Goal: Task Accomplishment & Management: Use online tool/utility

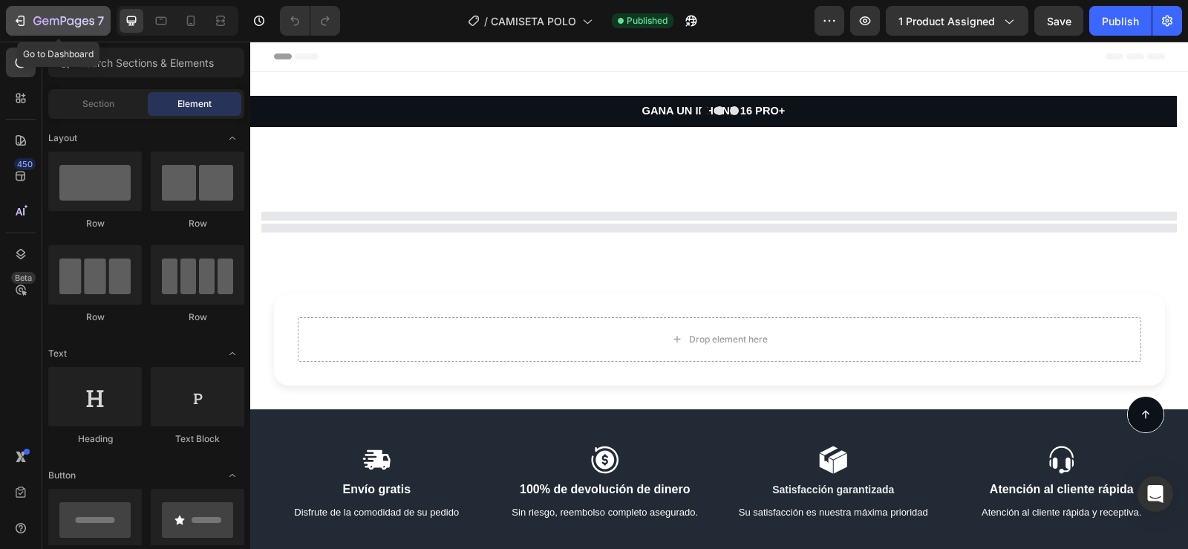
click at [24, 19] on icon "button" at bounding box center [22, 21] width 7 height 10
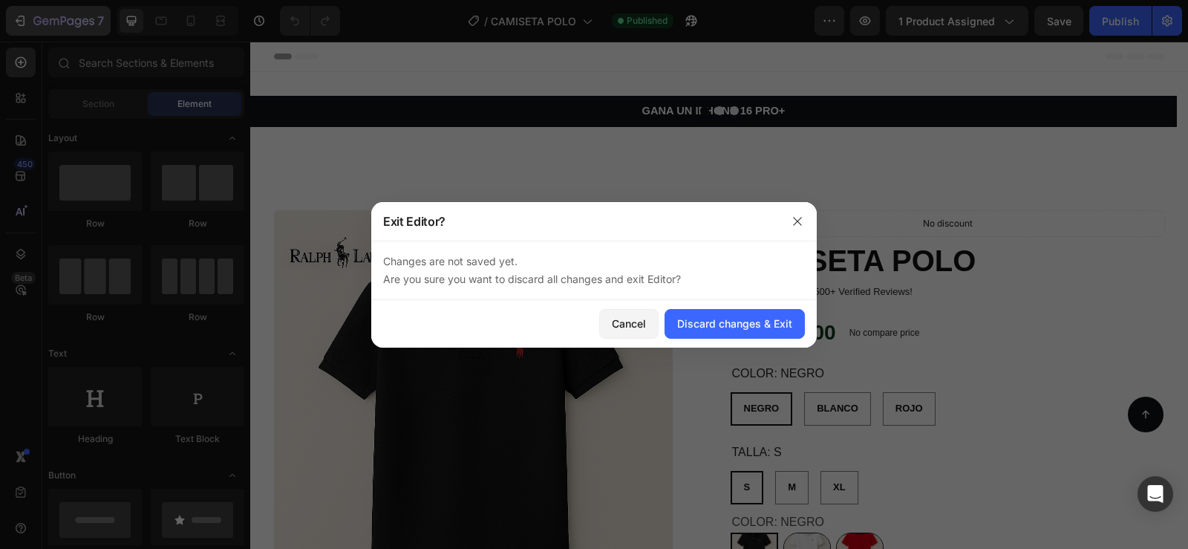
radio input "false"
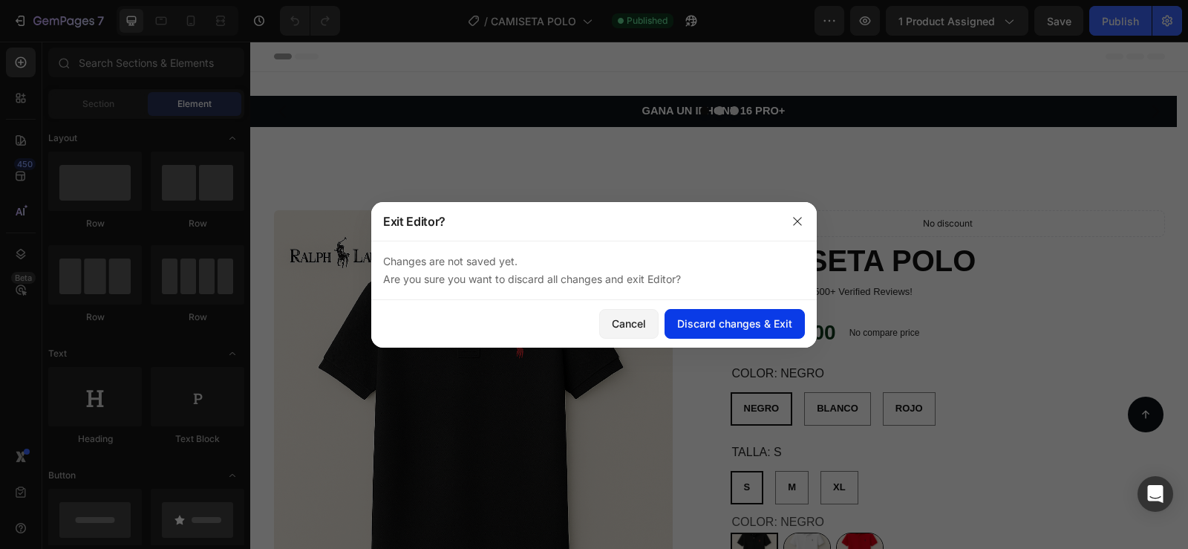
click at [683, 317] on div "Discard changes & Exit" at bounding box center [734, 323] width 115 height 16
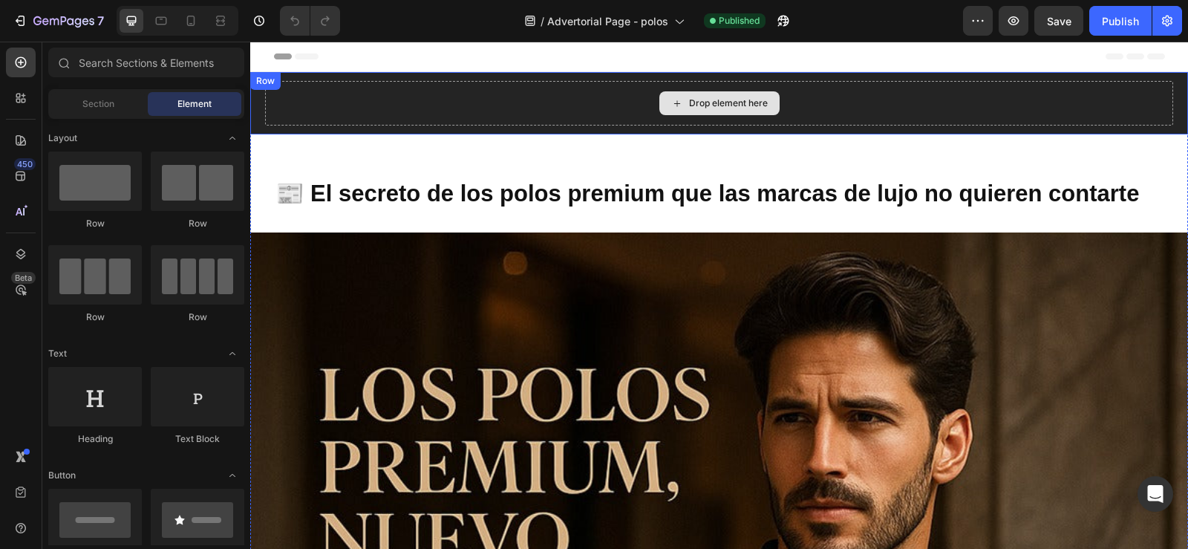
click at [401, 111] on div "Drop element here" at bounding box center [719, 103] width 908 height 45
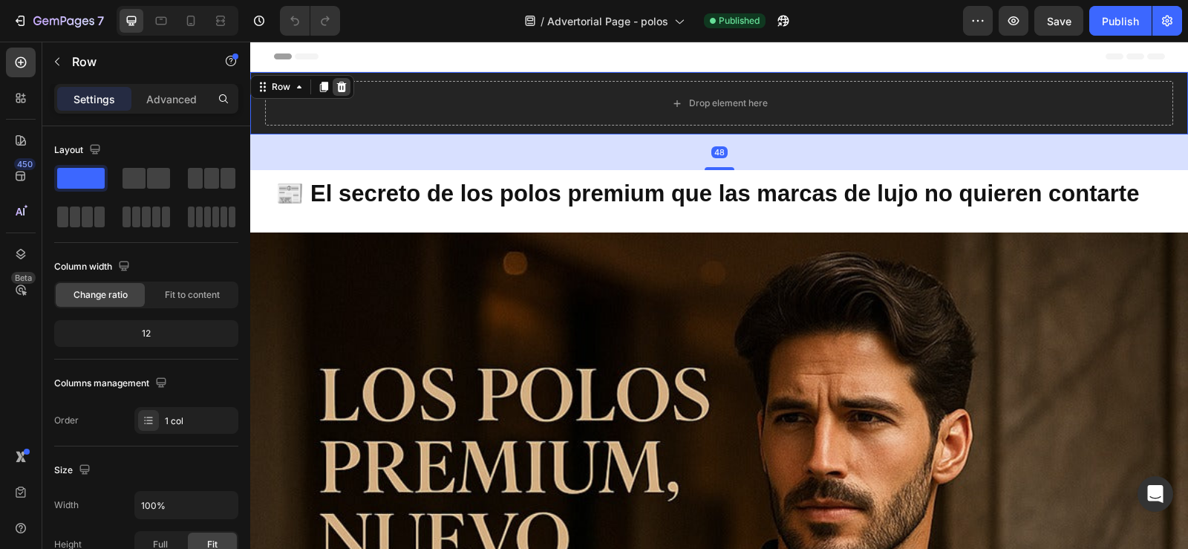
click at [343, 85] on icon at bounding box center [342, 87] width 10 height 10
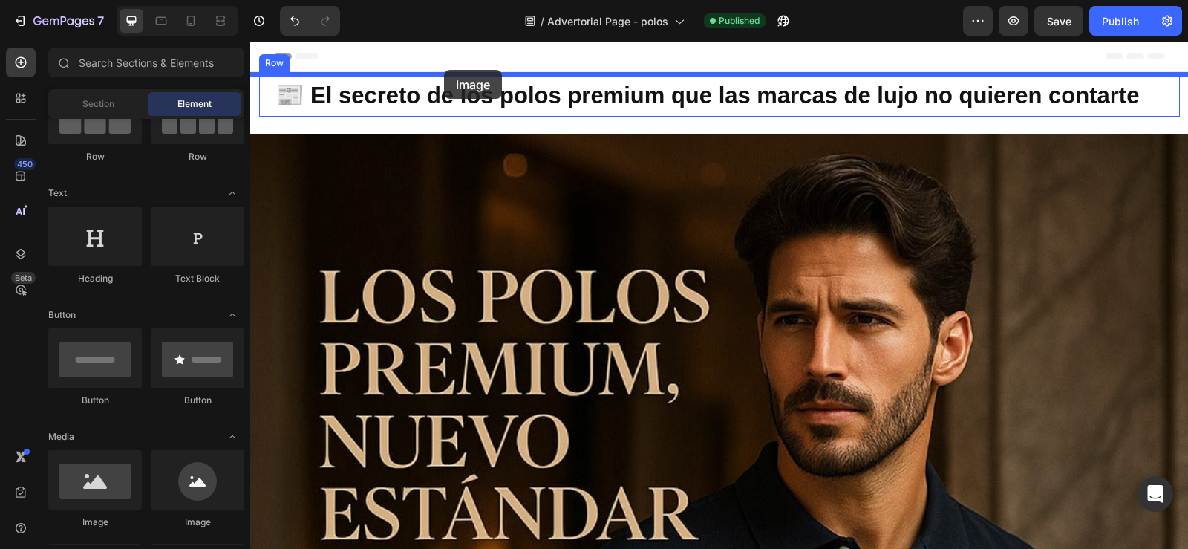
drag, startPoint x: 347, startPoint y: 549, endPoint x: 444, endPoint y: 70, distance: 488.5
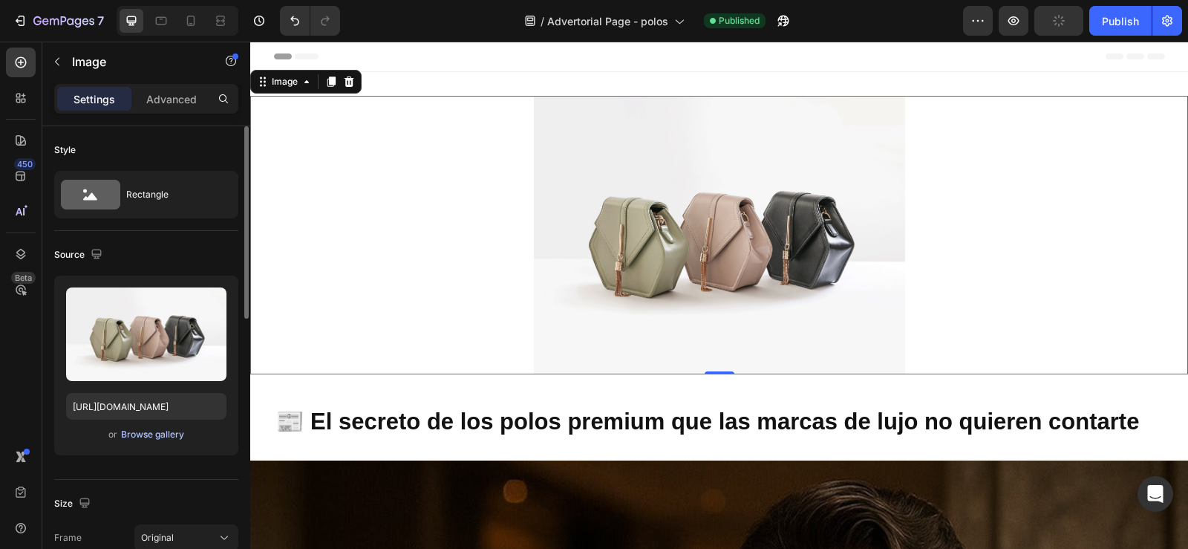
click at [143, 436] on div "Browse gallery" at bounding box center [152, 434] width 63 height 13
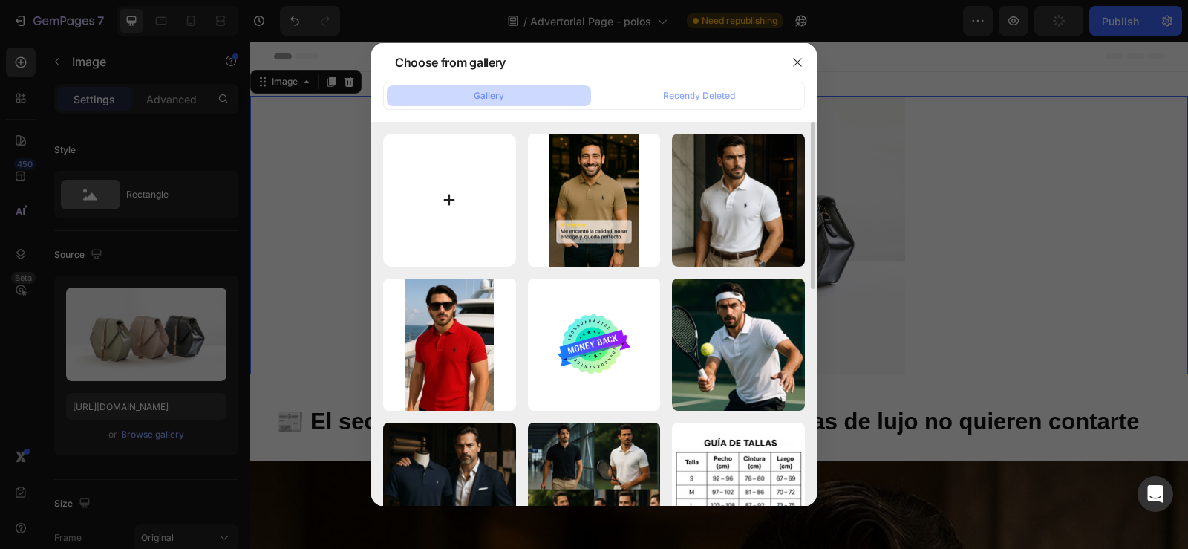
click at [443, 203] on input "file" at bounding box center [449, 200] width 133 height 133
type input "C:\fakepath\ChatGPT Image 28 ago 2025, 09_16_44 a.m. (1).png"
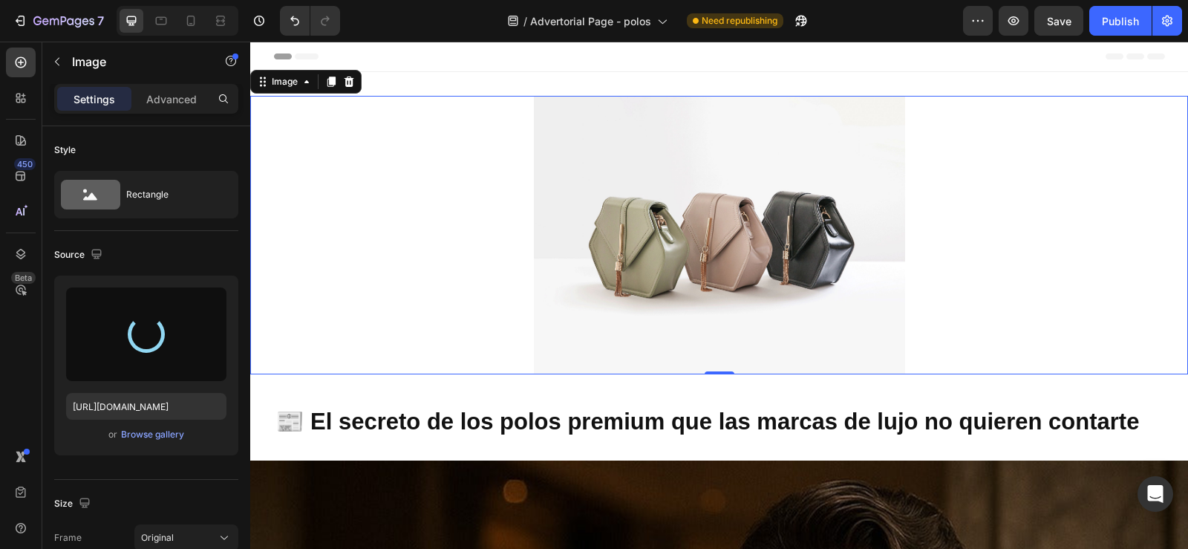
type input "https://cdn.shopify.com/s/files/1/0596/0758/0756/files/gempages_543962827816174…"
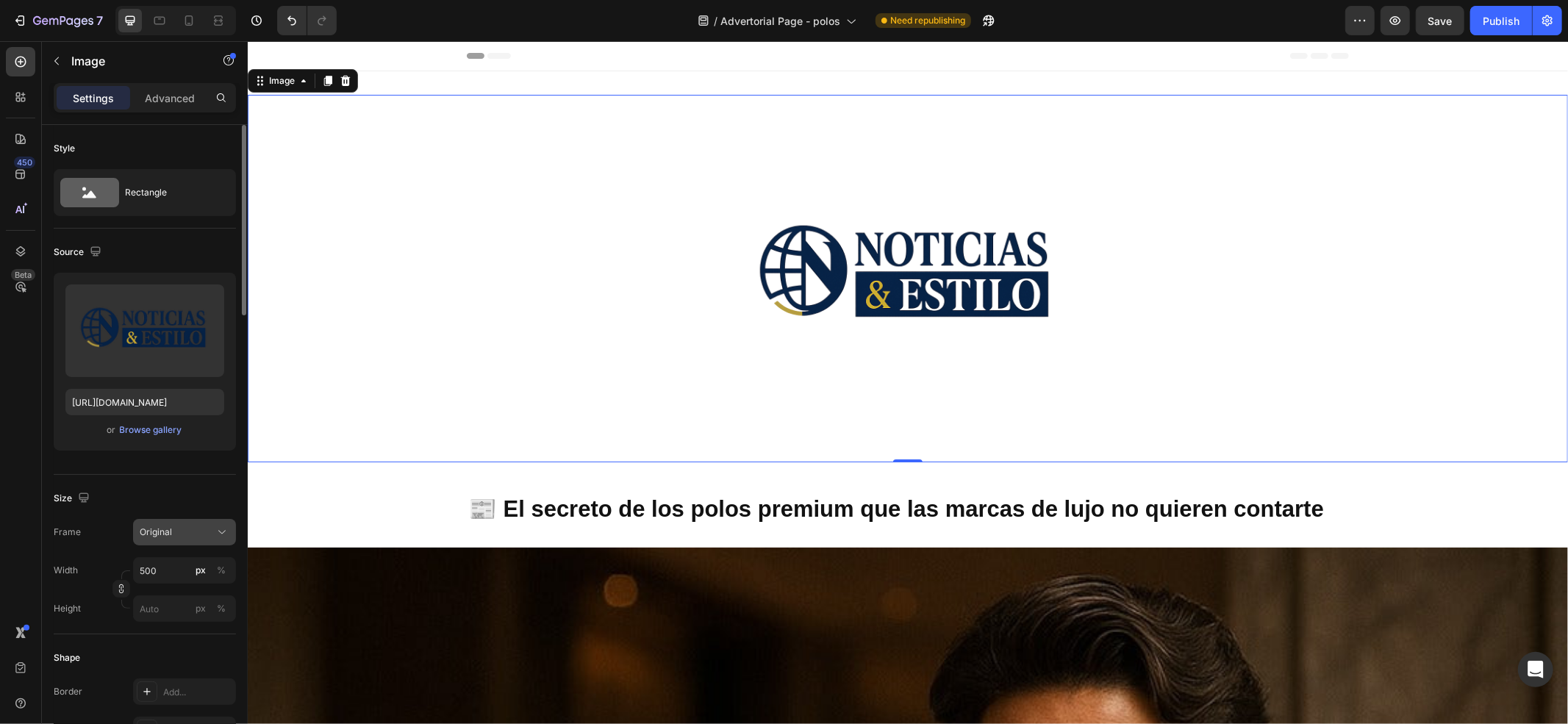
click at [194, 528] on div "Original" at bounding box center [175, 532] width 72 height 13
click at [197, 534] on div "Original" at bounding box center [175, 532] width 72 height 13
click at [176, 543] on input "500" at bounding box center [184, 570] width 103 height 27
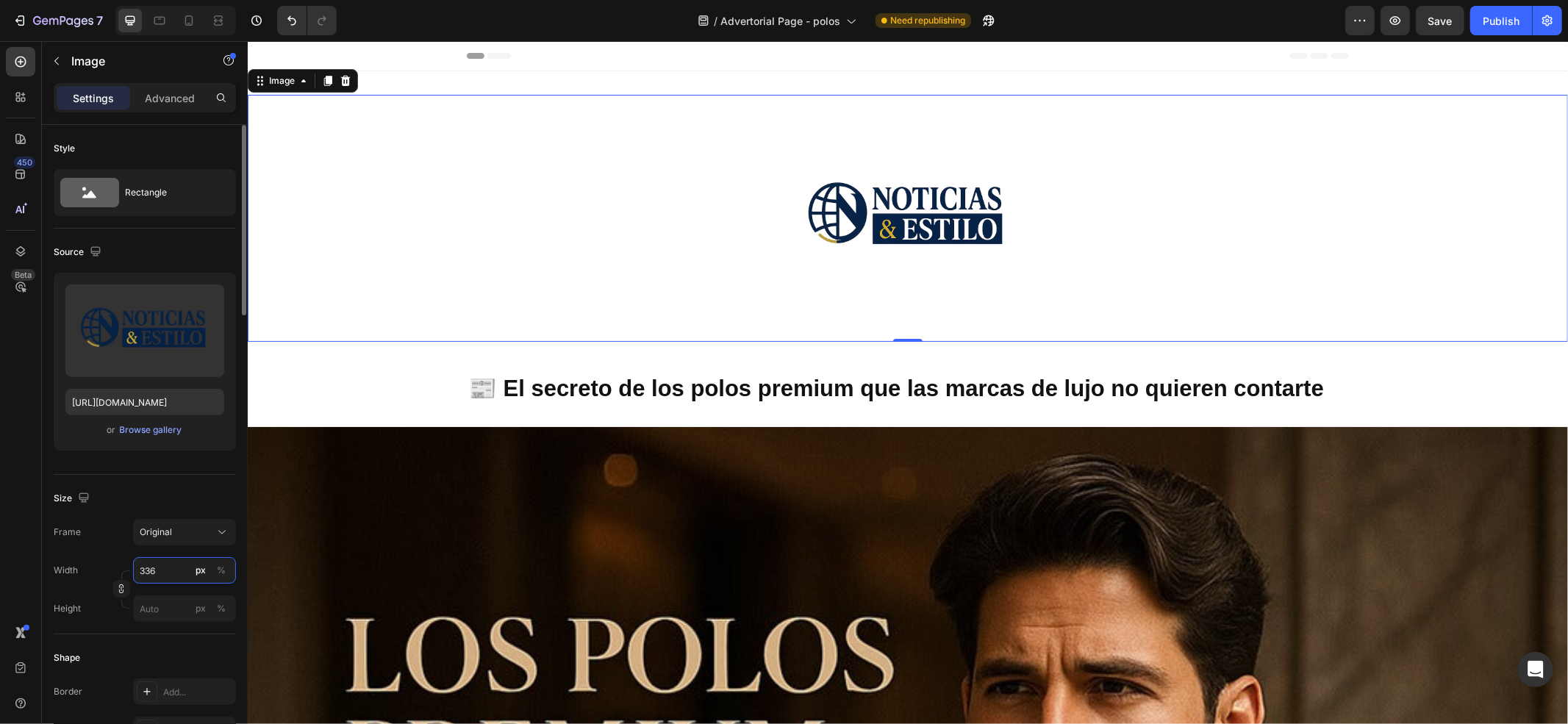
type input "335"
click at [165, 88] on div "Advanced" at bounding box center [169, 98] width 73 height 24
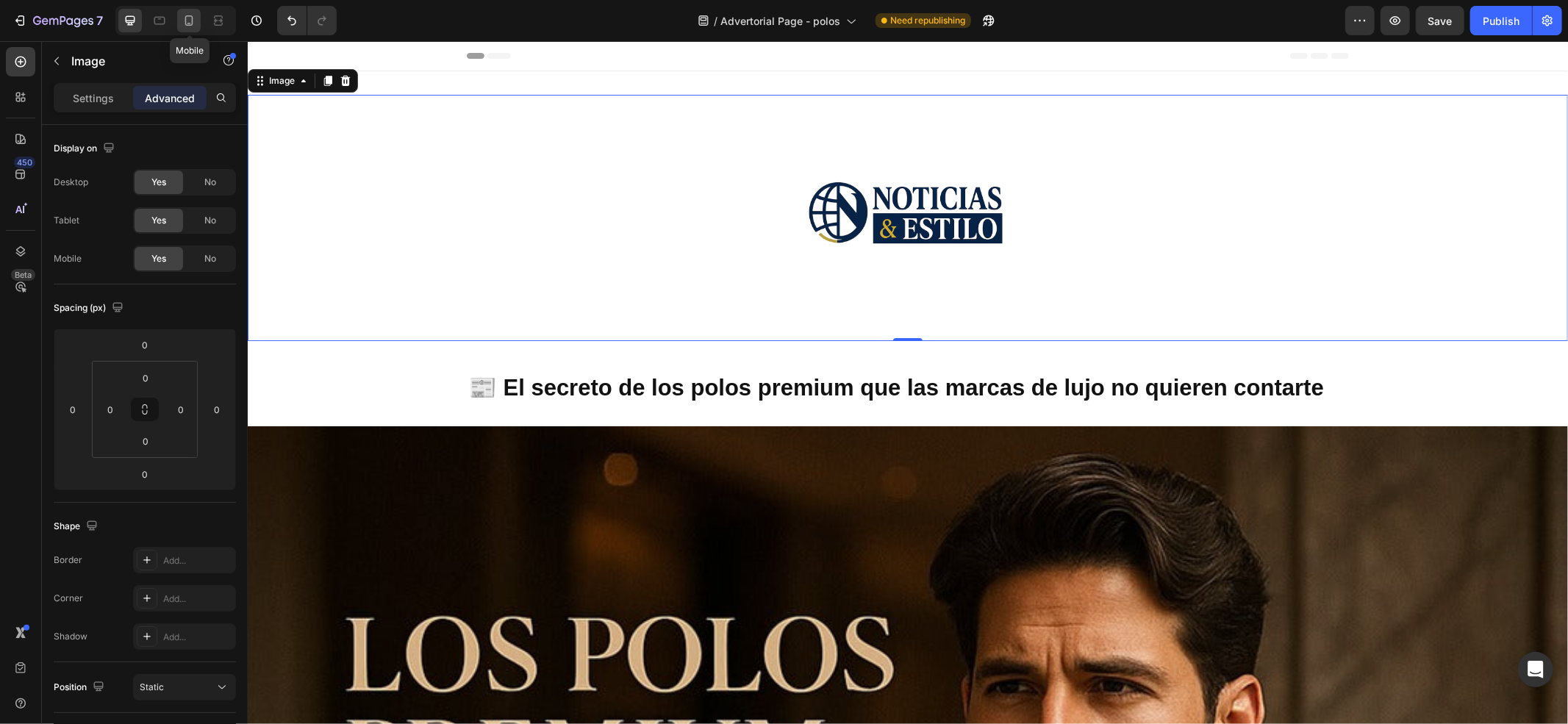
click at [186, 10] on div at bounding box center [189, 21] width 24 height 24
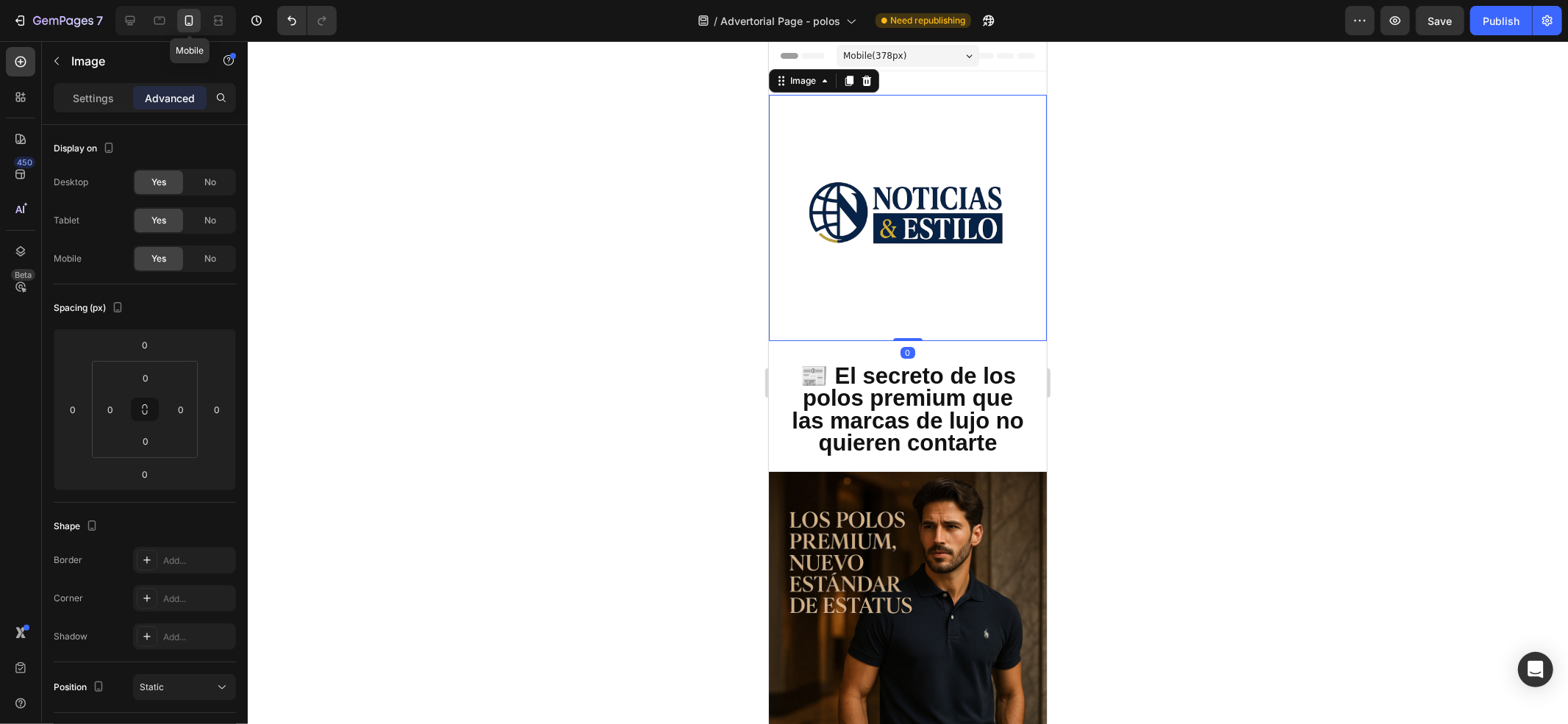
scroll to position [3, 0]
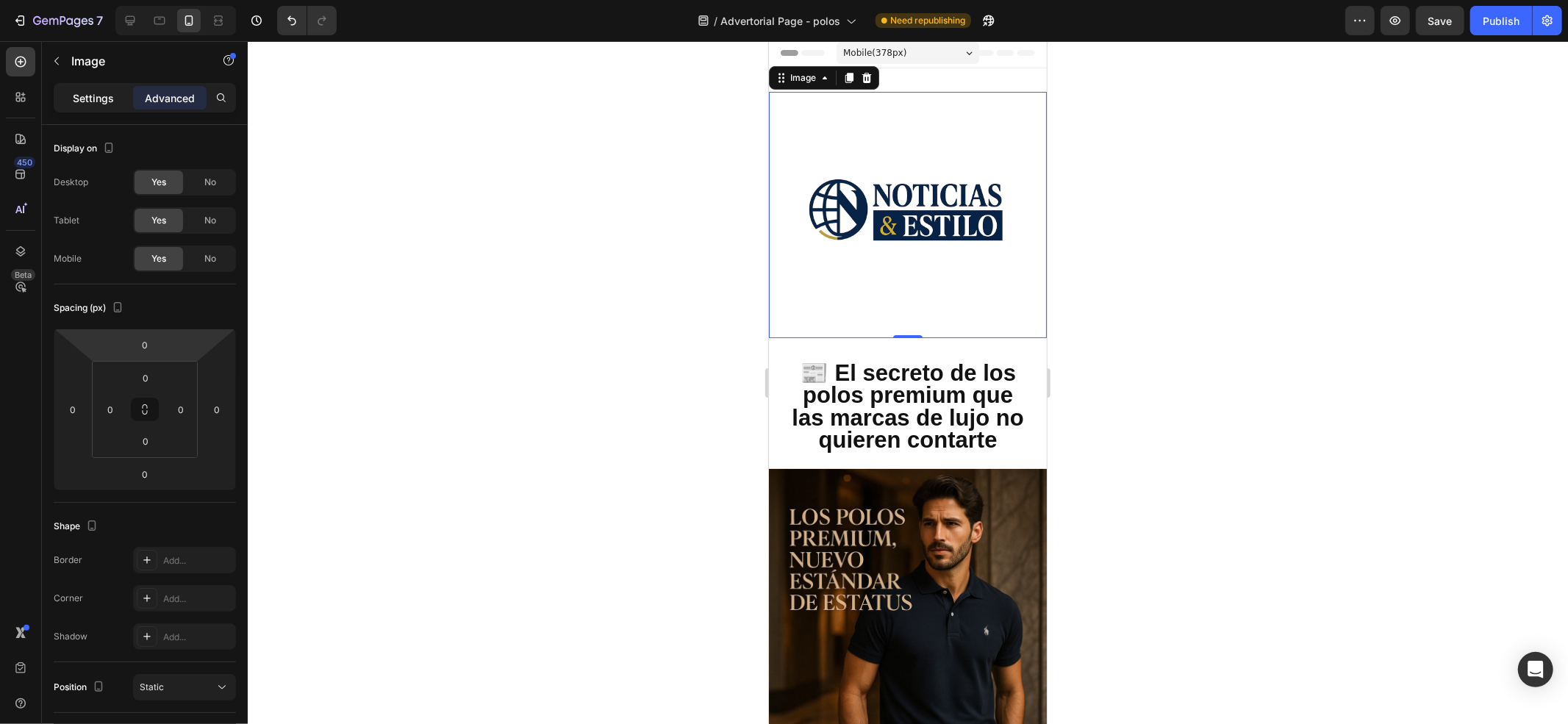
click at [101, 90] on p "Settings" at bounding box center [93, 98] width 42 height 16
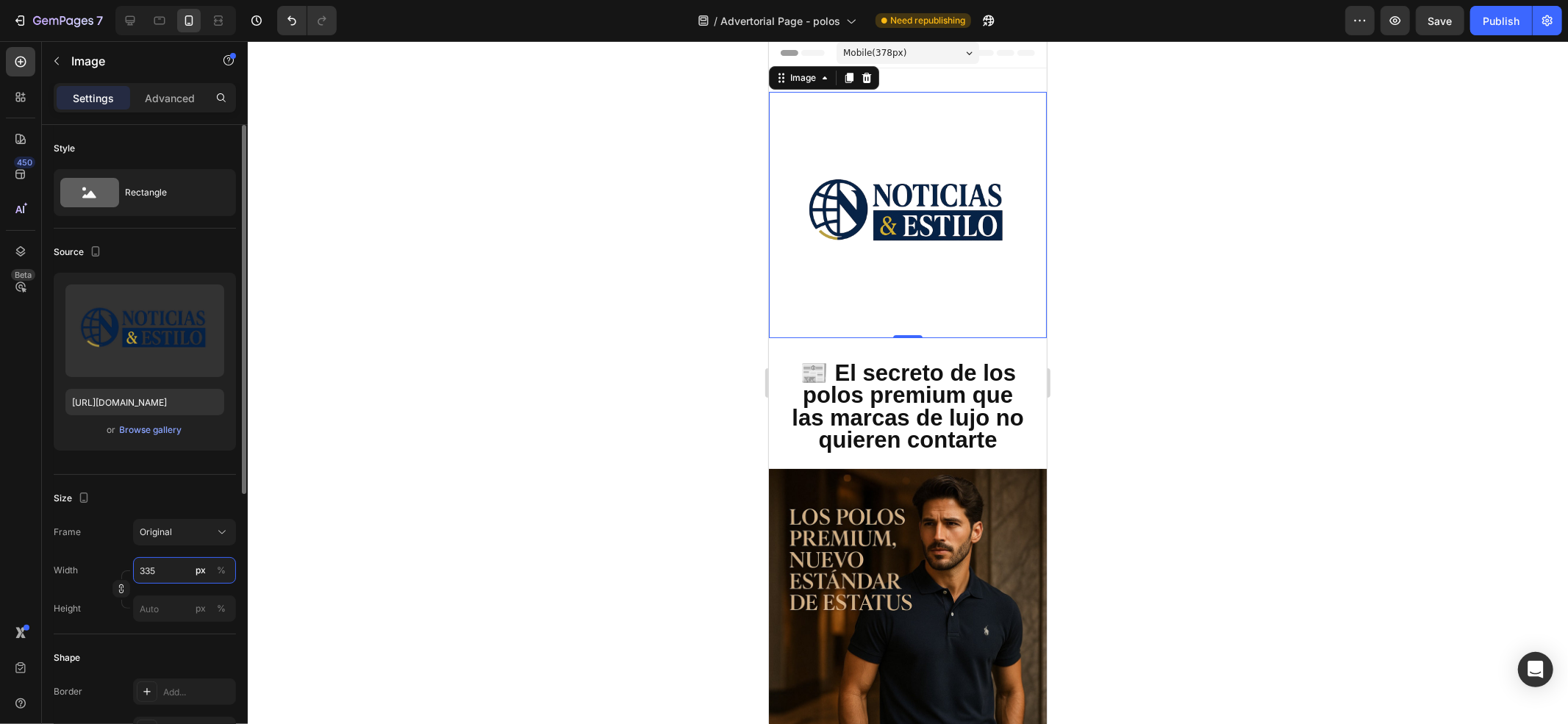
click at [176, 543] on input "335" at bounding box center [184, 570] width 103 height 27
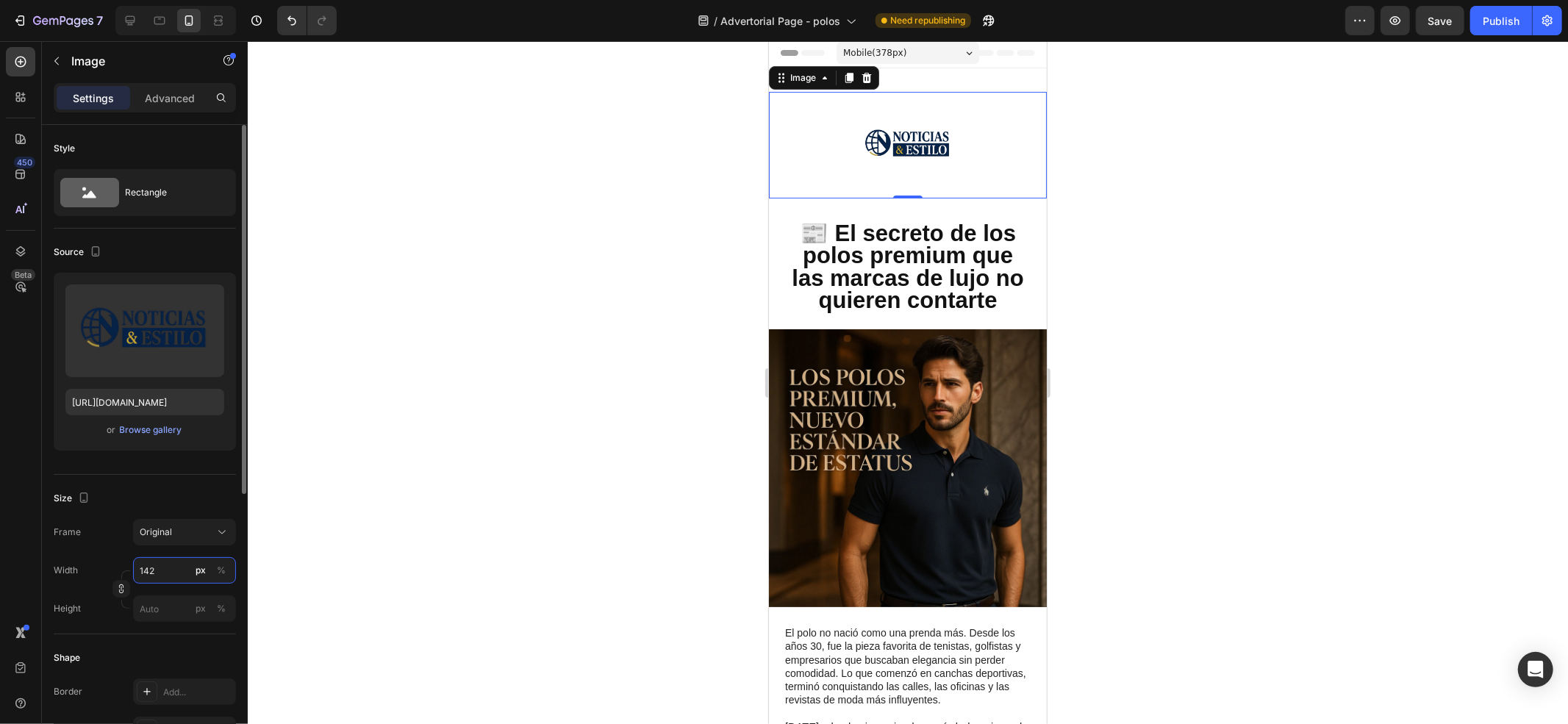
type input "141"
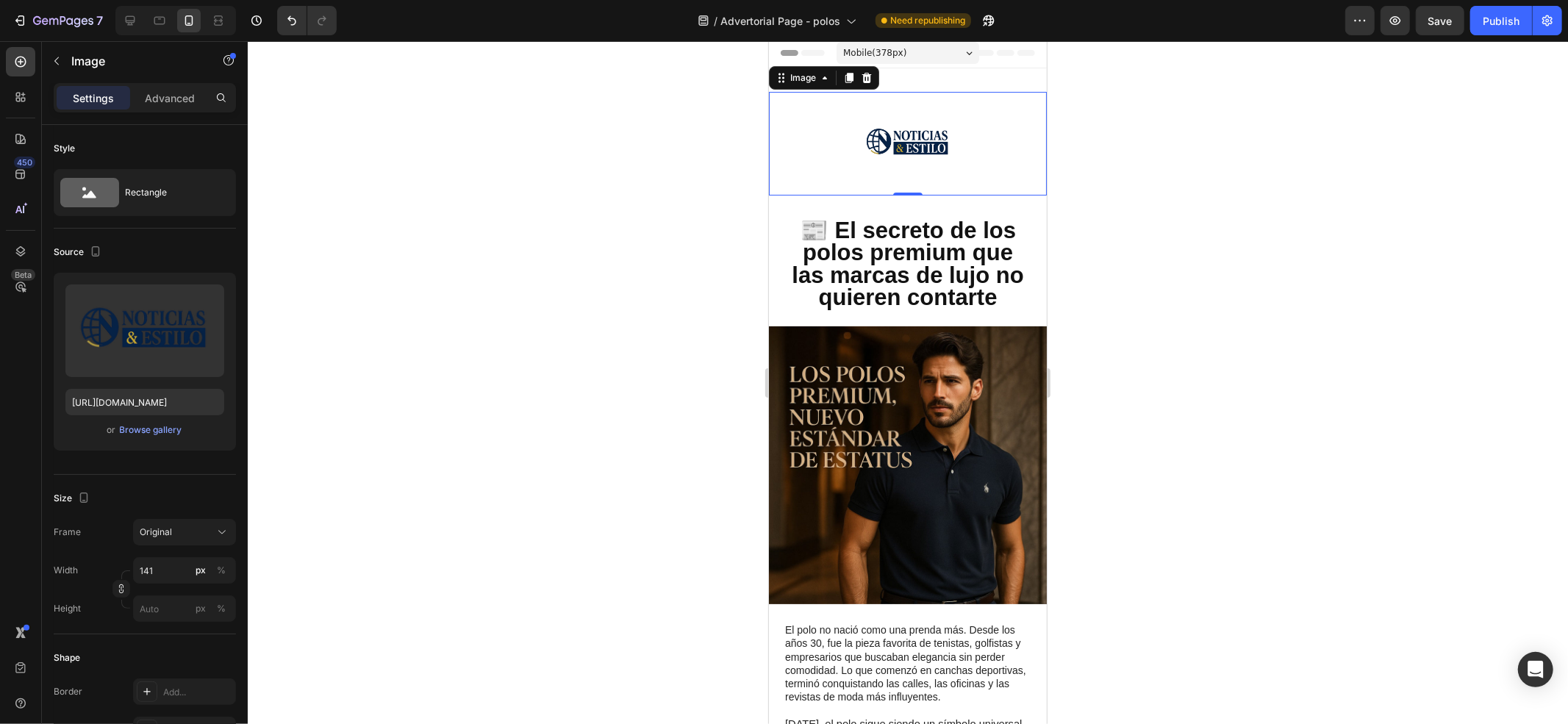
click at [836, 138] on div at bounding box center [907, 143] width 278 height 104
click at [133, 428] on div "Browse gallery" at bounding box center [151, 430] width 62 height 13
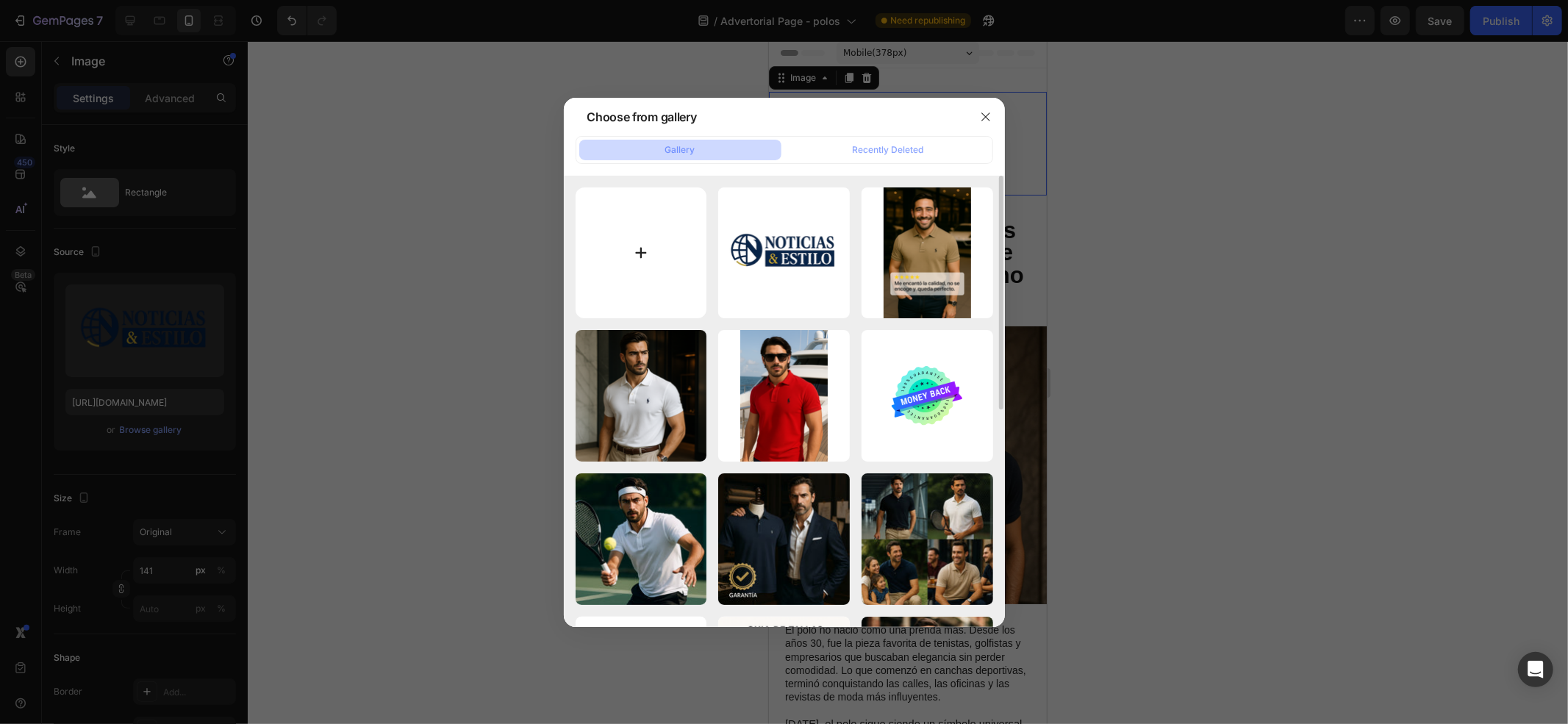
click at [639, 281] on input "file" at bounding box center [641, 253] width 132 height 132
type input "C:\fakepath\ChatGPT Image 28 ago 2025, 09_16_44 a.m. (1).png"
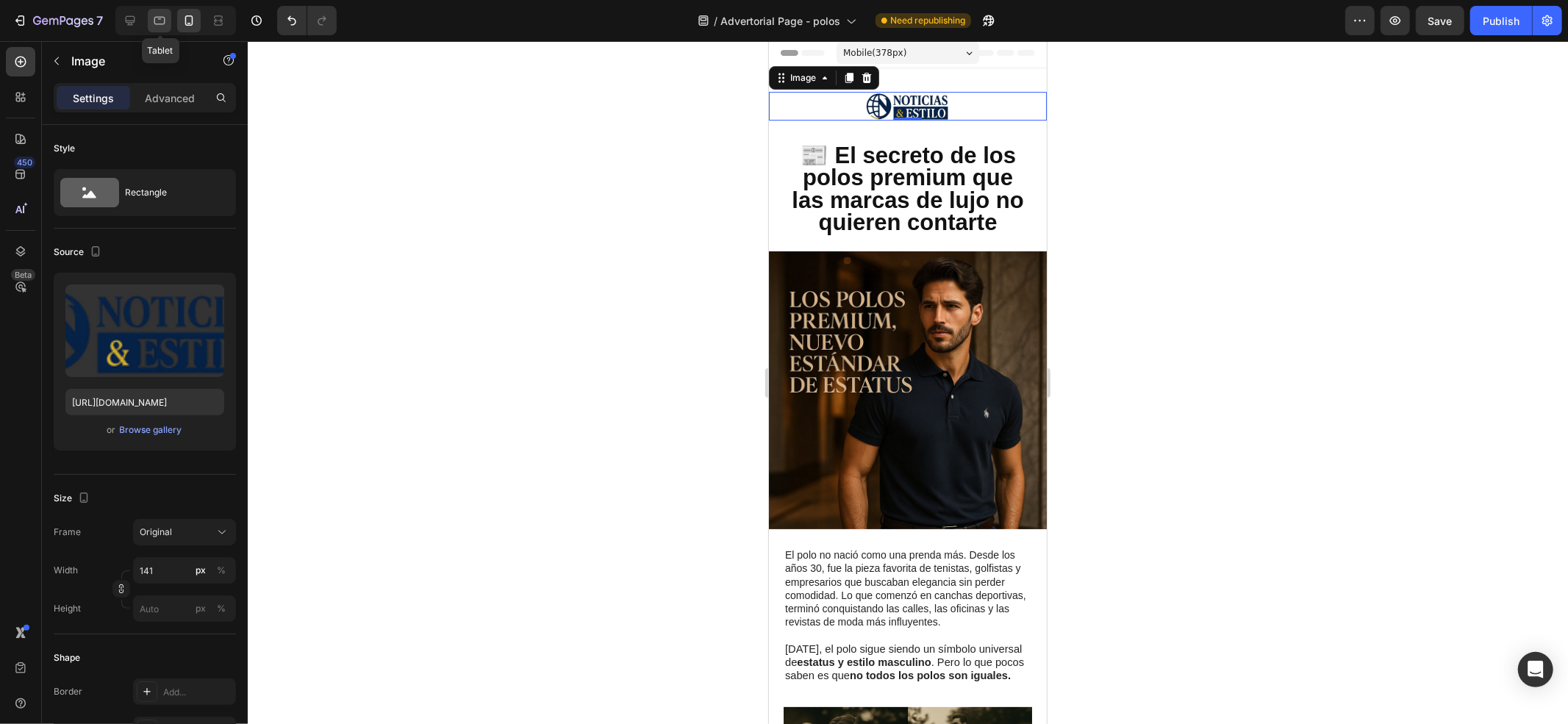
click at [164, 25] on icon at bounding box center [159, 20] width 15 height 15
type input "https://cdn.shopify.com/s/files/1/0596/0758/0756/files/gempages_543962827816174…"
type input "335"
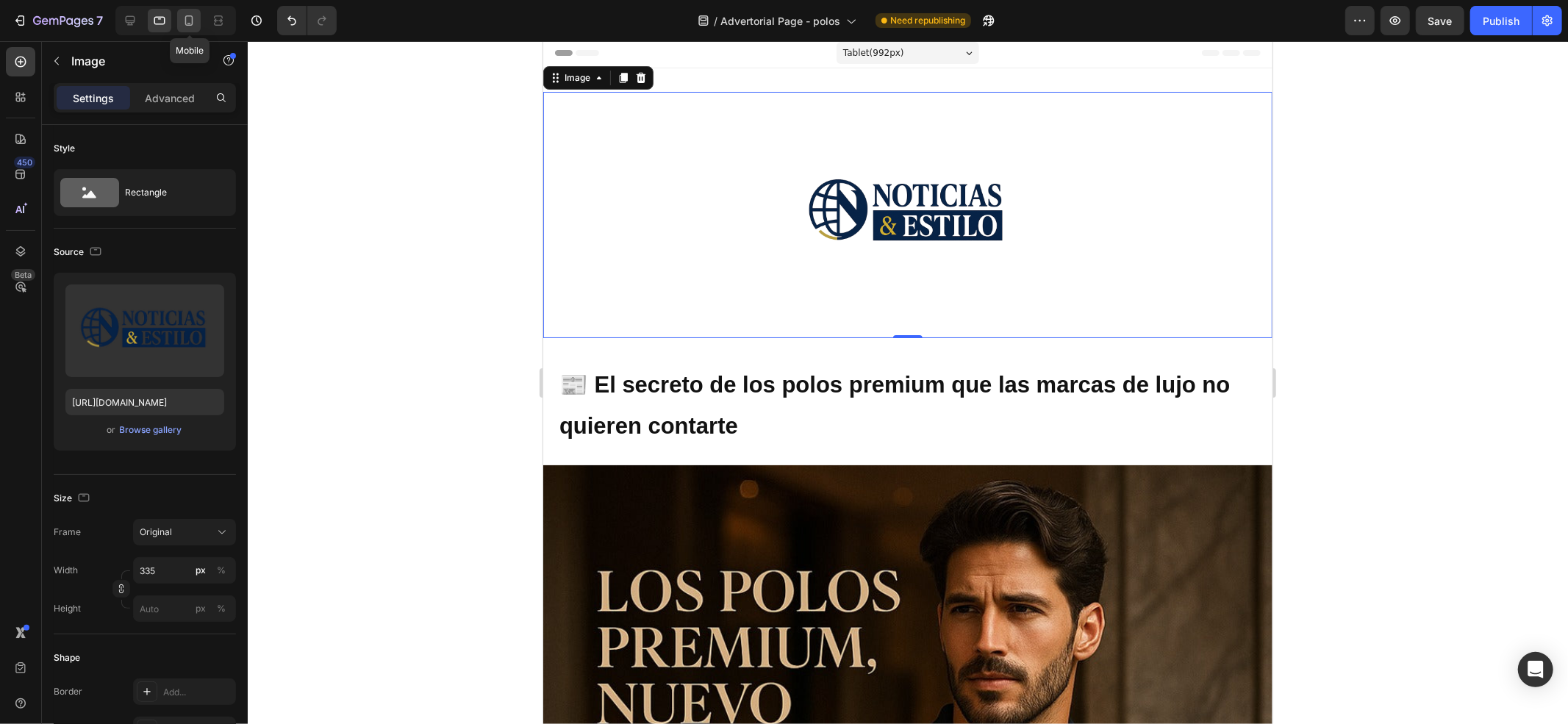
click at [184, 24] on icon at bounding box center [188, 20] width 15 height 15
type input "[URL][DOMAIN_NAME]"
type input "141"
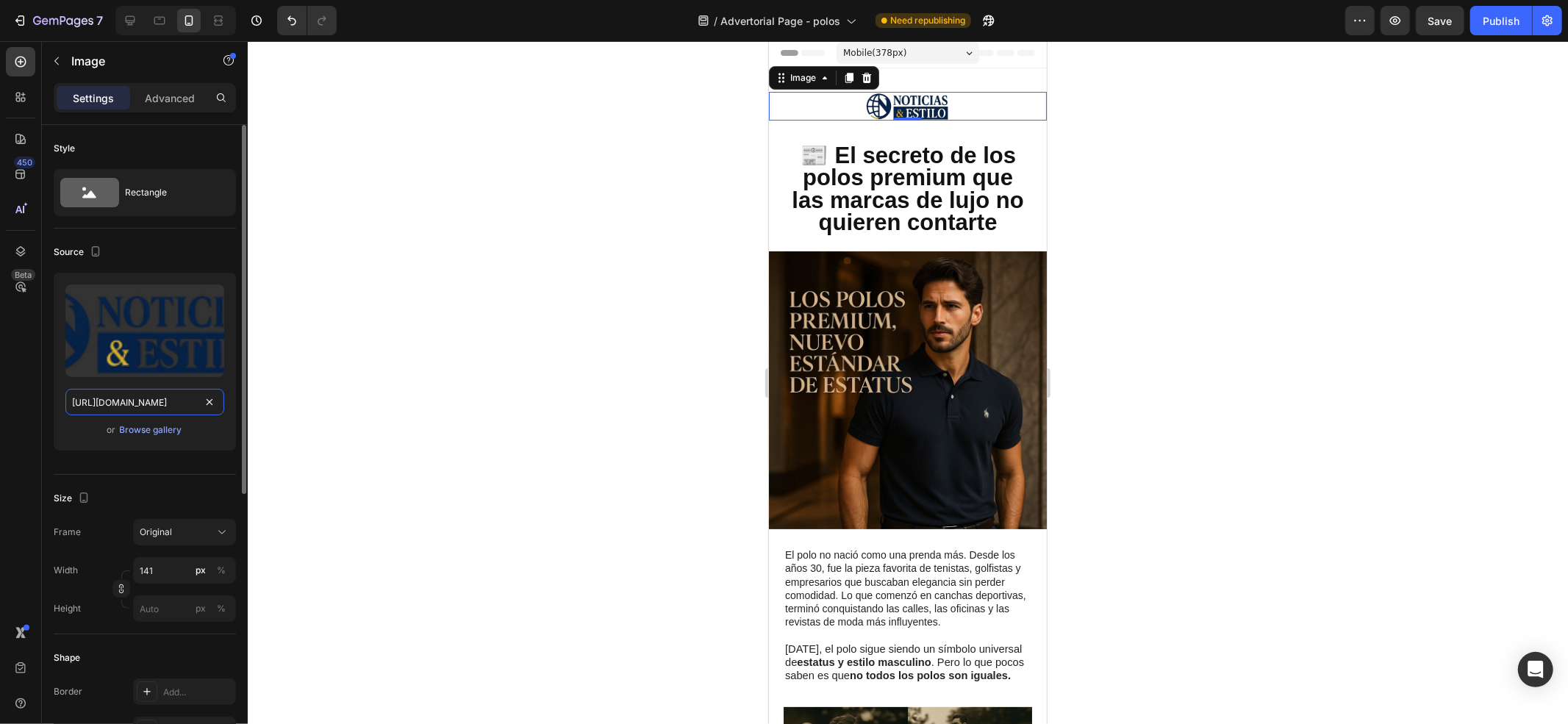
click at [154, 406] on input "[URL][DOMAIN_NAME]" at bounding box center [145, 402] width 158 height 27
click at [153, 16] on icon at bounding box center [159, 20] width 15 height 15
type input "https://cdn.shopify.com/s/files/1/0596/0758/0756/files/gempages_543962827816174…"
type input "335"
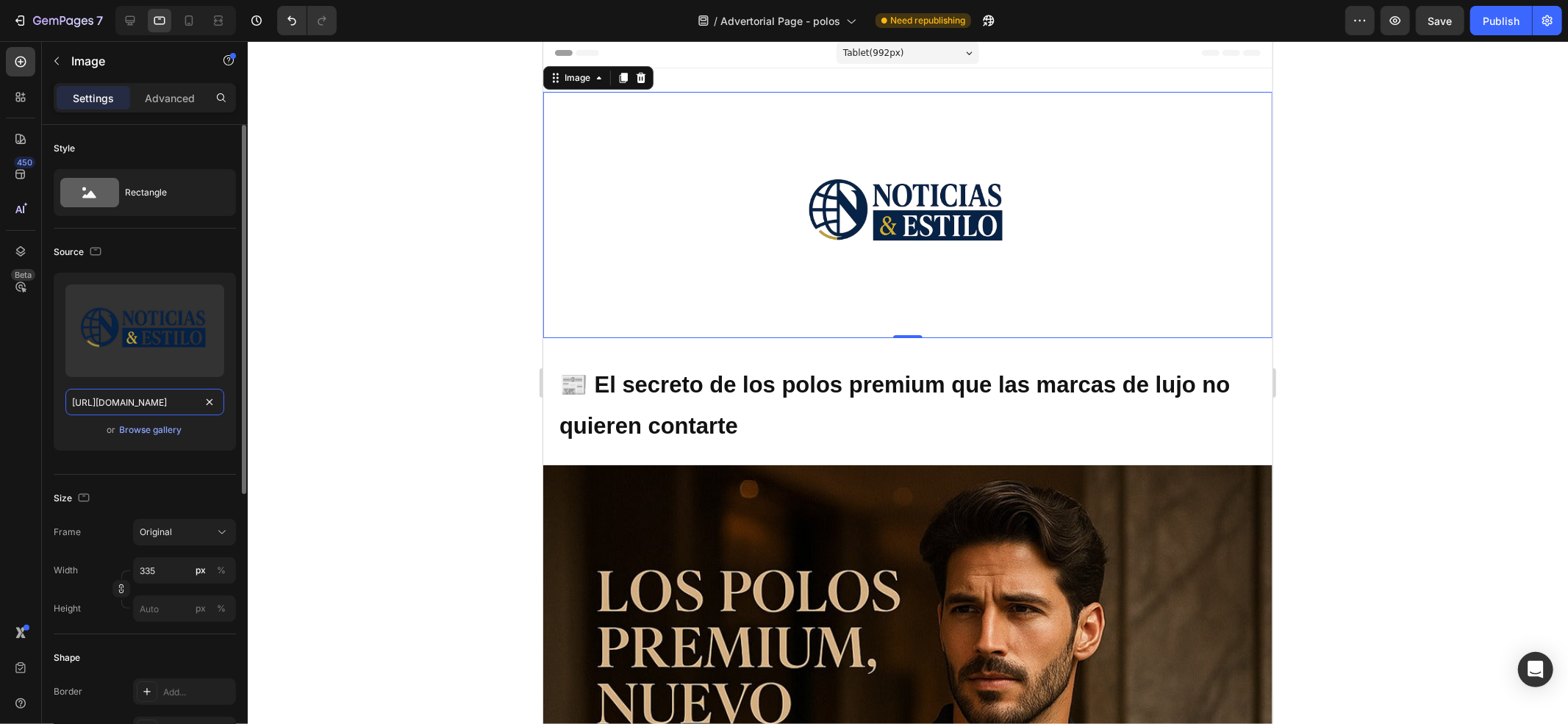
click at [152, 400] on input "https://cdn.shopify.com/s/files/1/0596/0758/0756/files/gempages_543962827816174…" at bounding box center [145, 402] width 158 height 27
paste input "f1382665-d067-4d5c-b7d3-ad523b9c3333"
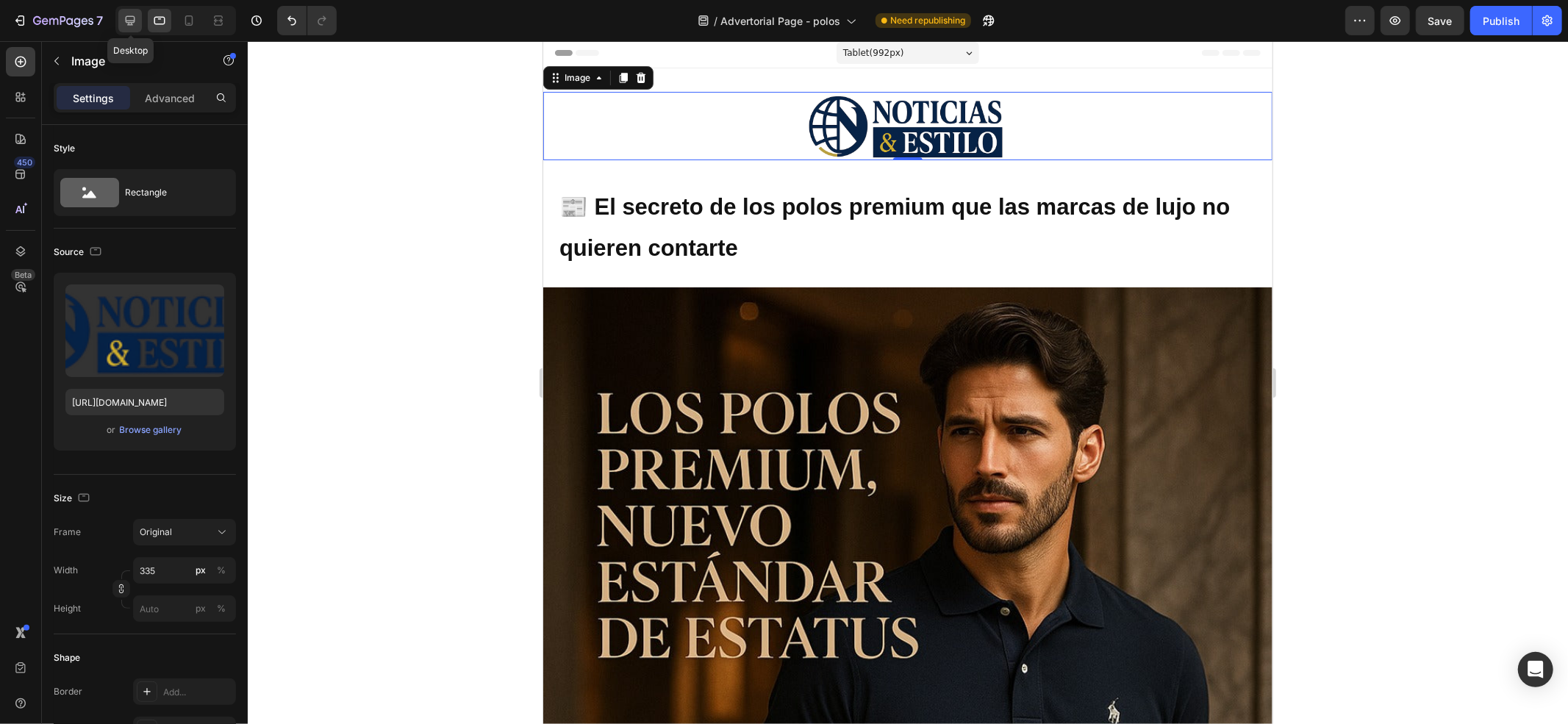
click at [121, 19] on div at bounding box center [130, 21] width 24 height 24
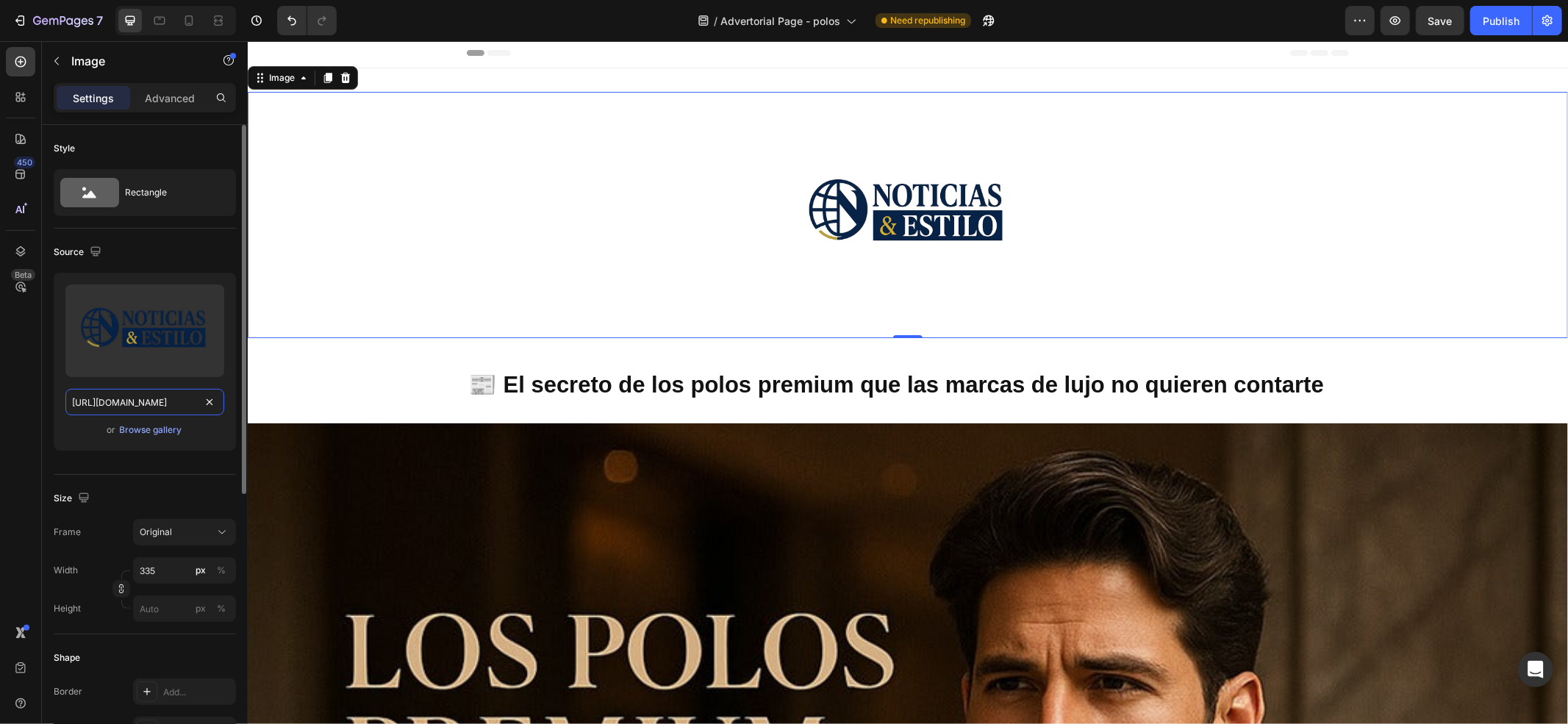
click at [144, 410] on input "https://cdn.shopify.com/s/files/1/0596/0758/0756/files/gempages_543962827816174…" at bounding box center [145, 402] width 158 height 27
paste input "f1382665-d067-4d5c-b7d3-ad523b9c3333"
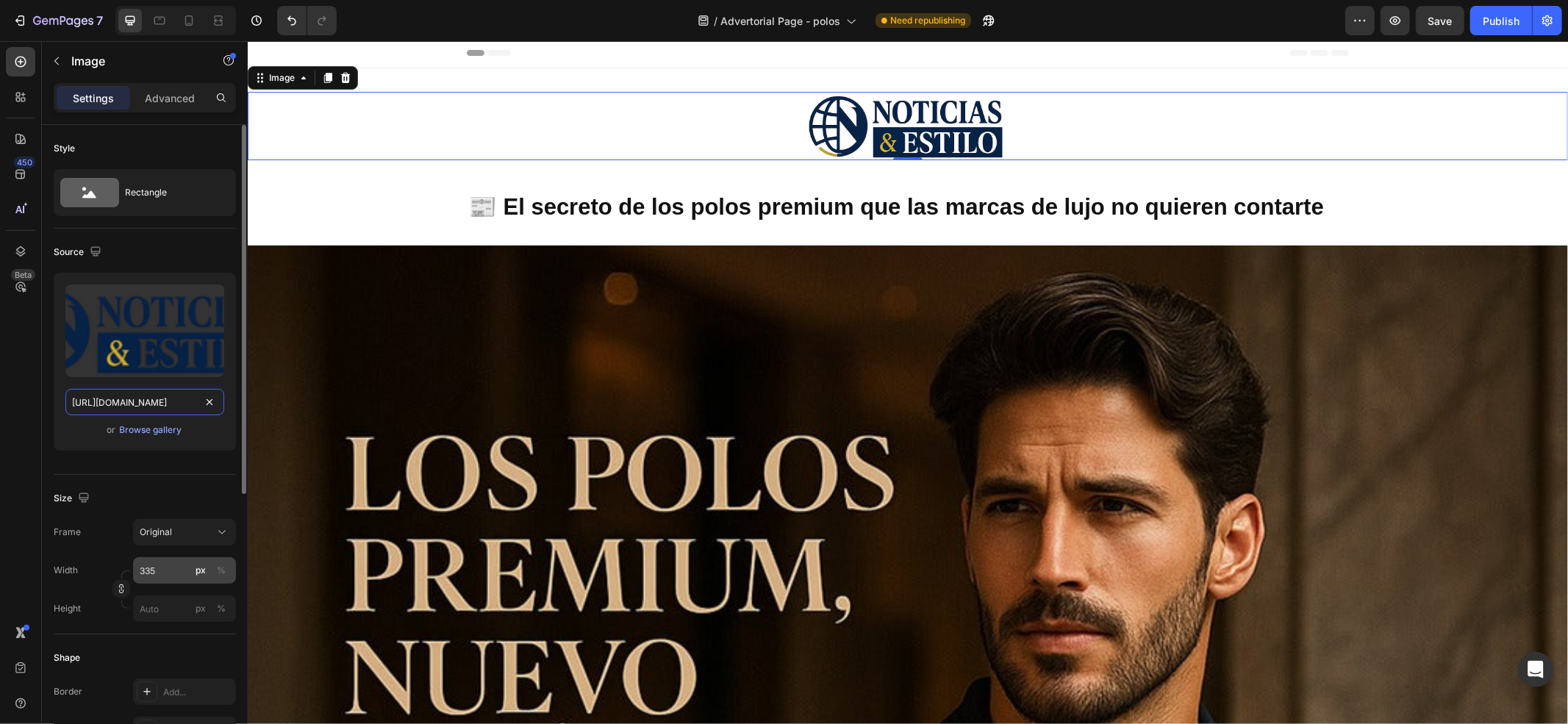
type input "[URL][DOMAIN_NAME]"
click at [179, 543] on input "335" at bounding box center [184, 570] width 103 height 27
click at [189, 533] on div "Original" at bounding box center [175, 532] width 72 height 13
click at [181, 543] on div "Original" at bounding box center [181, 651] width 85 height 13
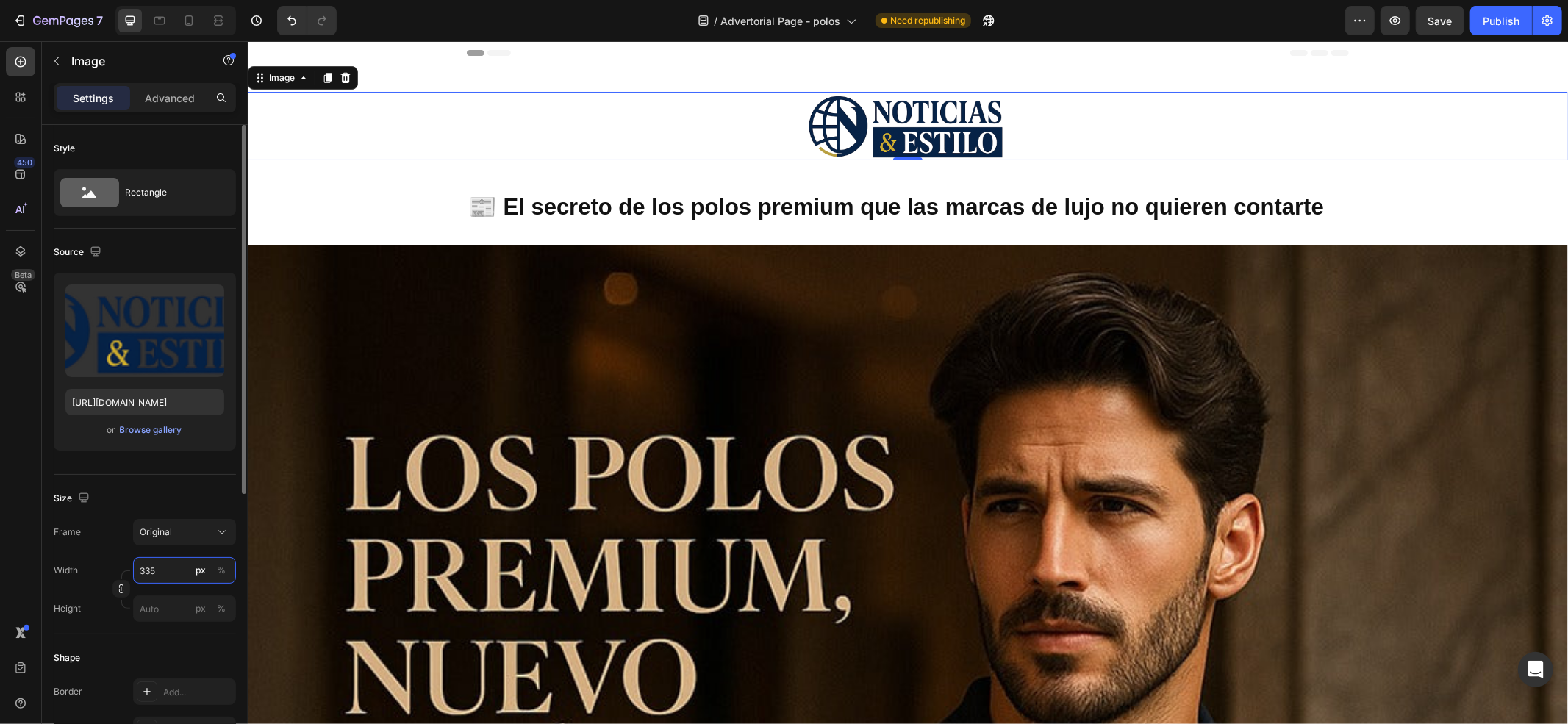
click at [170, 543] on input "335" at bounding box center [184, 570] width 103 height 27
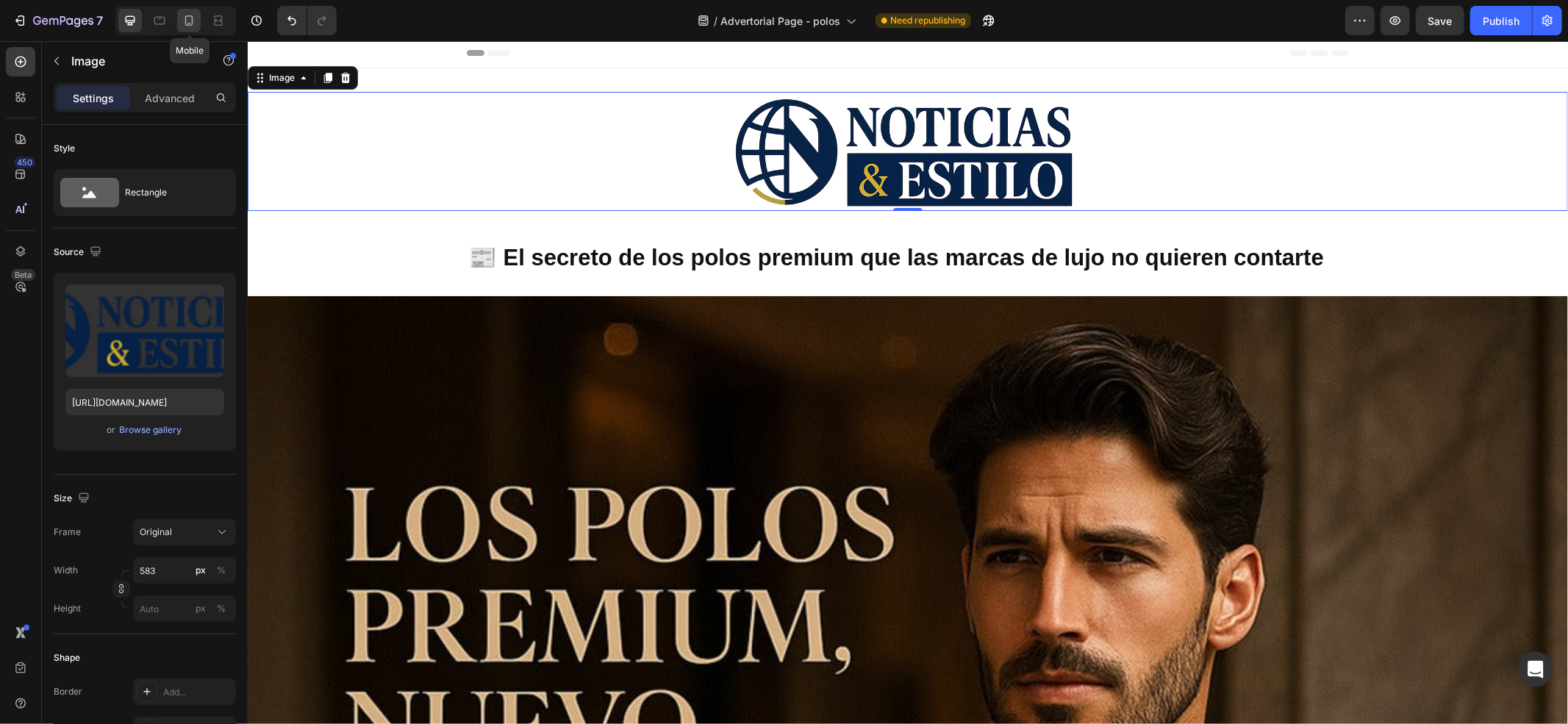
click at [189, 22] on icon at bounding box center [188, 20] width 15 height 15
type input "141"
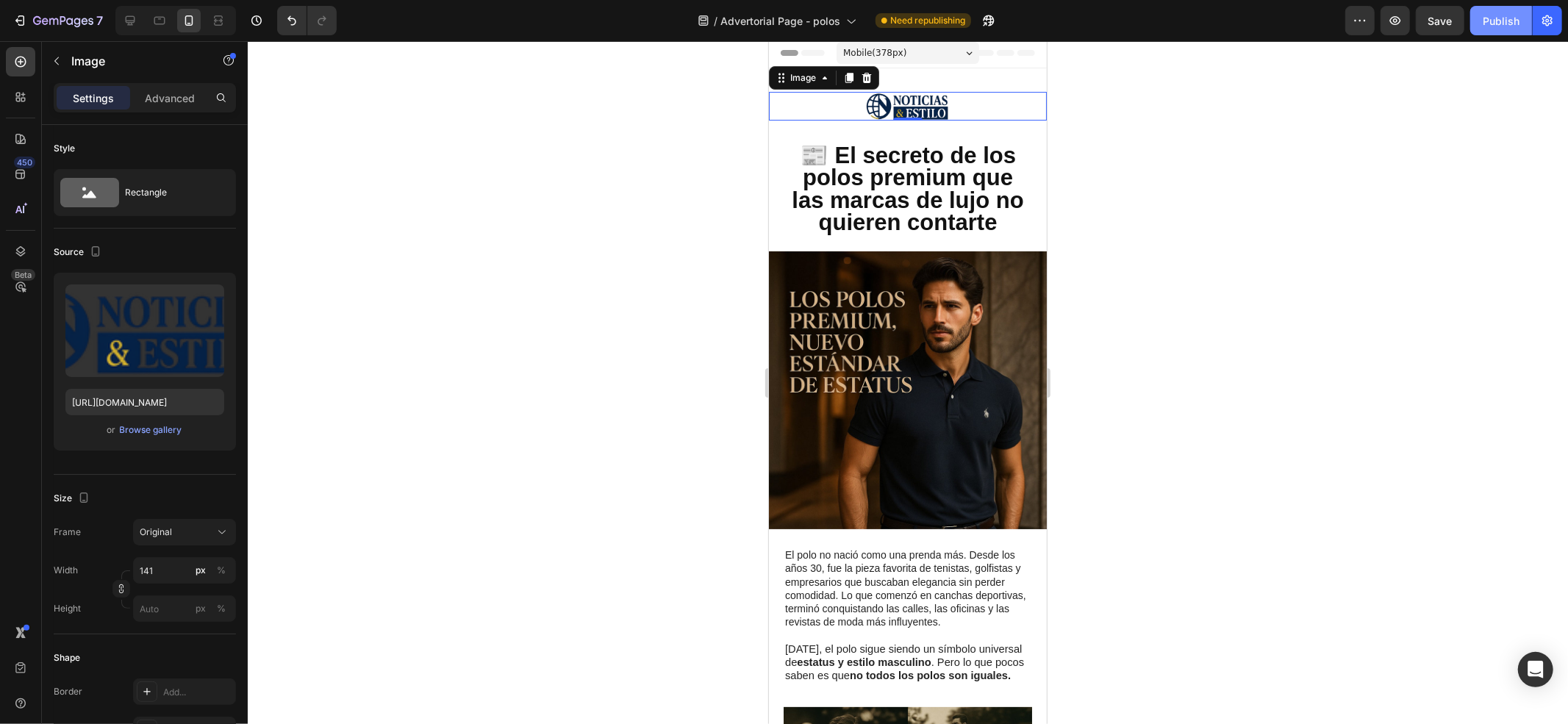
click at [1176, 10] on button "Publish" at bounding box center [1501, 21] width 61 height 30
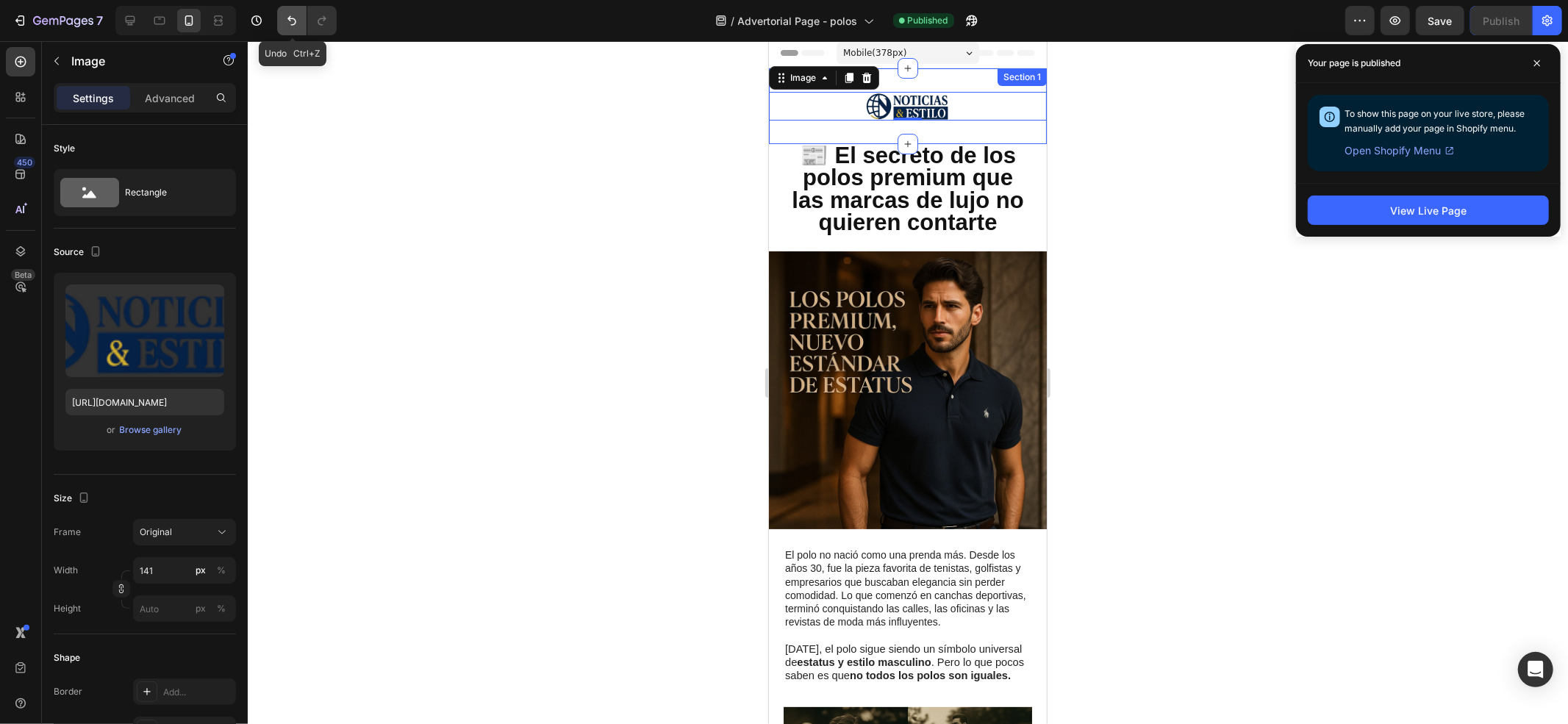
click at [286, 19] on icon "Undo/Redo" at bounding box center [291, 20] width 15 height 15
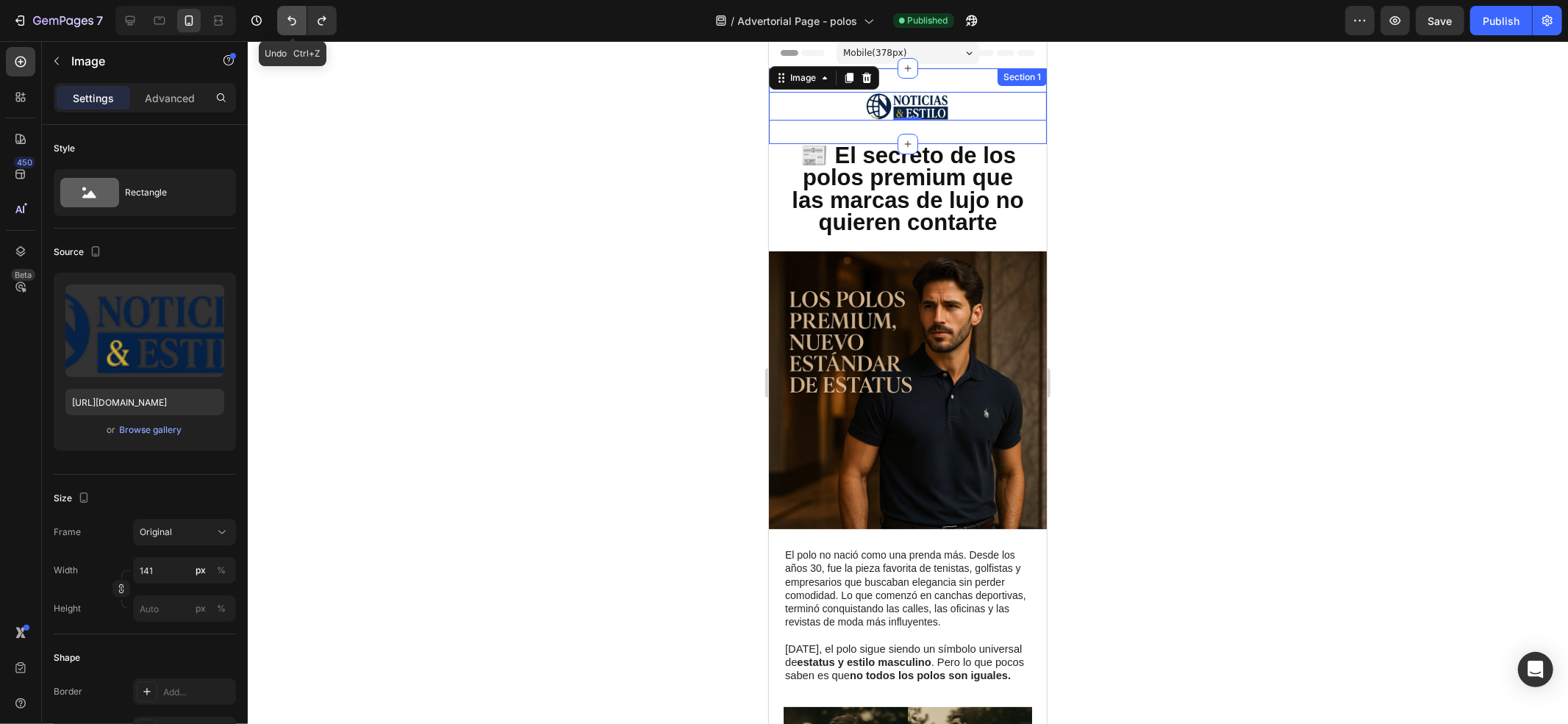
click at [286, 19] on icon "Undo/Redo" at bounding box center [291, 20] width 15 height 15
drag, startPoint x: 534, startPoint y: 168, endPoint x: 524, endPoint y: 168, distance: 10.0
click at [524, 168] on div at bounding box center [907, 383] width 1320 height 683
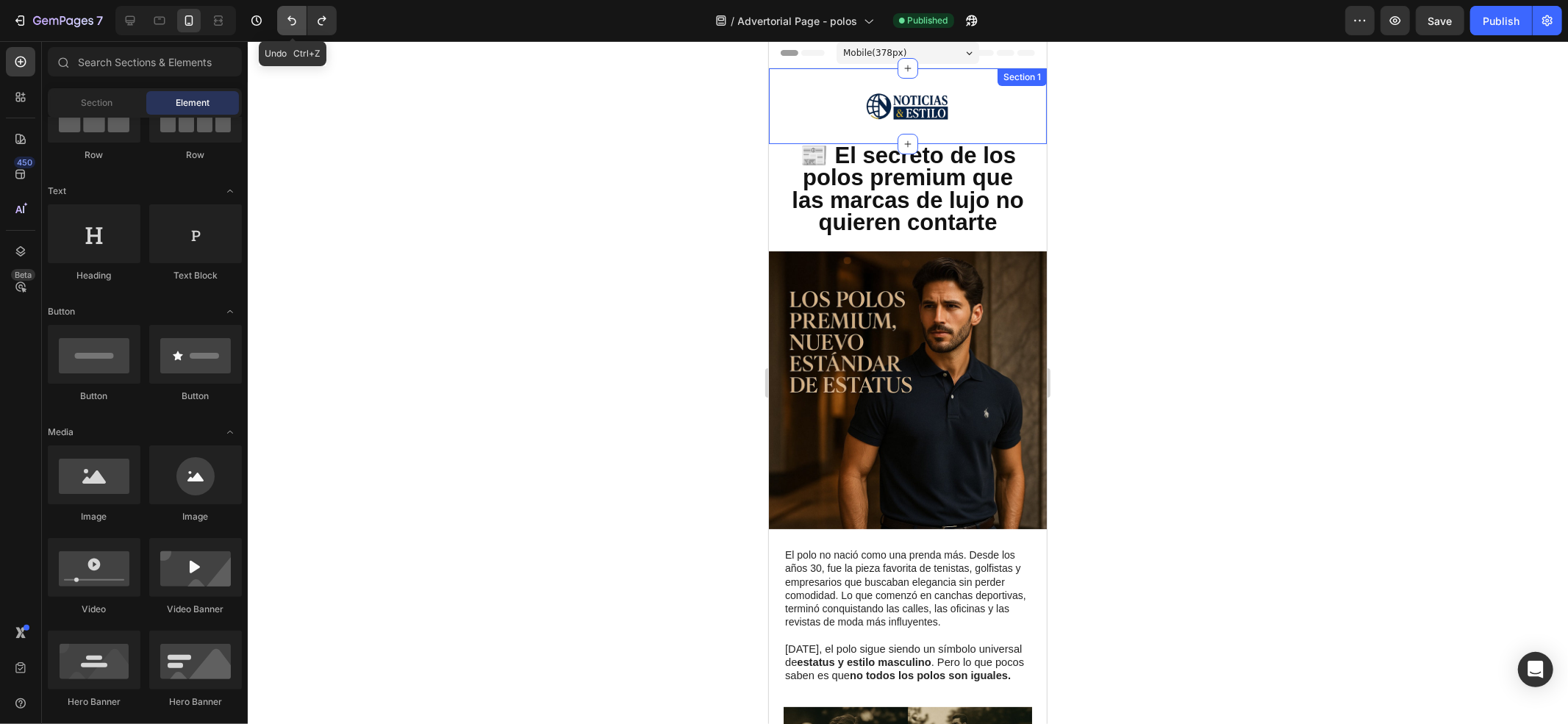
click at [288, 19] on icon "Undo/Redo" at bounding box center [291, 20] width 15 height 15
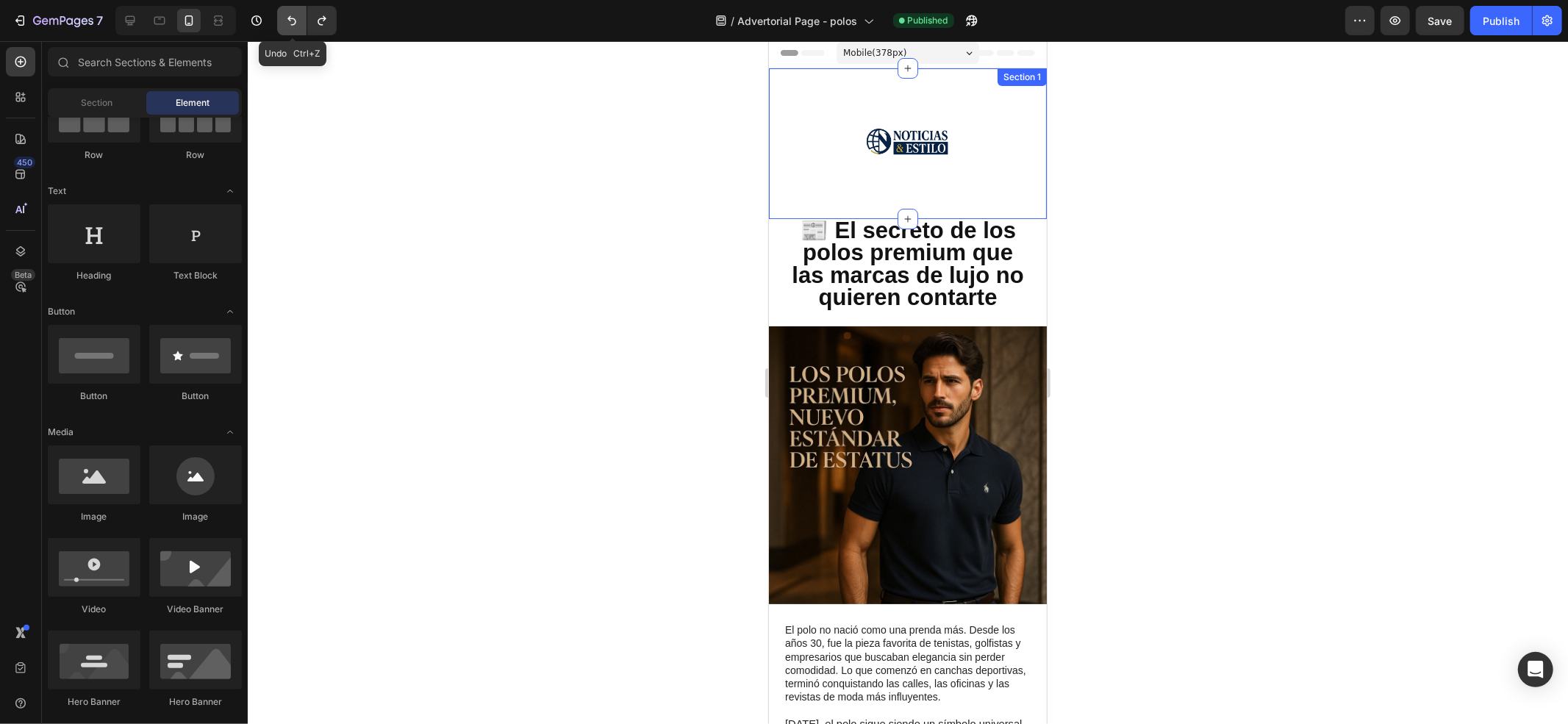
click at [288, 19] on icon "Undo/Redo" at bounding box center [291, 20] width 15 height 15
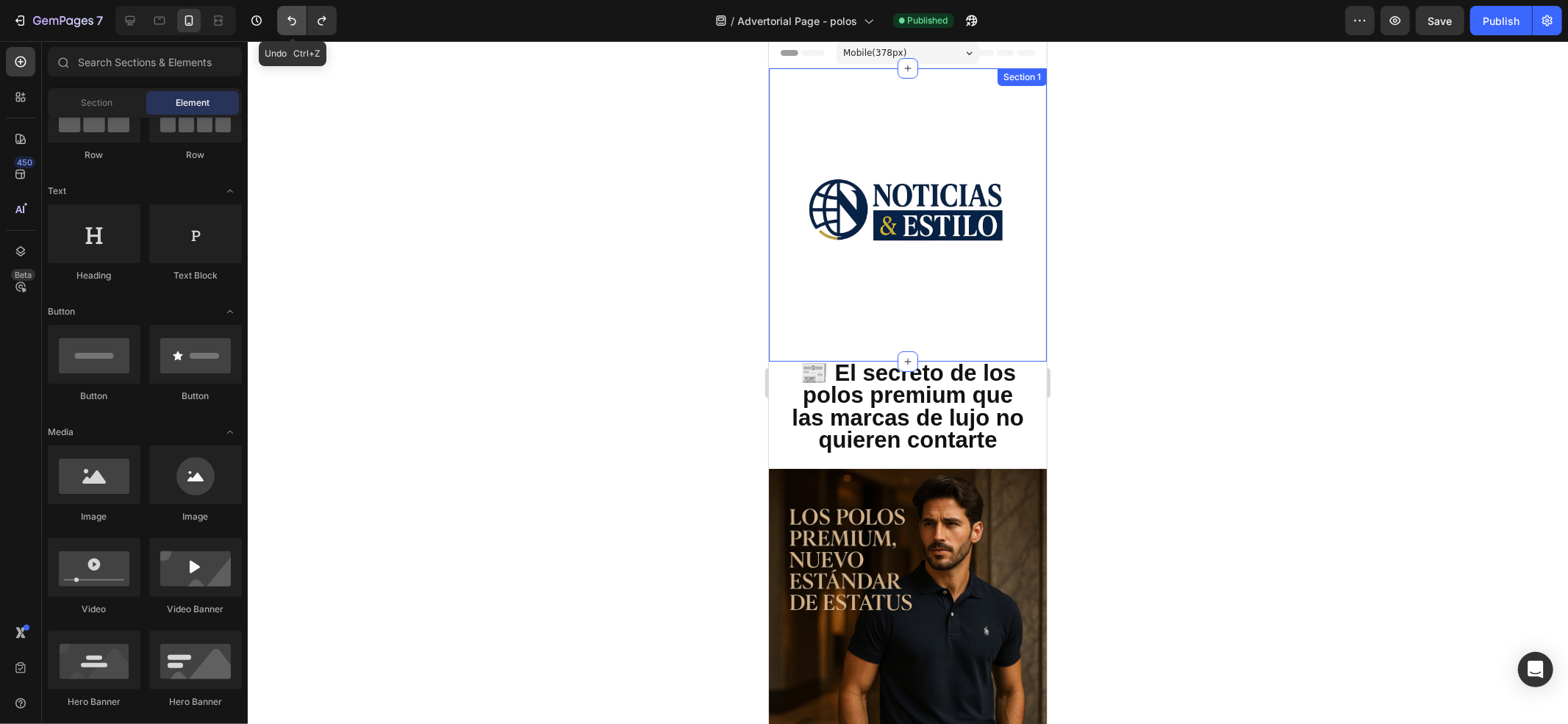
click at [288, 19] on icon "Undo/Redo" at bounding box center [291, 20] width 15 height 15
click at [288, 18] on icon "Undo/Redo" at bounding box center [291, 20] width 15 height 15
click at [289, 24] on icon "Undo/Redo" at bounding box center [291, 20] width 15 height 15
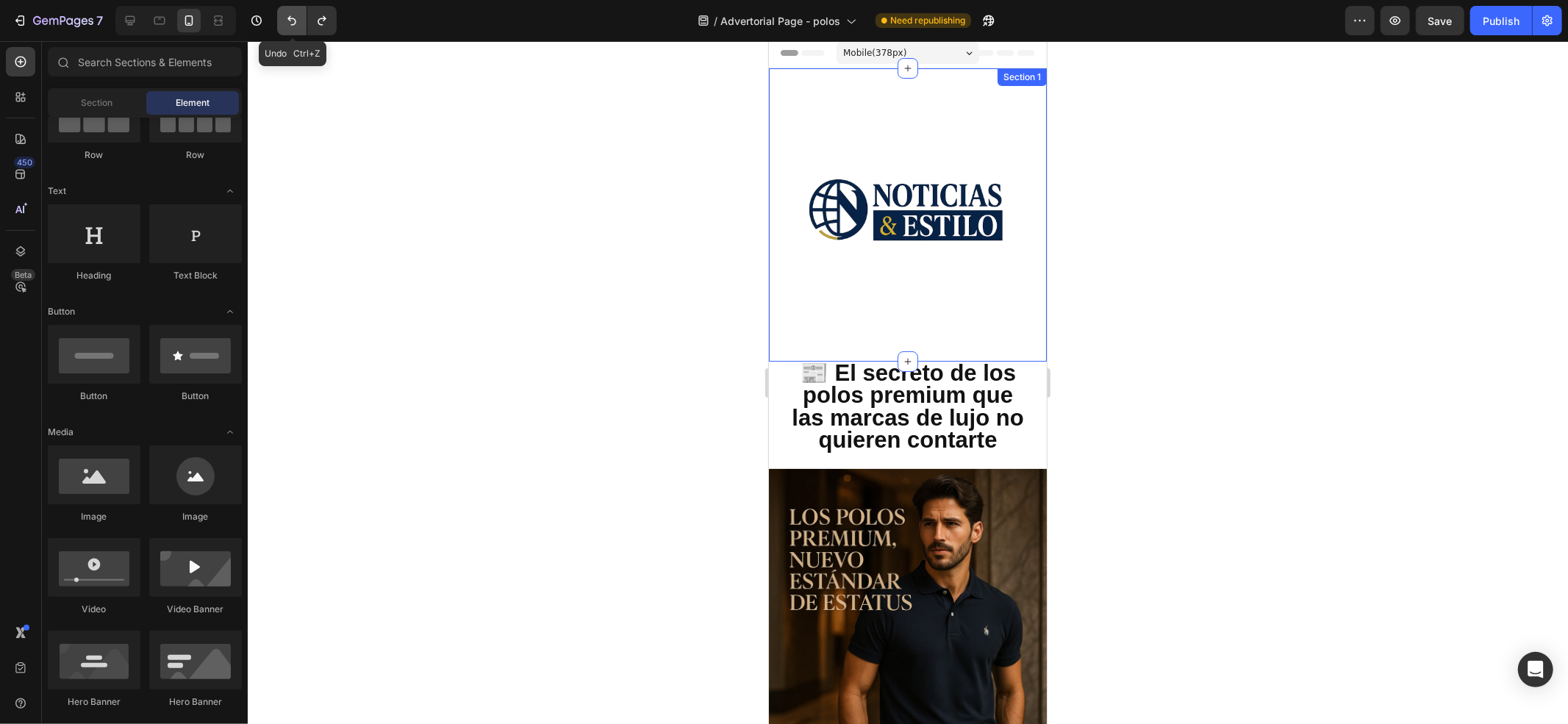
click at [289, 24] on icon "Undo/Redo" at bounding box center [291, 20] width 15 height 15
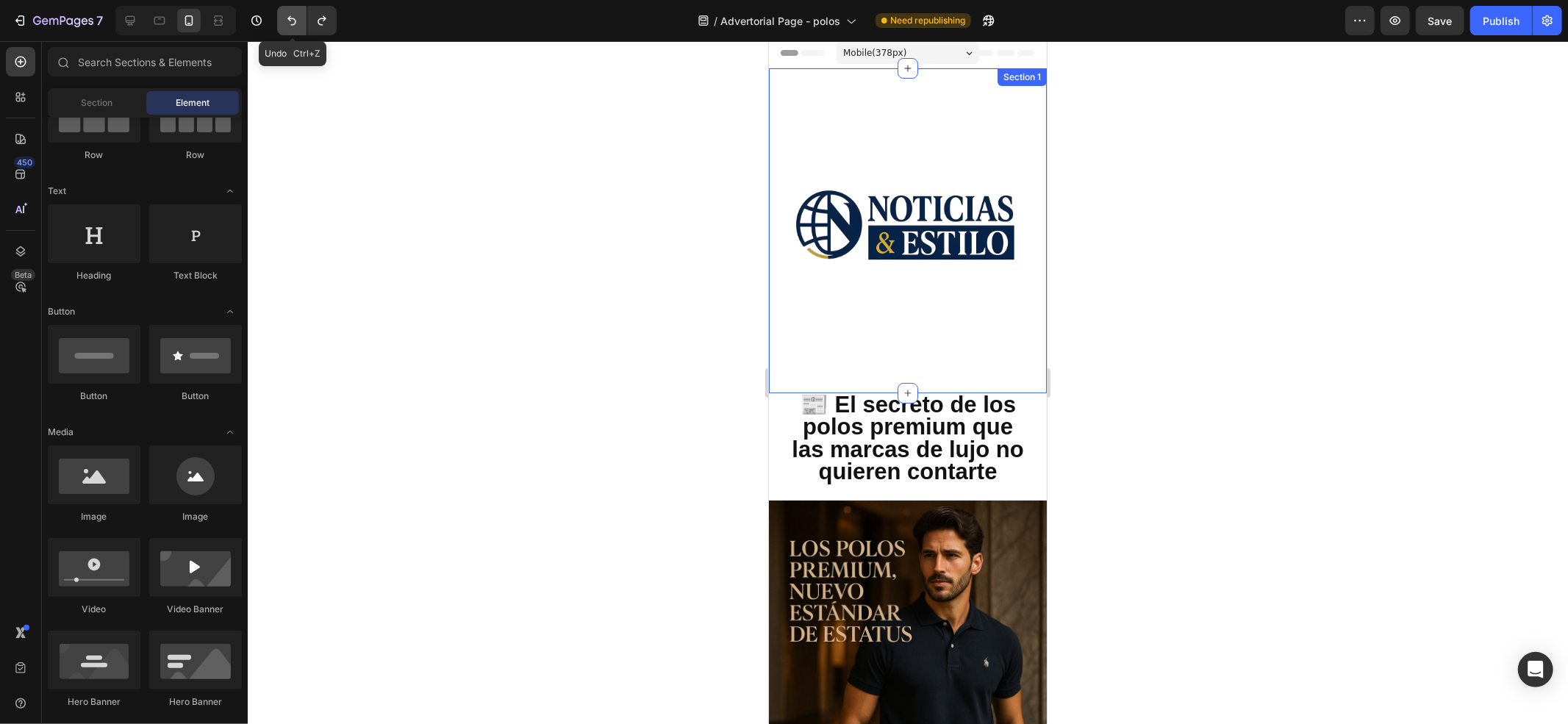
click at [289, 24] on icon "Undo/Redo" at bounding box center [291, 20] width 15 height 15
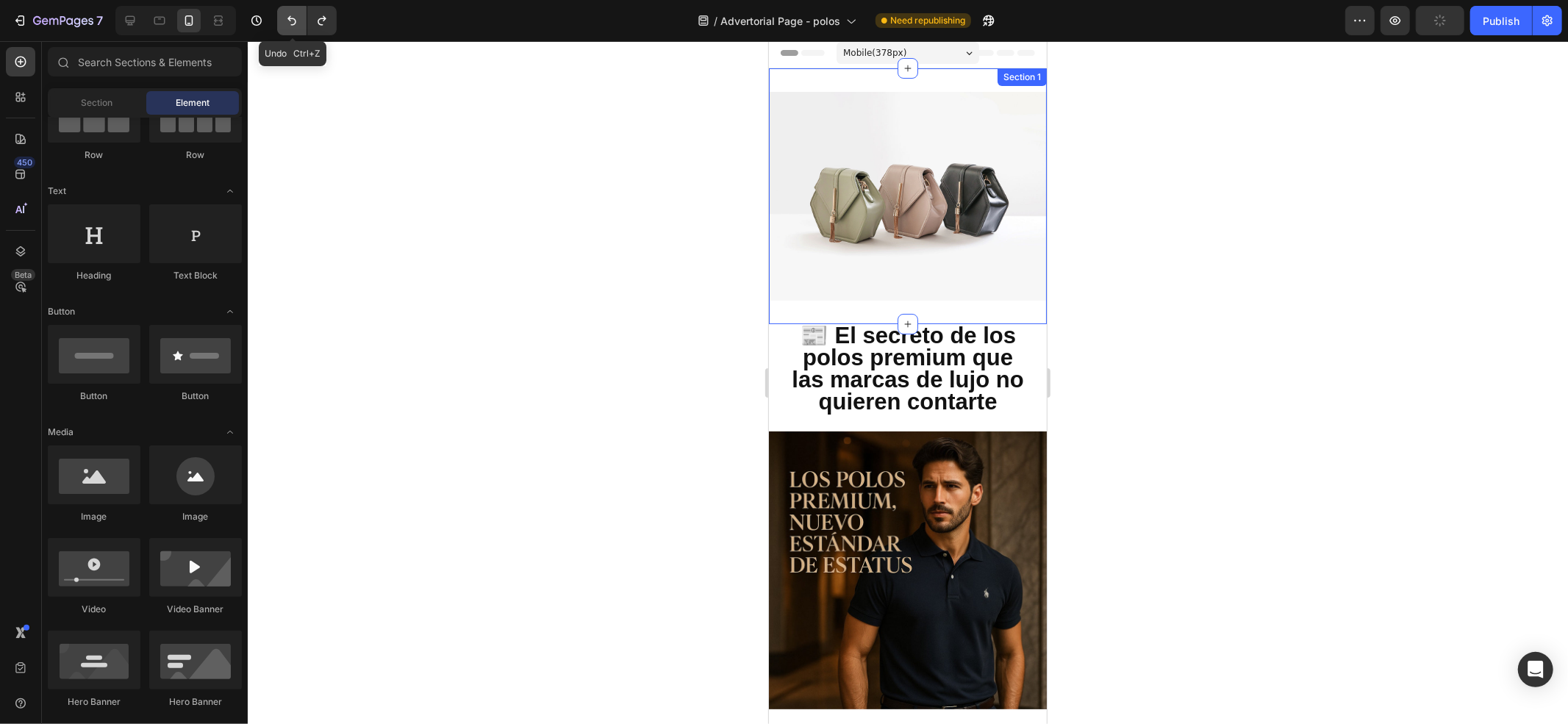
click at [289, 24] on icon "Undo/Redo" at bounding box center [291, 20] width 15 height 15
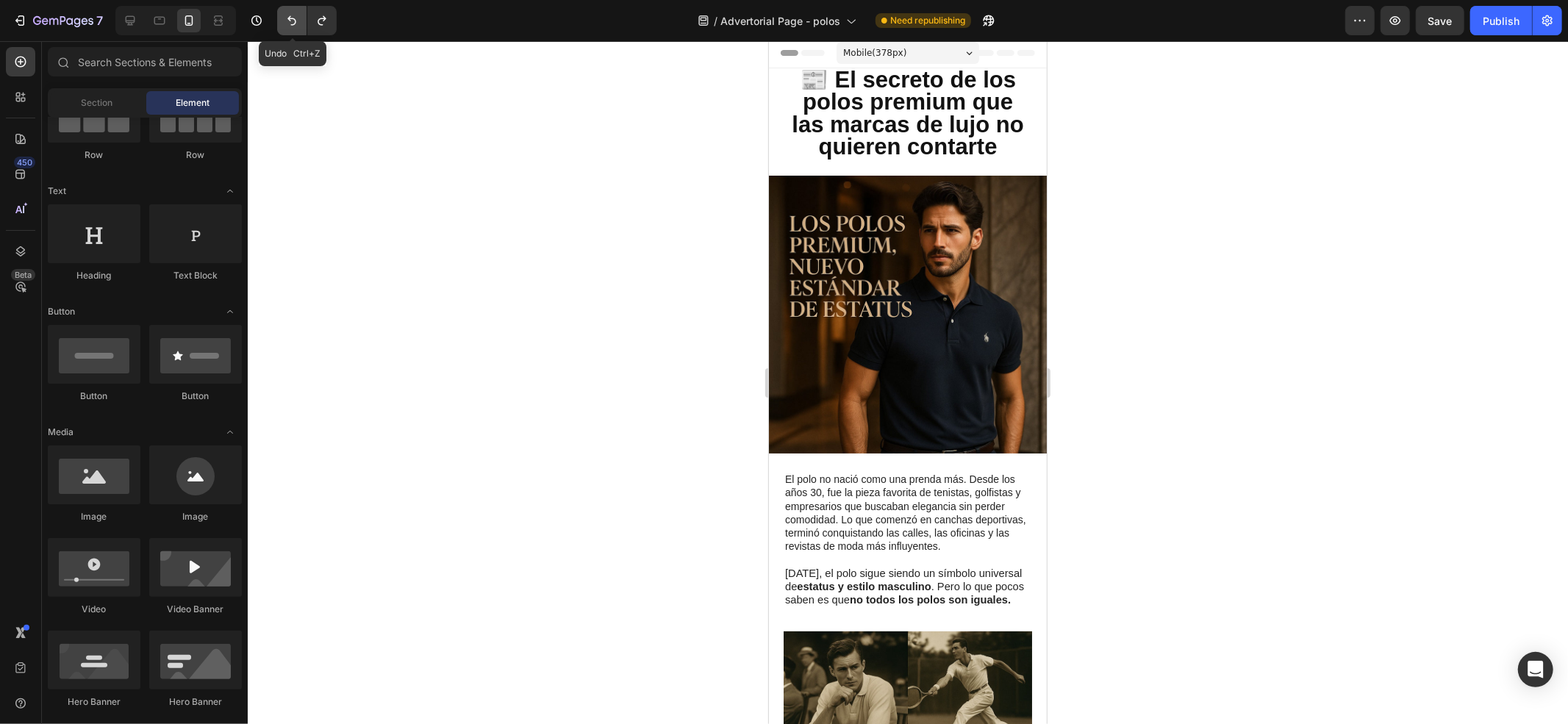
click at [289, 24] on icon "Undo/Redo" at bounding box center [291, 20] width 15 height 15
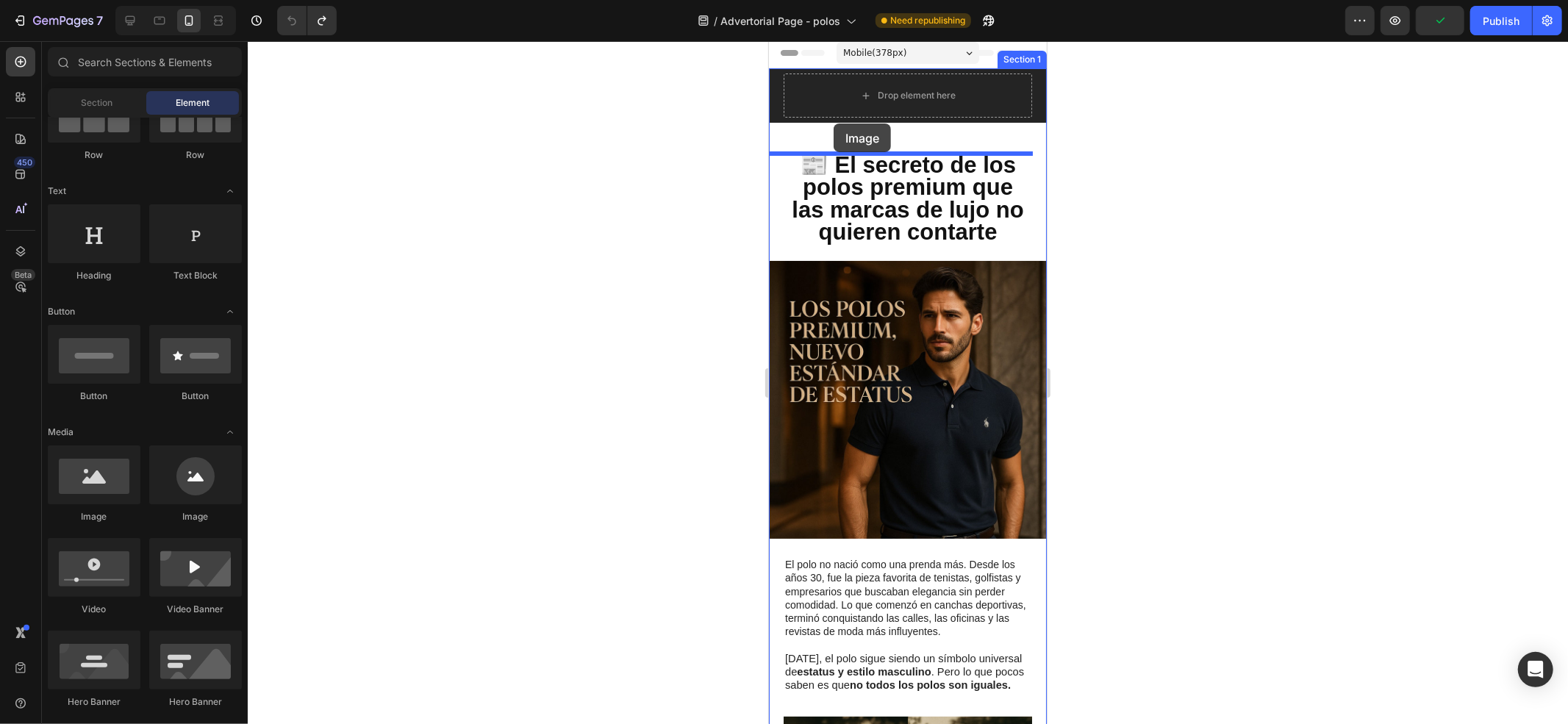
drag, startPoint x: 872, startPoint y: 469, endPoint x: 833, endPoint y: 123, distance: 348.2
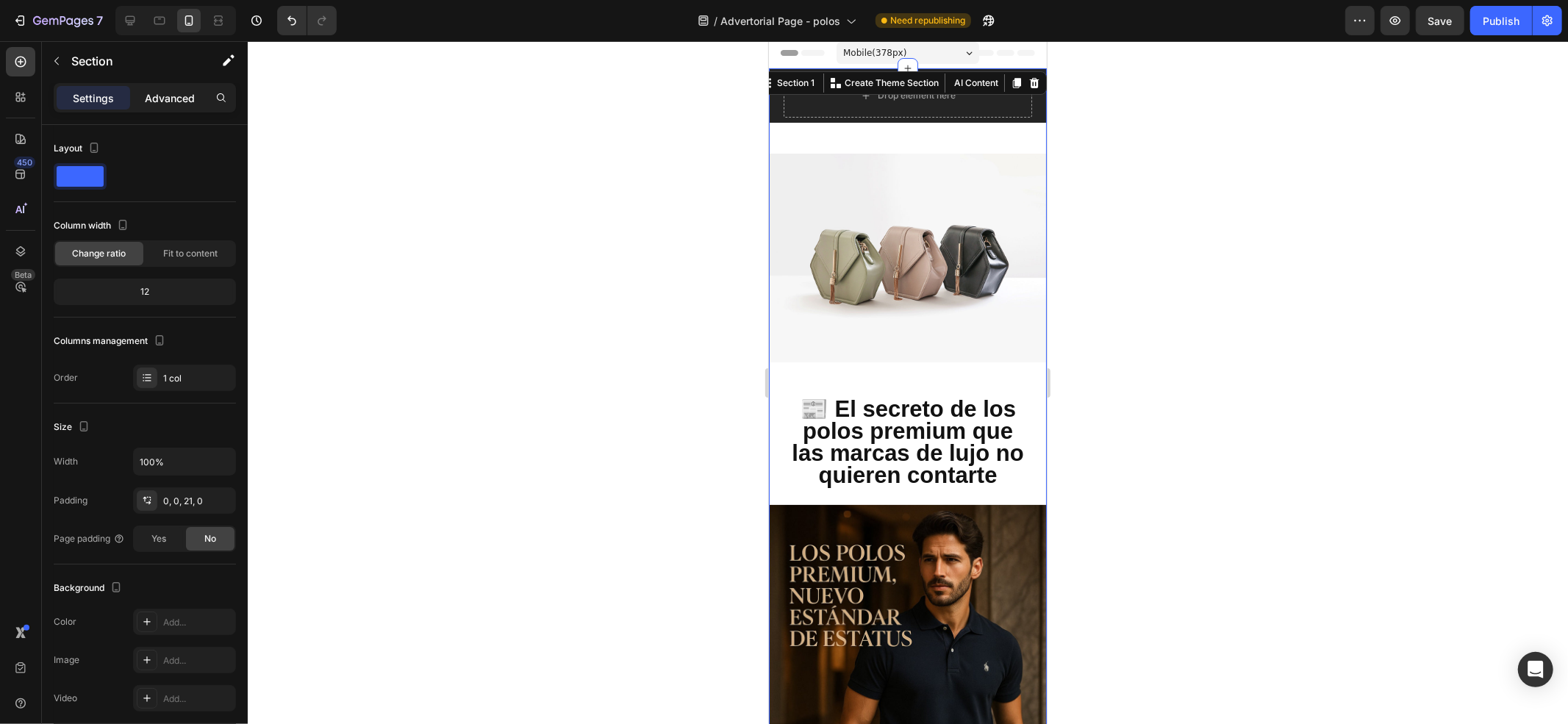
click at [180, 93] on p "Advanced" at bounding box center [169, 98] width 50 height 16
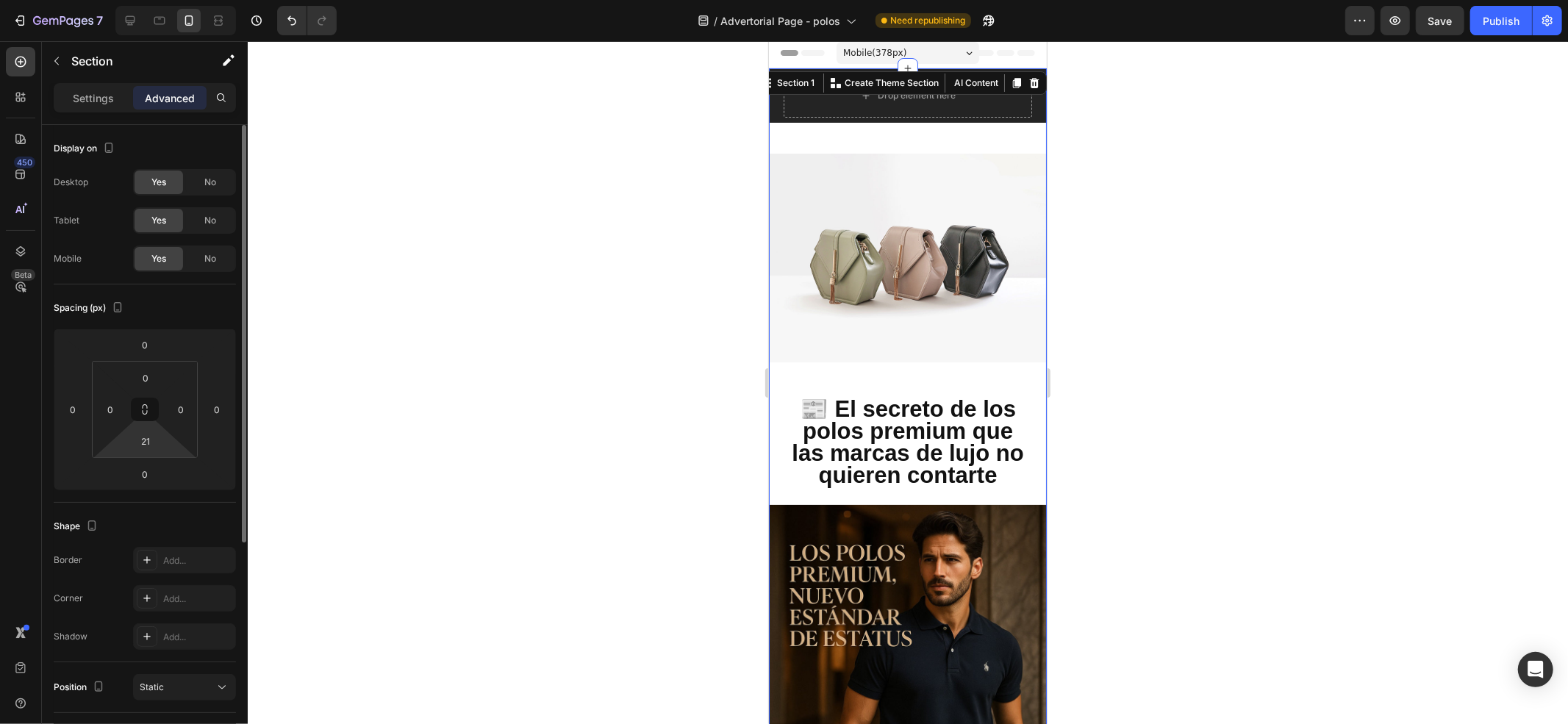
click at [157, 0] on html "7 Version history / Advertorial Page - polos Need republishing Preview Save Pub…" at bounding box center [784, 0] width 1568 height 0
type input "0"
click at [828, 202] on img at bounding box center [907, 257] width 278 height 209
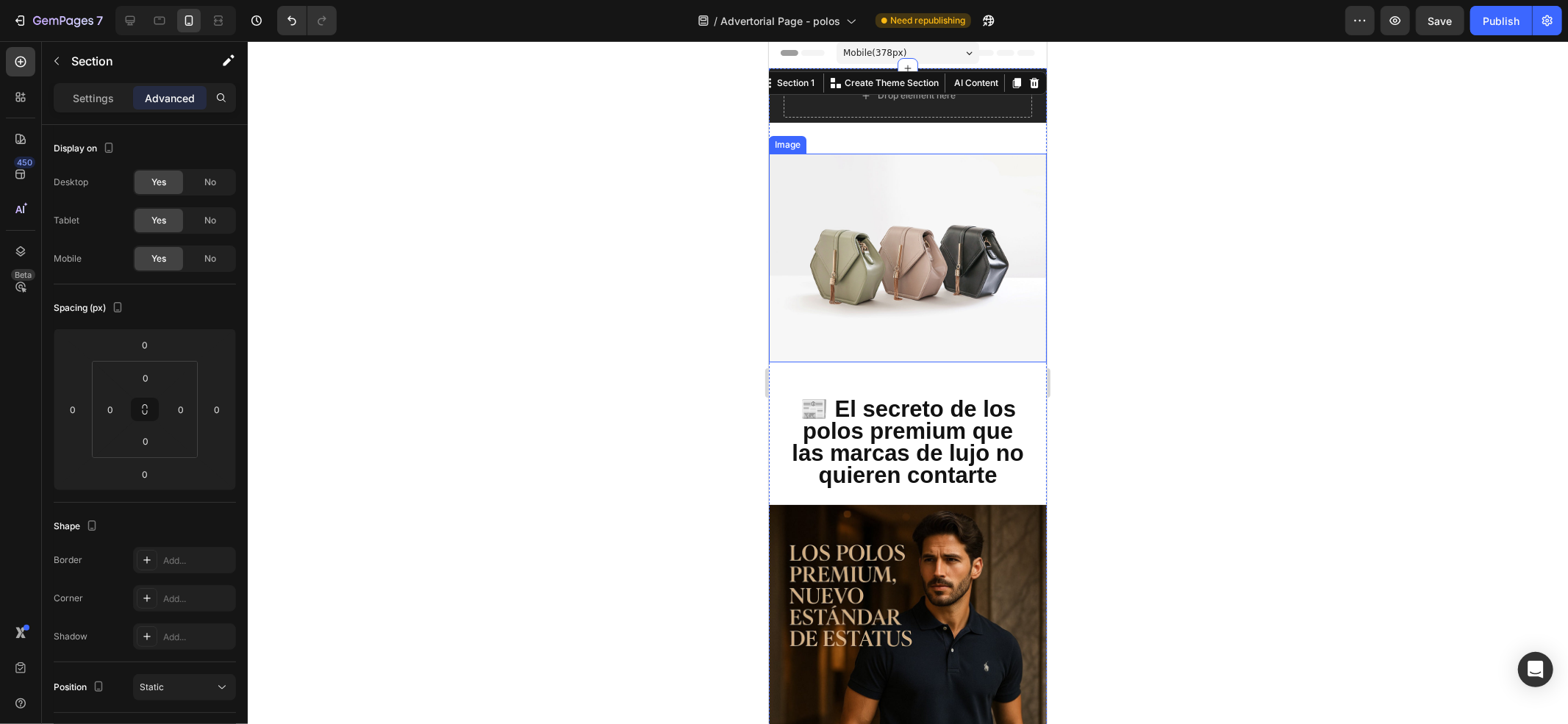
click at [900, 223] on img at bounding box center [907, 257] width 278 height 209
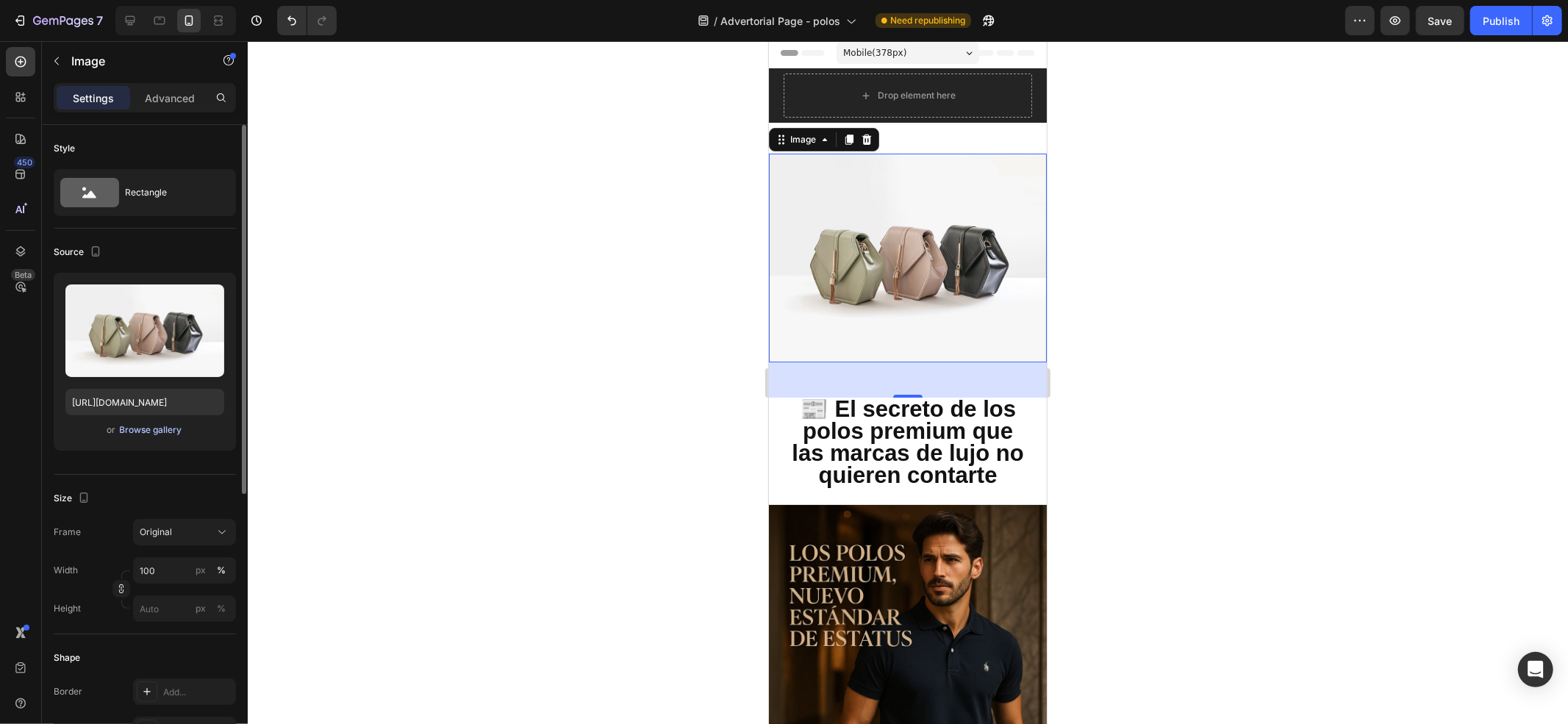
click at [150, 435] on div "Browse gallery" at bounding box center [151, 430] width 62 height 13
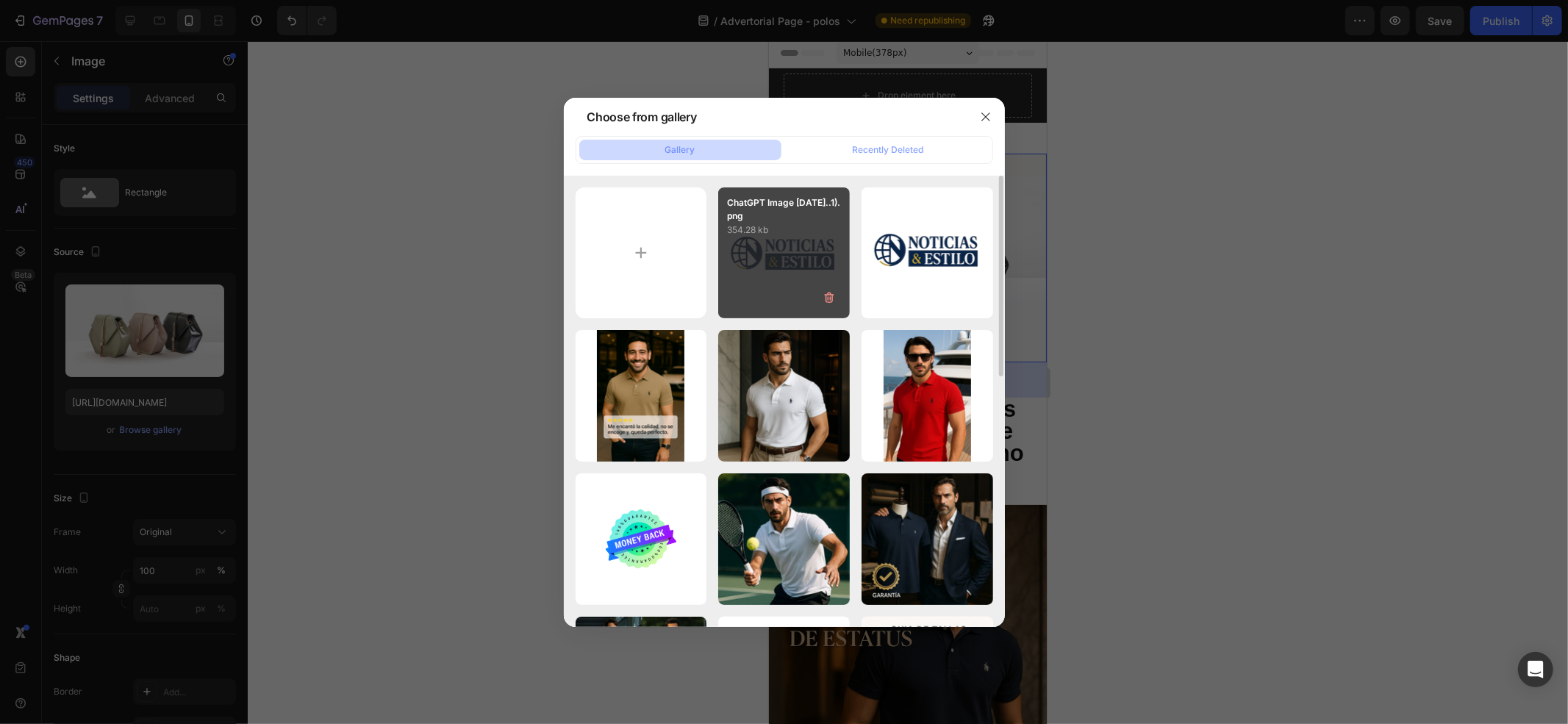
click at [769, 259] on div "ChatGPT Image 28 ago ...1).png 354.28 kb" at bounding box center [784, 253] width 132 height 132
type input "[URL][DOMAIN_NAME]"
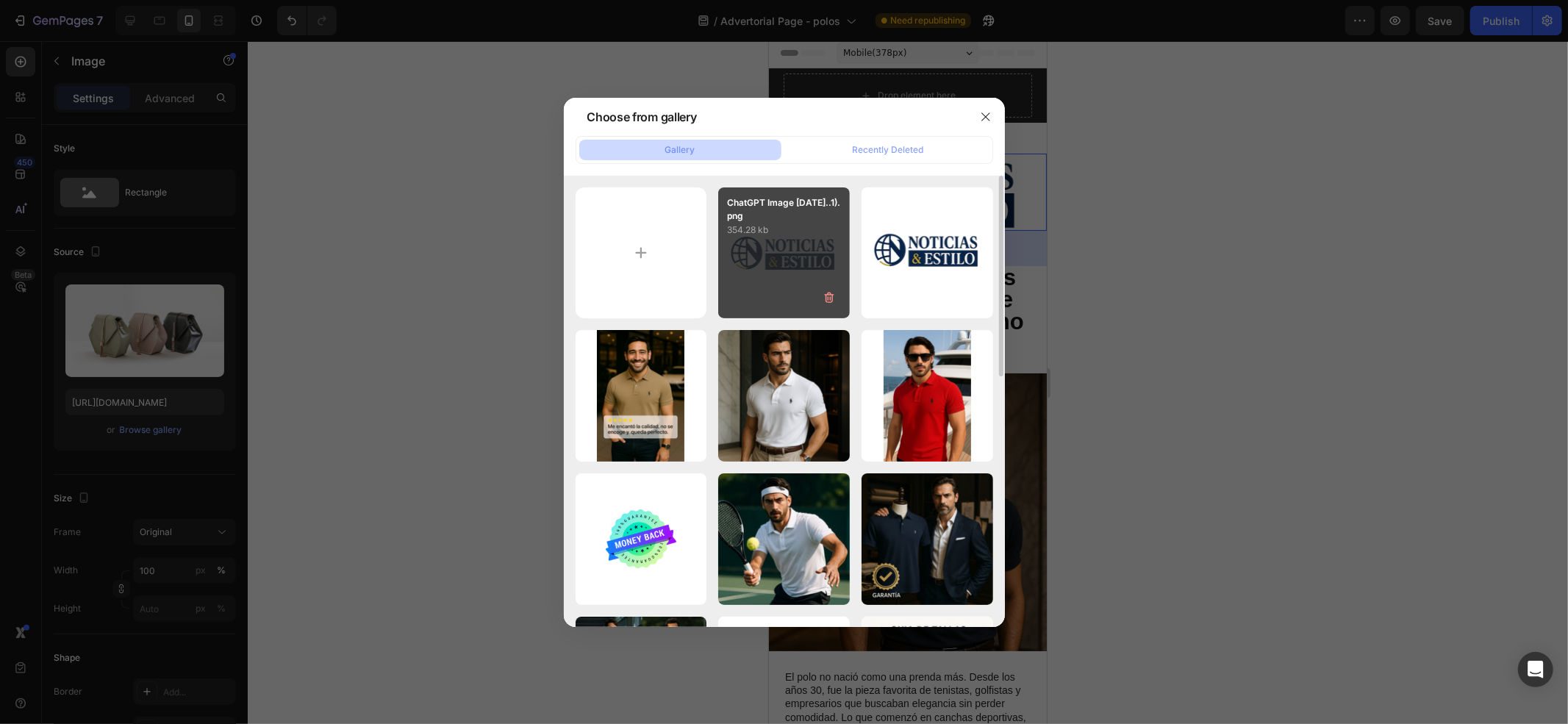
click at [769, 259] on div "ChatGPT Image 28 ago ...1).png 354.28 kb" at bounding box center [784, 253] width 132 height 132
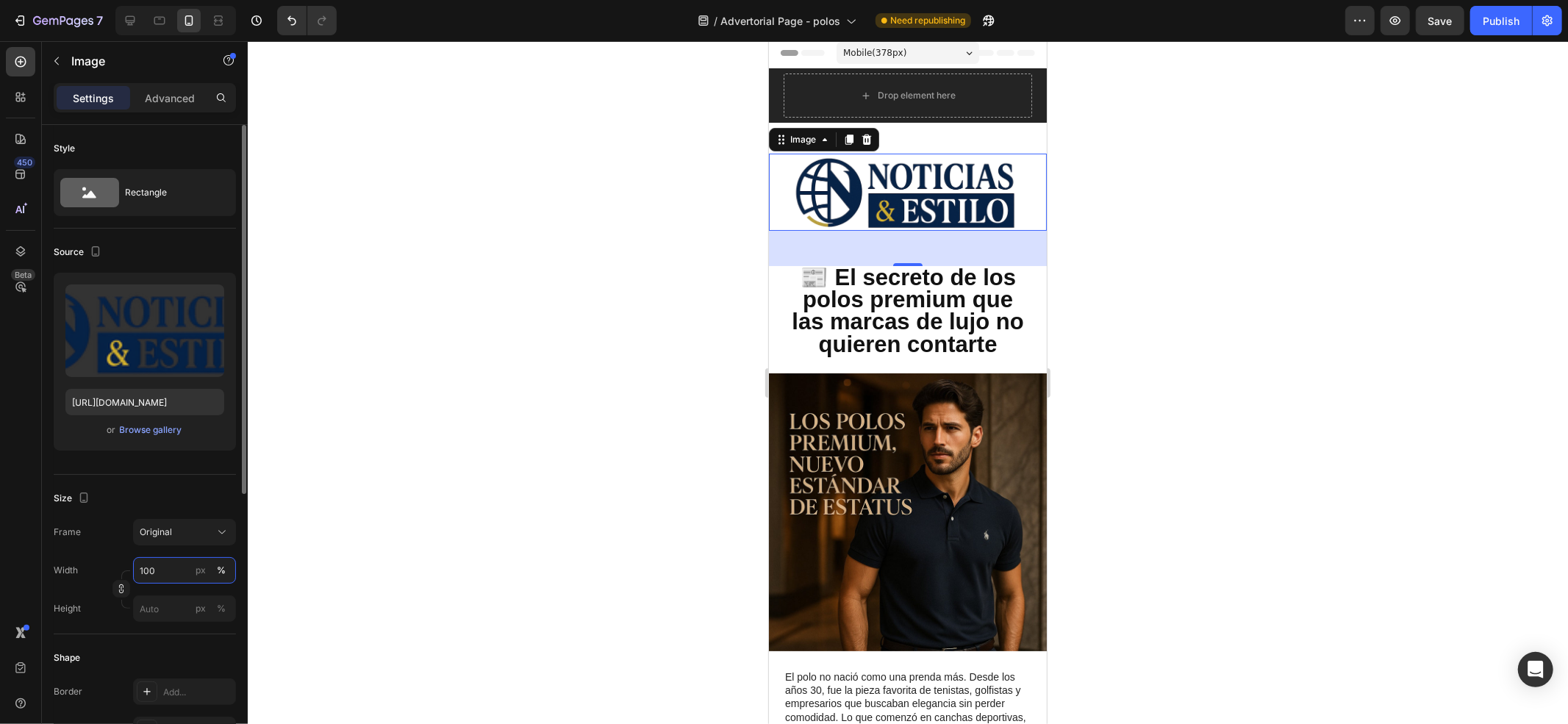
click at [168, 543] on input "100" at bounding box center [184, 570] width 103 height 27
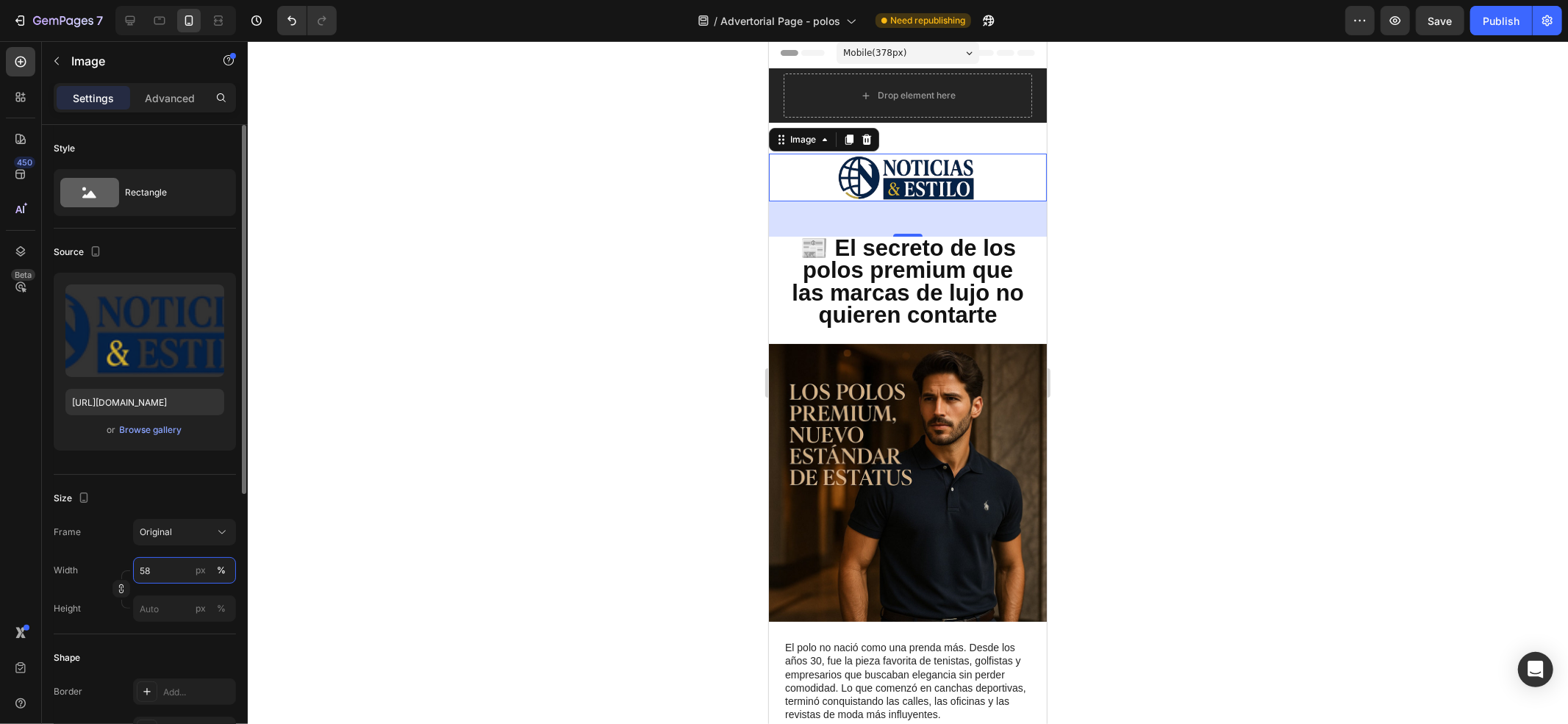
type input "57"
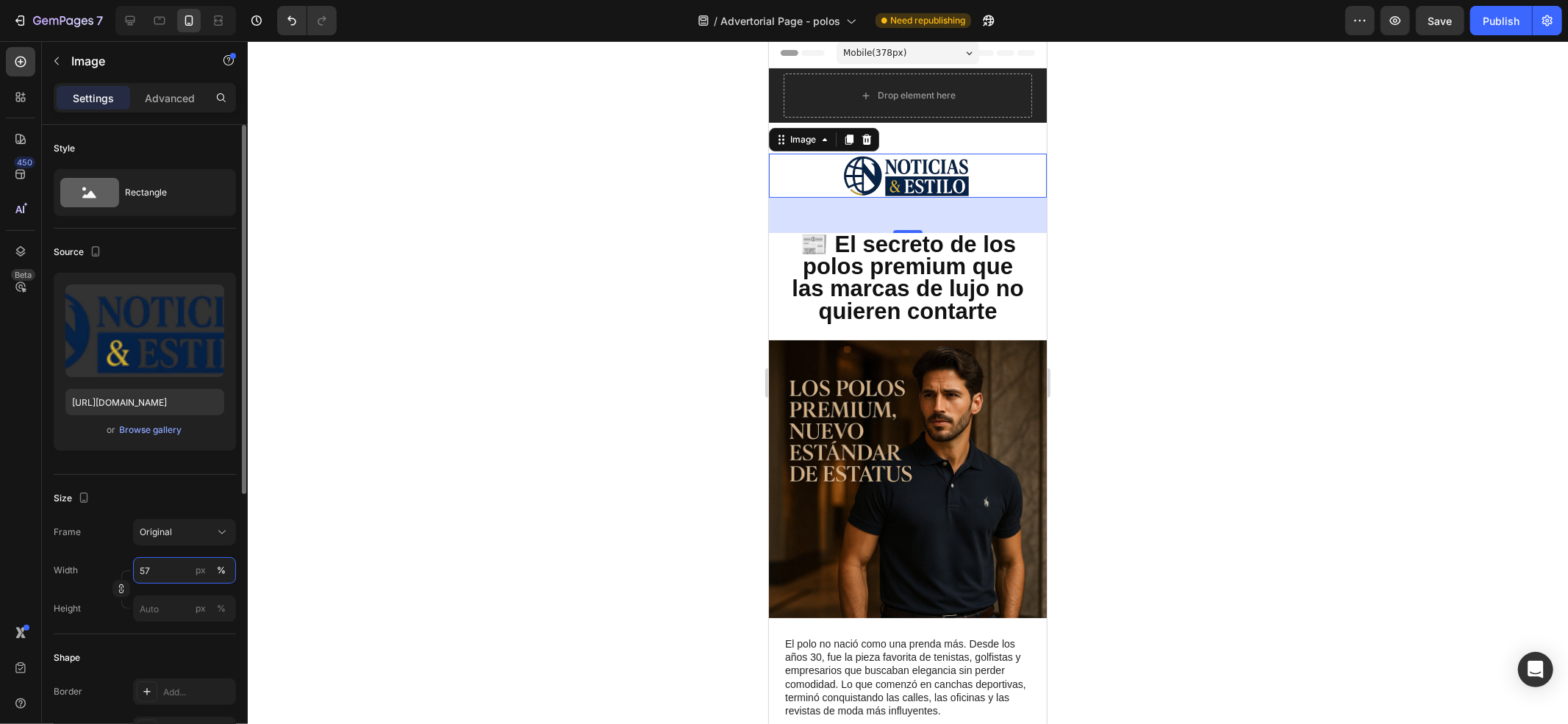
drag, startPoint x: 167, startPoint y: 571, endPoint x: 139, endPoint y: 573, distance: 28.1
click at [139, 543] on input "57" at bounding box center [184, 570] width 103 height 27
click at [125, 25] on icon at bounding box center [130, 20] width 15 height 15
type input "[URL][DOMAIN_NAME]"
type input "100"
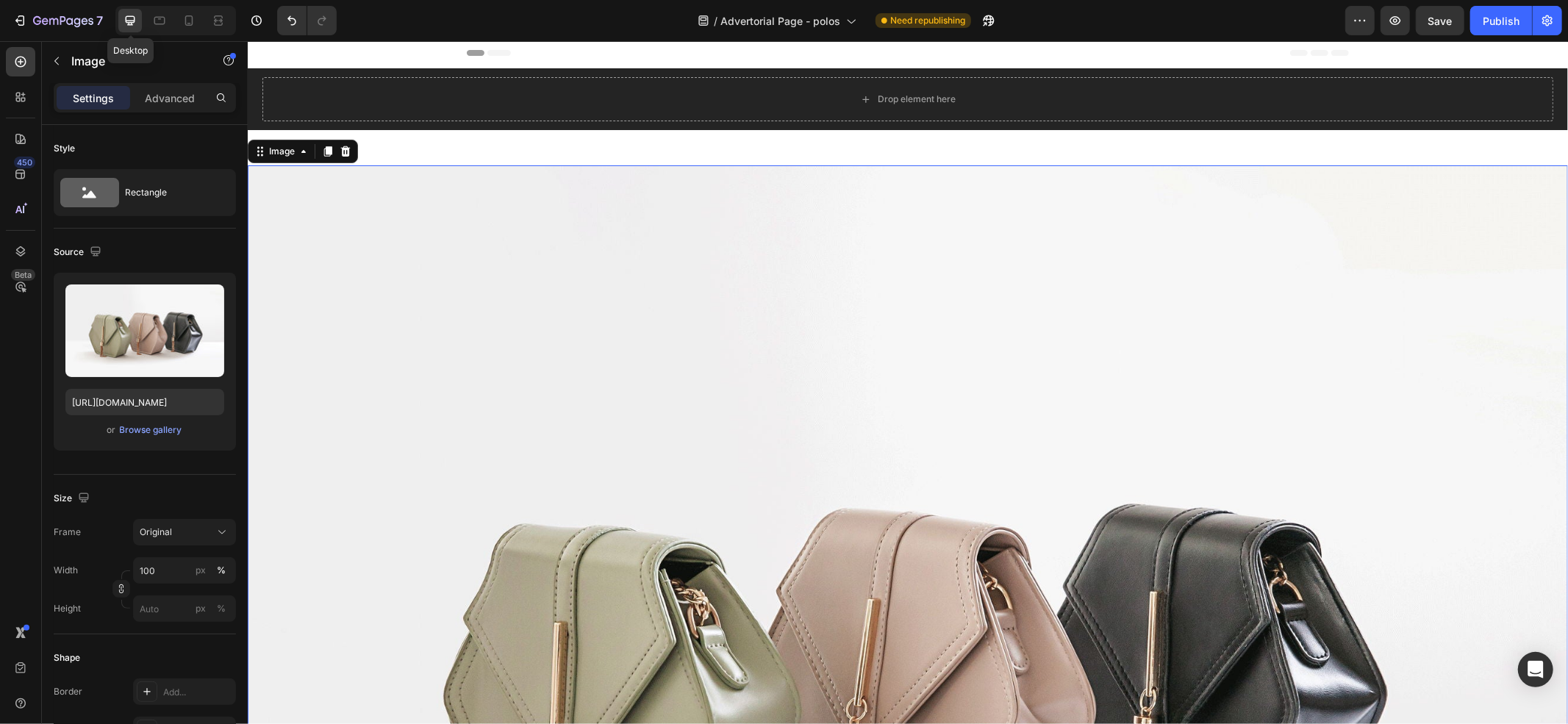
scroll to position [76, 0]
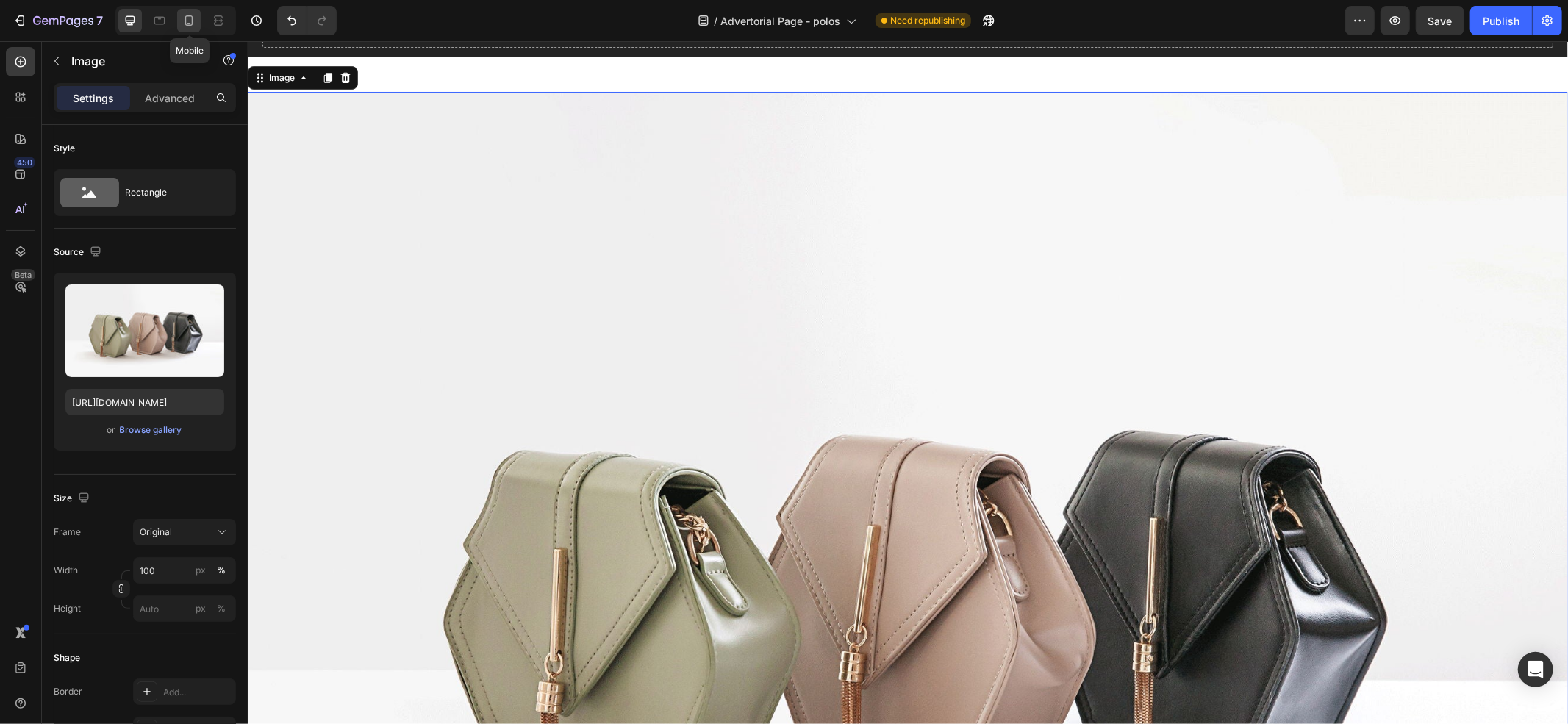
click at [189, 16] on icon at bounding box center [188, 20] width 15 height 15
type input "[URL][DOMAIN_NAME]"
type input "57"
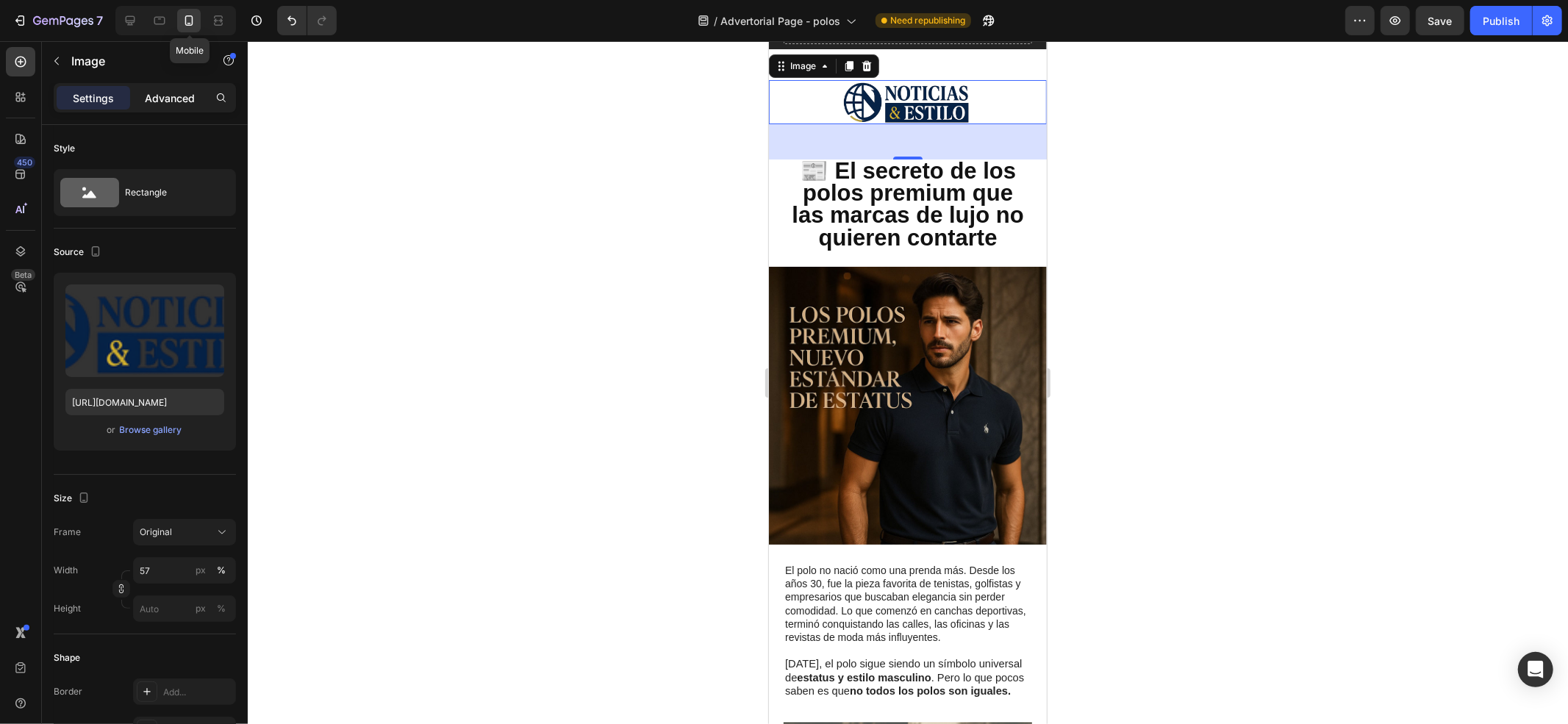
scroll to position [64, 0]
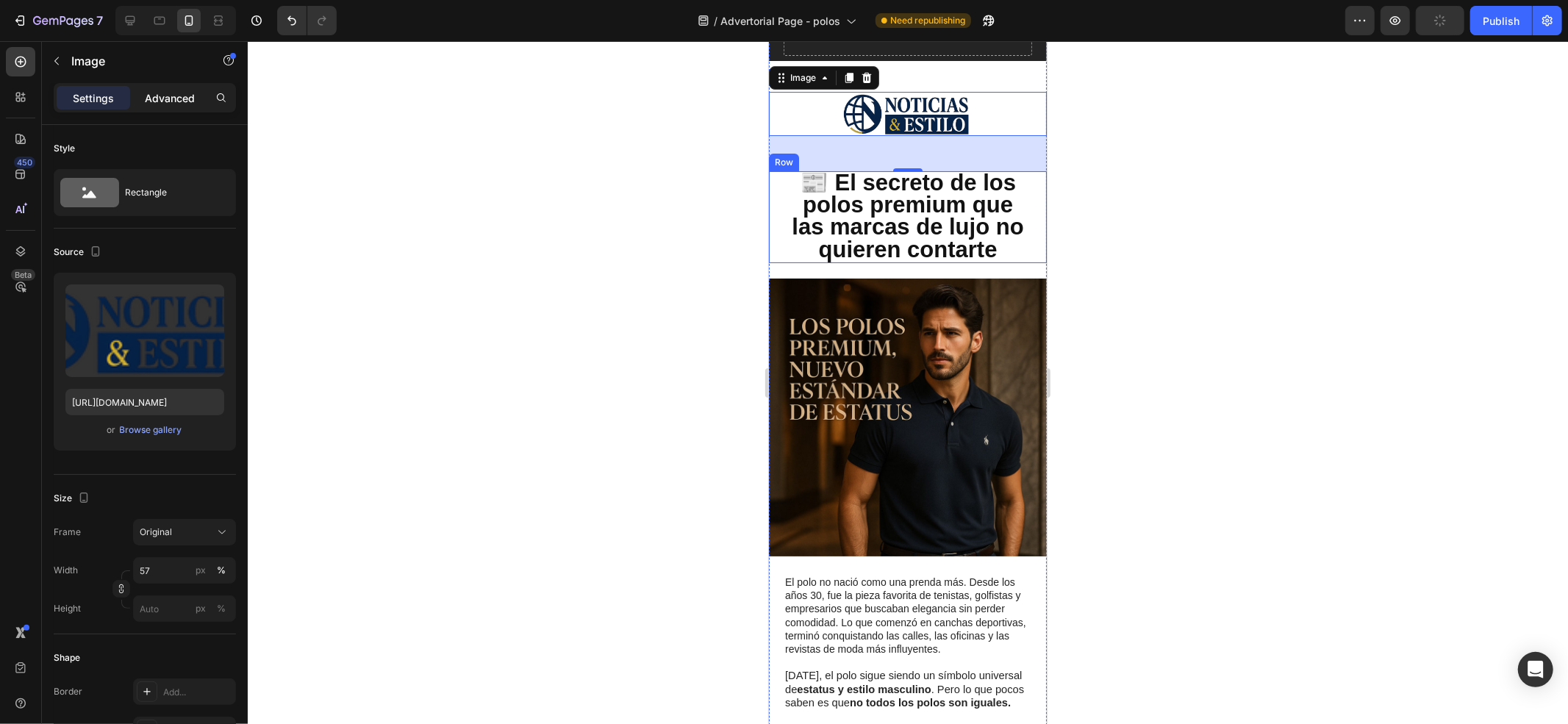
click at [155, 87] on div "Advanced" at bounding box center [169, 98] width 73 height 24
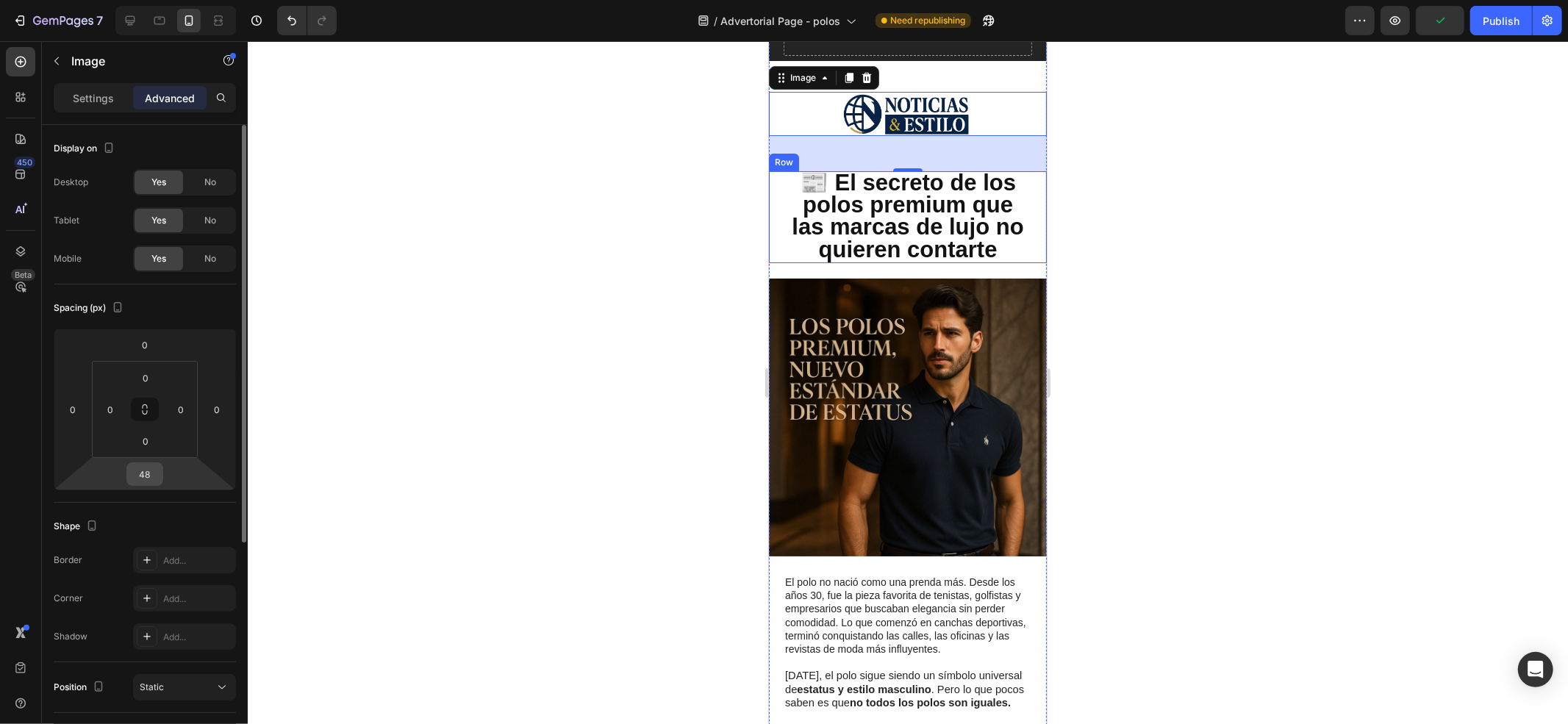
click at [154, 477] on input "48" at bounding box center [145, 474] width 30 height 22
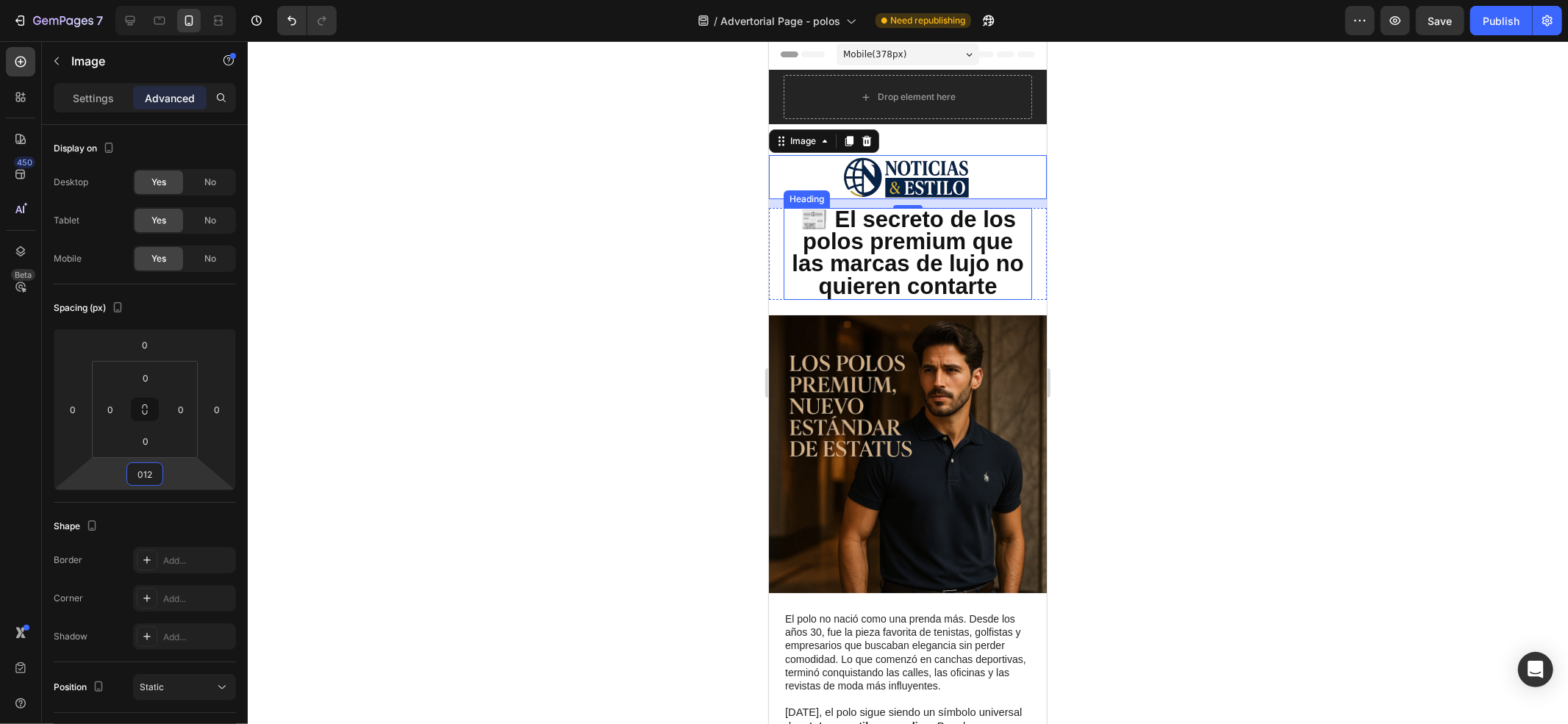
scroll to position [0, 0]
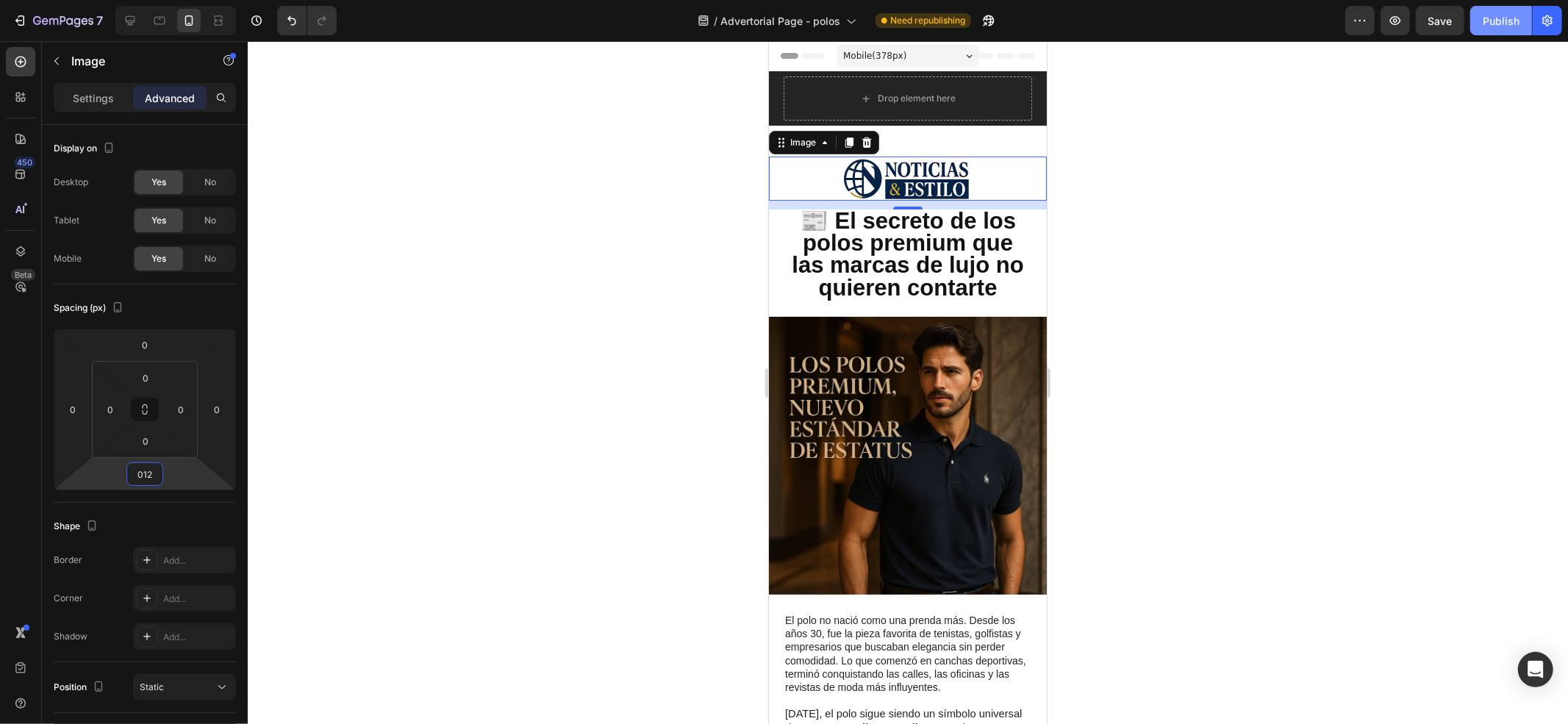
type input "12"
click at [1176, 22] on div "Publish" at bounding box center [1501, 21] width 37 height 16
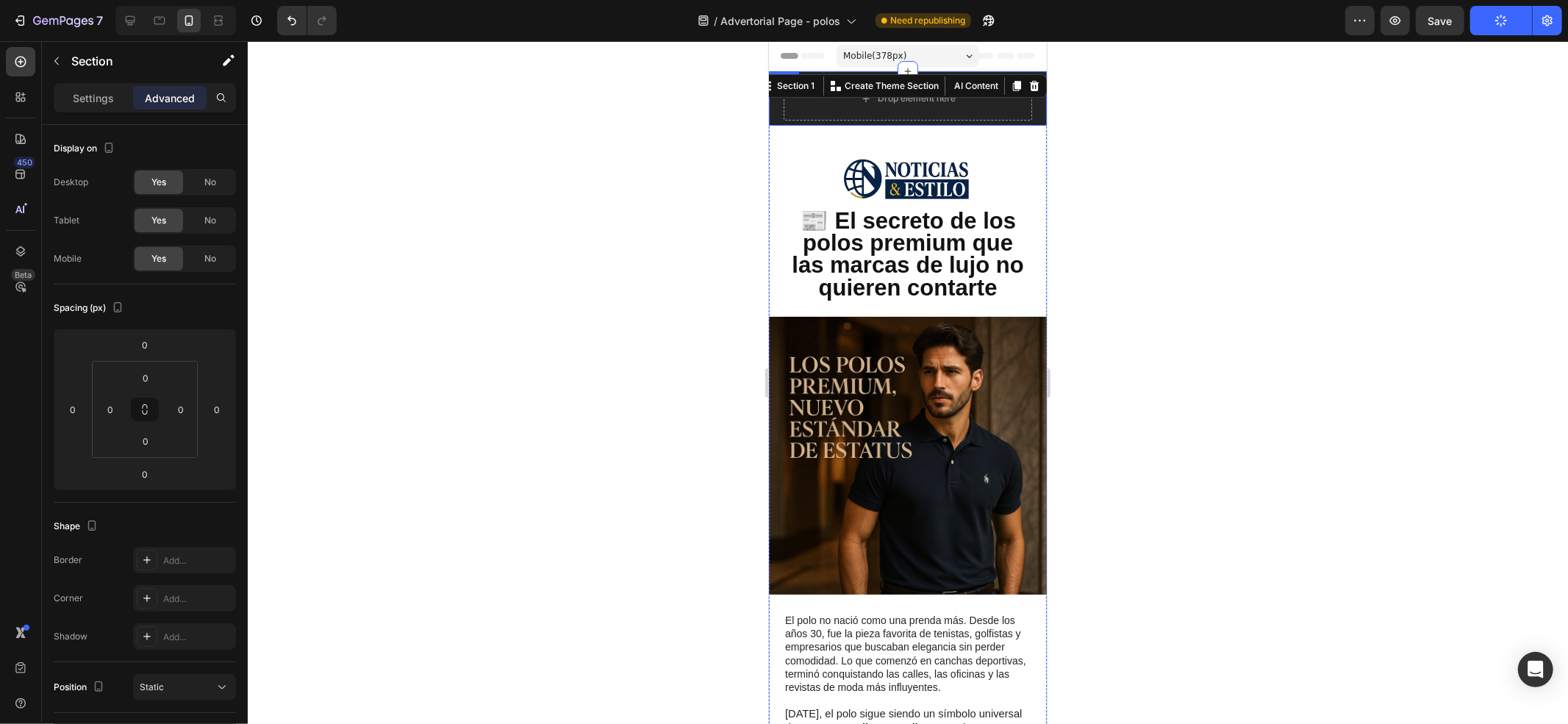
click at [953, 123] on div "Drop element here Row" at bounding box center [907, 97] width 278 height 54
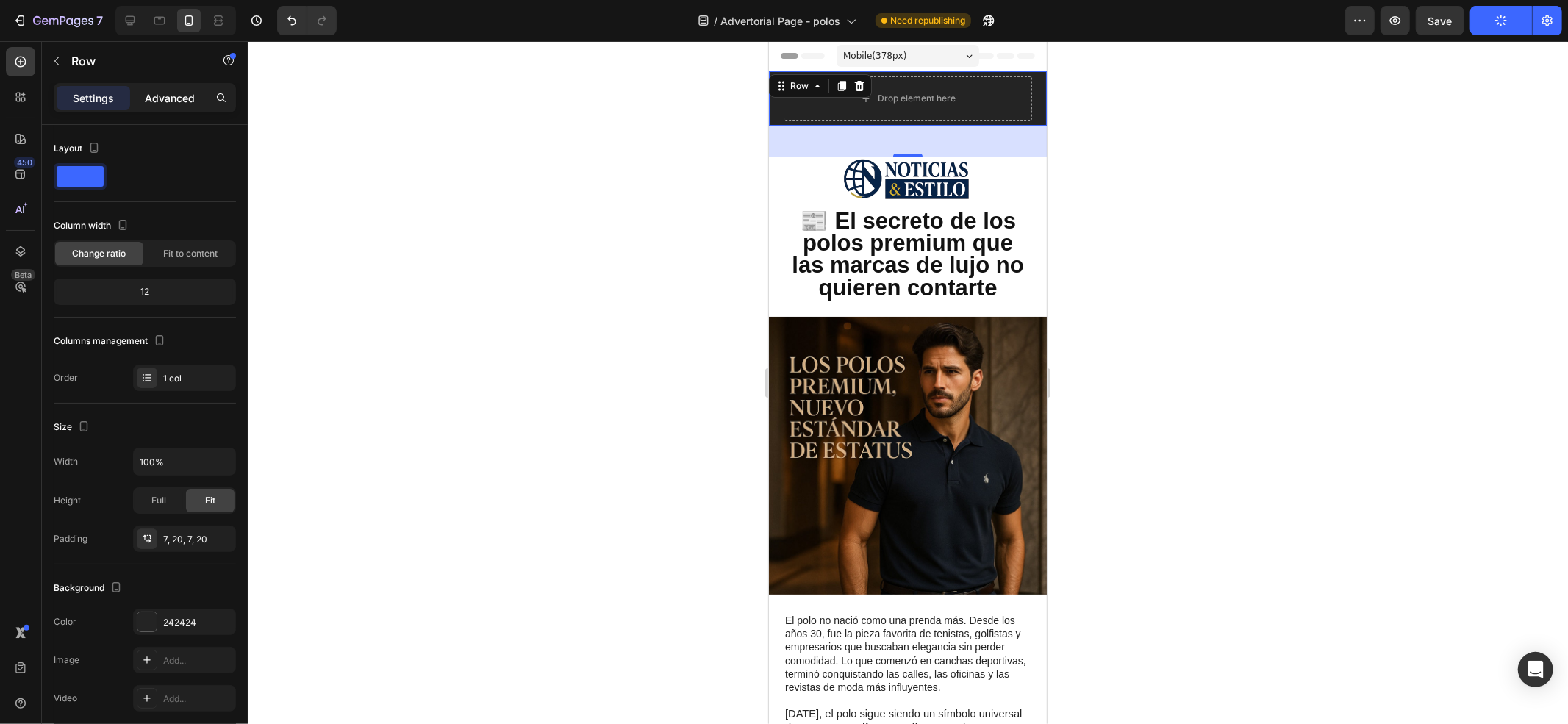
click at [181, 93] on p "Advanced" at bounding box center [169, 98] width 50 height 16
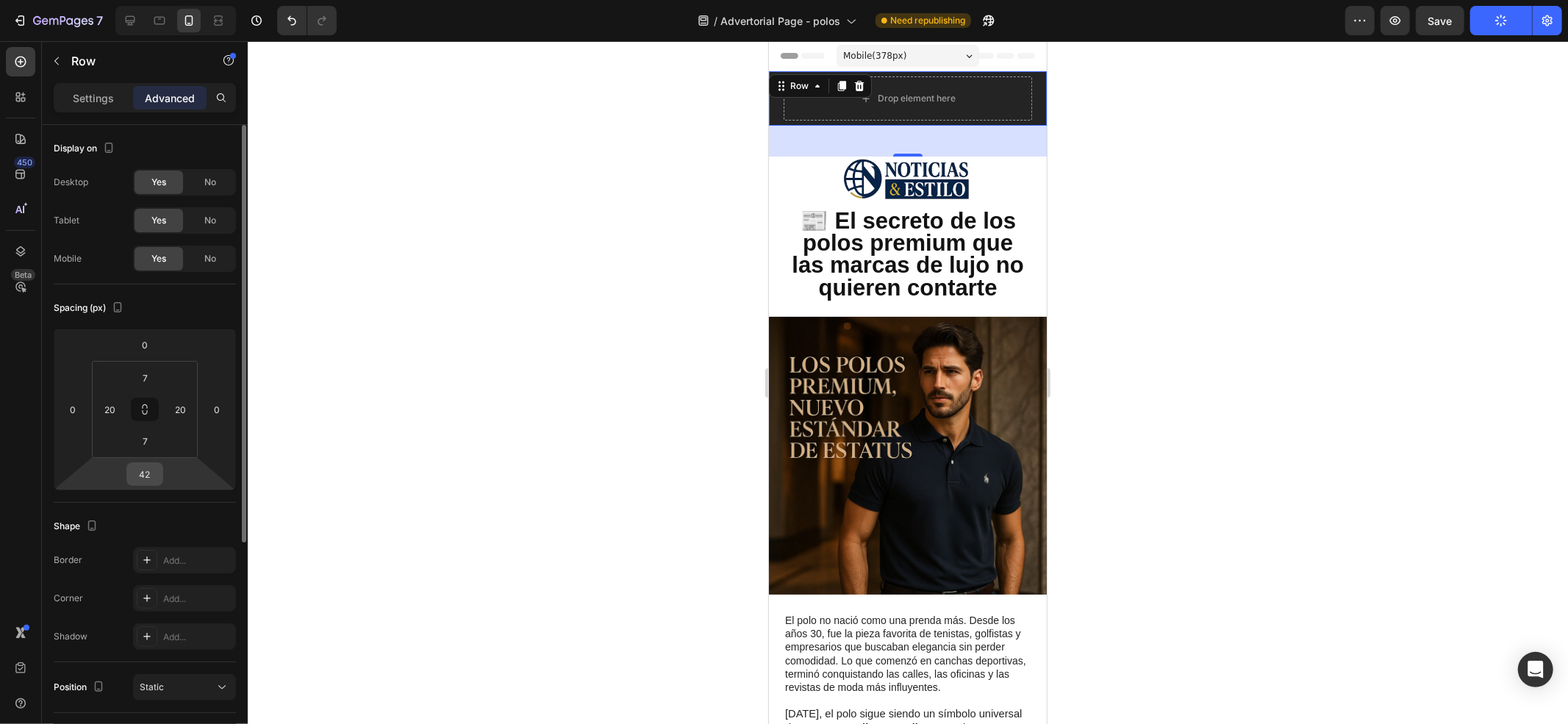
click at [159, 474] on div "42" at bounding box center [145, 474] width 37 height 24
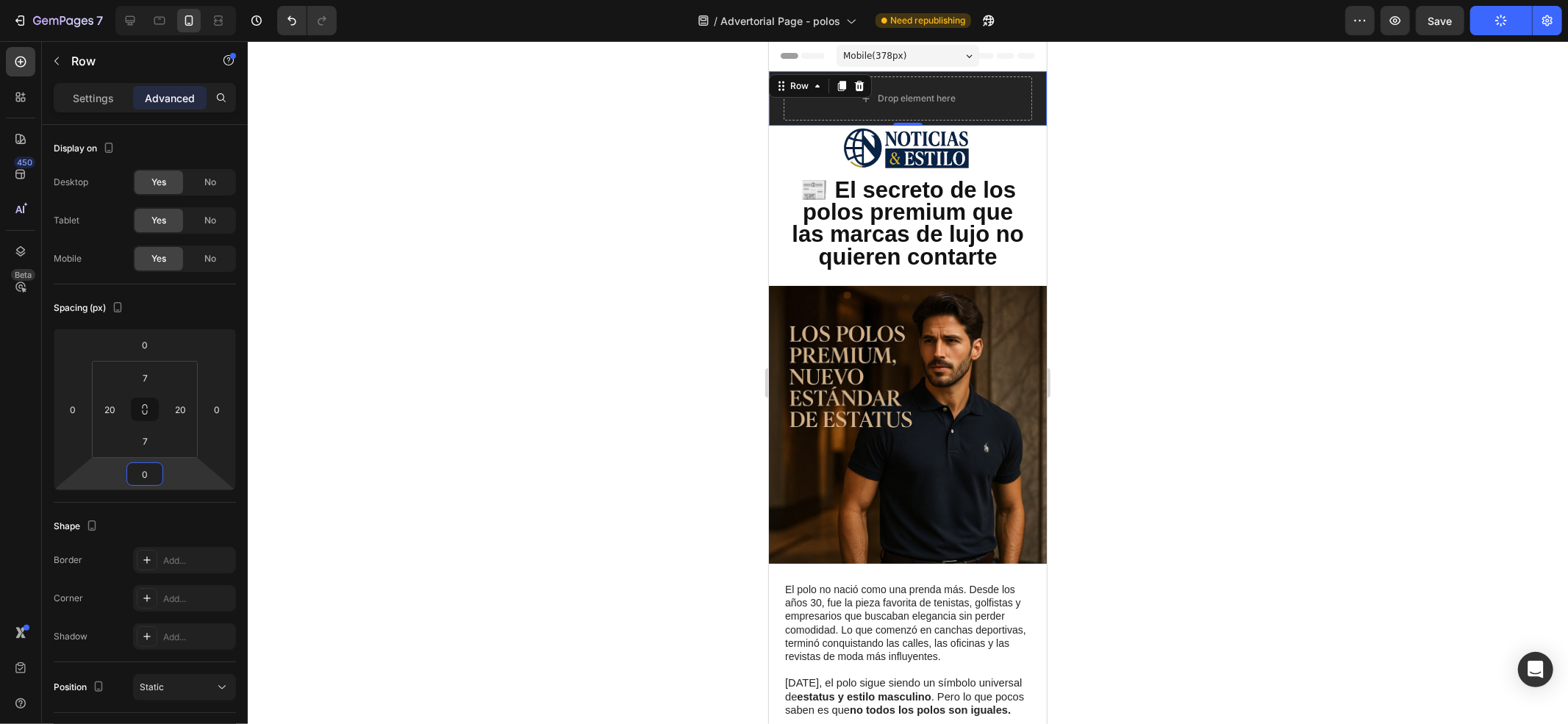
type input "0"
click at [1176, 22] on button "Publish" at bounding box center [1501, 21] width 61 height 30
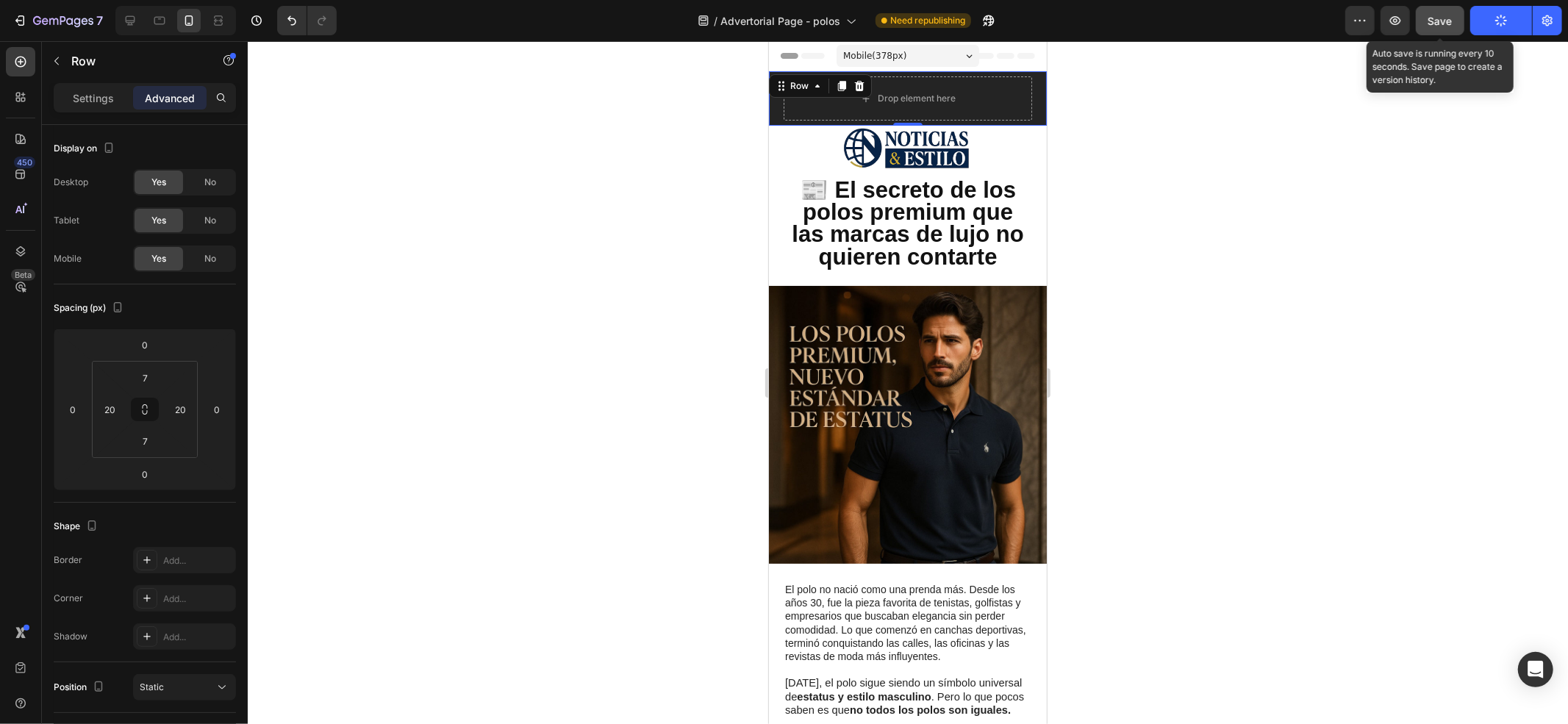
click at [1176, 27] on div "Save" at bounding box center [1440, 21] width 24 height 16
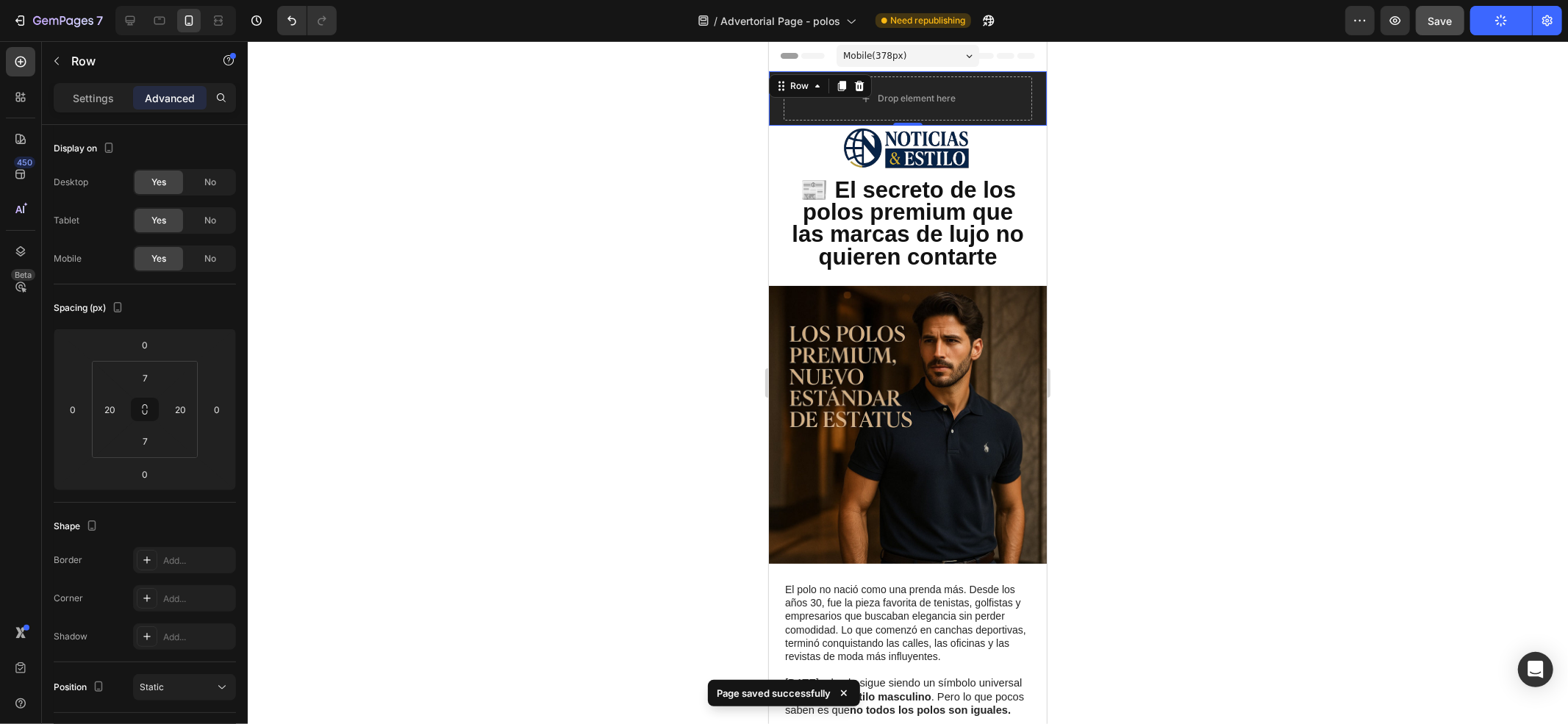
click at [1176, 294] on div at bounding box center [907, 383] width 1320 height 683
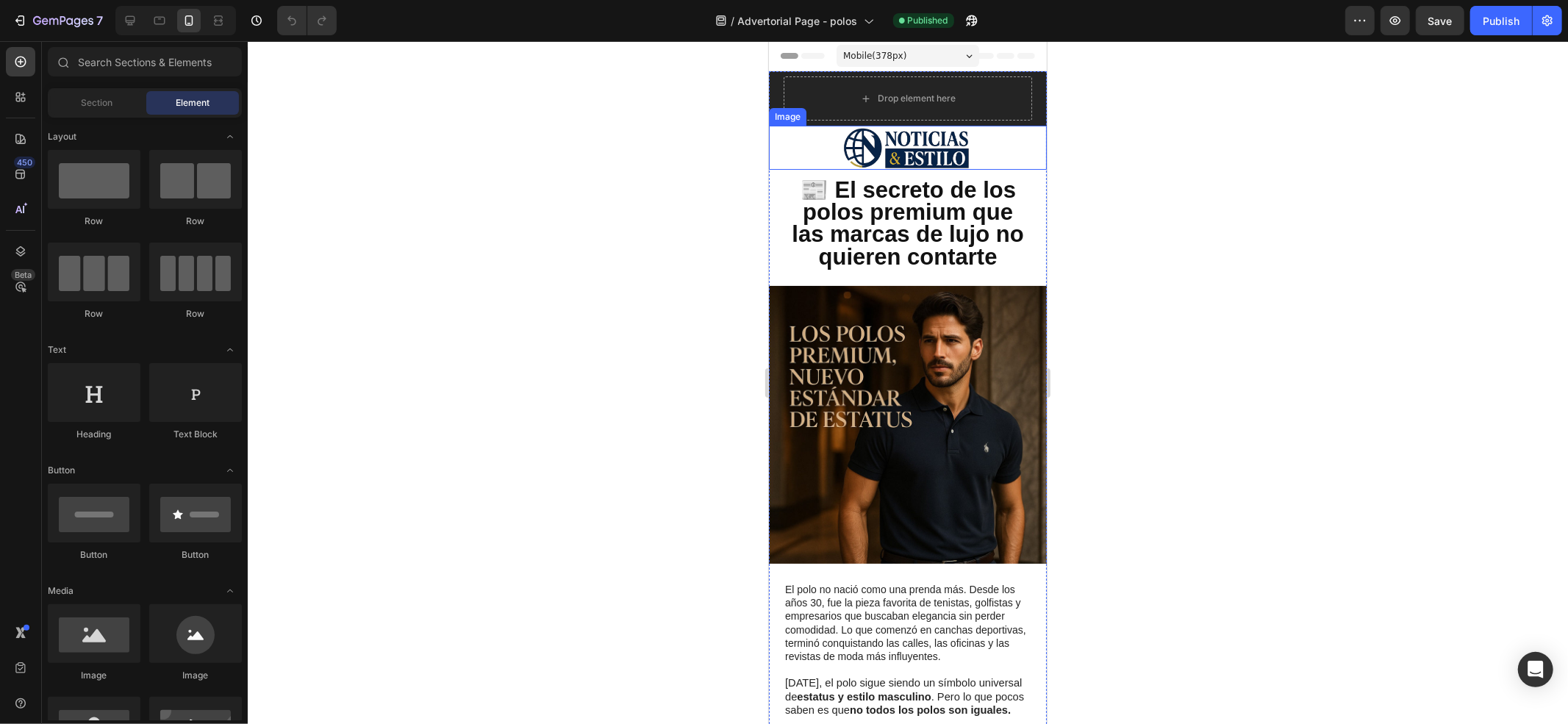
click at [906, 151] on img at bounding box center [907, 147] width 158 height 45
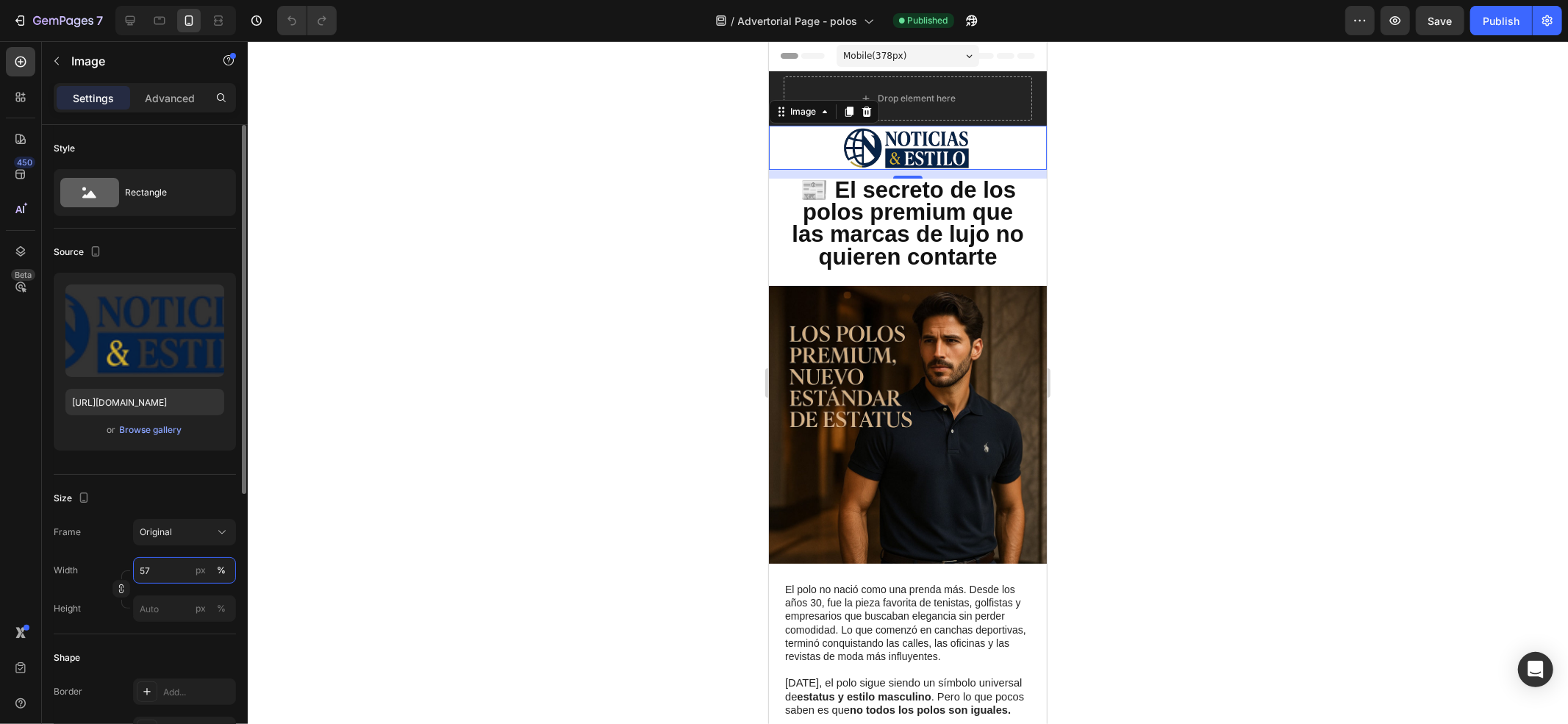
click at [180, 569] on input "57" at bounding box center [184, 570] width 103 height 27
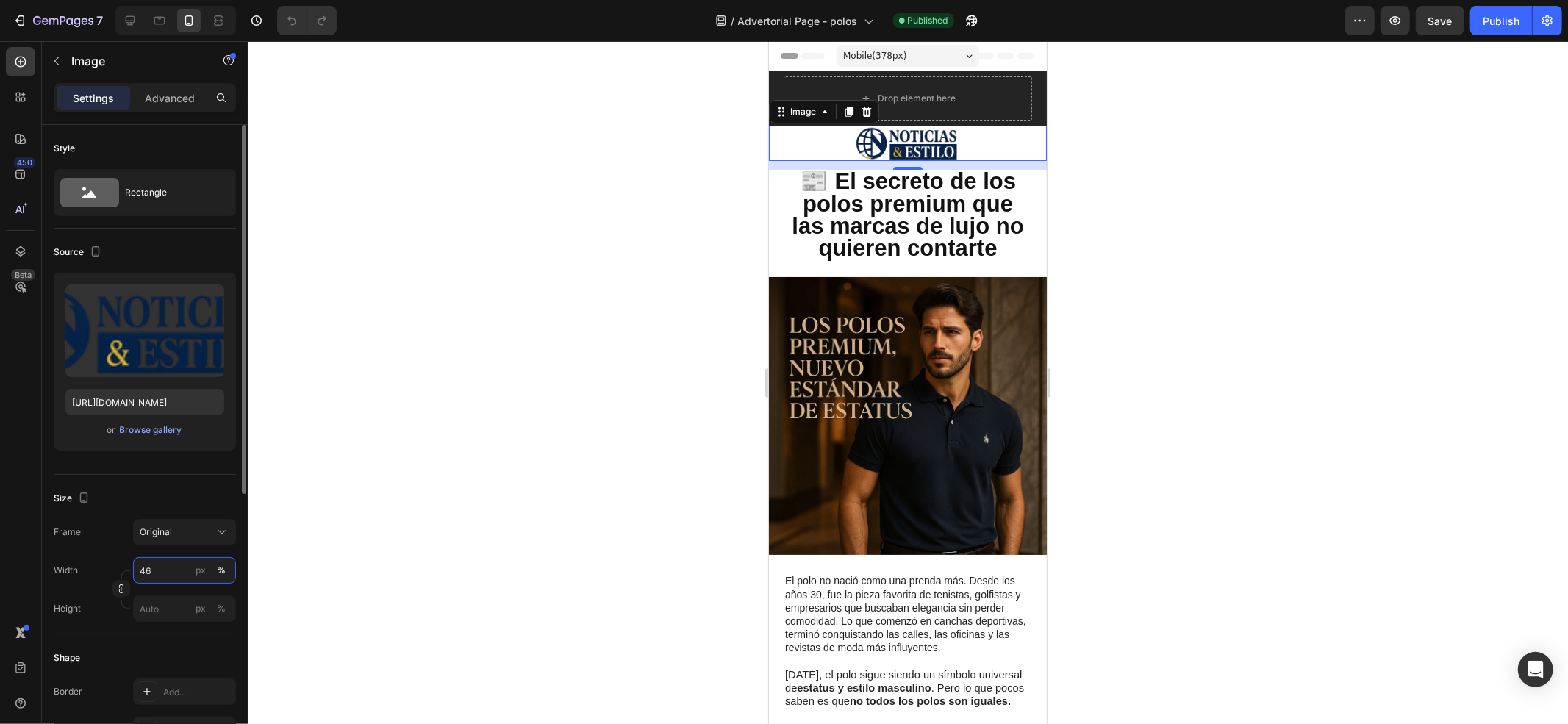
type input "45"
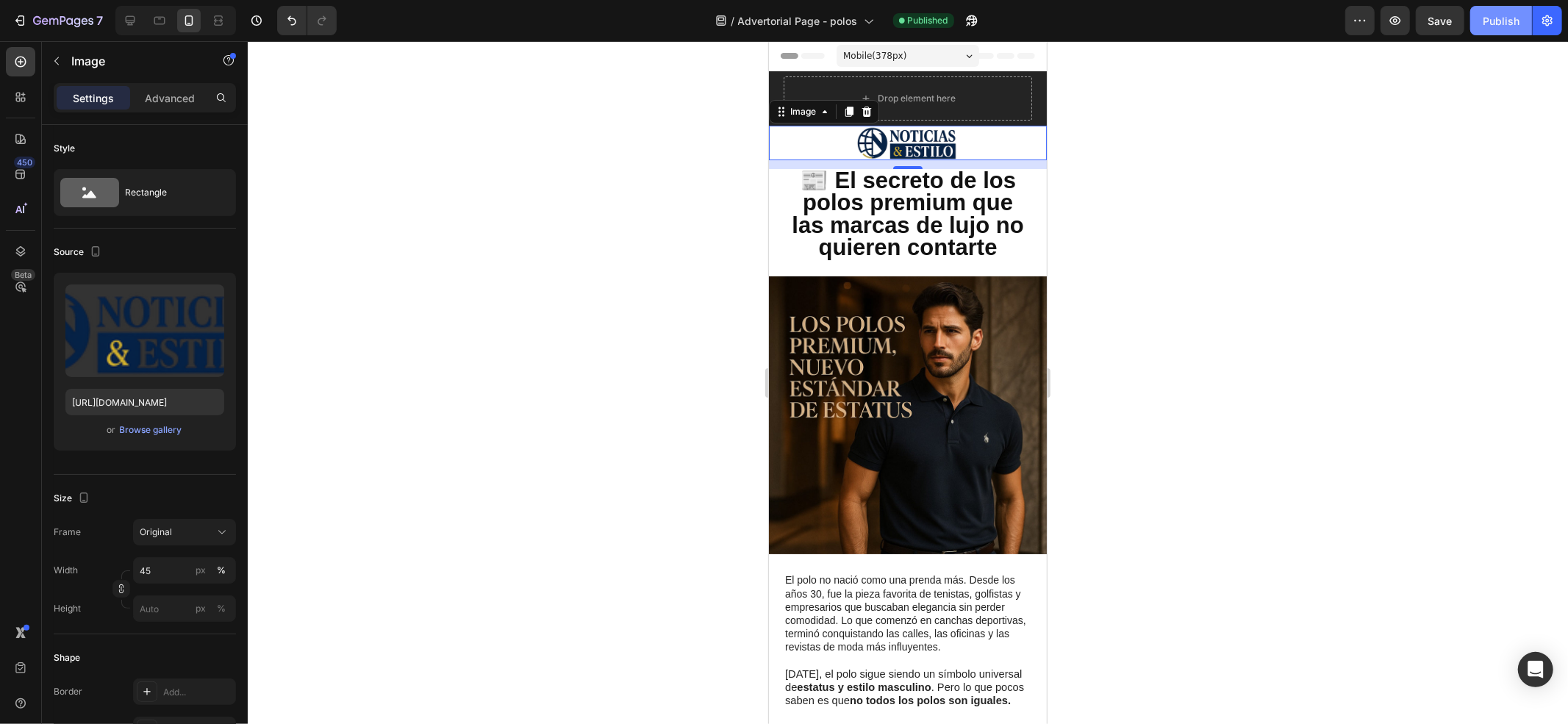
click at [1502, 24] on div "Publish" at bounding box center [1501, 21] width 37 height 16
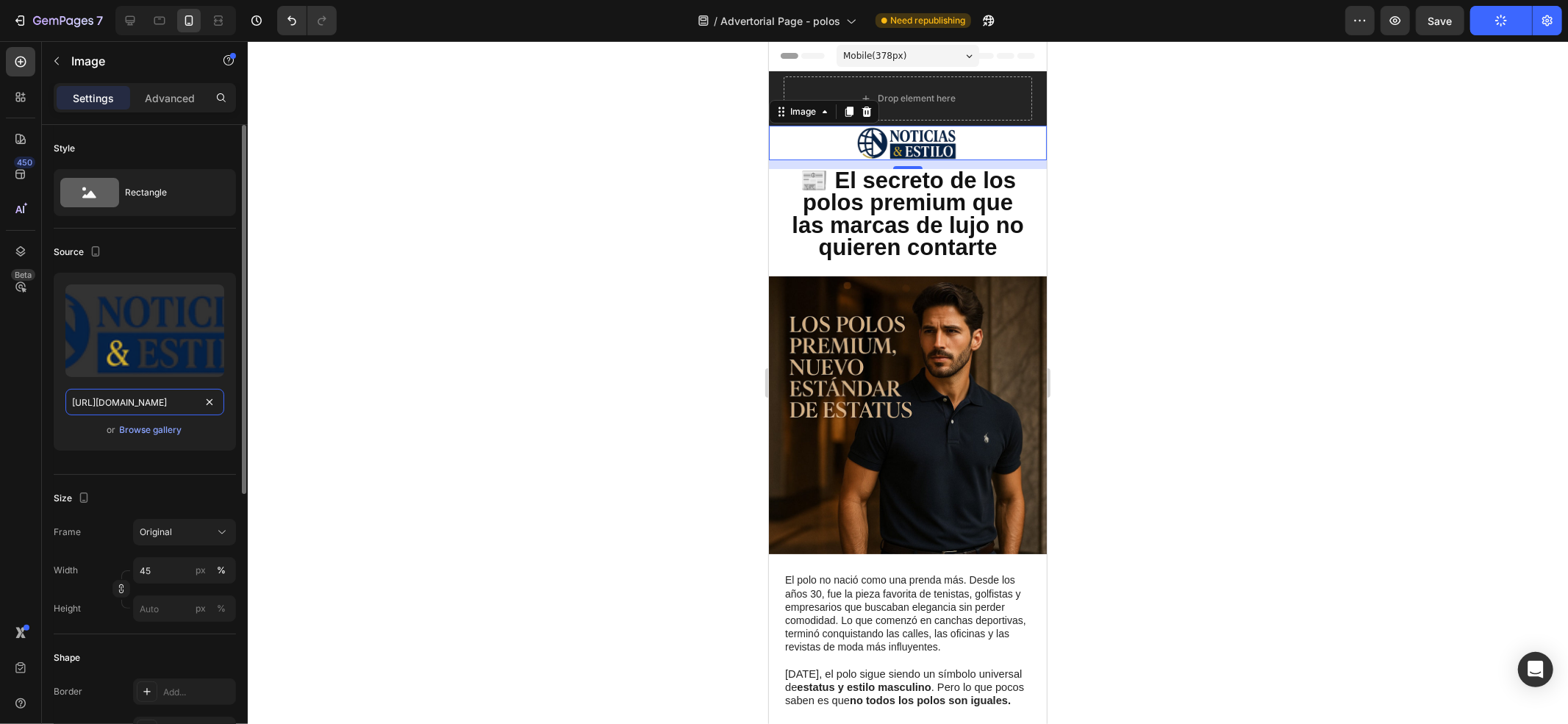
click at [159, 401] on input "[URL][DOMAIN_NAME]" at bounding box center [145, 402] width 158 height 27
click at [165, 21] on icon at bounding box center [159, 21] width 11 height 8
type input "[URL][DOMAIN_NAME]"
type input "100"
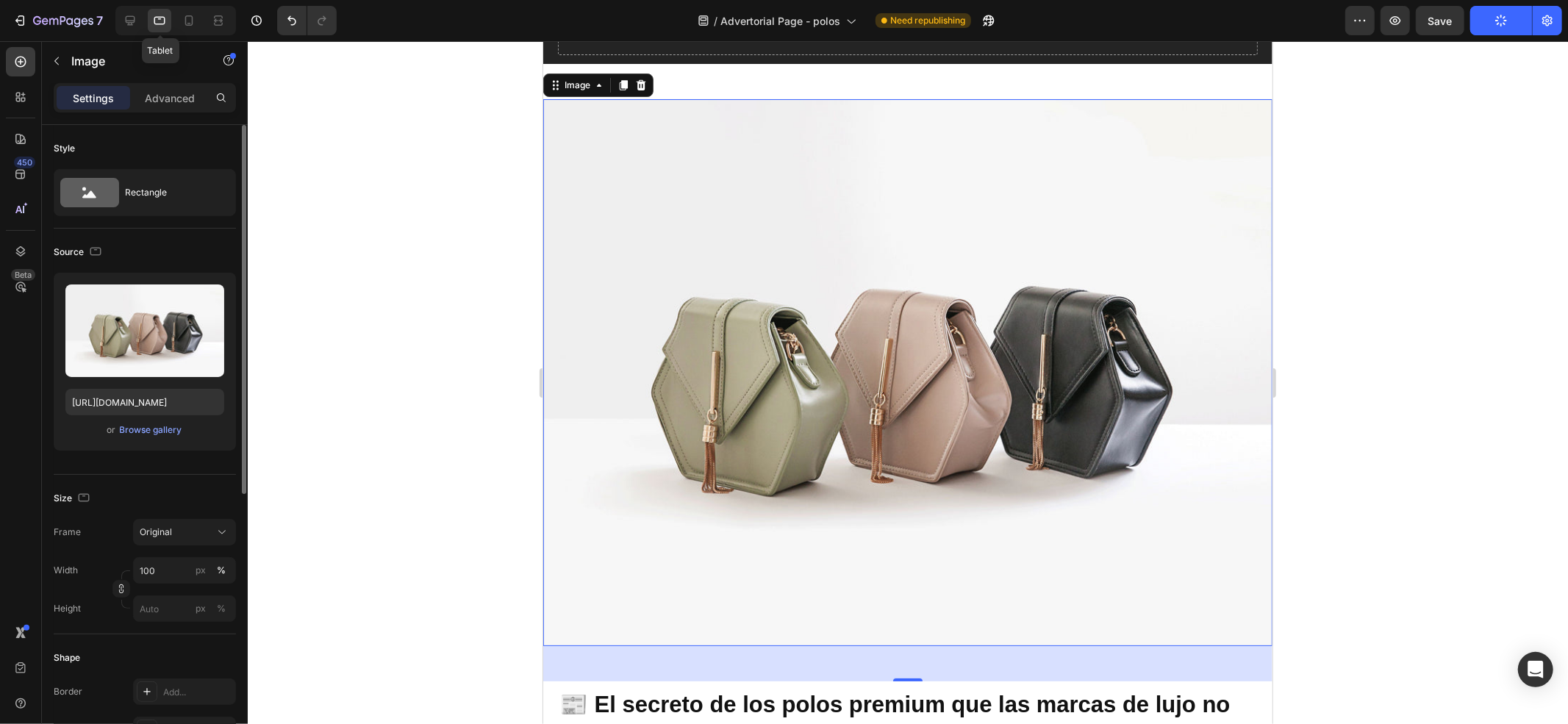
scroll to position [76, 0]
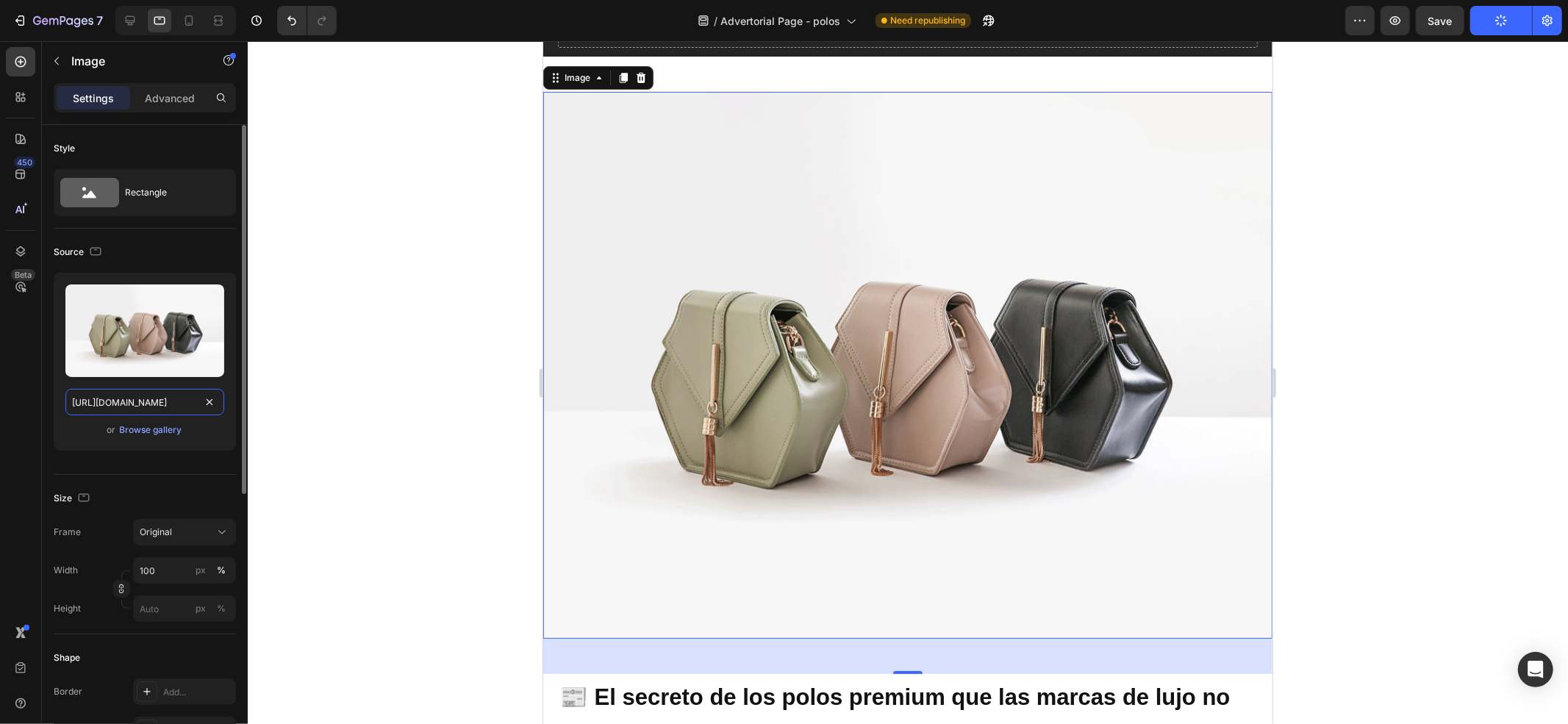
click at [137, 406] on input "[URL][DOMAIN_NAME]" at bounding box center [145, 402] width 158 height 27
paste input "0596/0758/0756/files/[URL][DOMAIN_NAME]"
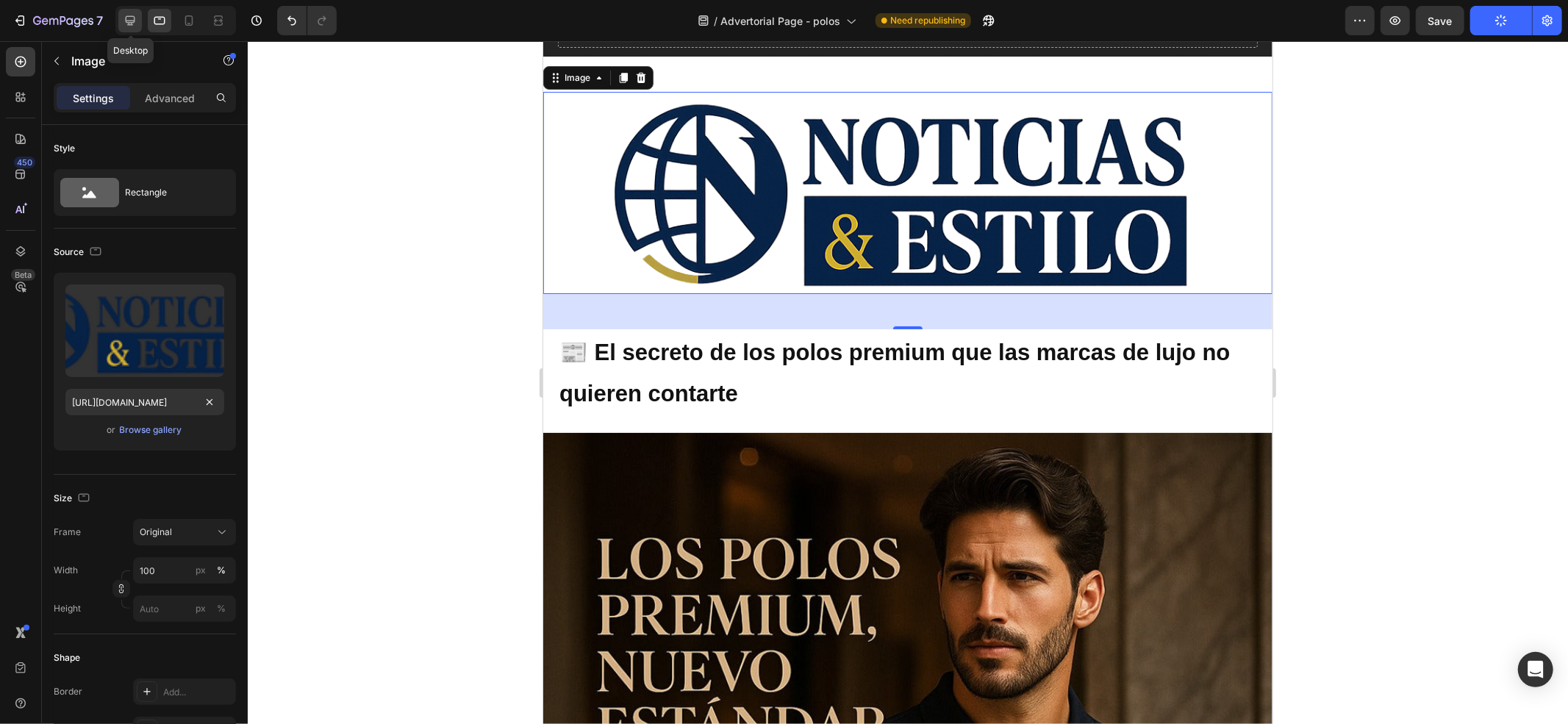
scroll to position [0, 0]
click at [123, 22] on icon at bounding box center [130, 20] width 15 height 15
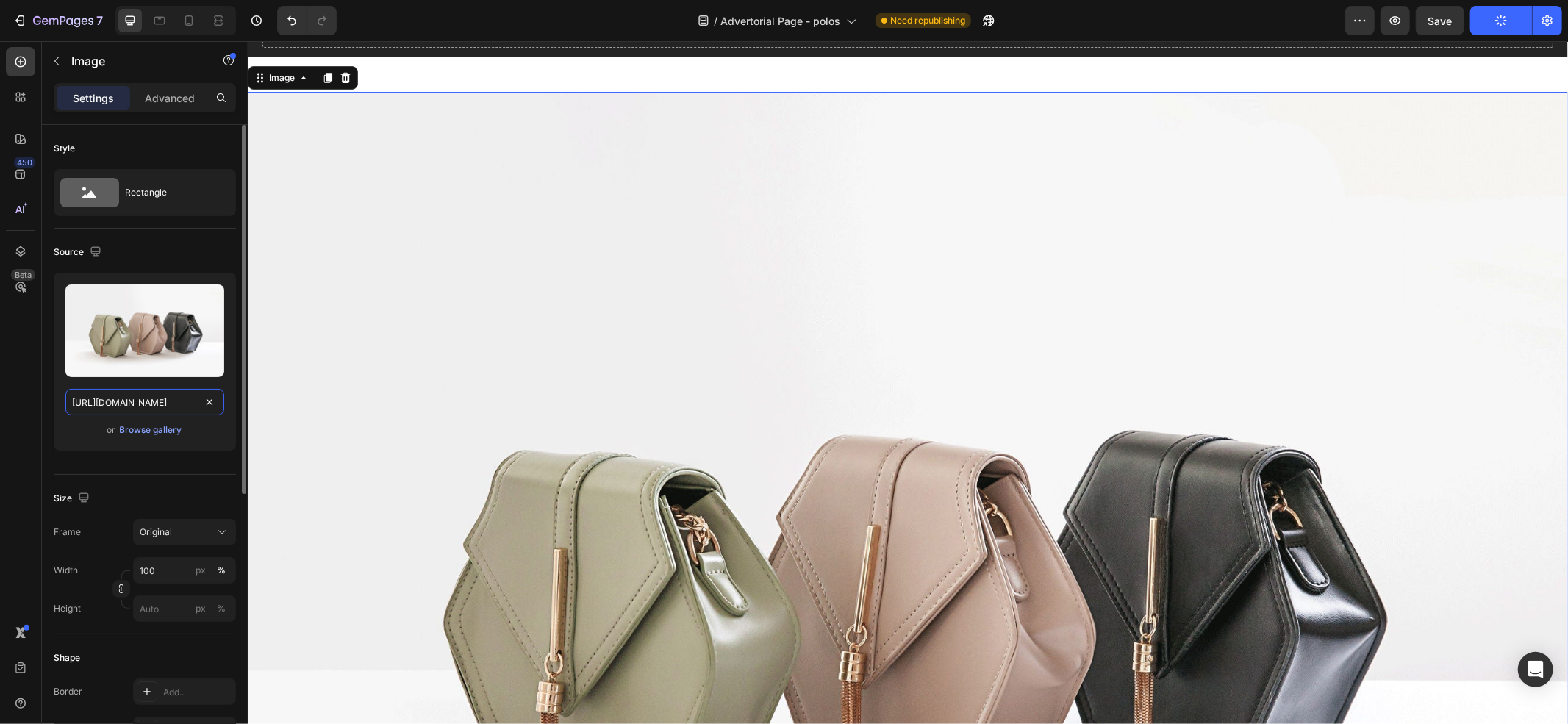
click at [167, 412] on input "[URL][DOMAIN_NAME]" at bounding box center [145, 402] width 158 height 27
paste input "0596/0758/0756/files/[URL][DOMAIN_NAME]"
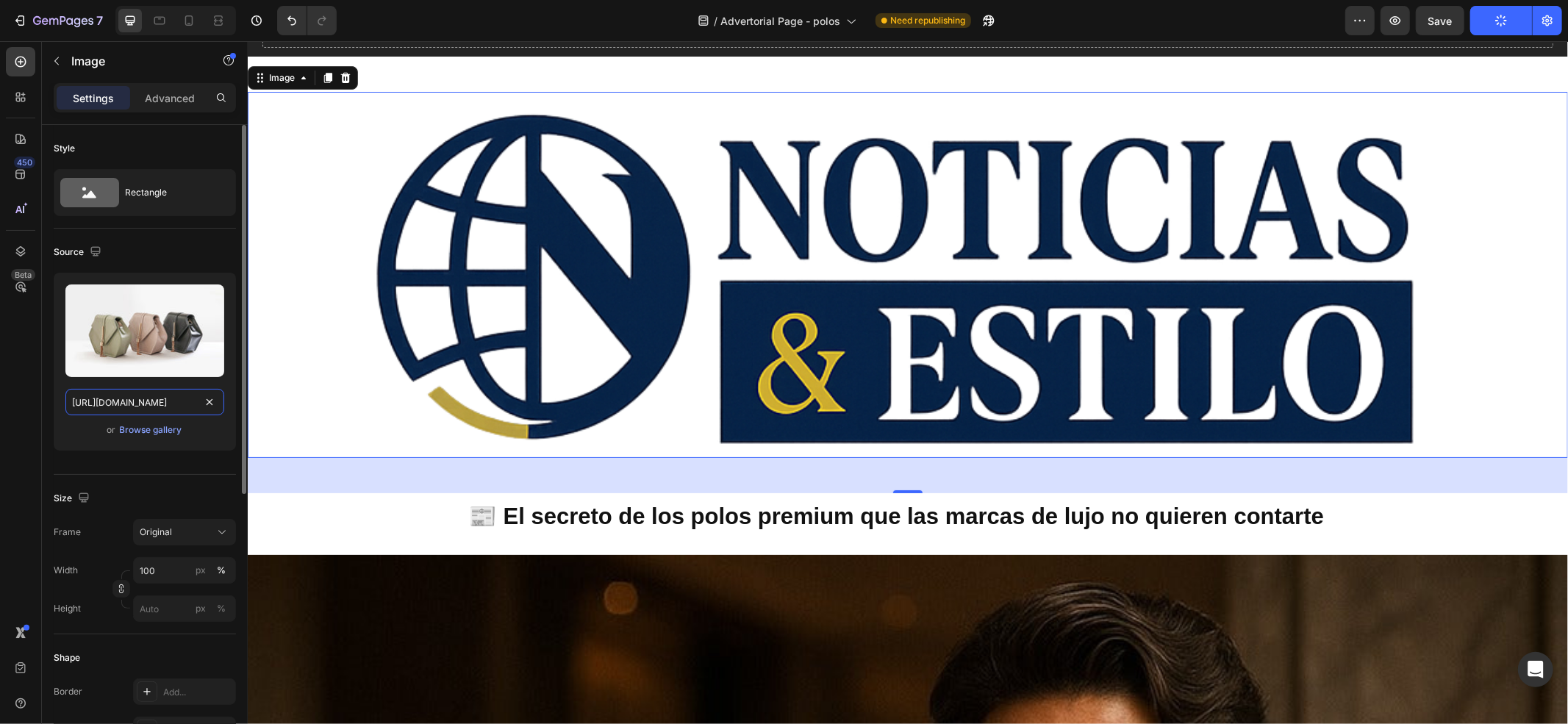
scroll to position [0, 456]
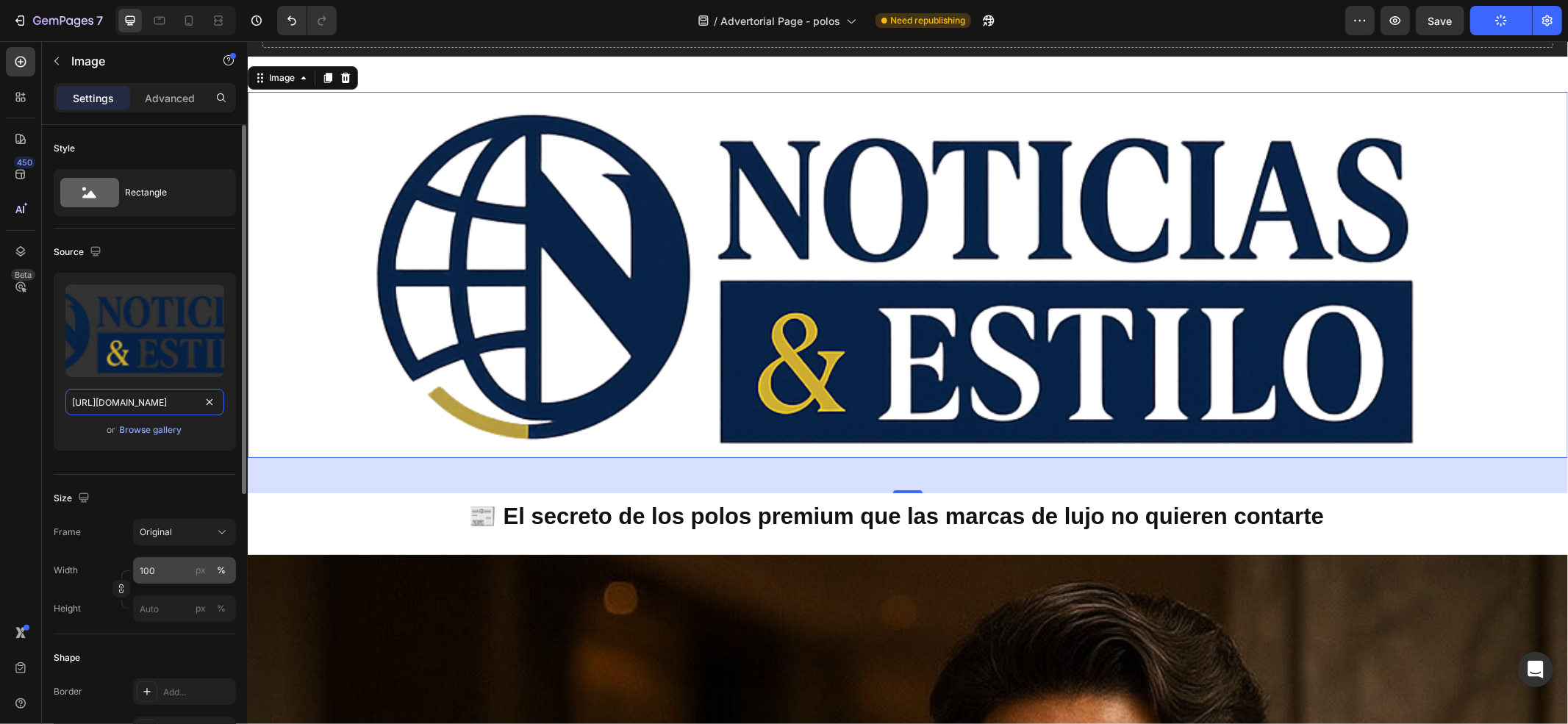
type input "[URL][DOMAIN_NAME]"
click at [173, 570] on input "100" at bounding box center [184, 570] width 103 height 27
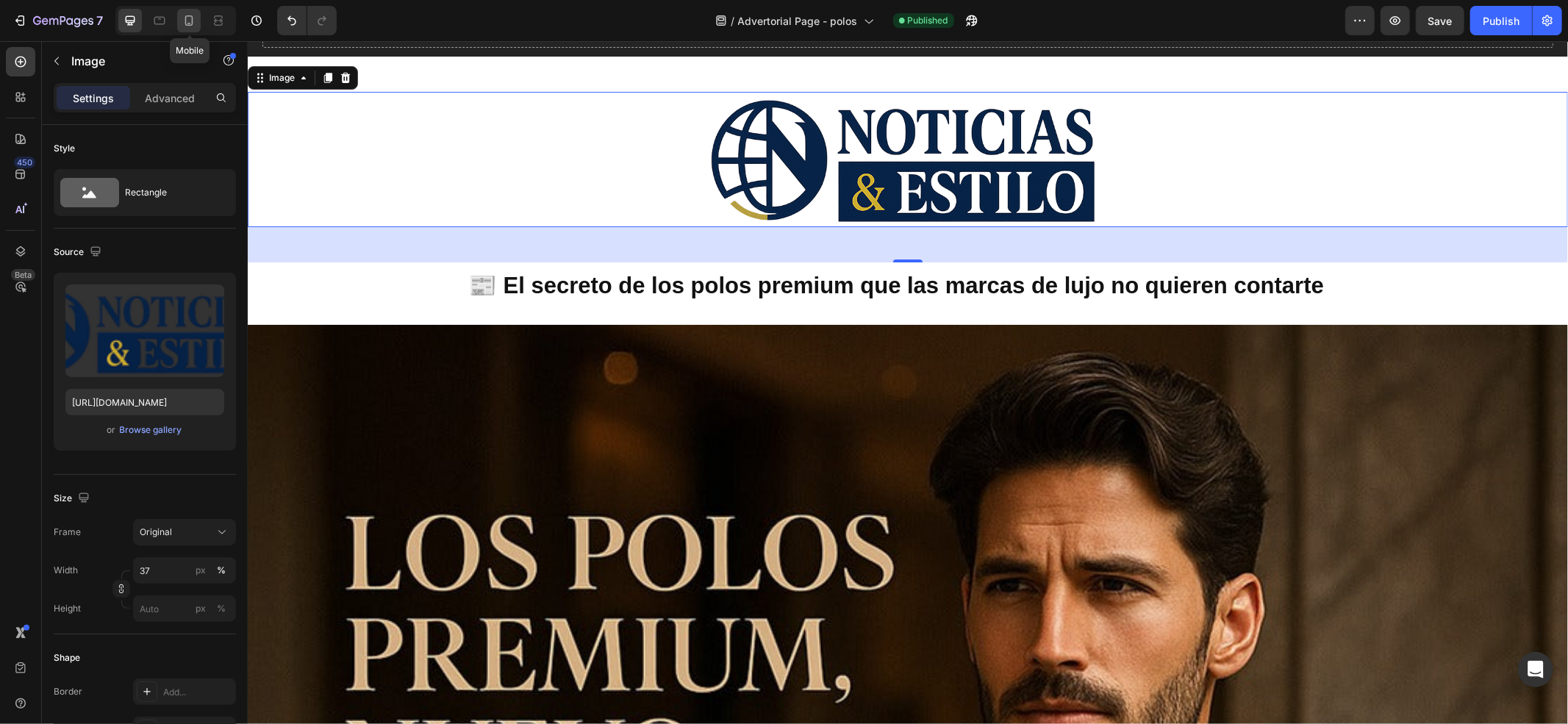
click at [179, 13] on div at bounding box center [189, 21] width 24 height 24
type input "45"
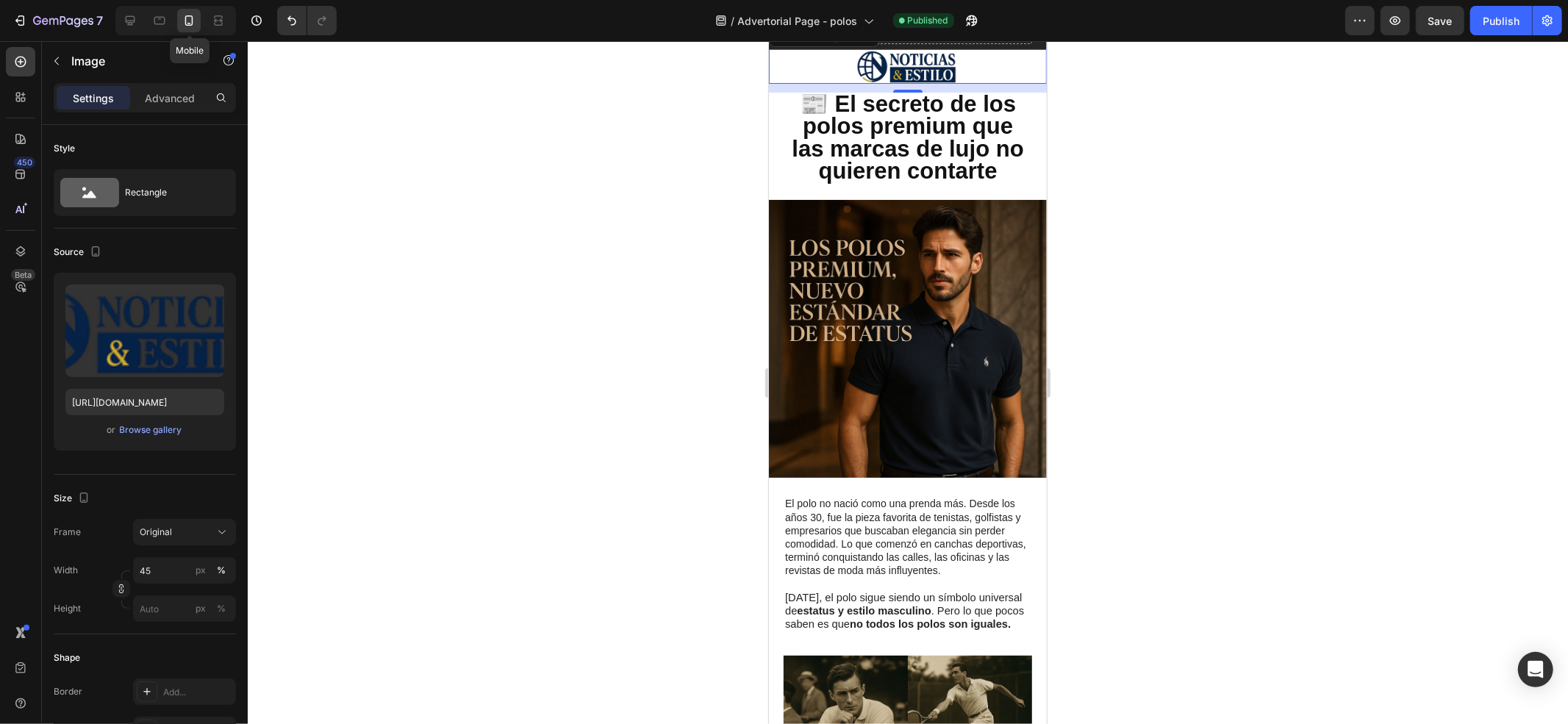
scroll to position [33, 0]
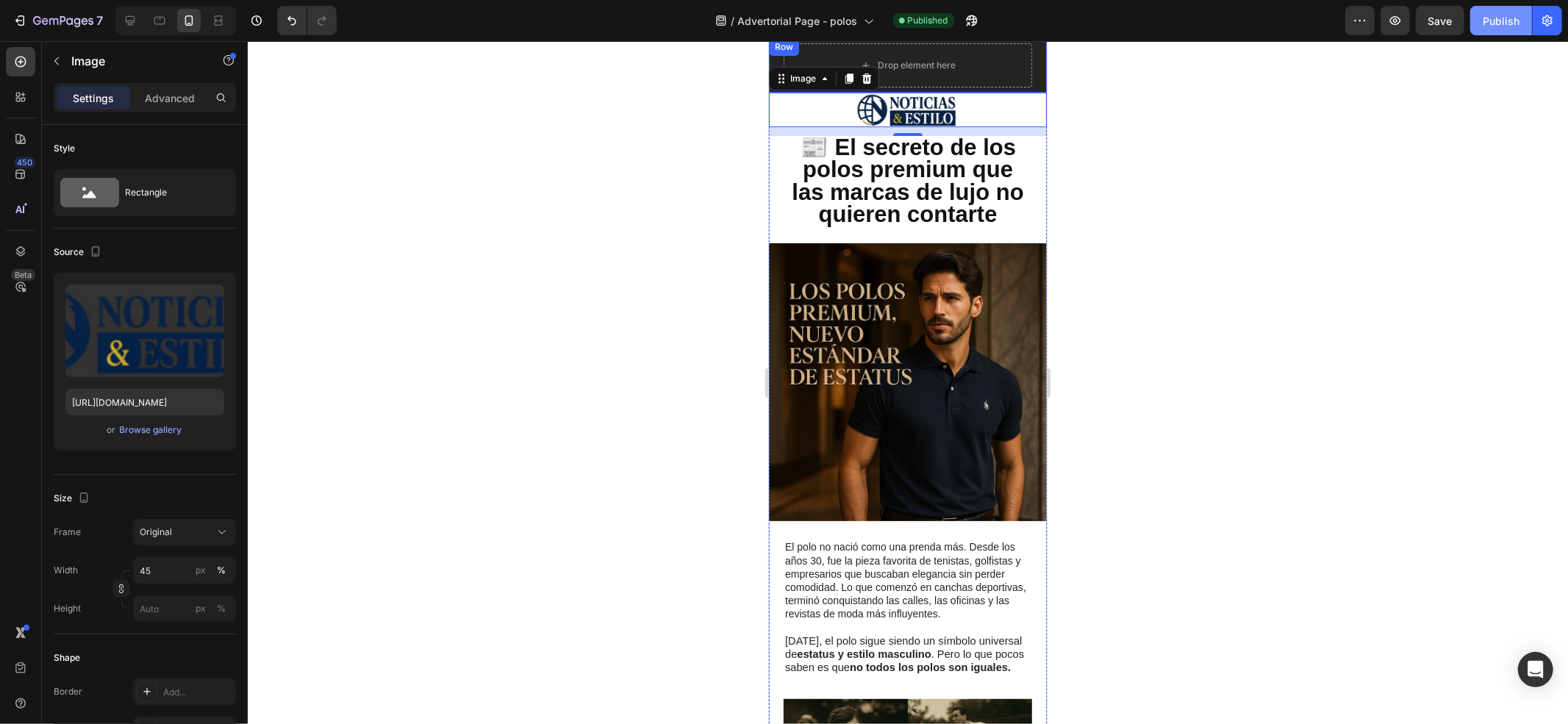
click at [1509, 18] on div "Publish" at bounding box center [1501, 21] width 37 height 16
click at [161, 107] on div "Advanced" at bounding box center [169, 98] width 73 height 24
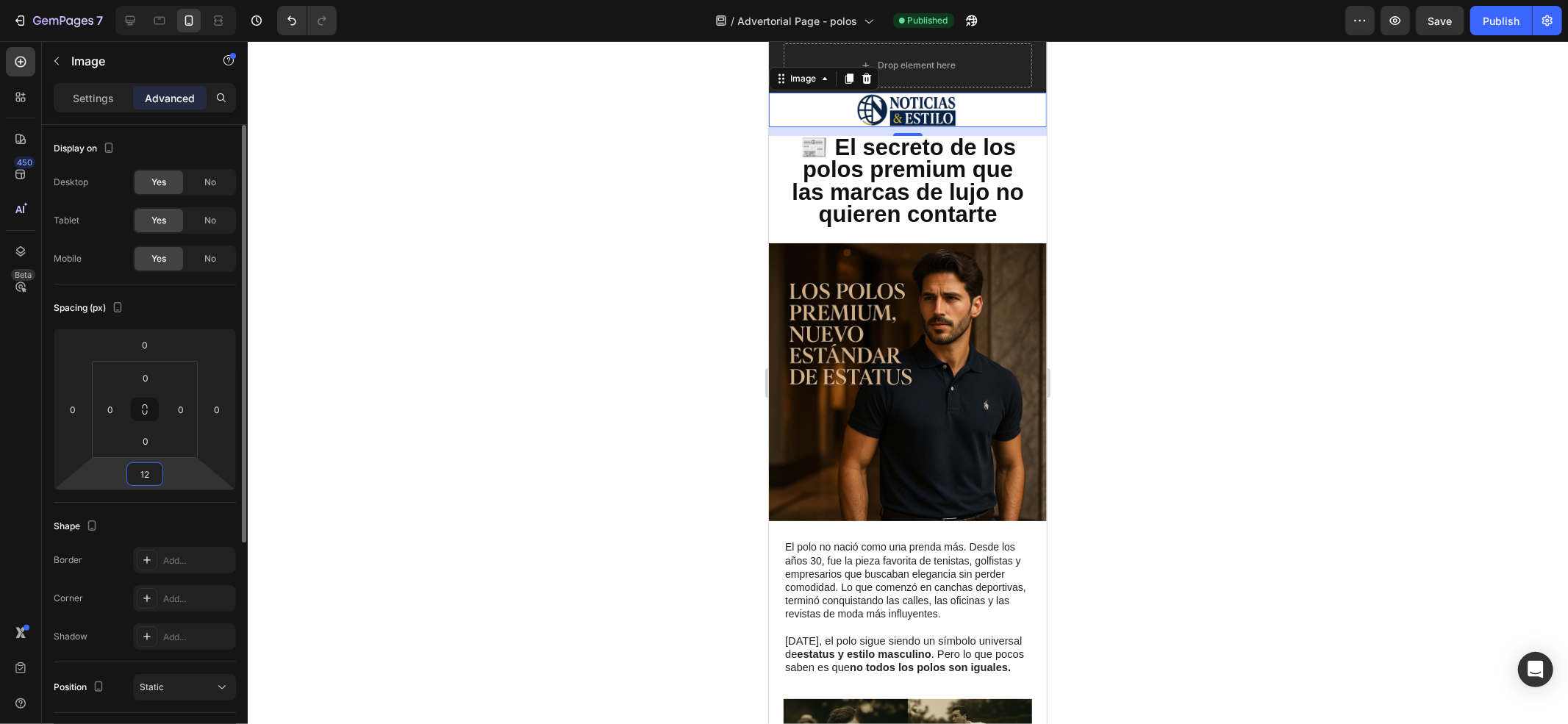
click at [155, 471] on input "12" at bounding box center [145, 474] width 30 height 22
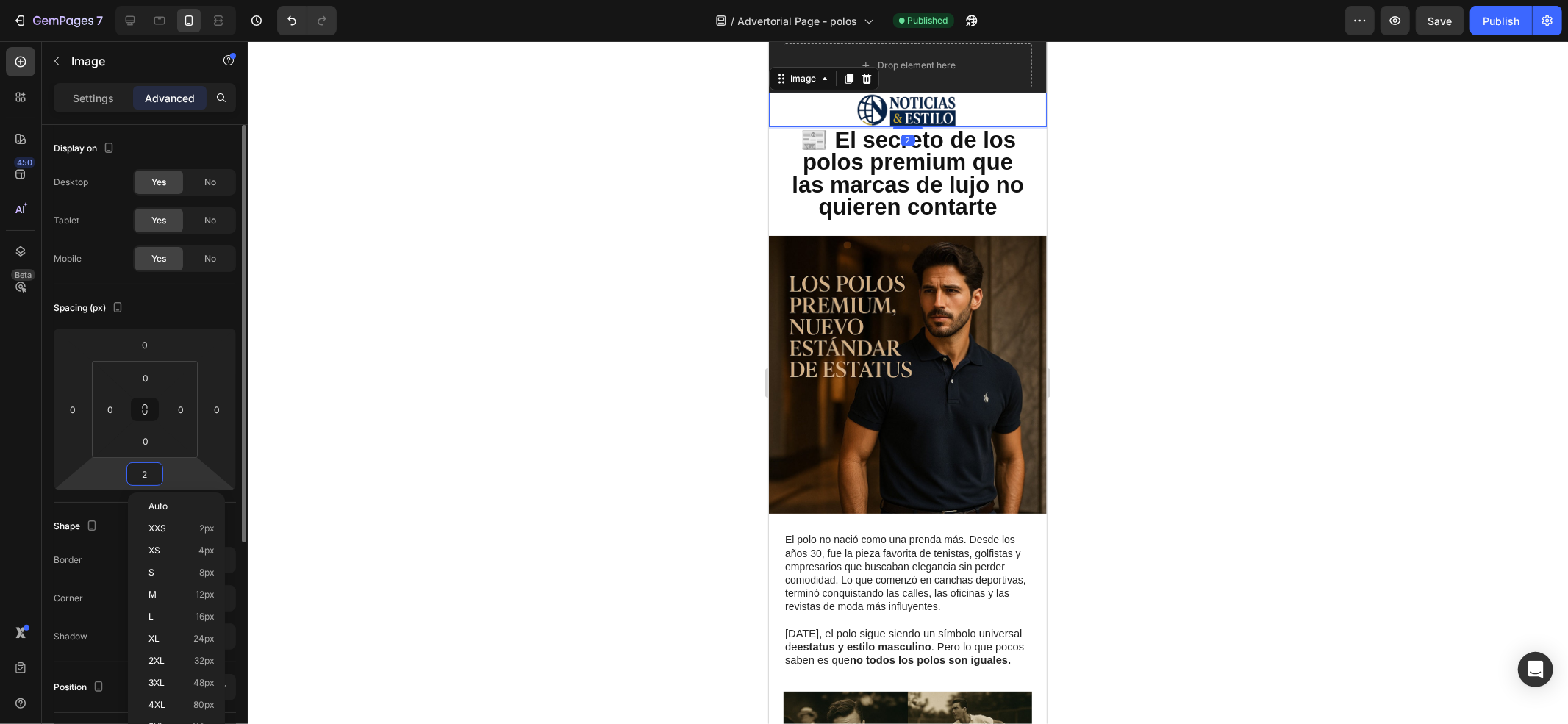
type input "20"
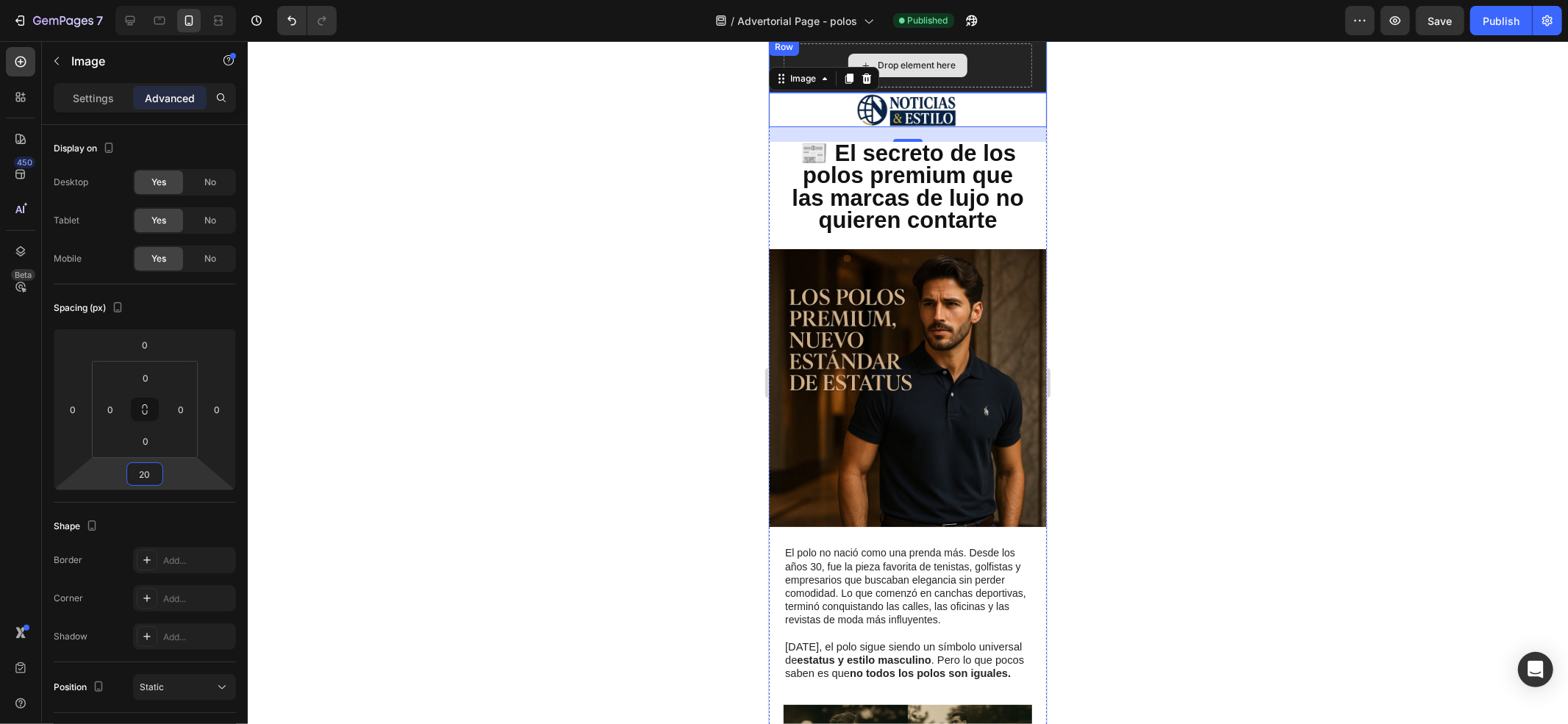
click at [820, 53] on div "Drop element here" at bounding box center [906, 64] width 249 height 45
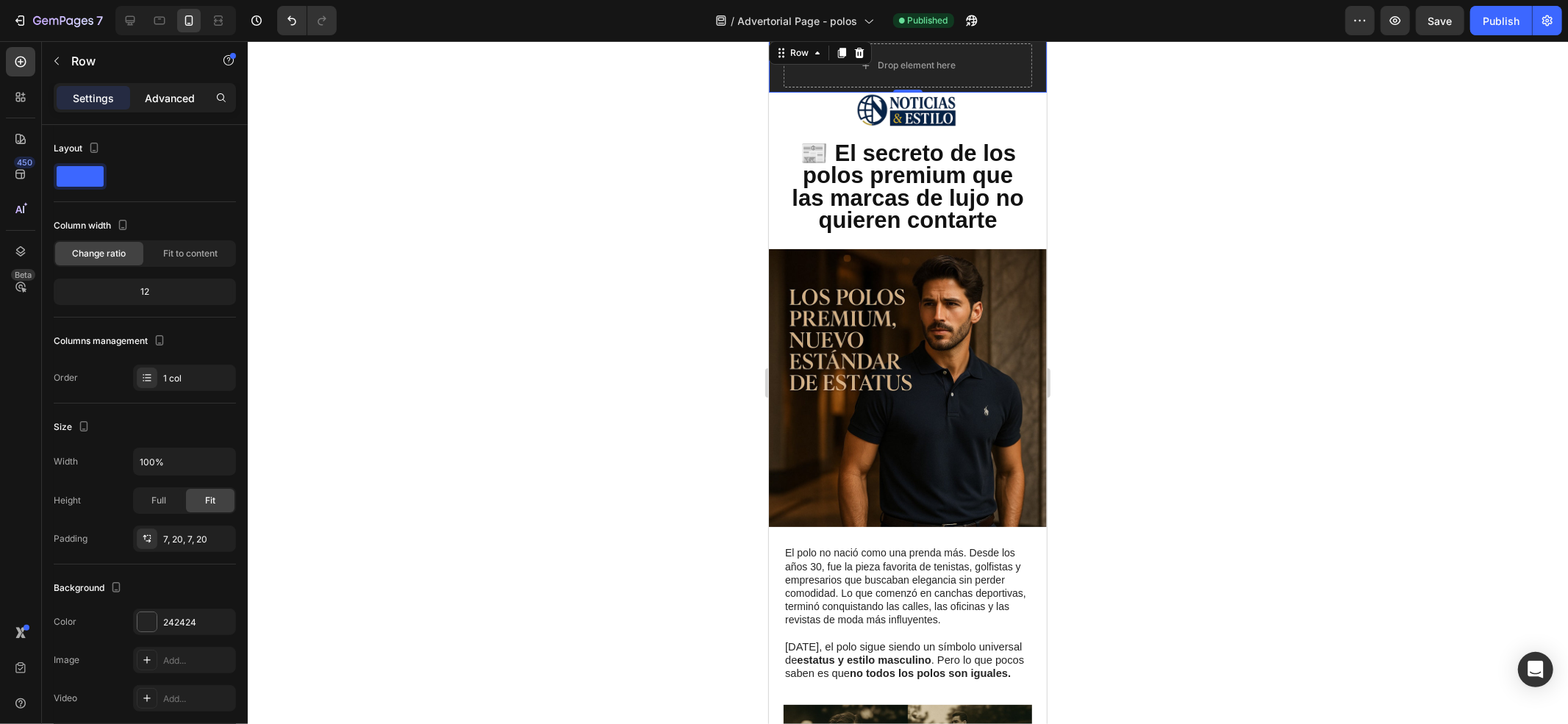
click at [181, 95] on p "Advanced" at bounding box center [169, 98] width 50 height 16
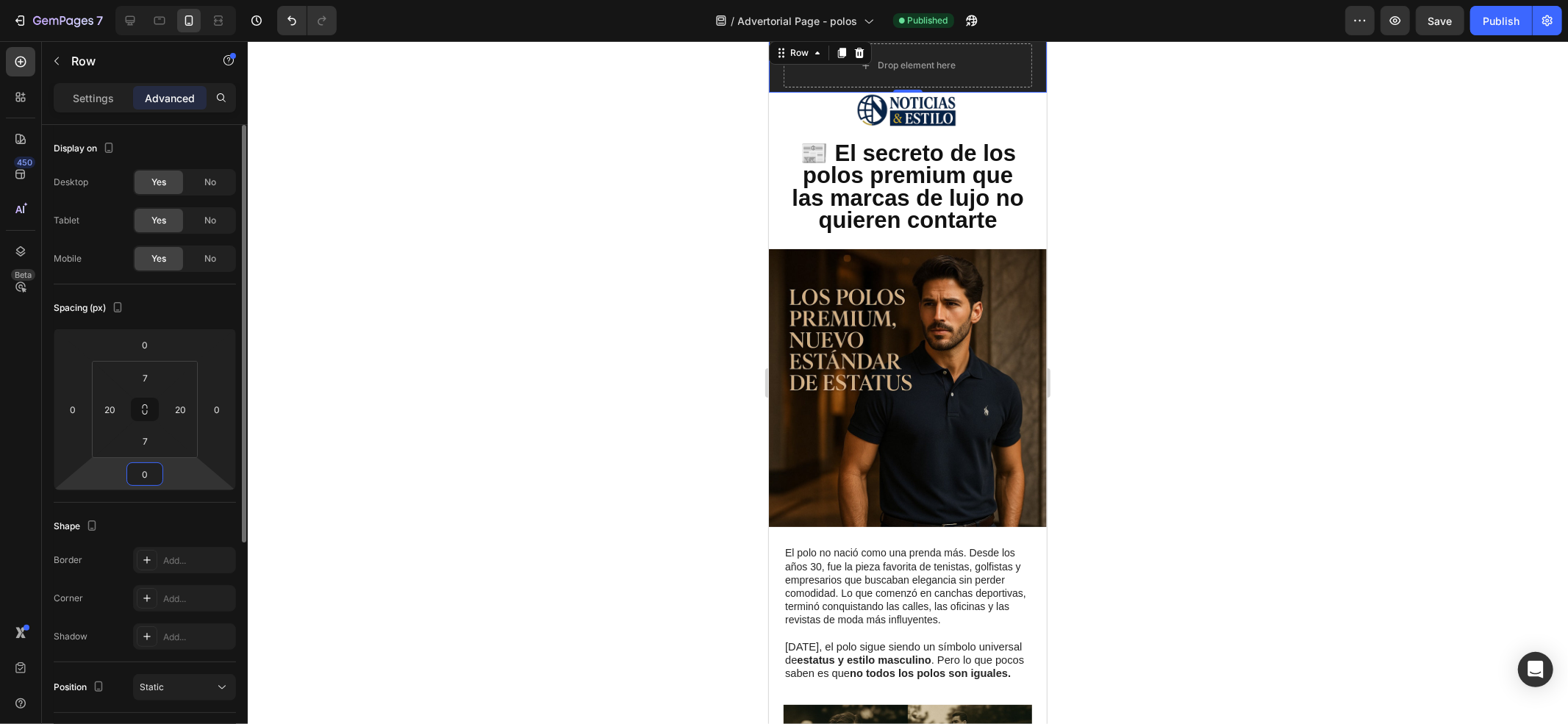
click at [150, 471] on input "0" at bounding box center [145, 474] width 30 height 22
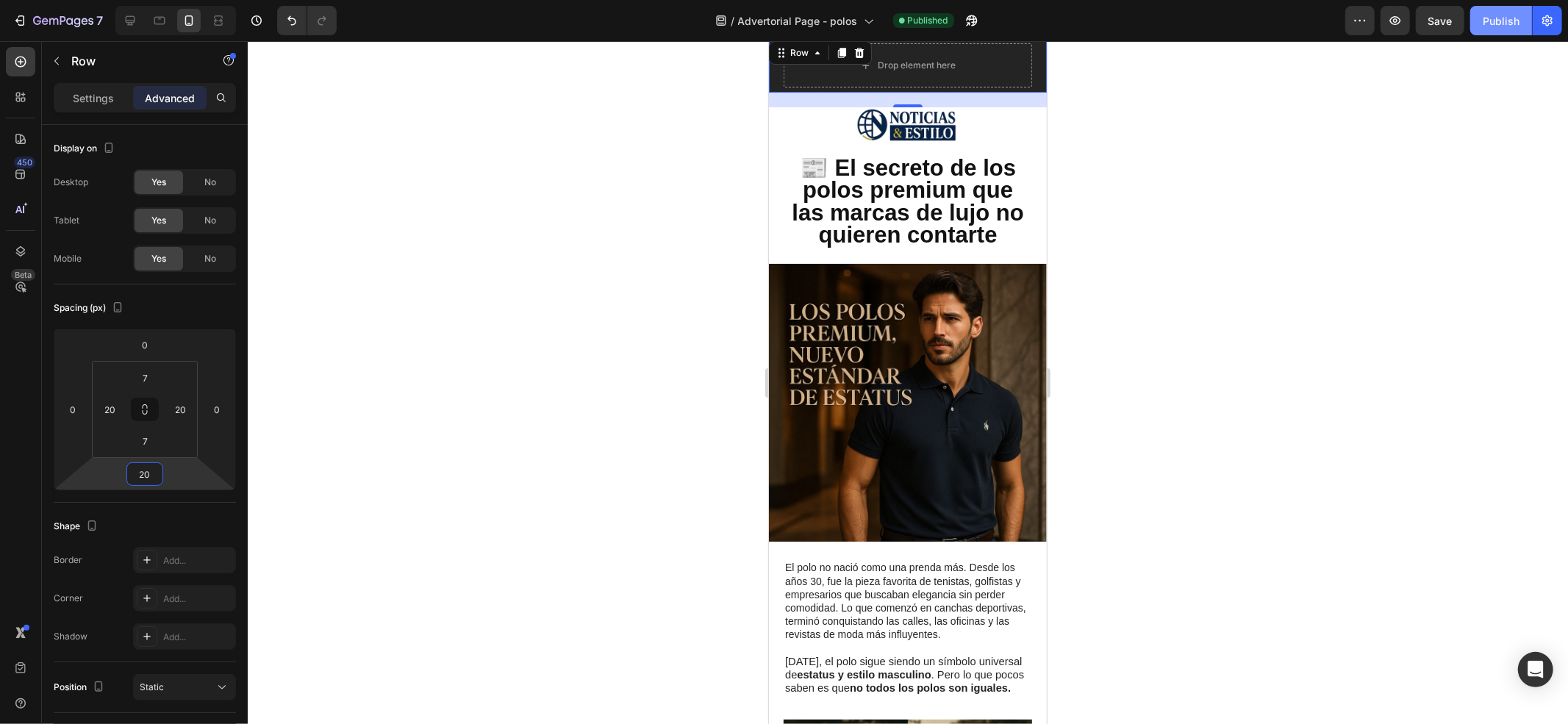
type input "20"
click at [1500, 10] on button "Publish" at bounding box center [1501, 21] width 61 height 30
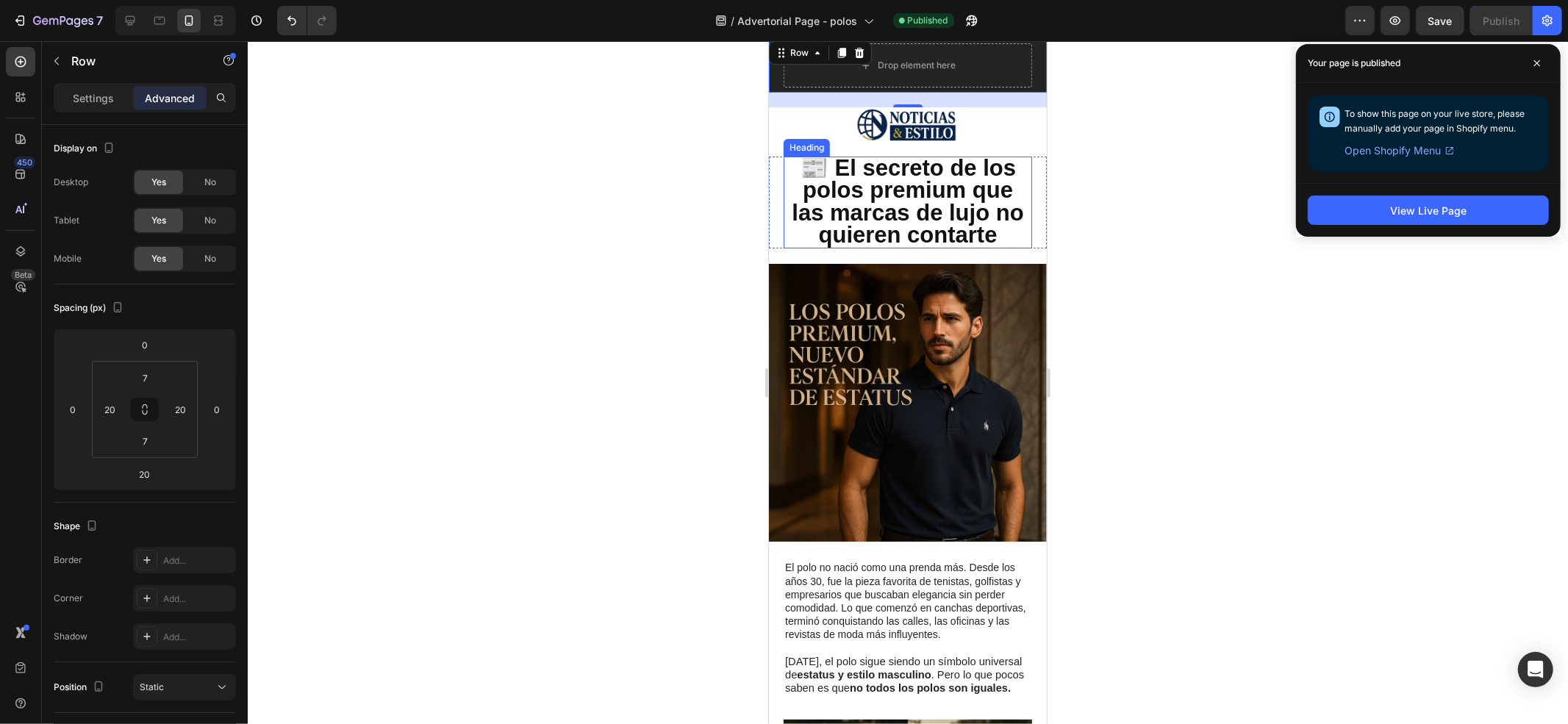
click at [929, 164] on strong "📰 El secreto de los polos premium que las marcas de lujo no quieren contarte" at bounding box center [907, 201] width 232 height 93
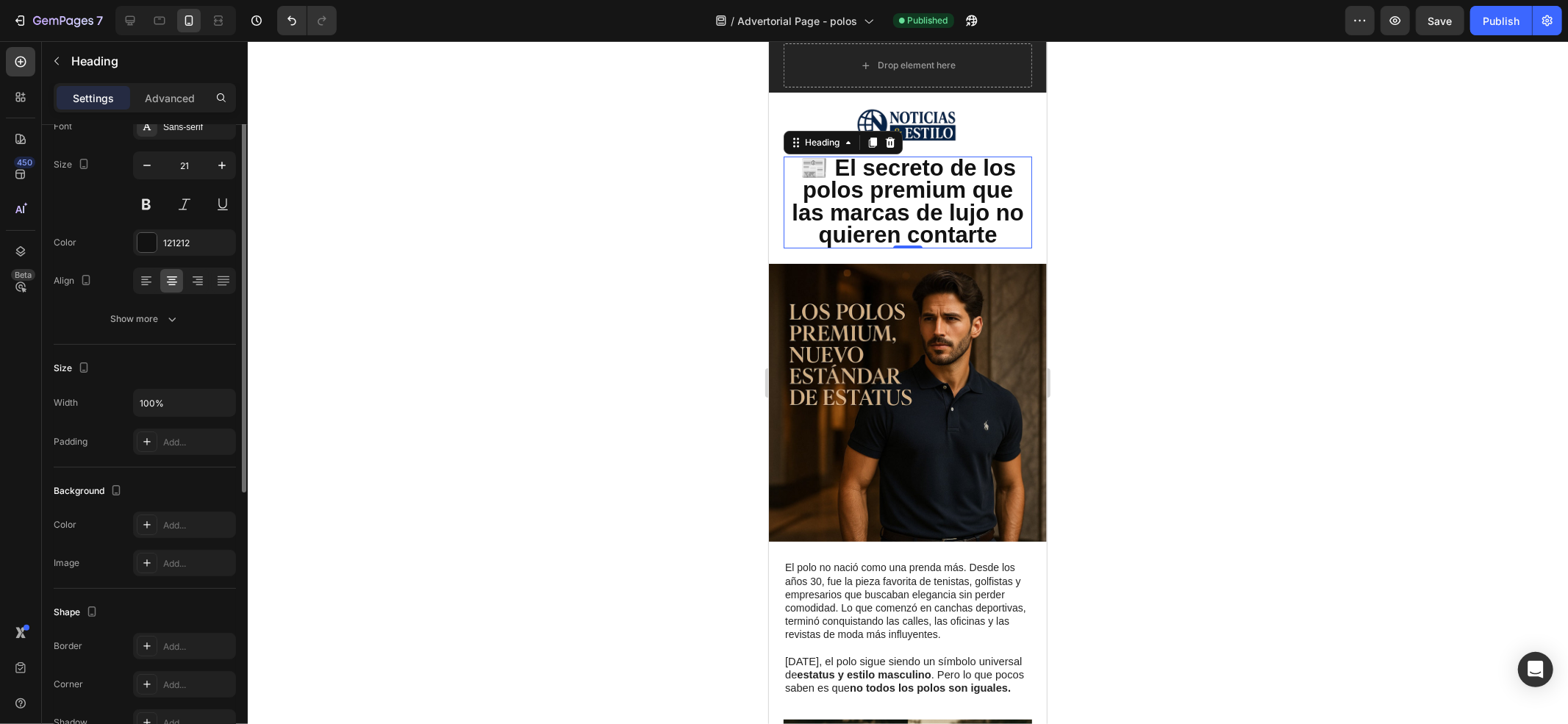
scroll to position [0, 0]
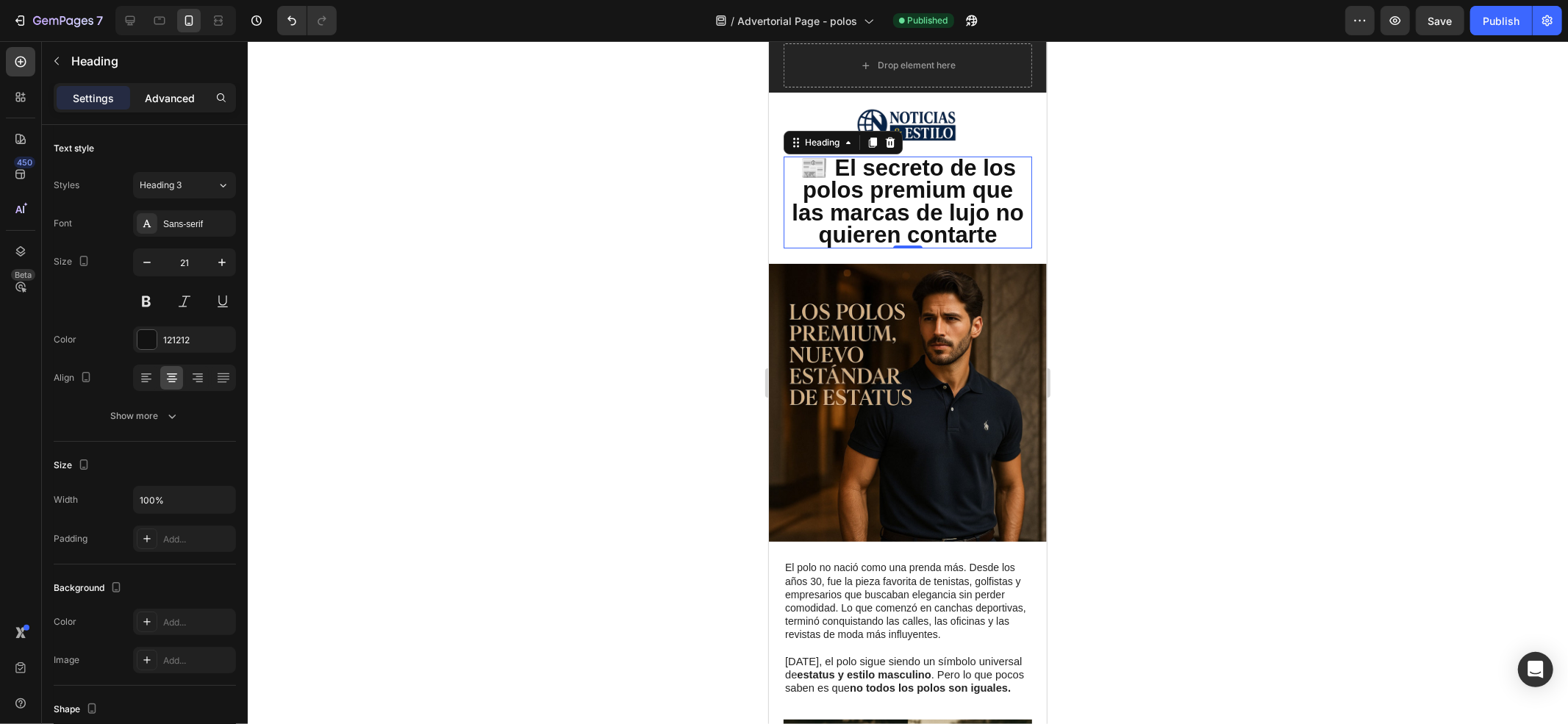
click at [176, 98] on p "Advanced" at bounding box center [169, 98] width 50 height 16
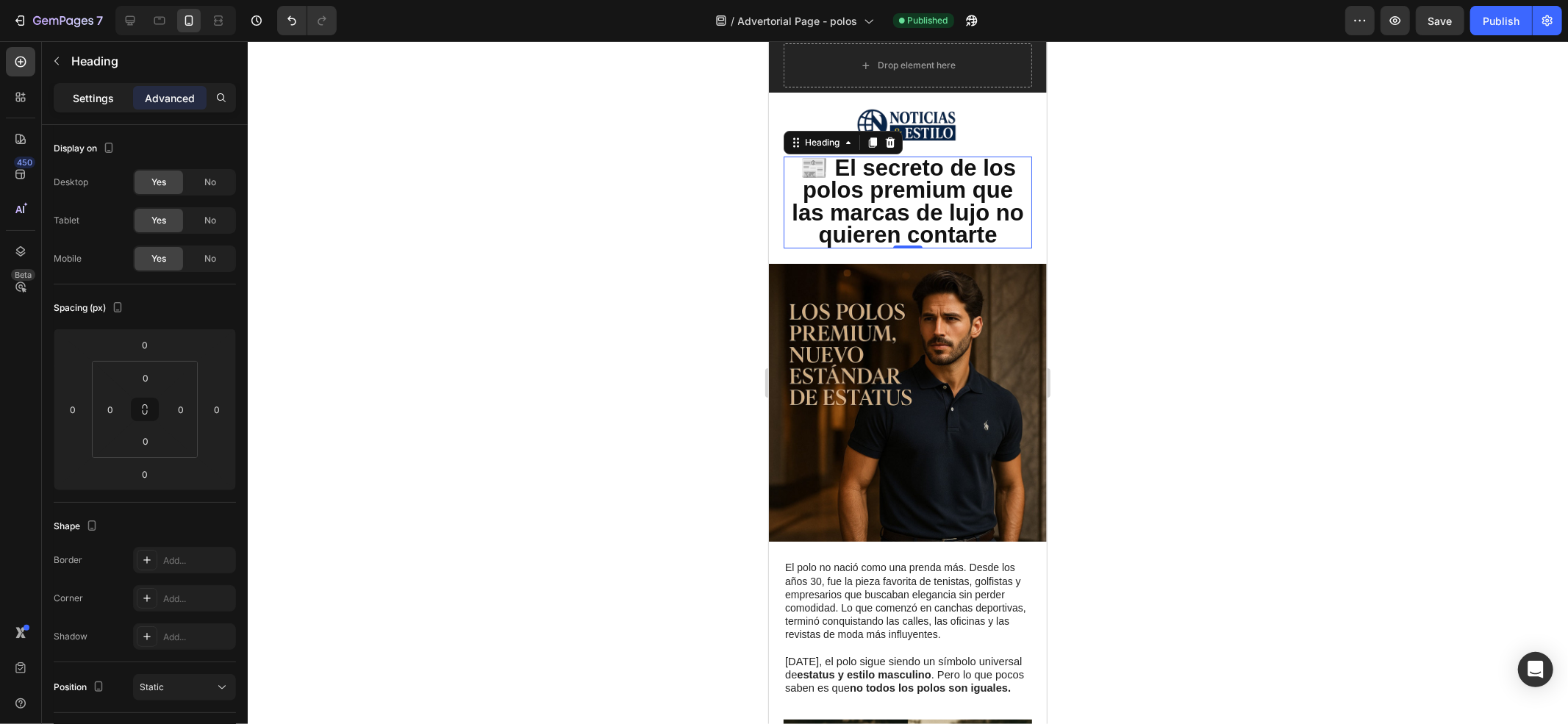
click at [100, 92] on p "Settings" at bounding box center [93, 98] width 42 height 16
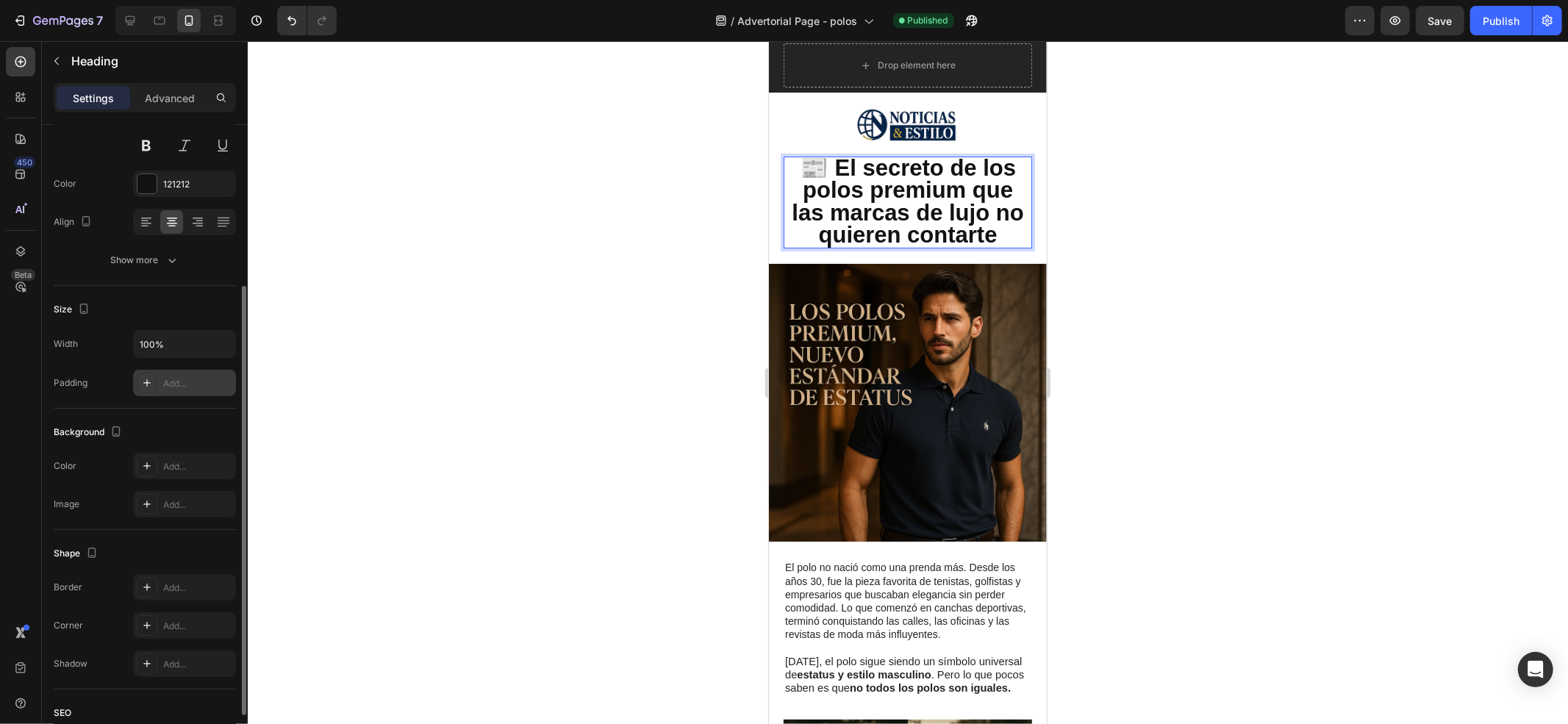
scroll to position [315, 0]
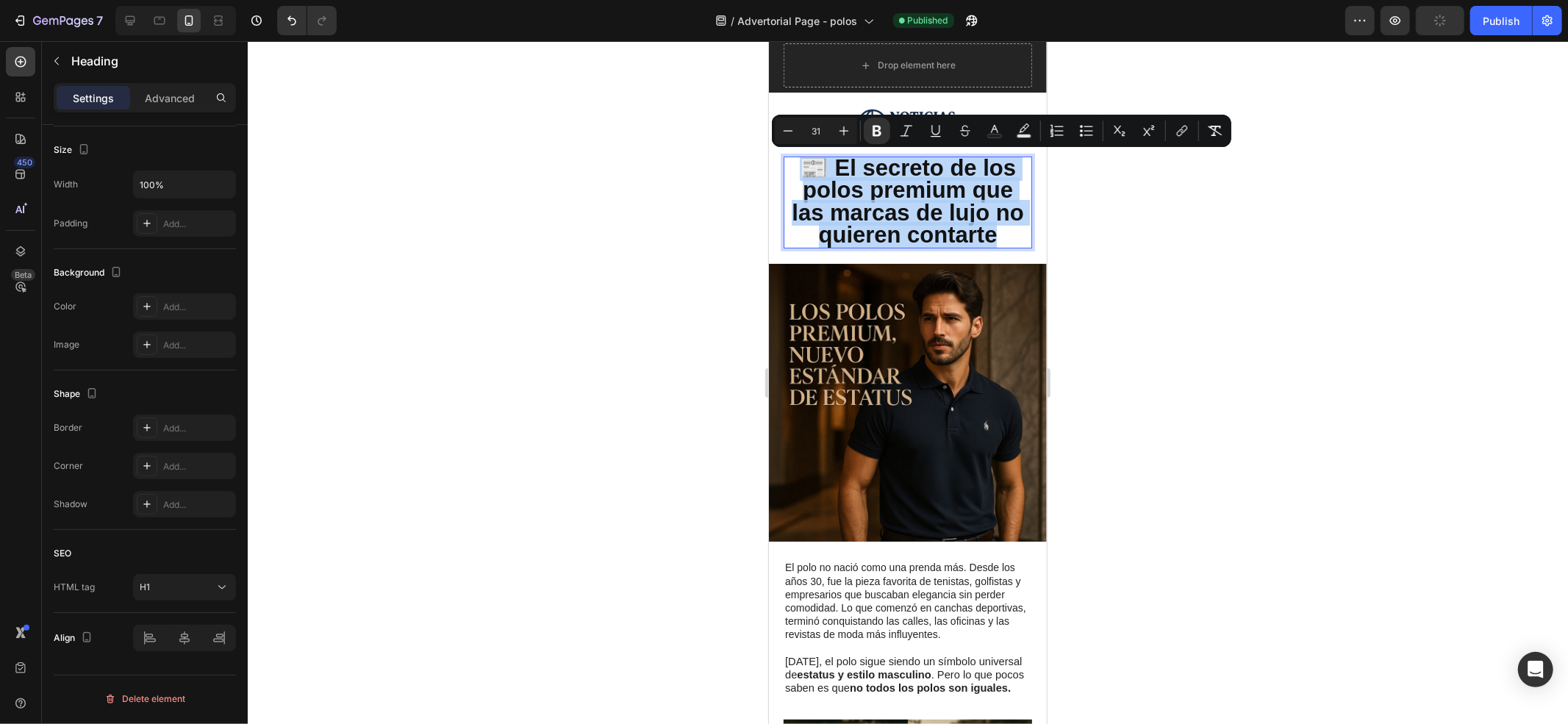
drag, startPoint x: 797, startPoint y: 166, endPoint x: 1008, endPoint y: 235, distance: 222.0
click at [1008, 235] on p "📰 El secreto de los polos premium que las marcas de lujo no quieren contarte" at bounding box center [907, 202] width 246 height 89
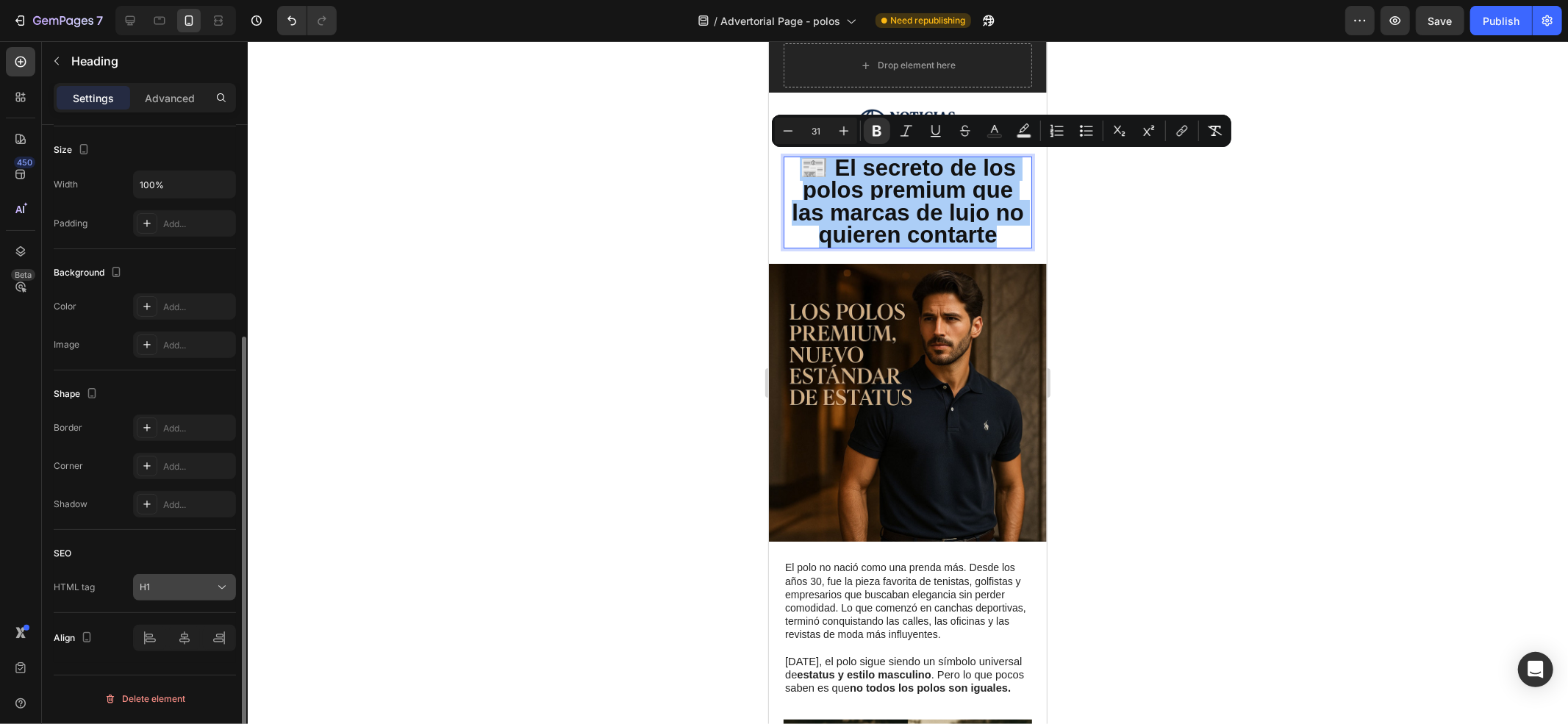
click at [209, 595] on button "H1" at bounding box center [184, 587] width 103 height 27
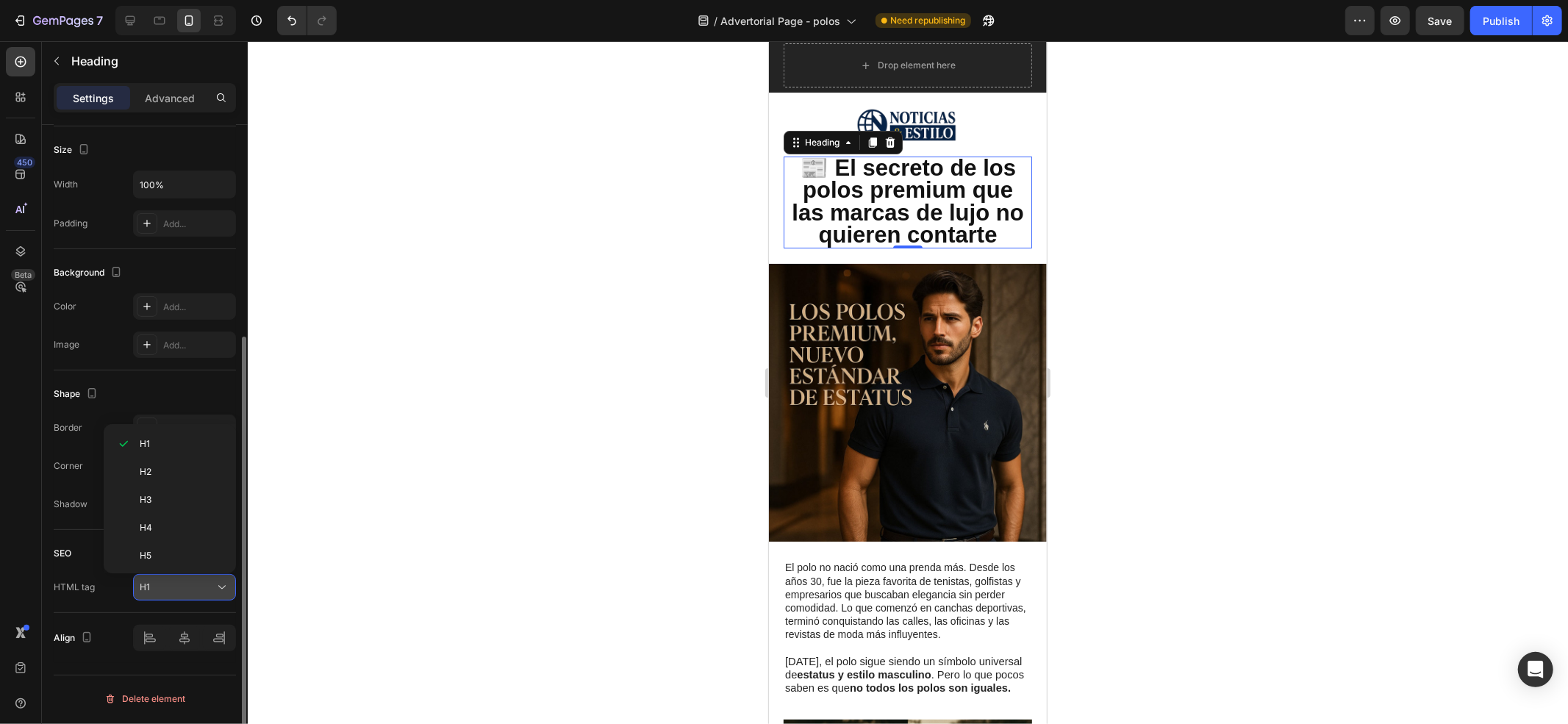
click at [209, 594] on div "H1" at bounding box center [177, 586] width 75 height 13
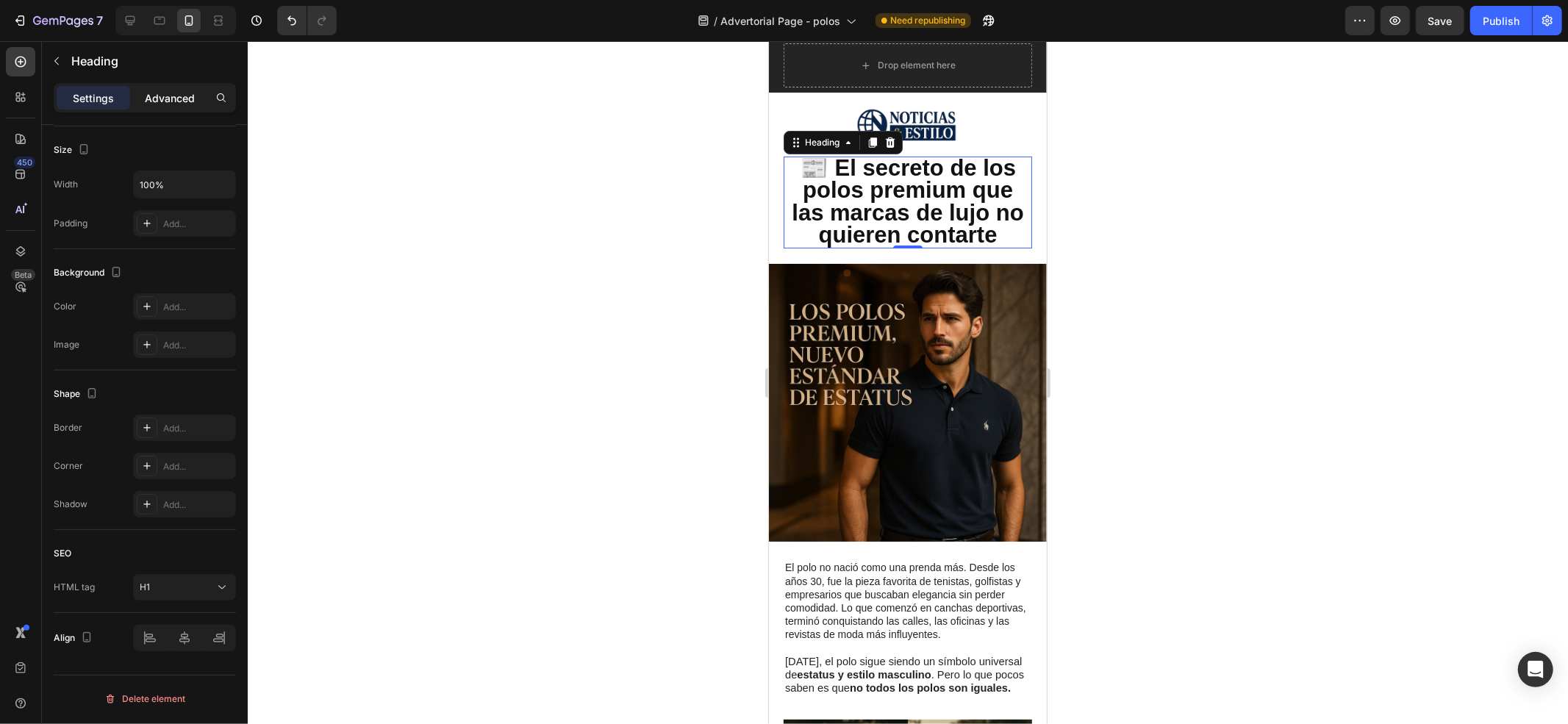
click at [172, 98] on p "Advanced" at bounding box center [169, 98] width 50 height 16
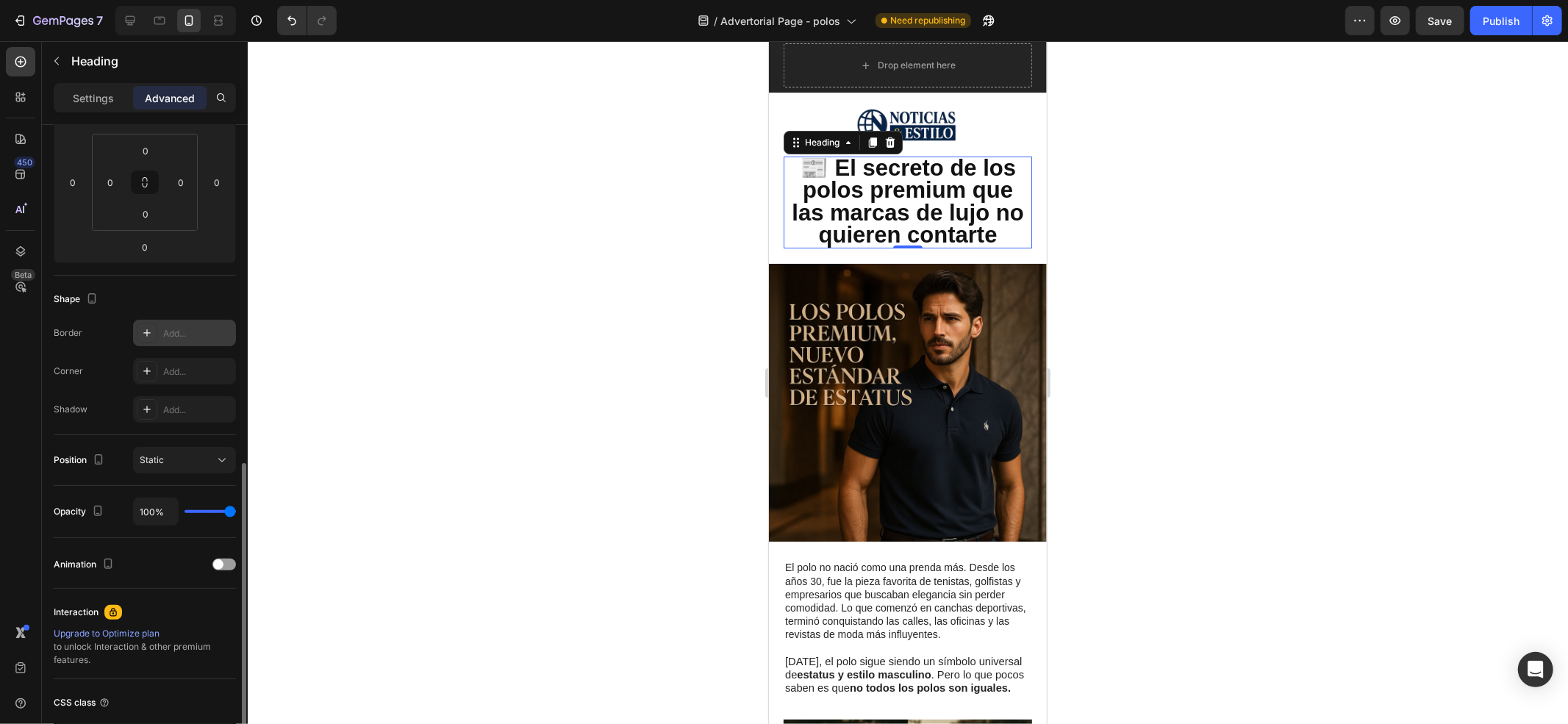
scroll to position [342, 0]
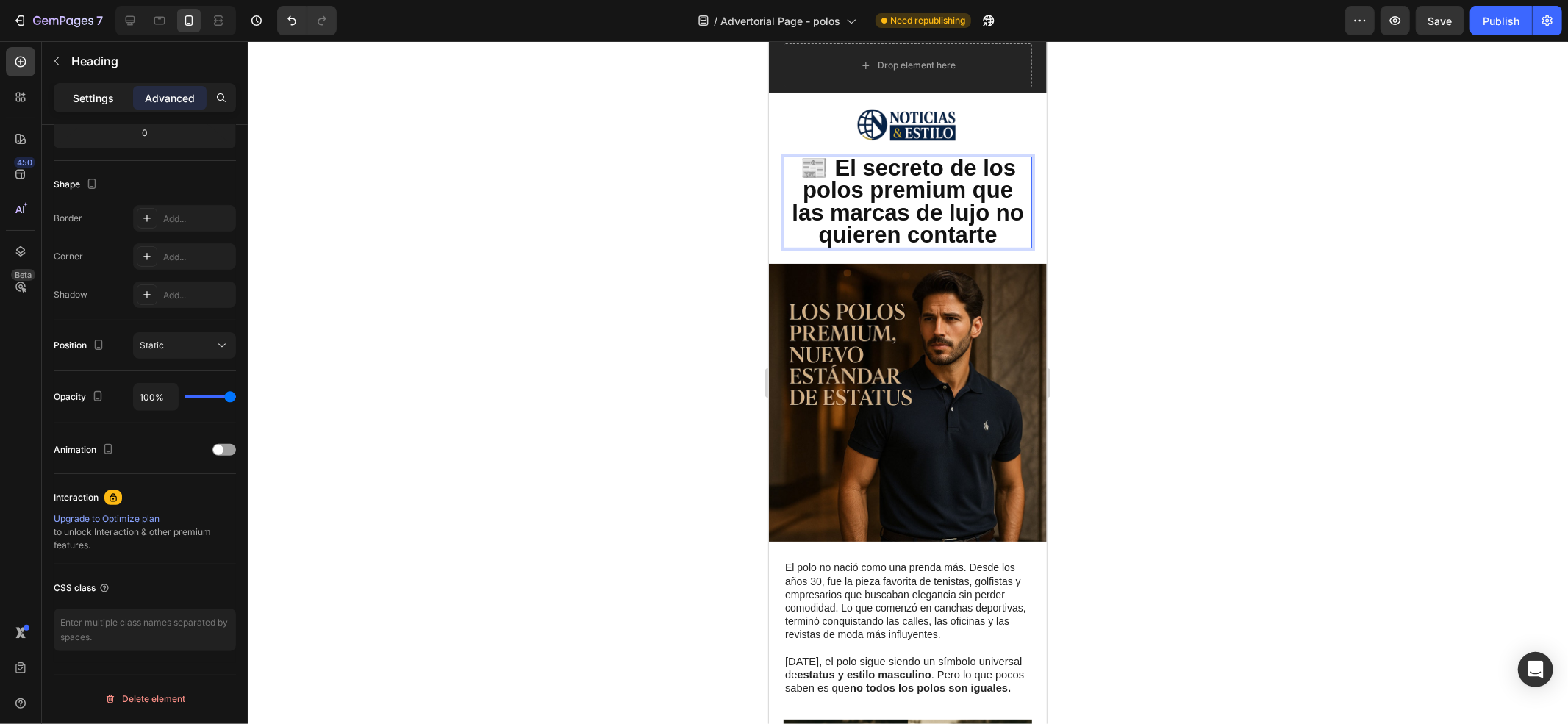
click at [81, 94] on p "Settings" at bounding box center [93, 98] width 42 height 16
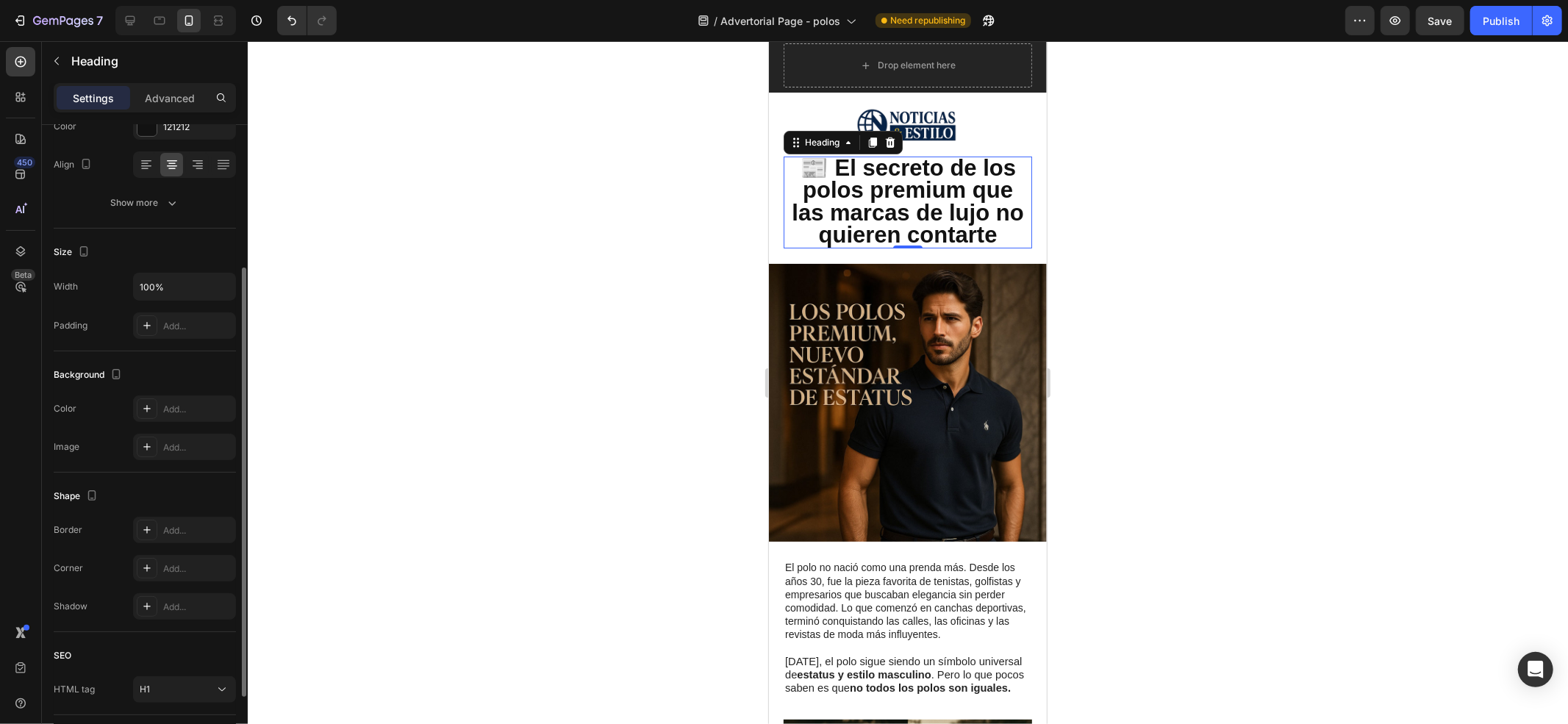
scroll to position [315, 0]
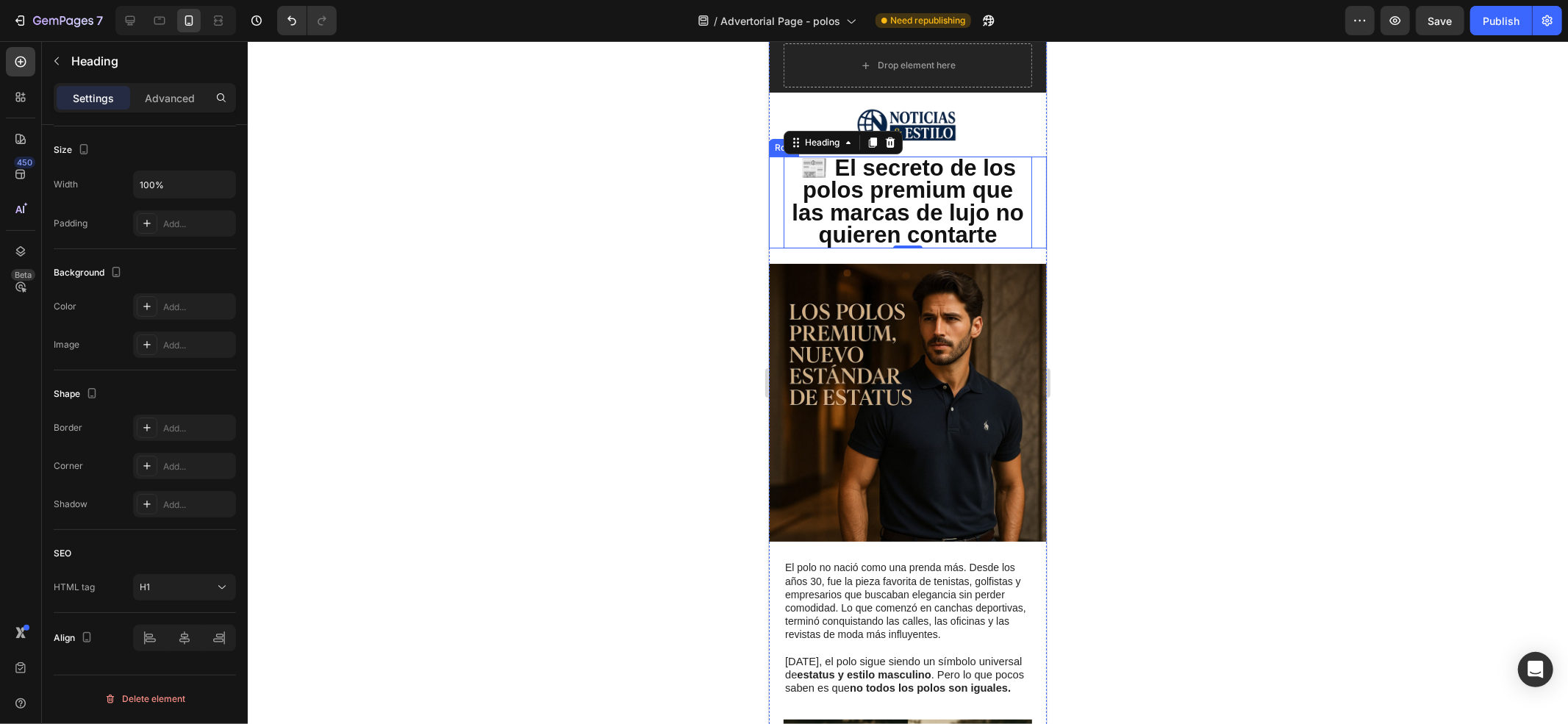
click at [778, 236] on div "⁠⁠⁠⁠⁠⁠⁠ 📰 El secreto de los polos premium que las marcas de lujo no quieren con…" at bounding box center [907, 201] width 278 height 92
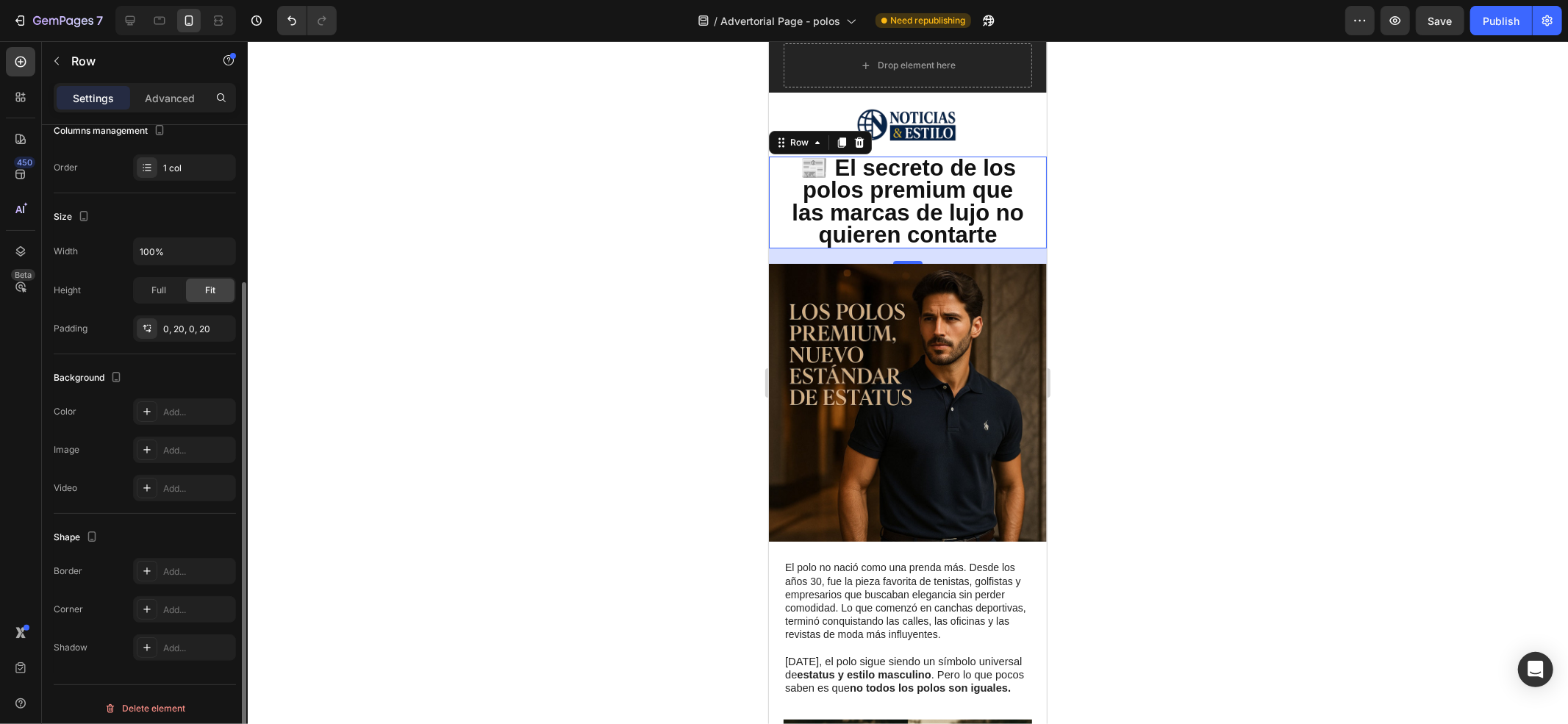
scroll to position [219, 0]
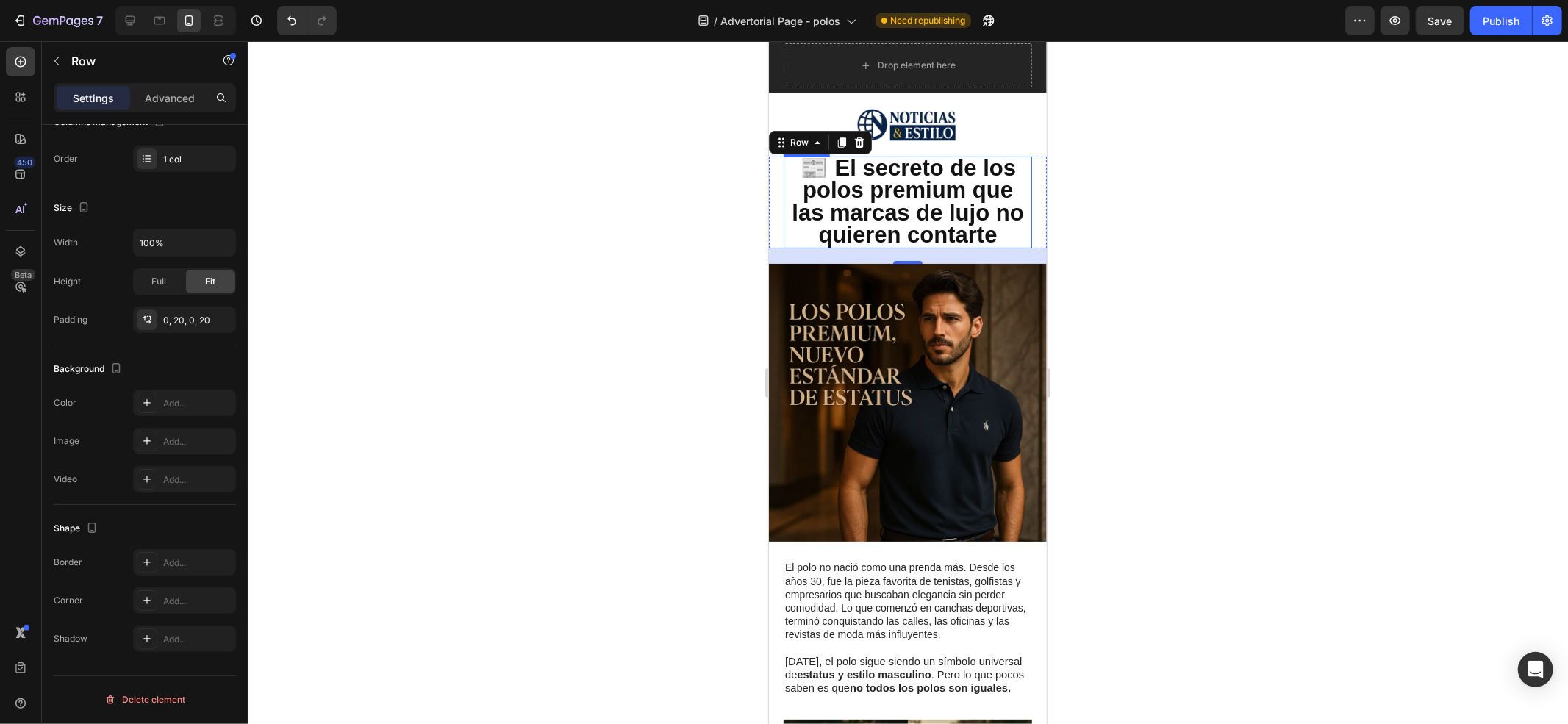
click at [945, 188] on strong "📰 El secreto de los polos premium que las marcas de lujo no quieren contarte" at bounding box center [907, 201] width 232 height 93
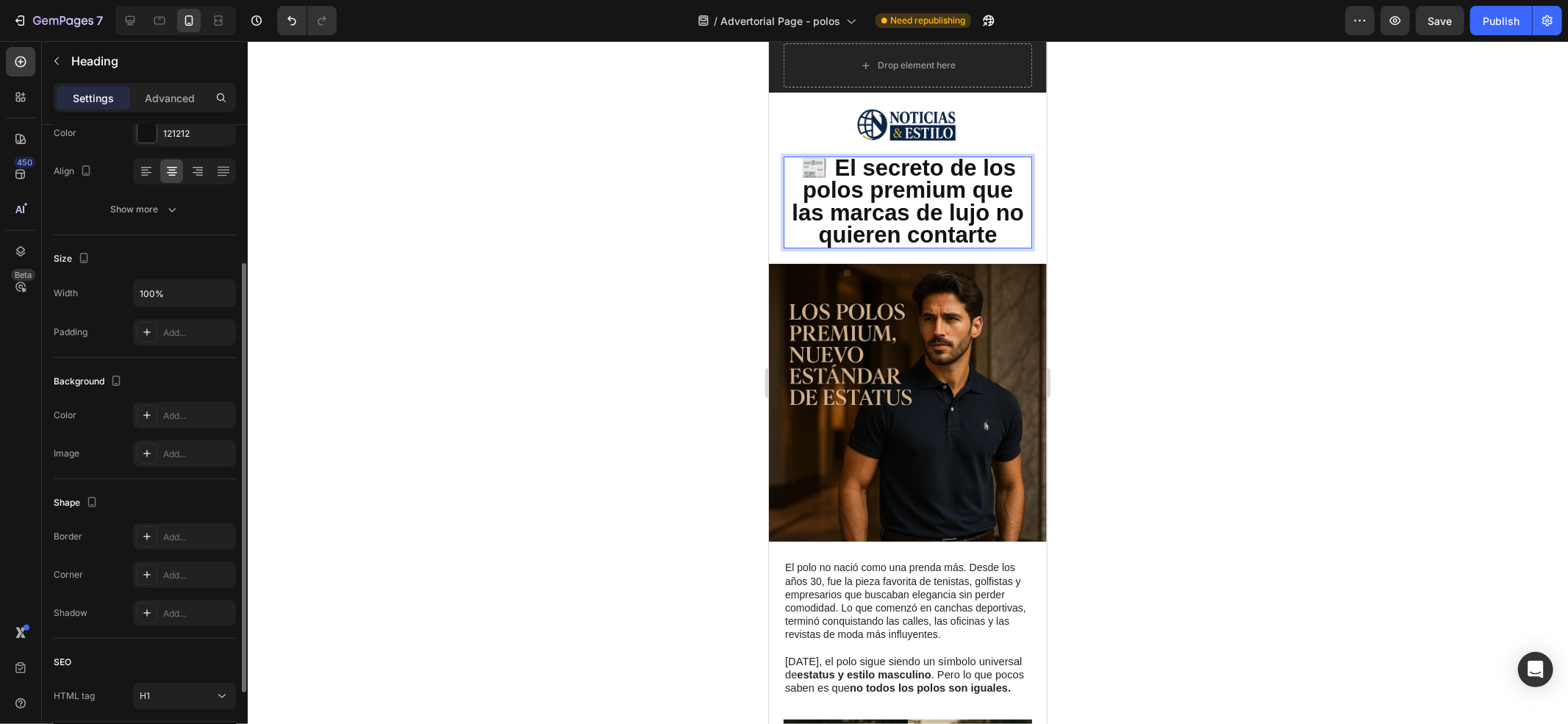
scroll to position [206, 0]
click at [1005, 235] on strong "📰 El secreto de los polos premium que las marcas de lujo no quieren contarte" at bounding box center [907, 201] width 232 height 93
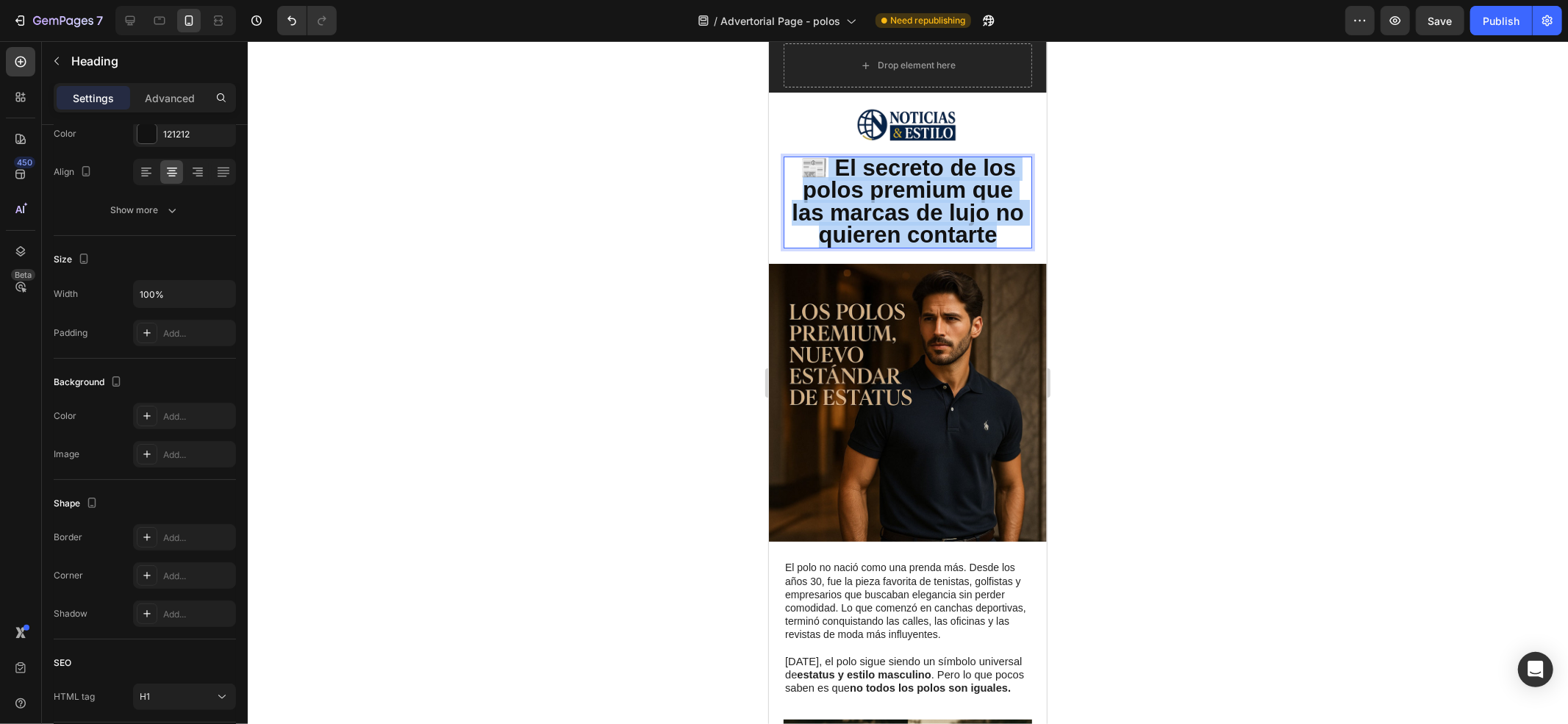
drag, startPoint x: 971, startPoint y: 218, endPoint x: 817, endPoint y: 168, distance: 161.9
click at [817, 168] on strong "📰 El secreto de los polos premium que las marcas de lujo no quieren contarte" at bounding box center [907, 201] width 232 height 93
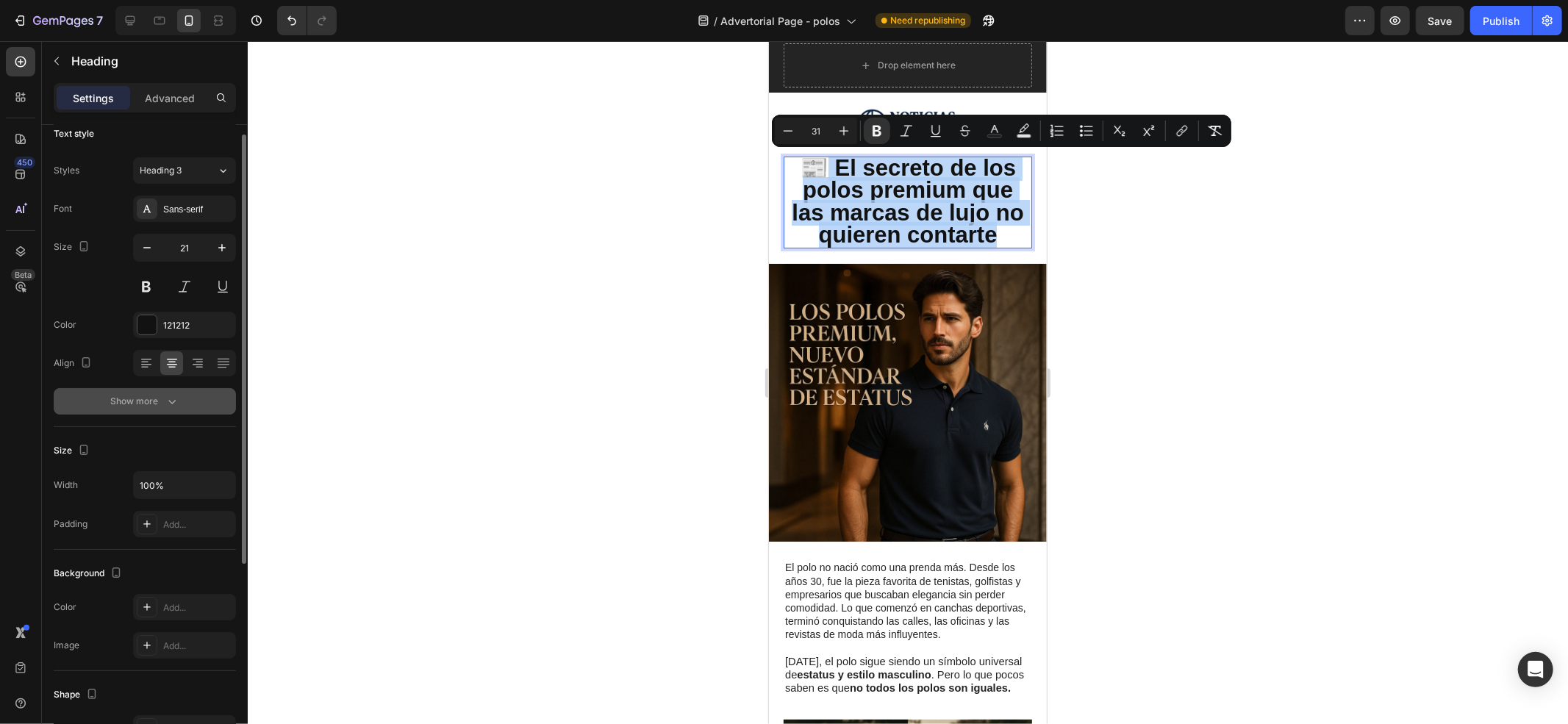
scroll to position [0, 0]
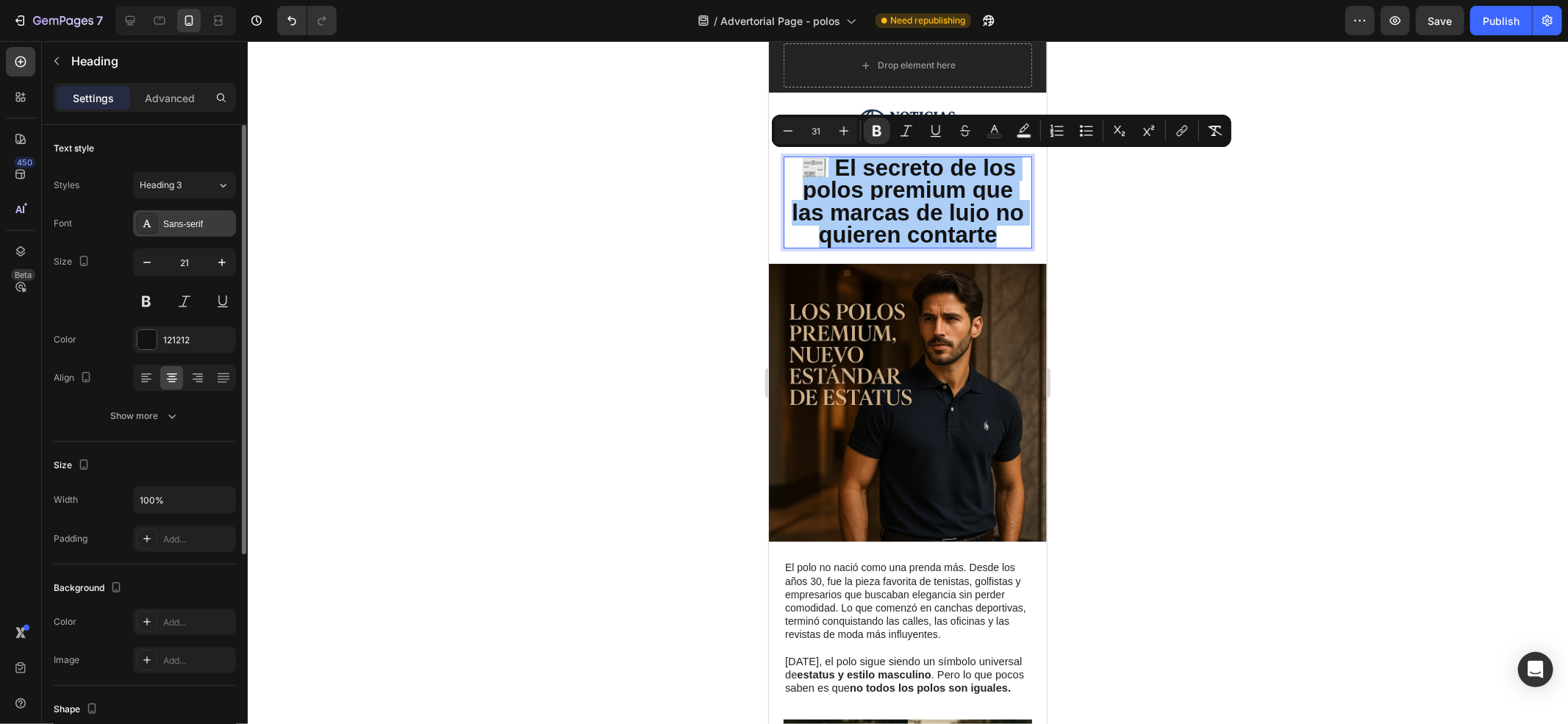
click at [145, 221] on icon at bounding box center [148, 224] width 12 height 12
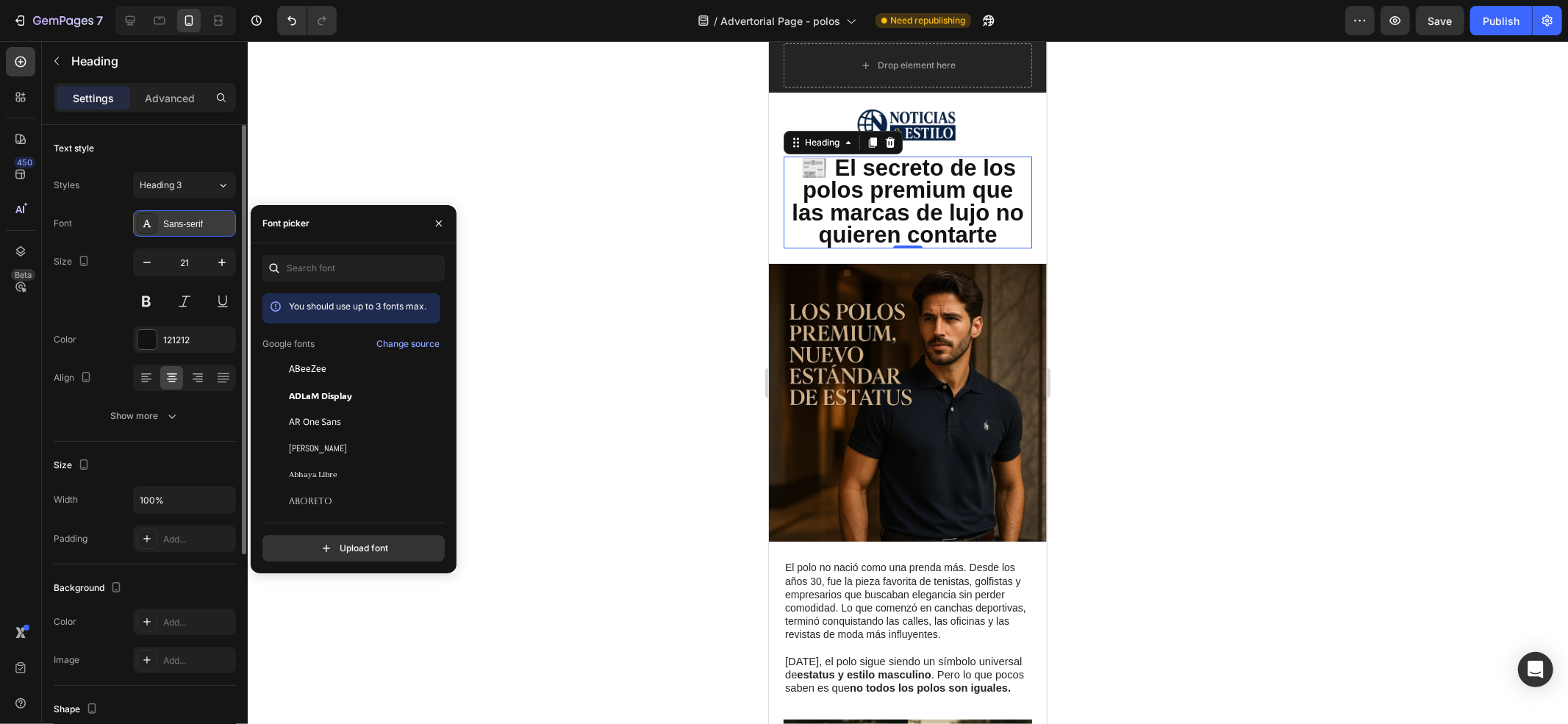
click at [143, 227] on icon at bounding box center [148, 224] width 12 height 12
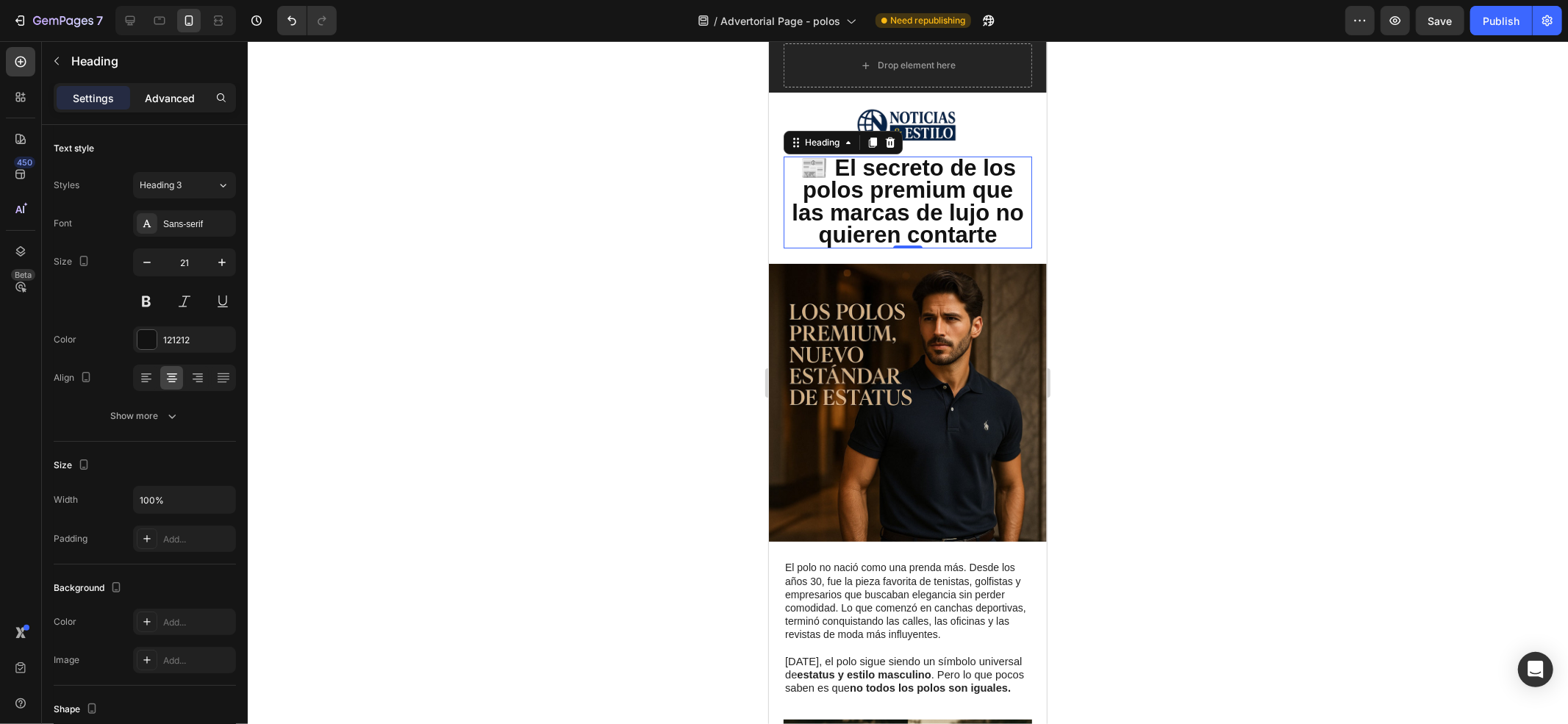
click at [154, 104] on p "Advanced" at bounding box center [169, 98] width 50 height 16
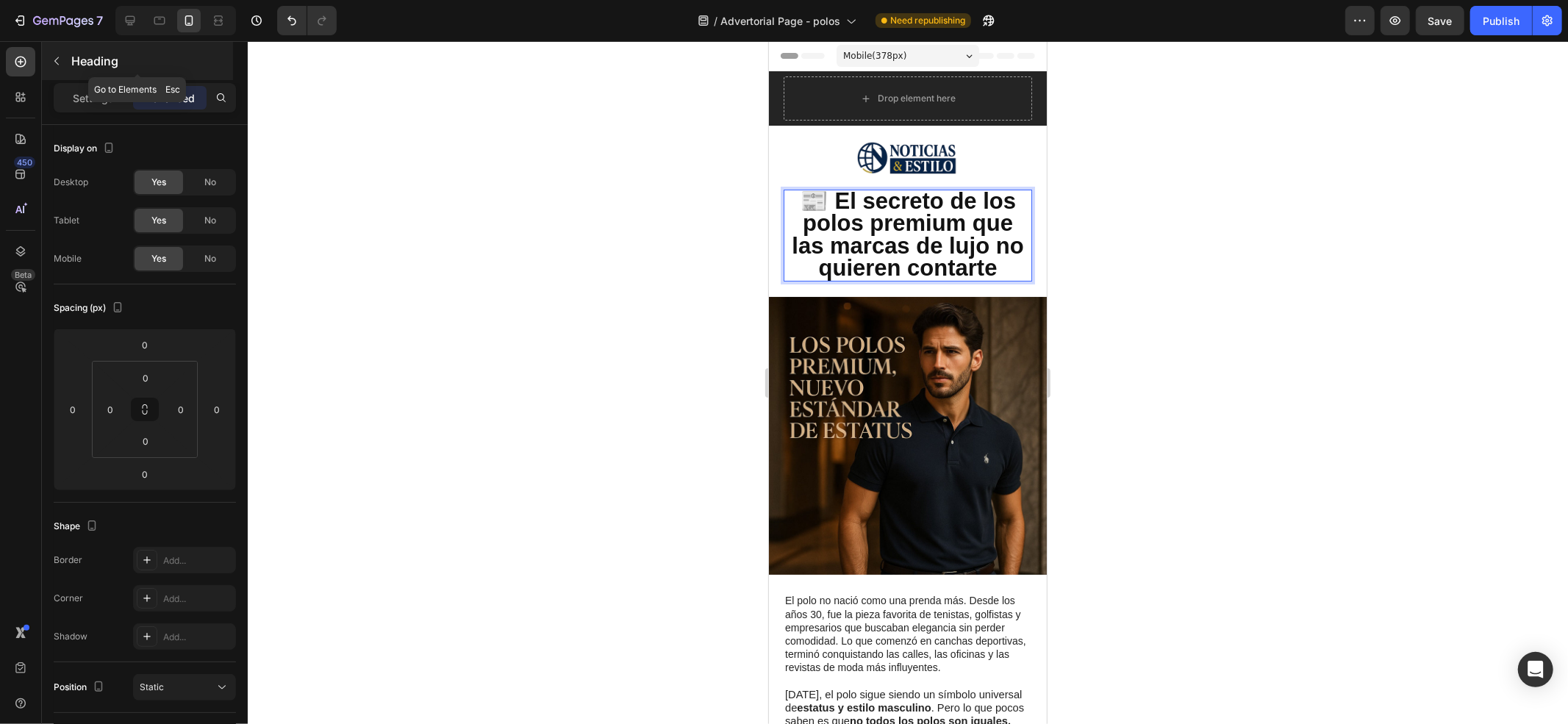
click at [58, 63] on icon "button" at bounding box center [56, 61] width 12 height 12
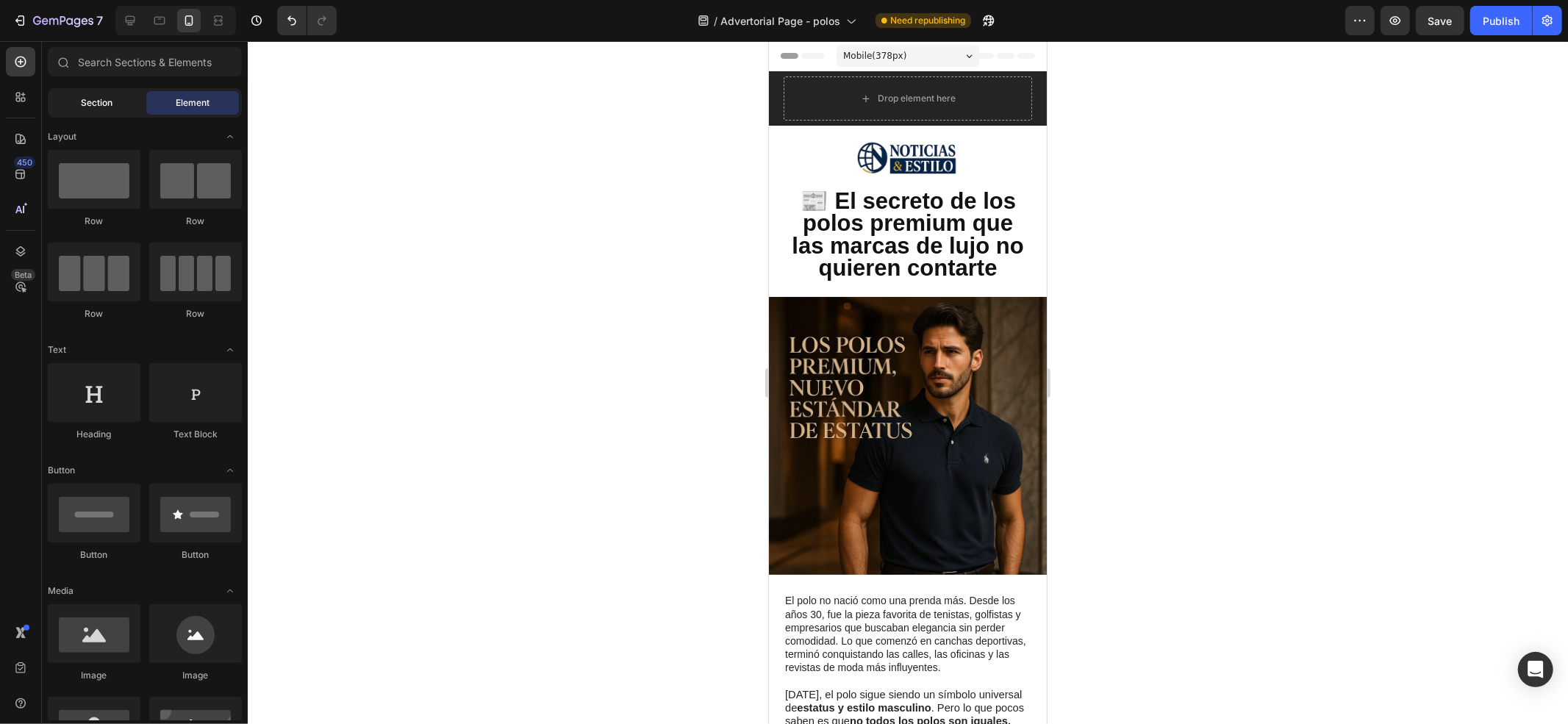
click at [76, 98] on div "Section" at bounding box center [97, 103] width 93 height 24
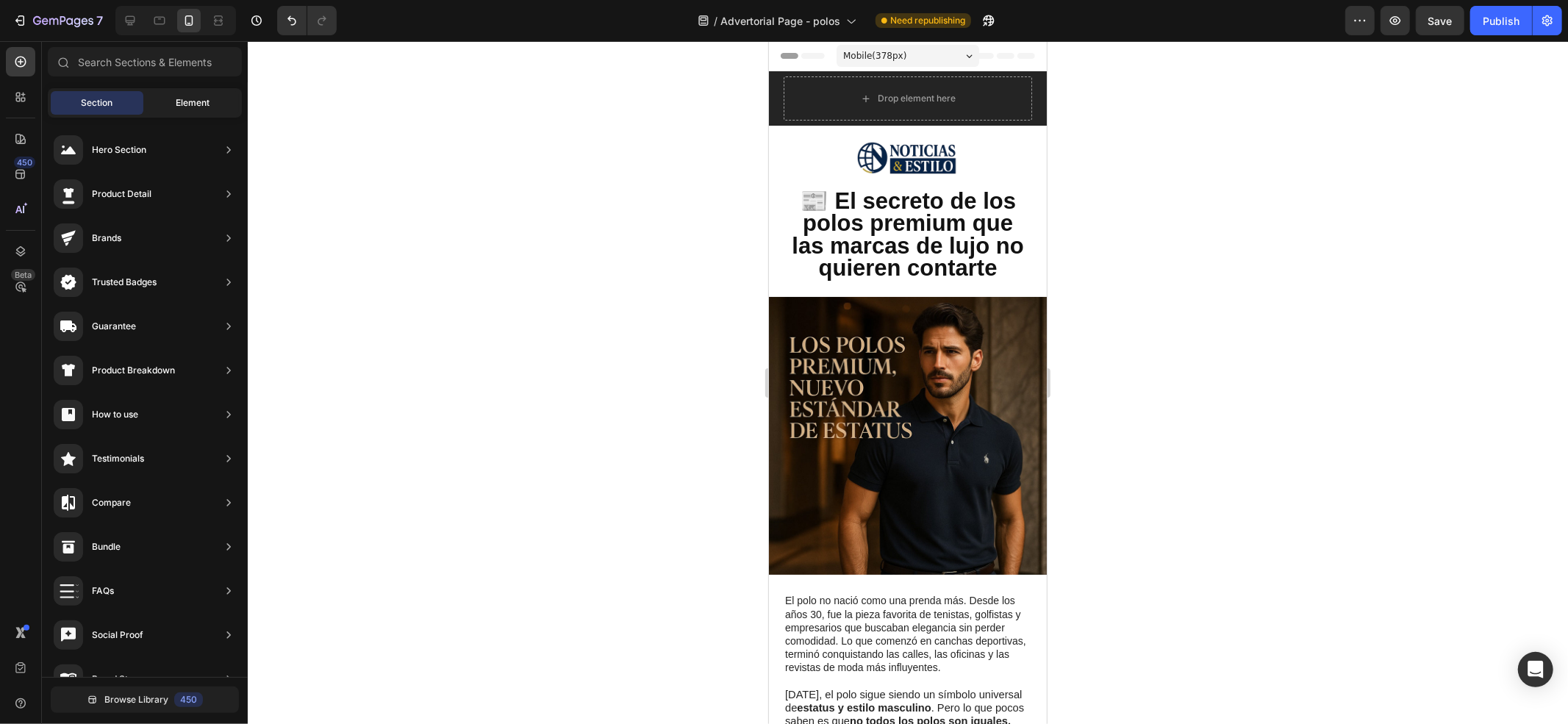
click at [160, 93] on div "Element" at bounding box center [193, 103] width 93 height 24
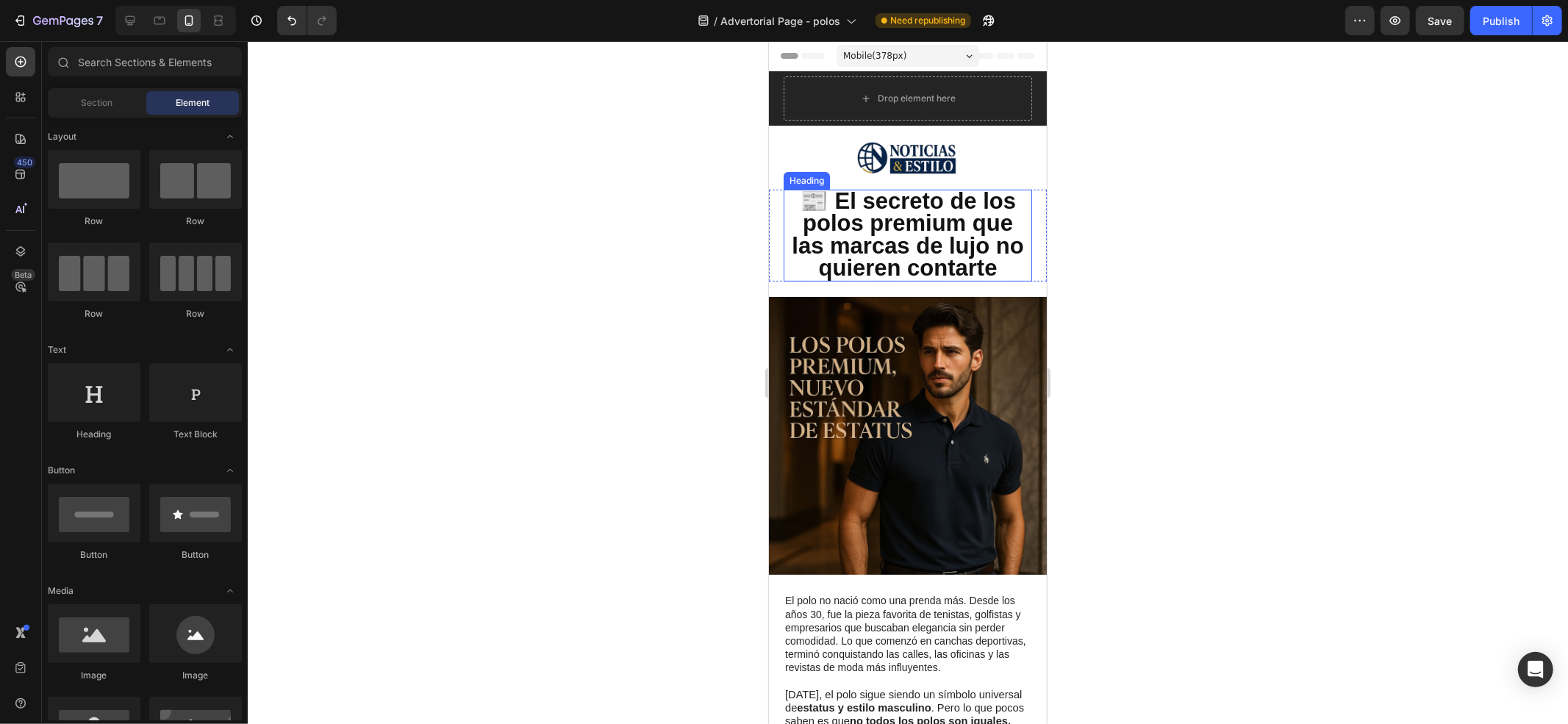
click at [897, 251] on strong "📰 El secreto de los polos premium que las marcas de lujo no quieren contarte" at bounding box center [907, 234] width 232 height 93
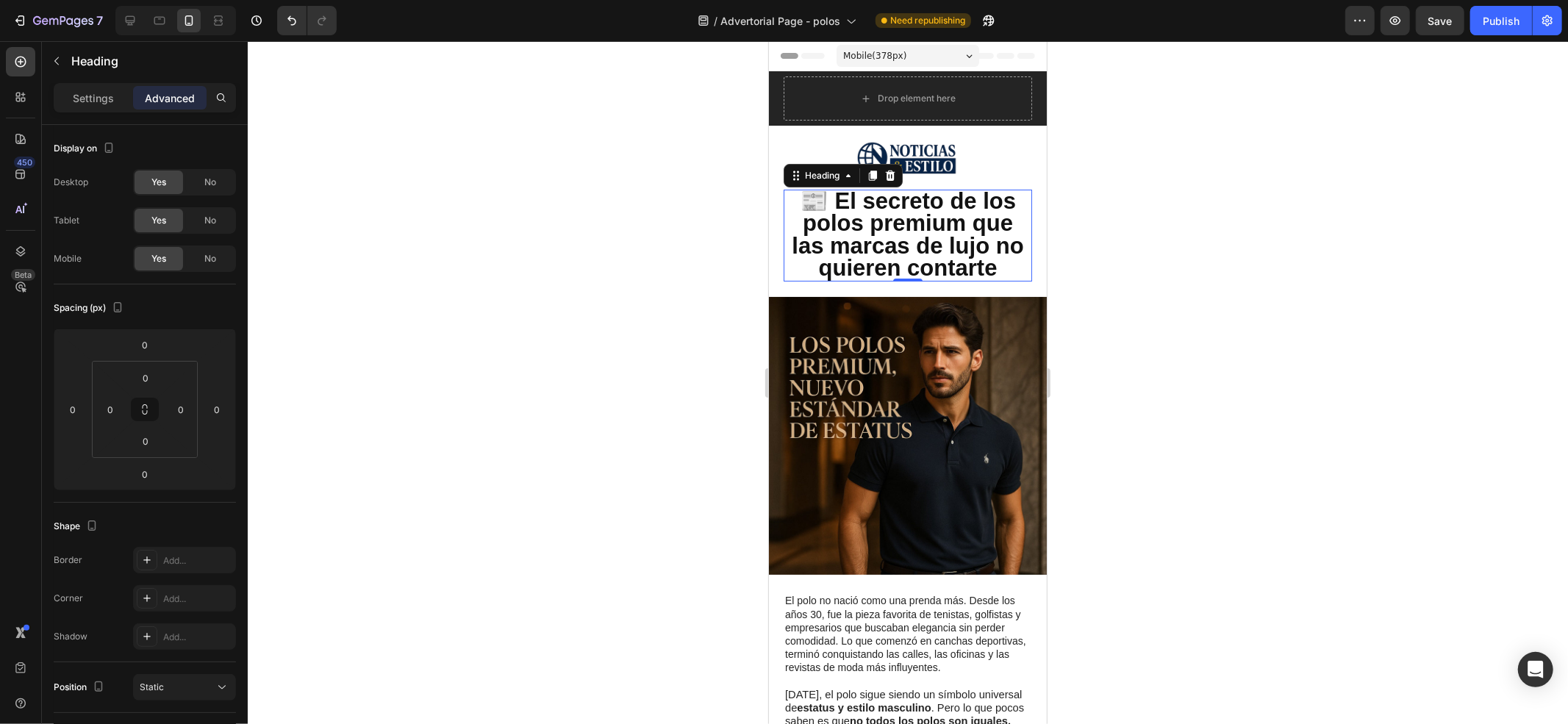
click at [1271, 283] on div at bounding box center [907, 383] width 1320 height 683
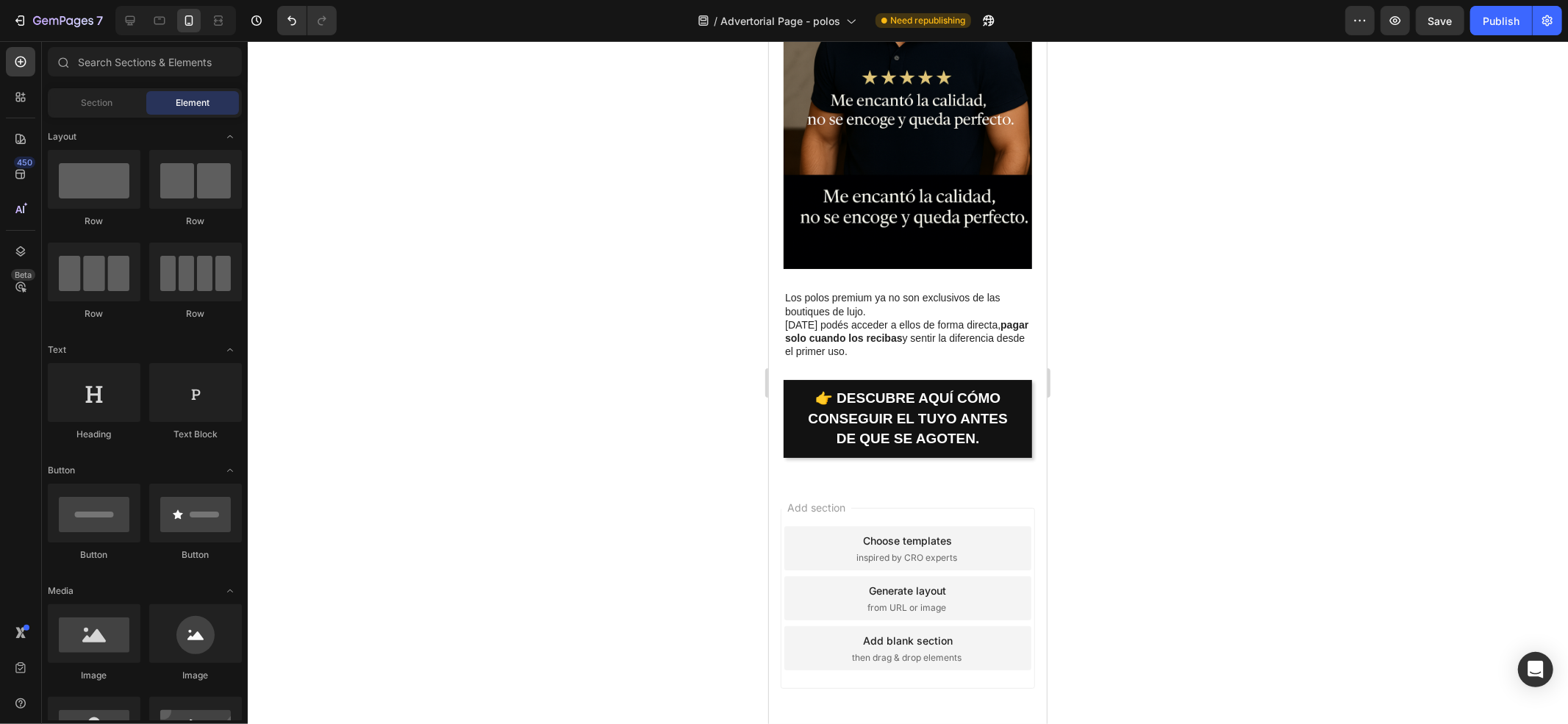
scroll to position [2839, 0]
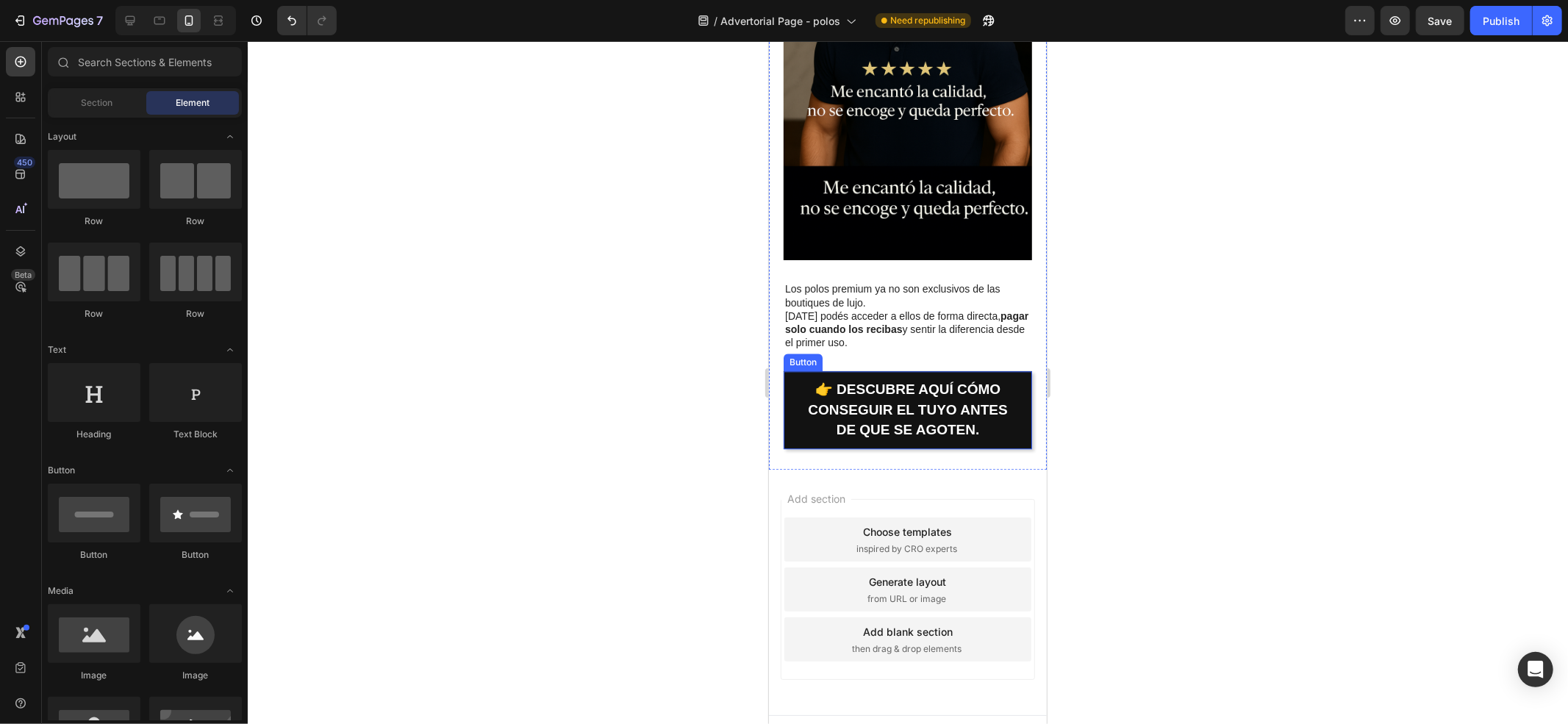
click at [797, 394] on link "👉 Descubre aquí cómo conseguir el tuyo antes de que se agoten." at bounding box center [906, 409] width 249 height 78
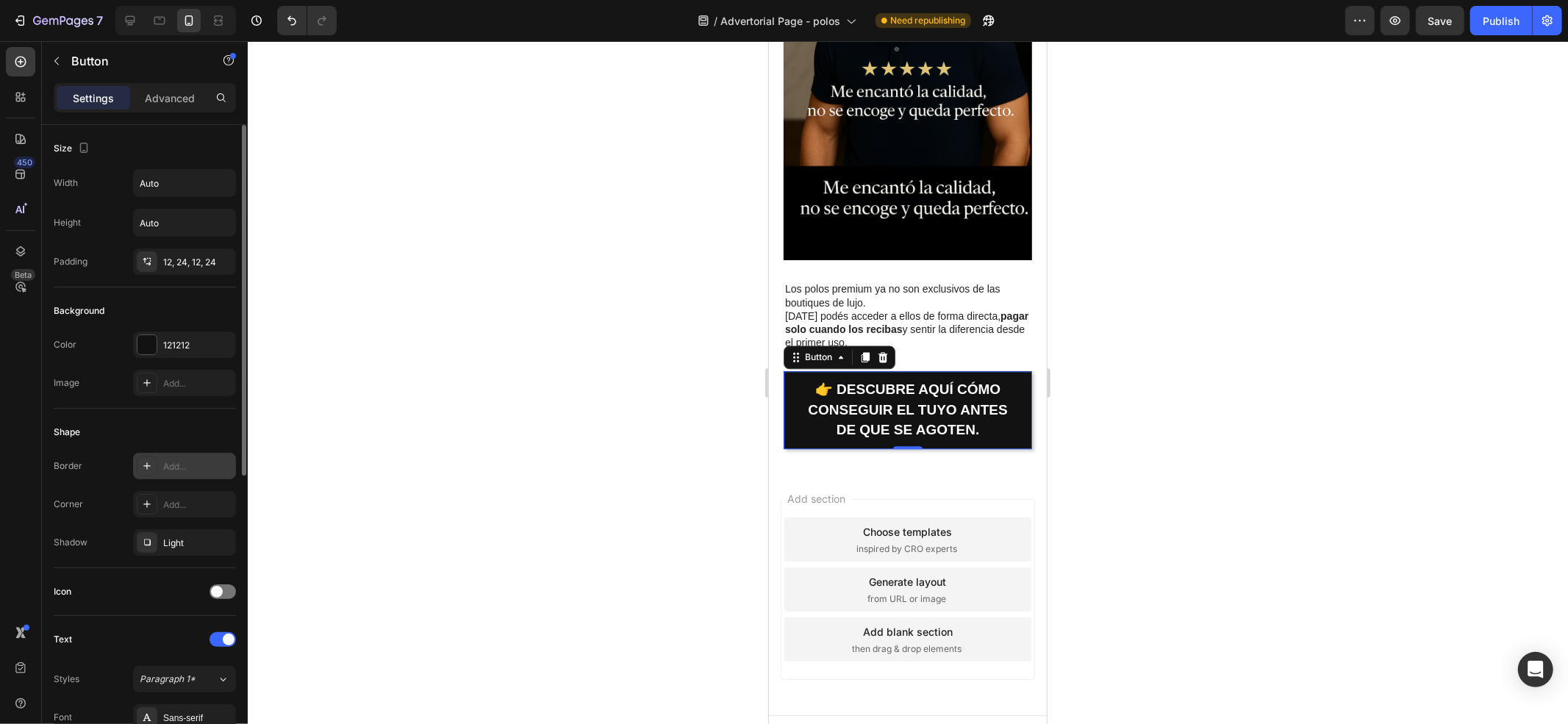
click at [179, 463] on div "Add..." at bounding box center [198, 466] width 69 height 13
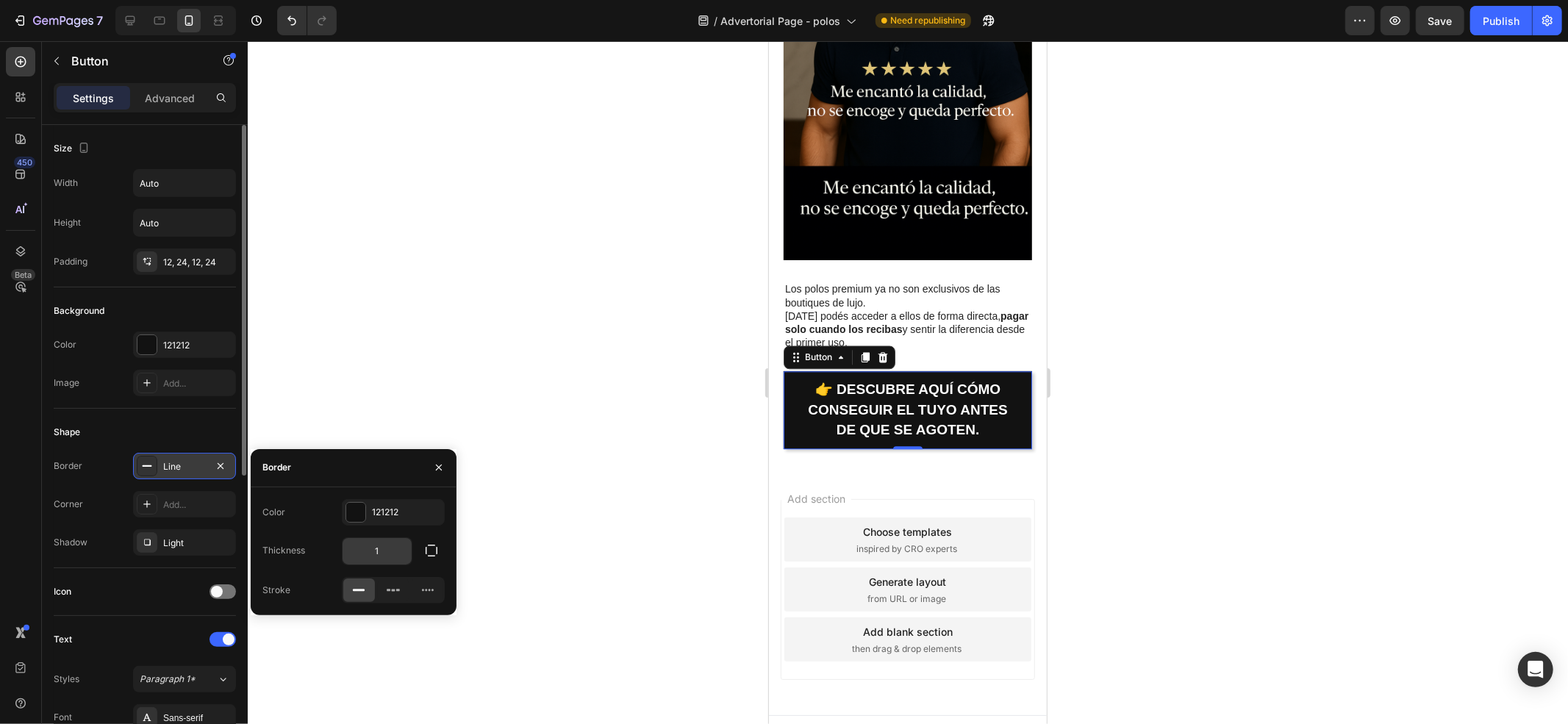
click at [386, 552] on input "1" at bounding box center [377, 551] width 69 height 27
type input "10"
click at [506, 530] on div at bounding box center [907, 383] width 1320 height 683
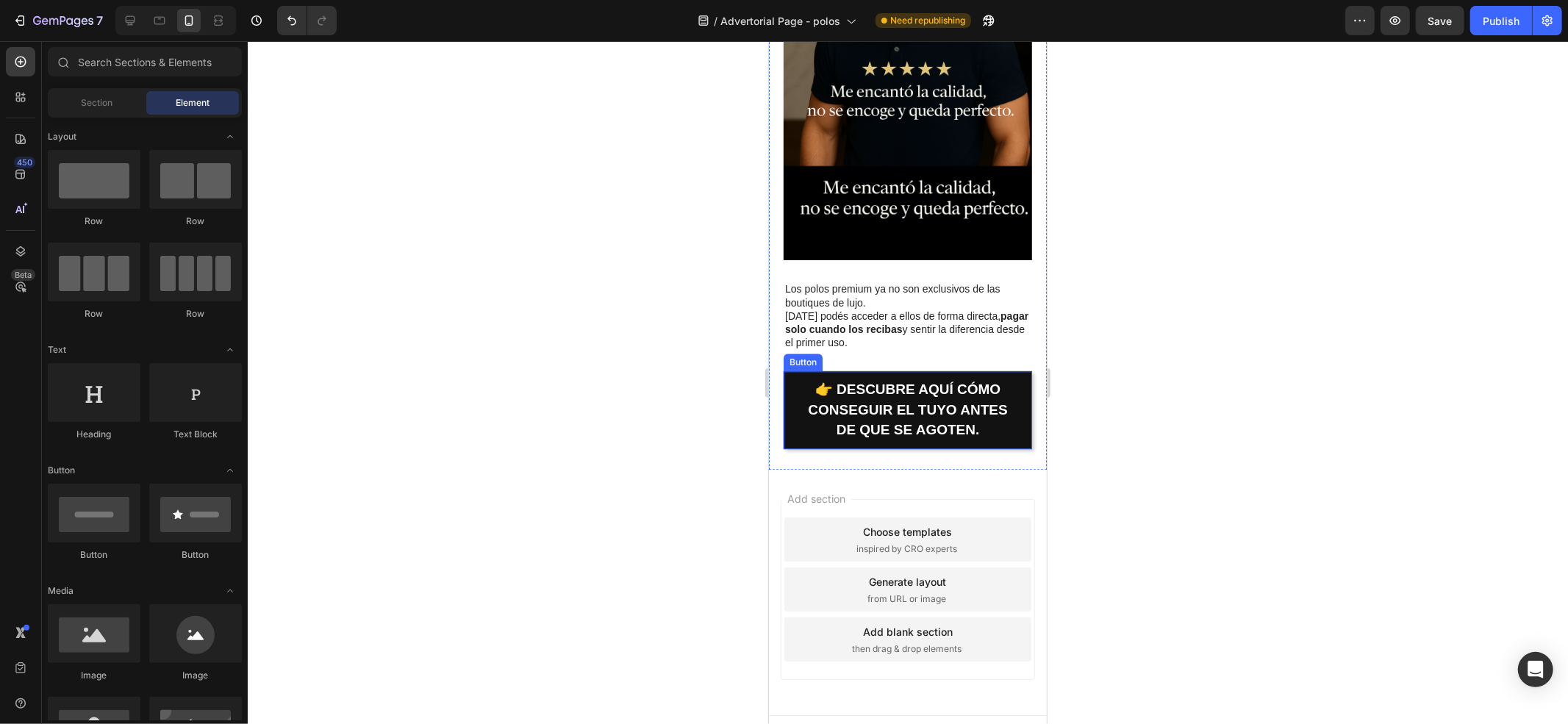
click at [794, 370] on link "👉 Descubre aquí cómo conseguir el tuyo antes de que se agoten." at bounding box center [906, 409] width 249 height 78
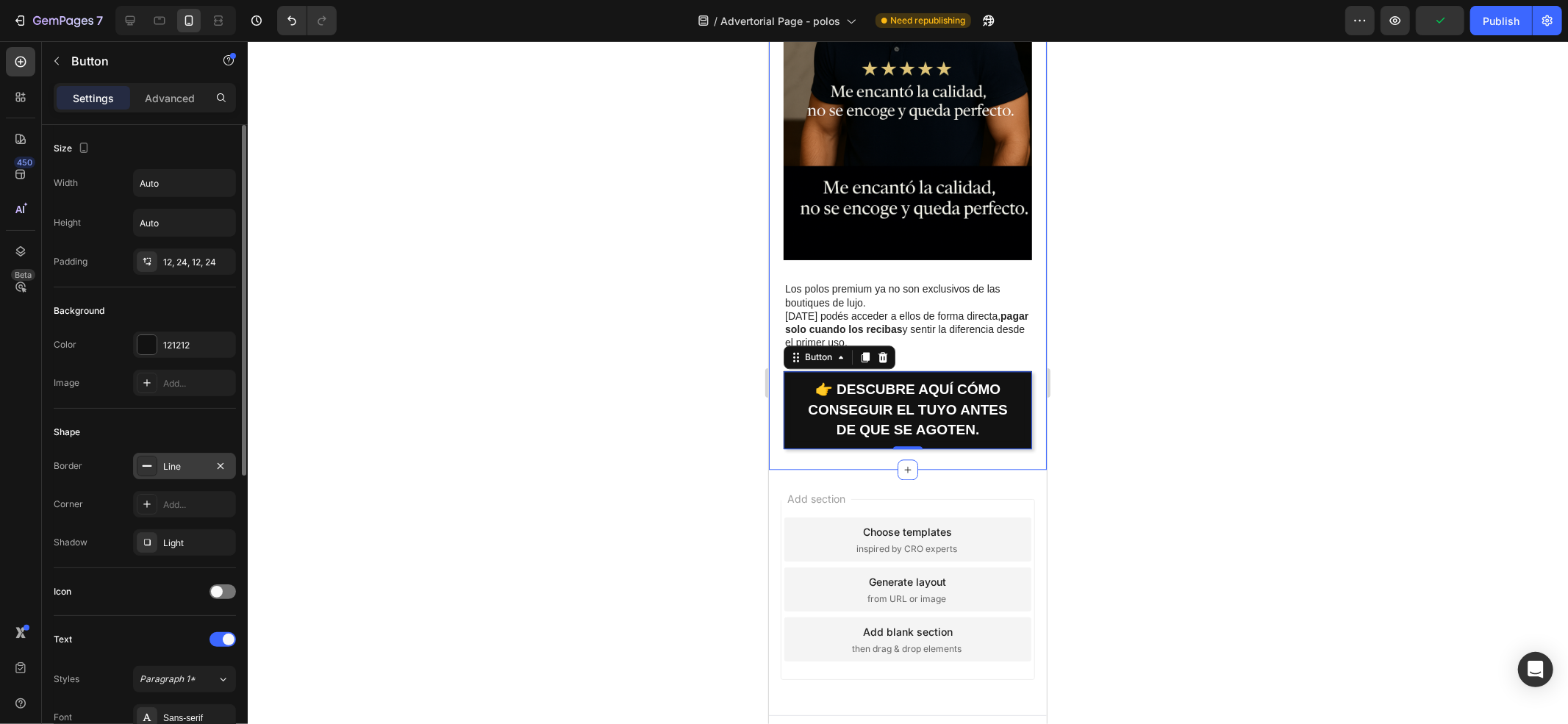
click at [195, 471] on div "Line" at bounding box center [184, 466] width 43 height 13
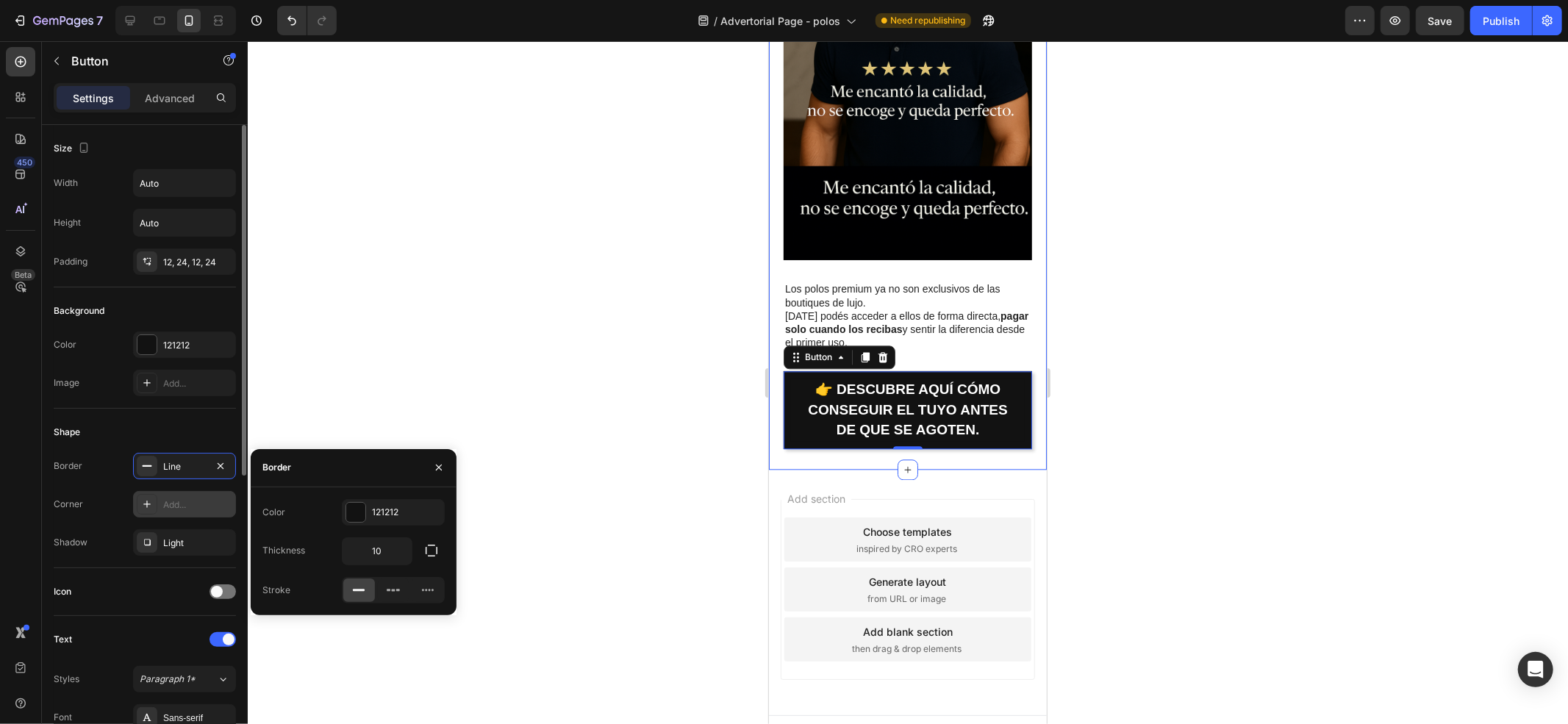
click at [182, 518] on div "Add..." at bounding box center [184, 504] width 103 height 27
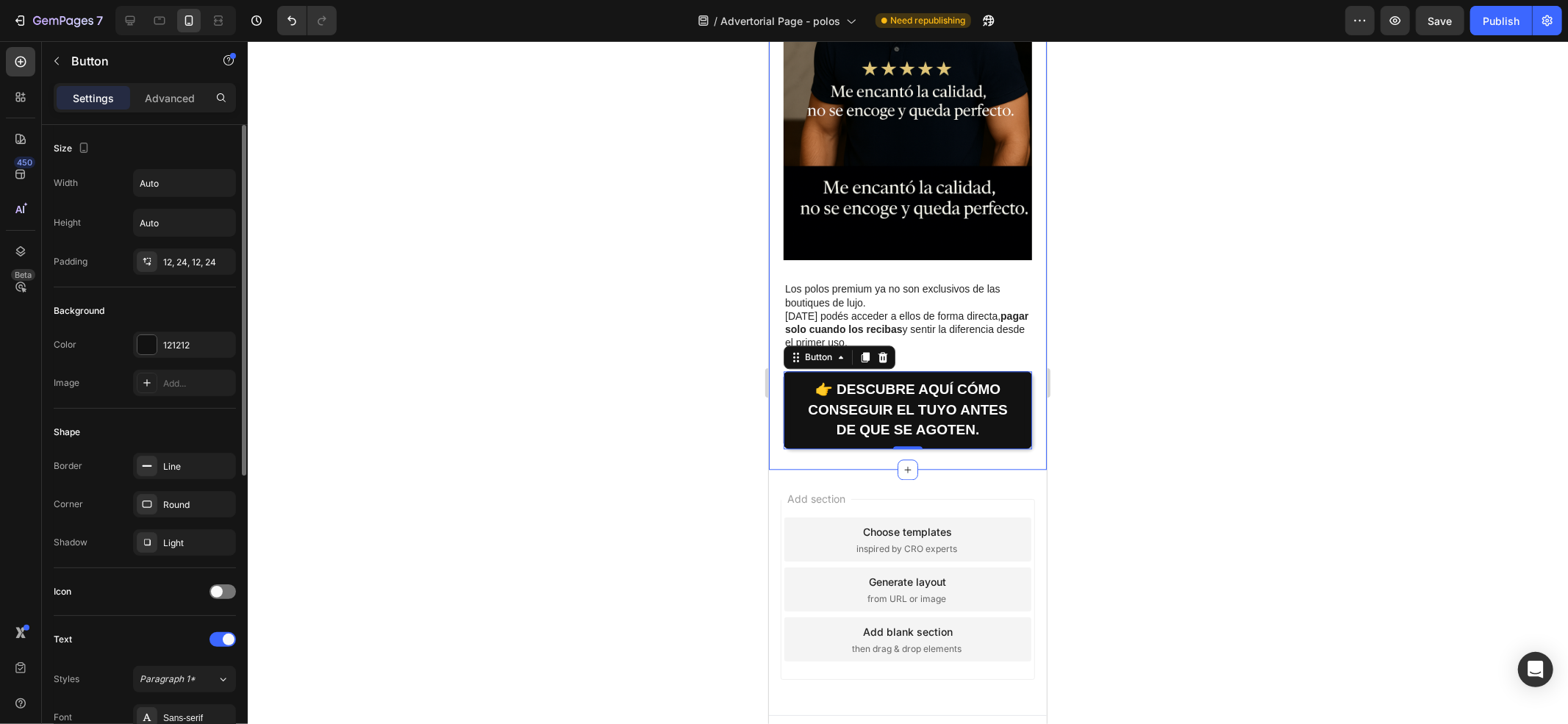
click at [118, 512] on div "Corner Round" at bounding box center [145, 504] width 182 height 27
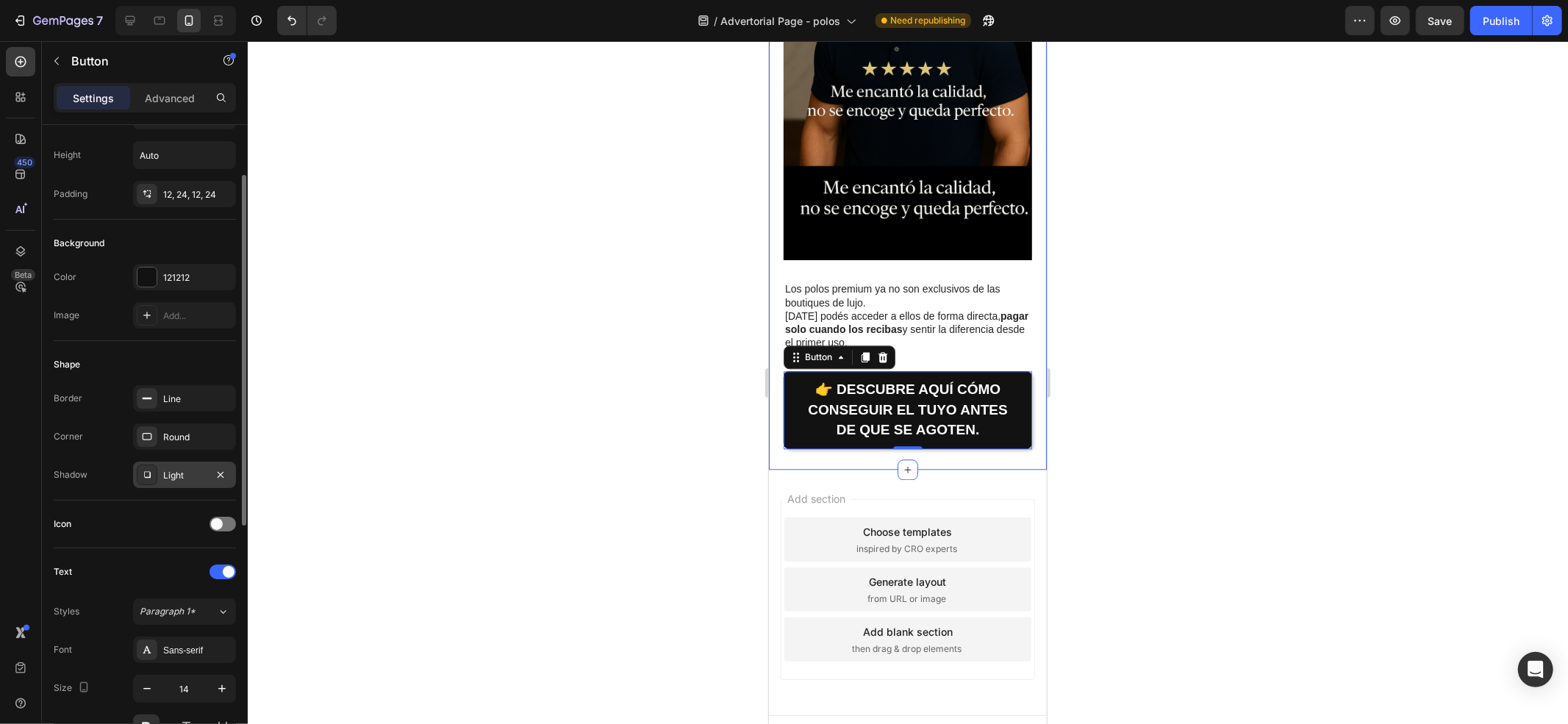
scroll to position [85, 0]
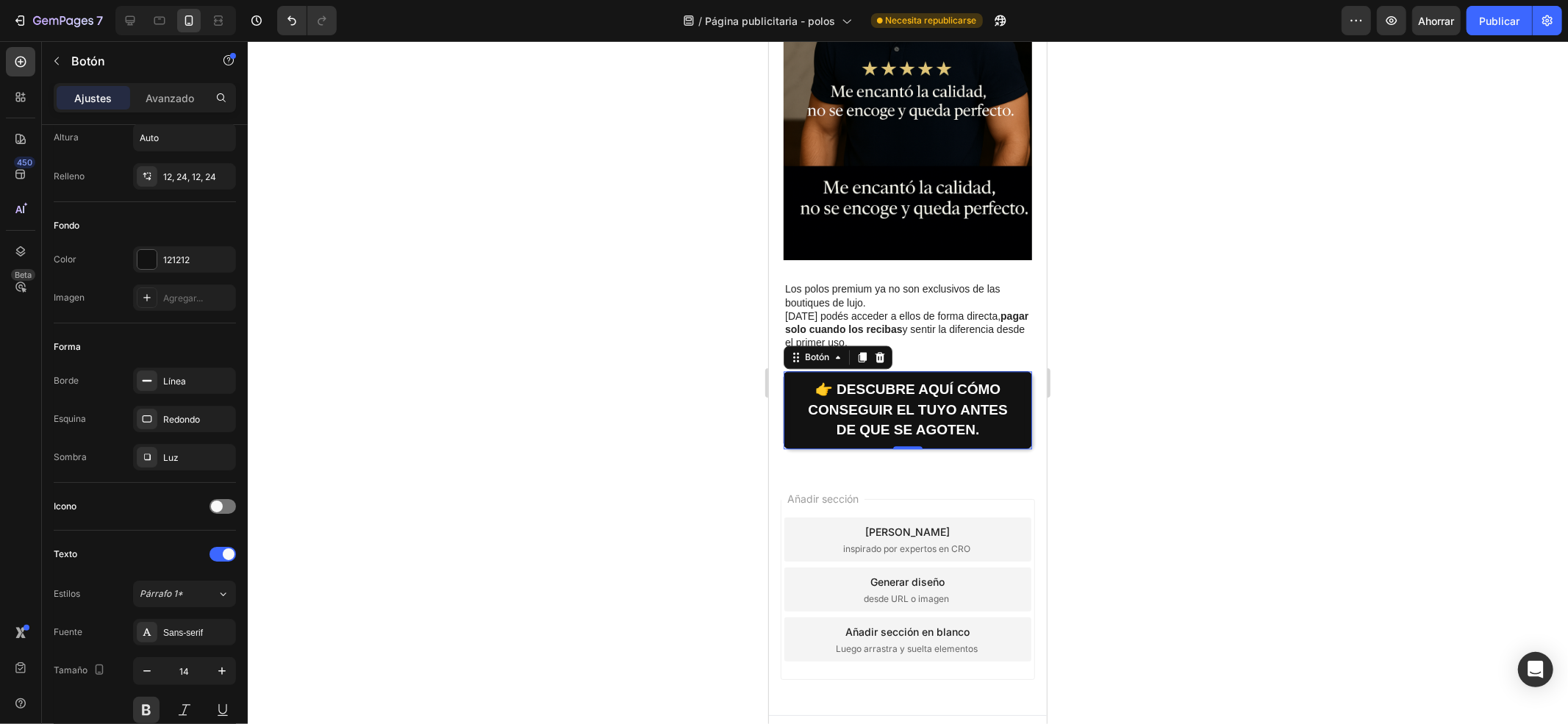
click at [789, 389] on link "👉 Descubre aquí cómo conseguir el tuyo antes de que se agoten." at bounding box center [906, 409] width 249 height 78
click at [216, 421] on icon "button" at bounding box center [221, 419] width 12 height 12
click at [171, 424] on font "Agregar..." at bounding box center [183, 419] width 40 height 11
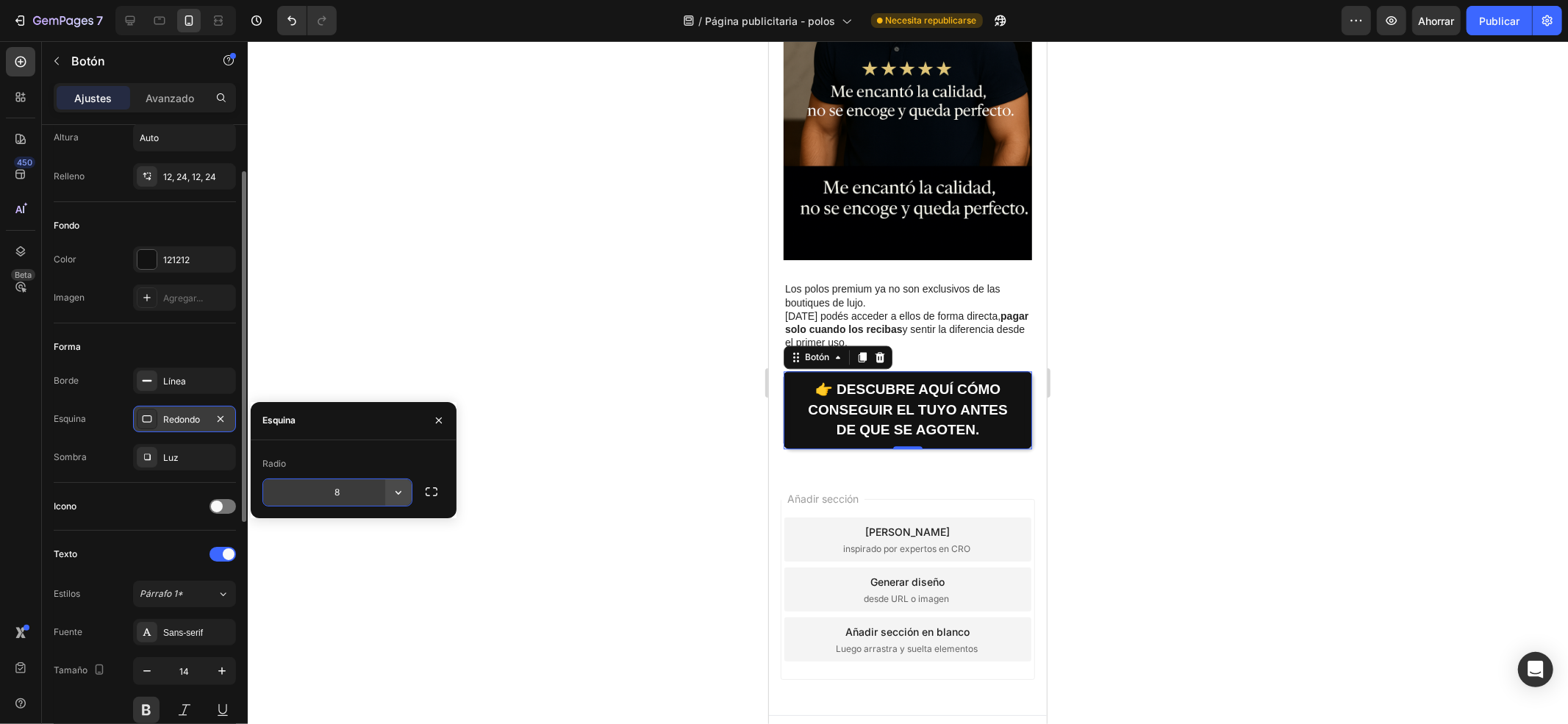
click at [401, 491] on icon "button" at bounding box center [398, 492] width 15 height 15
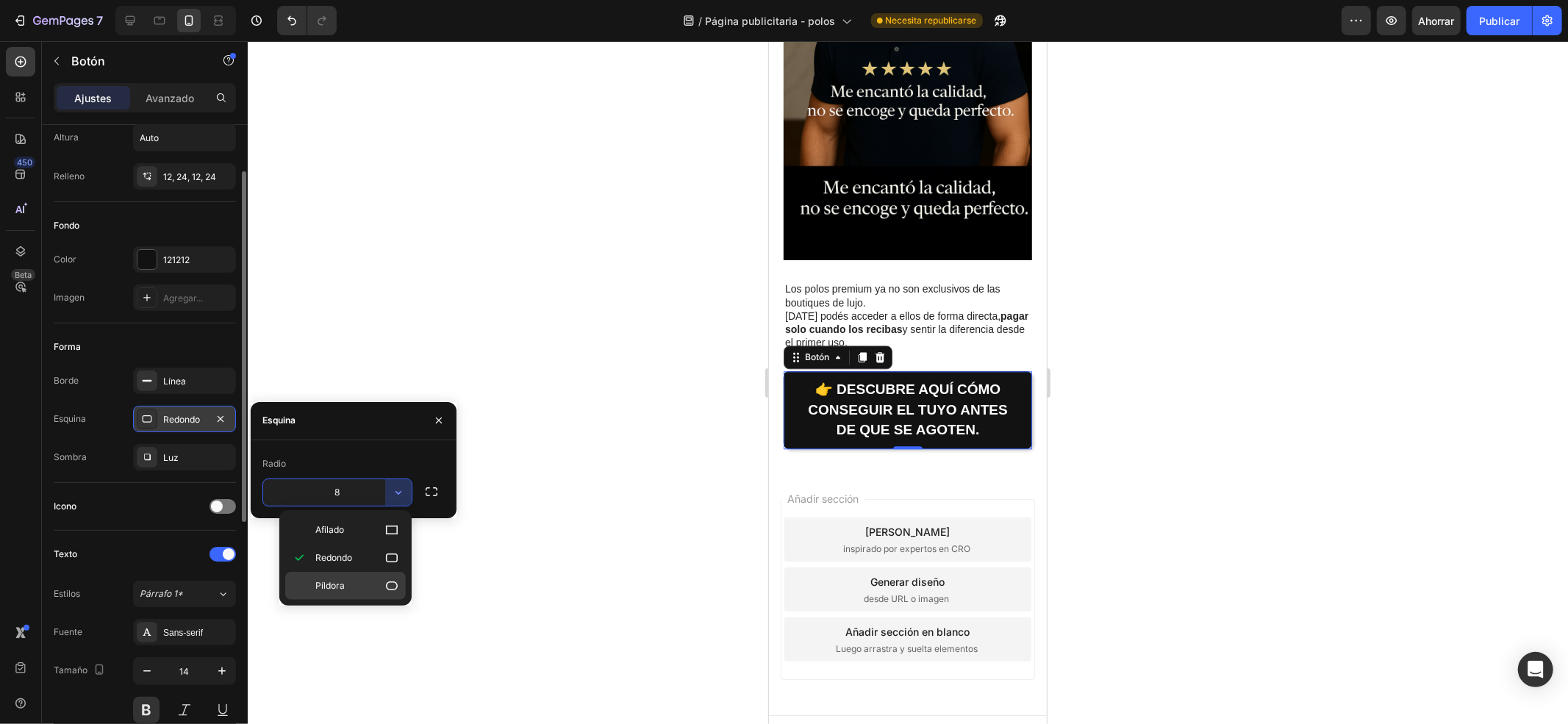
click at [397, 586] on icon at bounding box center [392, 585] width 12 height 9
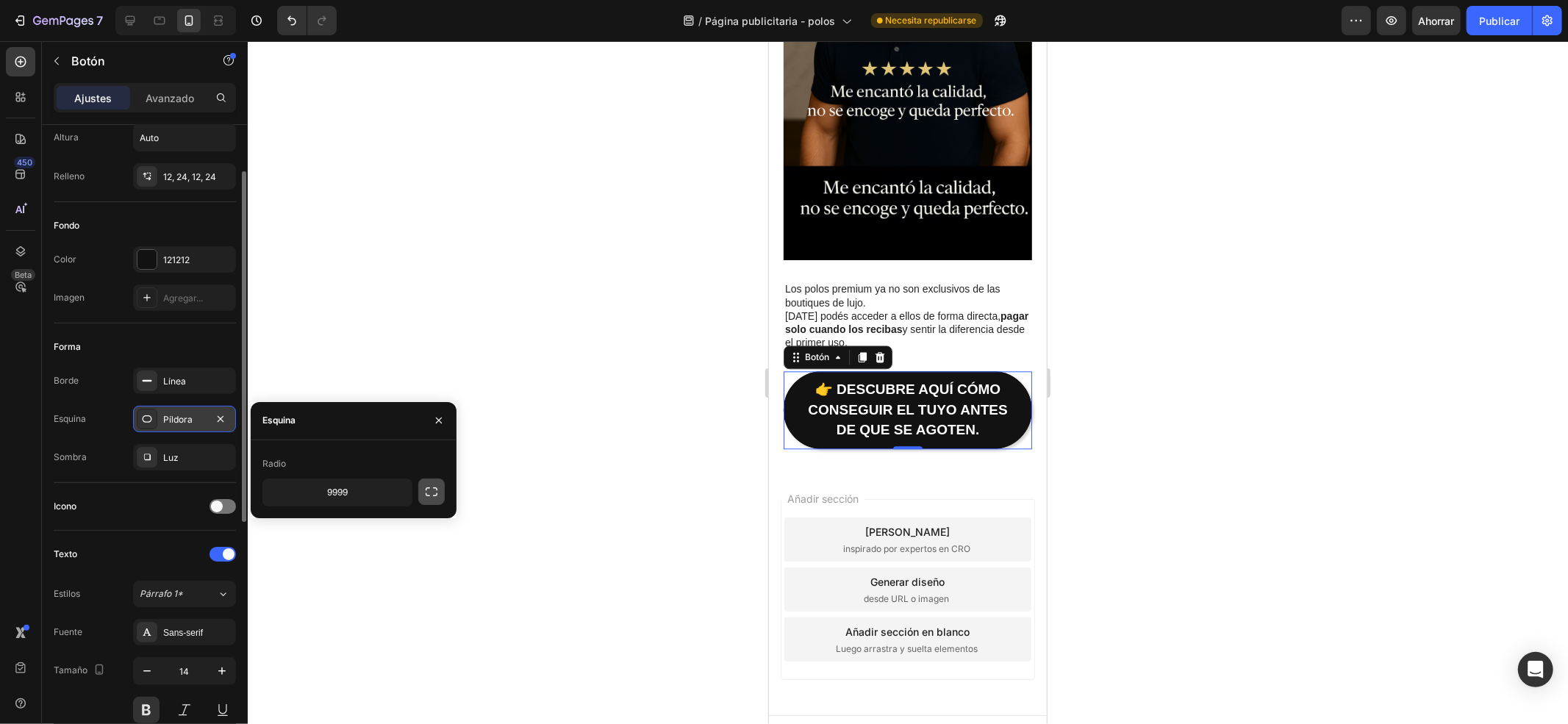
click at [431, 486] on icon "button" at bounding box center [431, 491] width 15 height 15
click at [418, 472] on div "Radio" at bounding box center [354, 464] width 182 height 24
click at [430, 486] on icon "button" at bounding box center [431, 491] width 15 height 15
click at [386, 489] on button "button" at bounding box center [398, 492] width 27 height 27
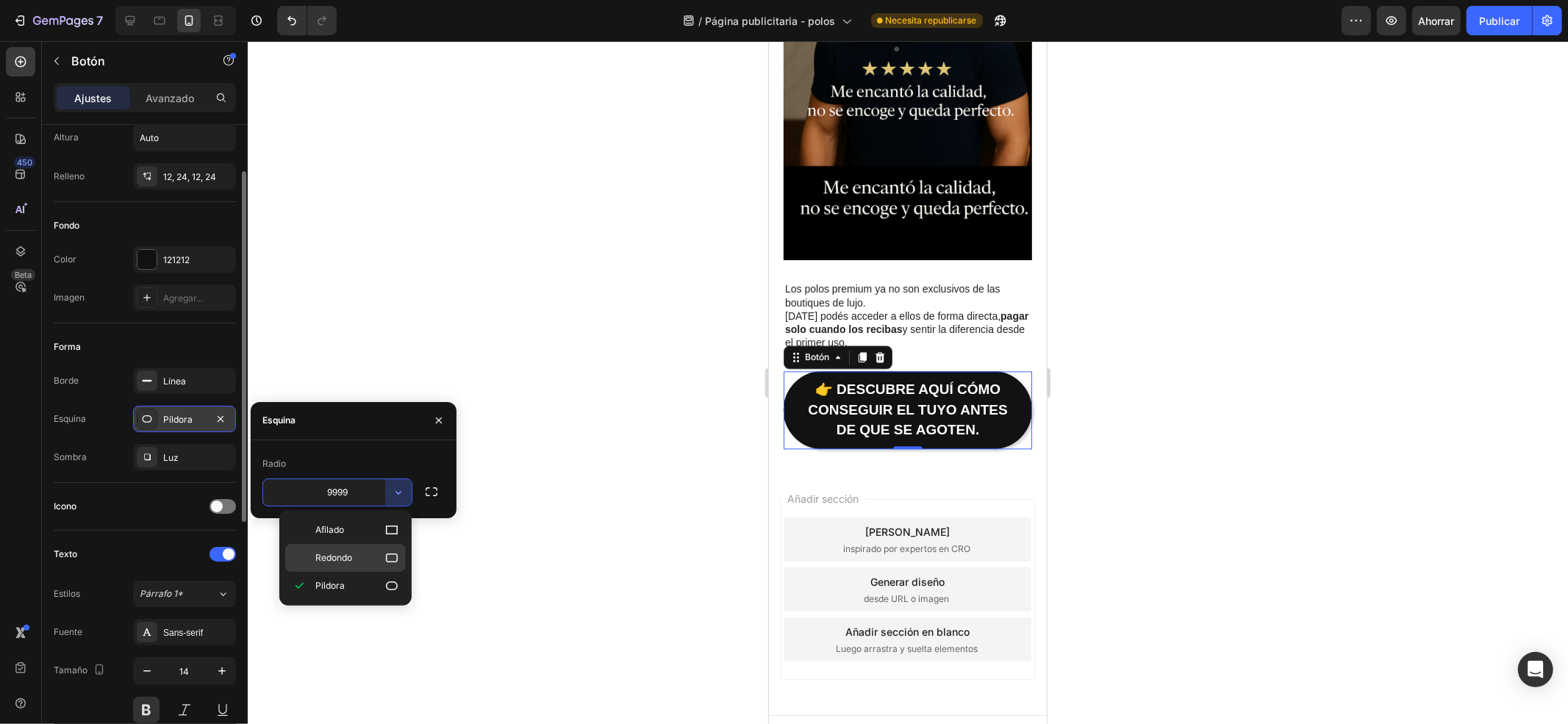
click at [367, 555] on p "Redondo" at bounding box center [357, 558] width 84 height 15
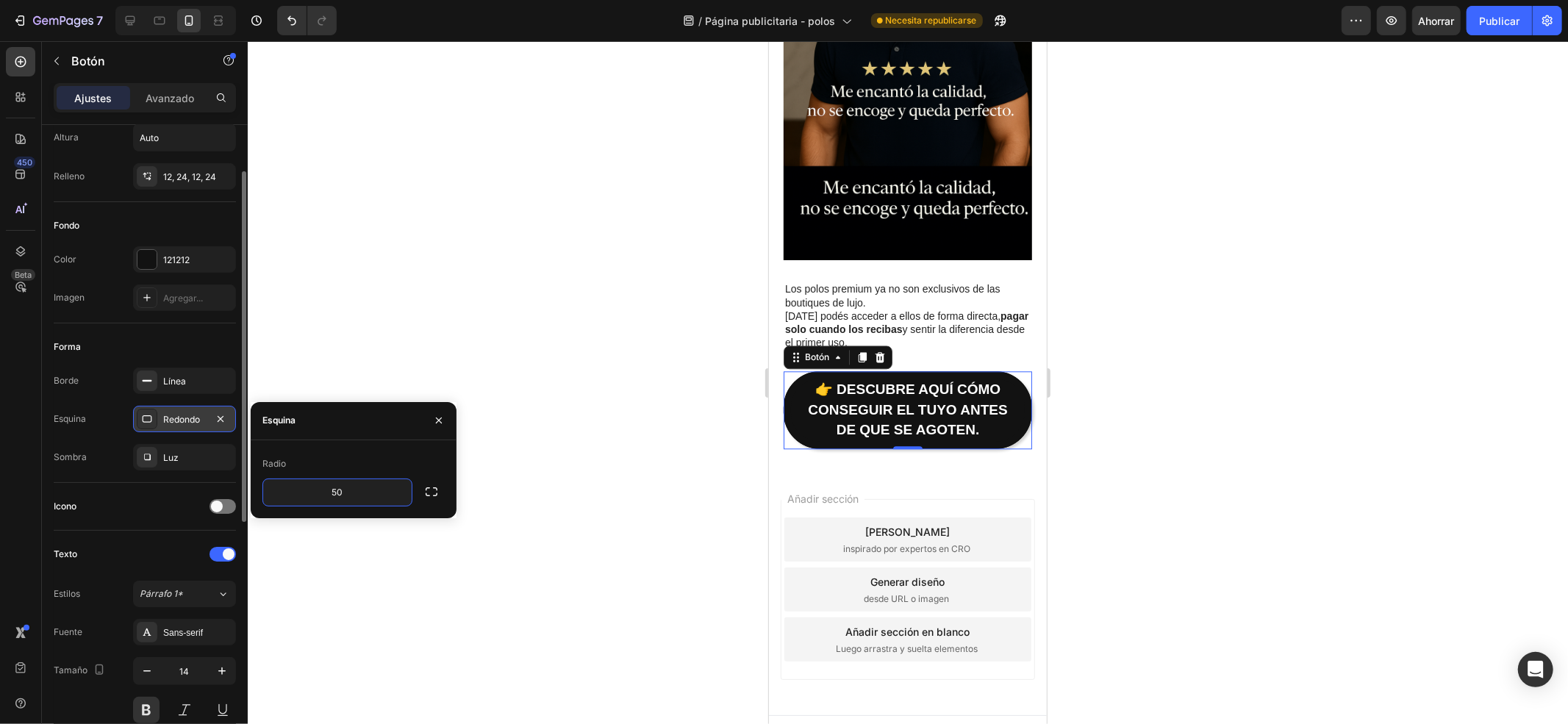
type input "50"
click at [363, 462] on div "Radio" at bounding box center [354, 464] width 182 height 24
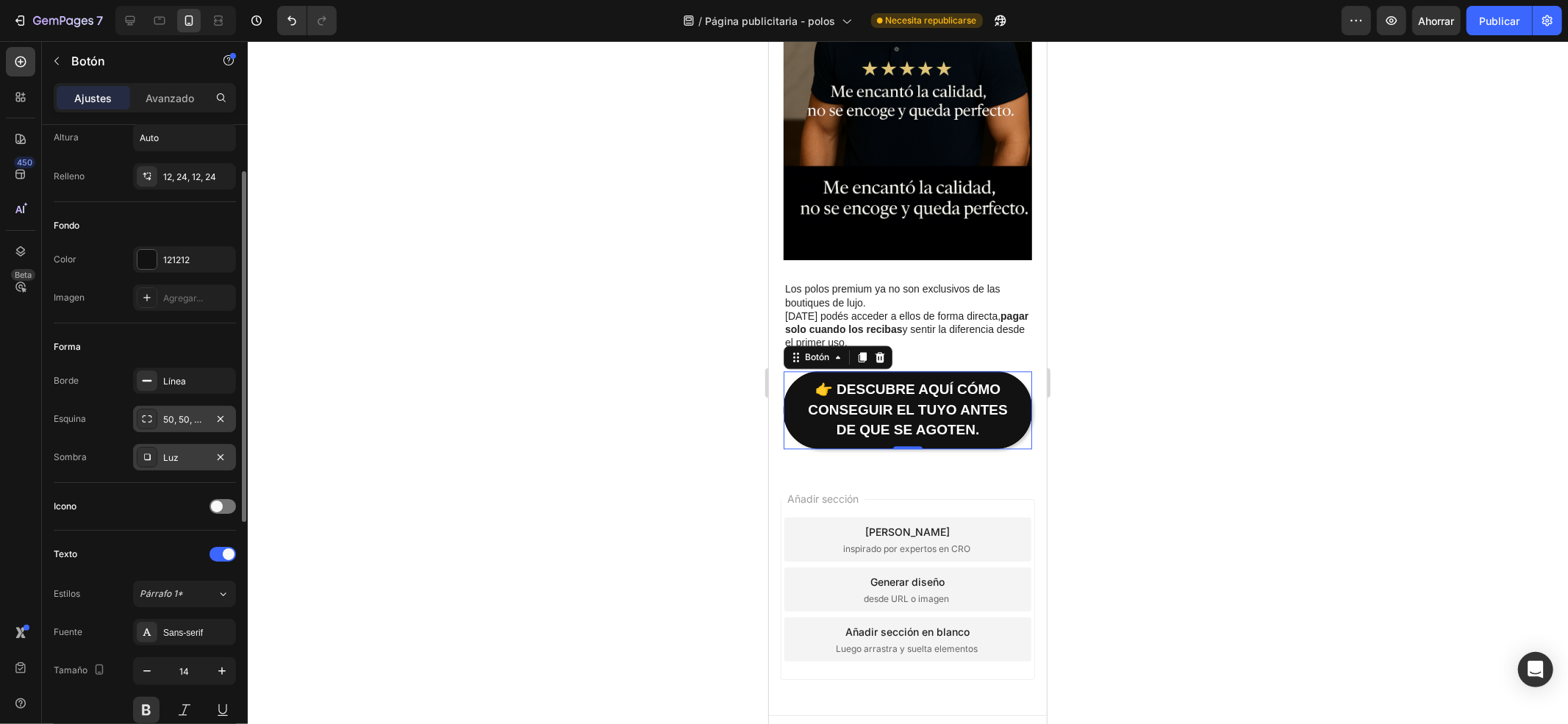
click at [176, 459] on font "Luz" at bounding box center [171, 457] width 16 height 11
click at [798, 382] on link "👉 Descubre aquí cómo conseguir el tuyo antes de que se agoten." at bounding box center [906, 409] width 249 height 78
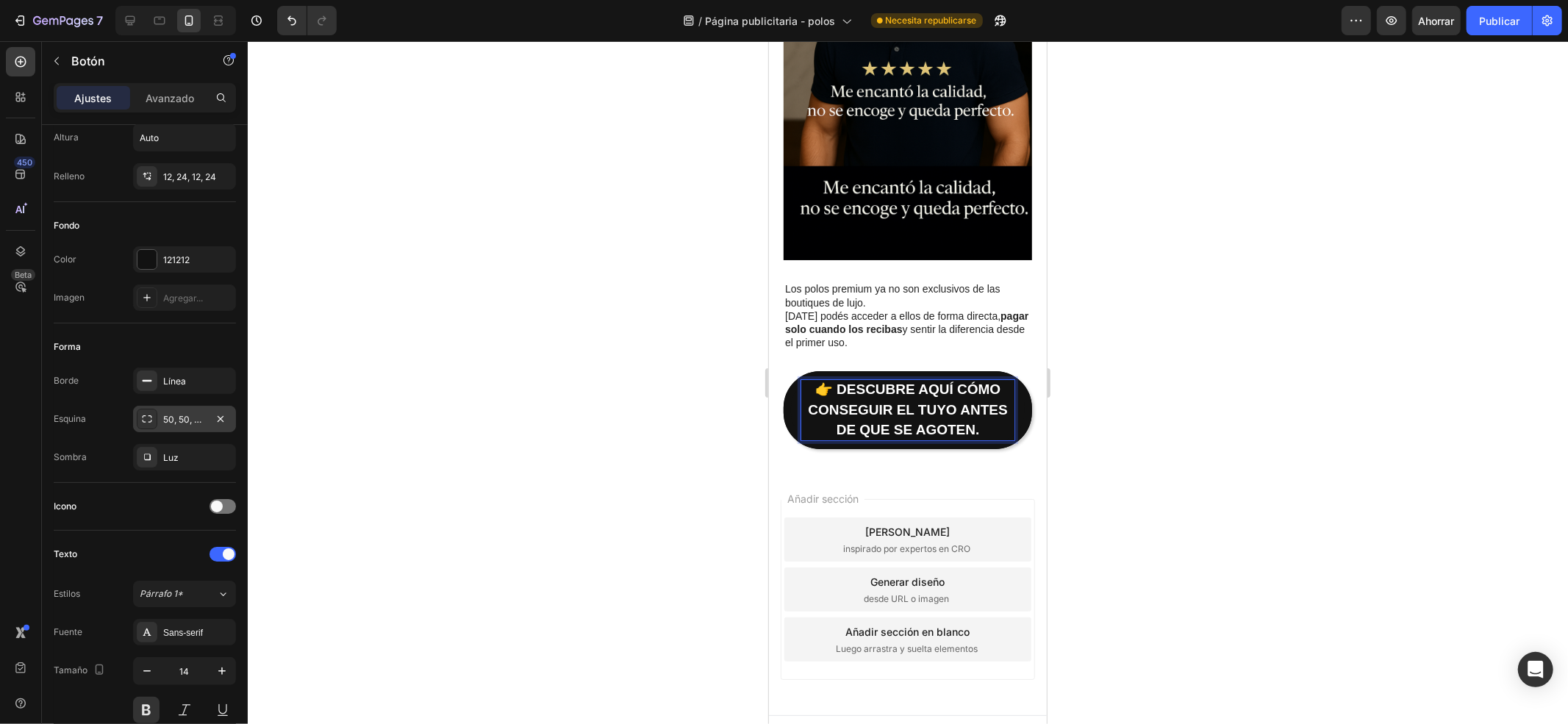
click at [1002, 469] on div "Añadir sección Elija plantillas inspirado por expertos en CRO Generar diseño de…" at bounding box center [907, 592] width 278 height 246
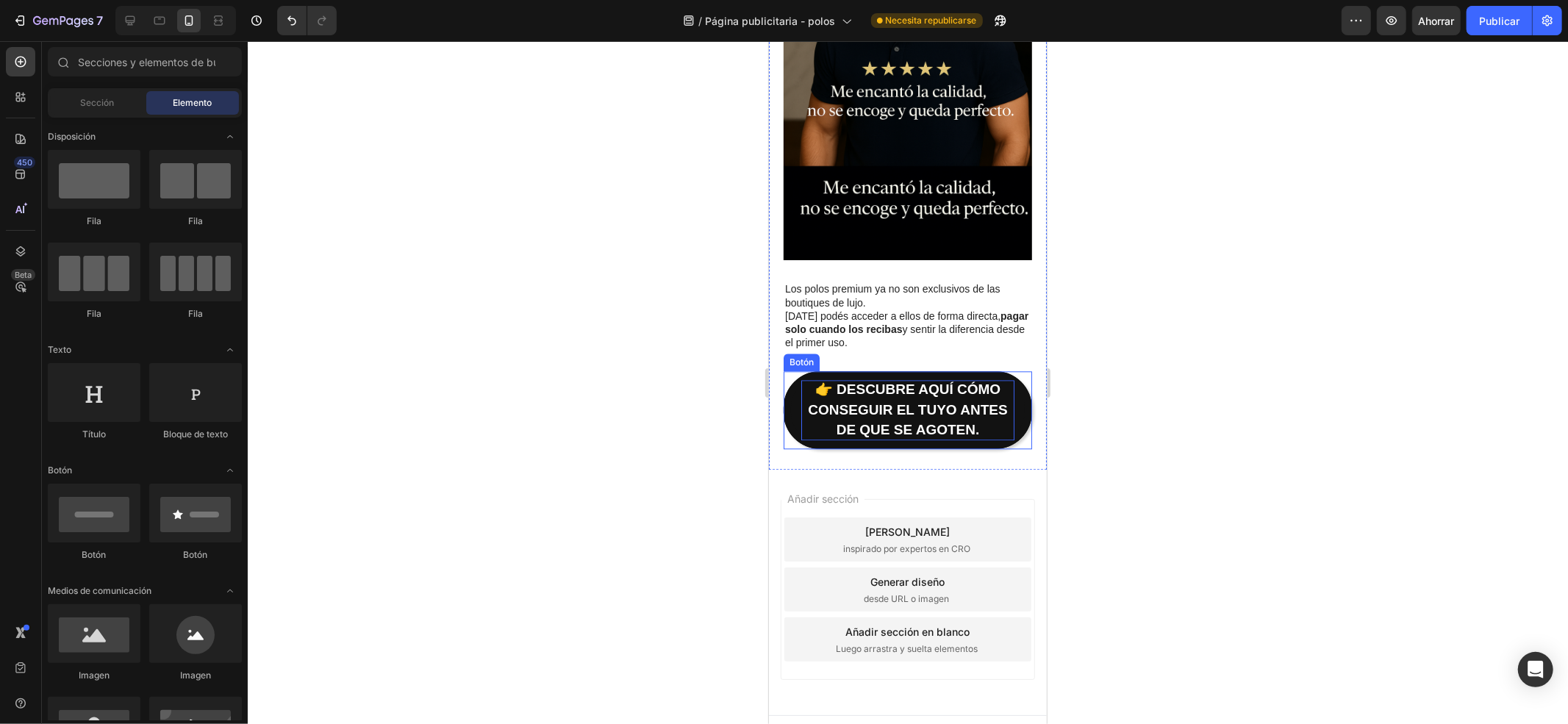
click at [894, 395] on p "👉 Descubre aquí cómo conseguir el tuyo antes de que se agoten." at bounding box center [906, 409] width 213 height 60
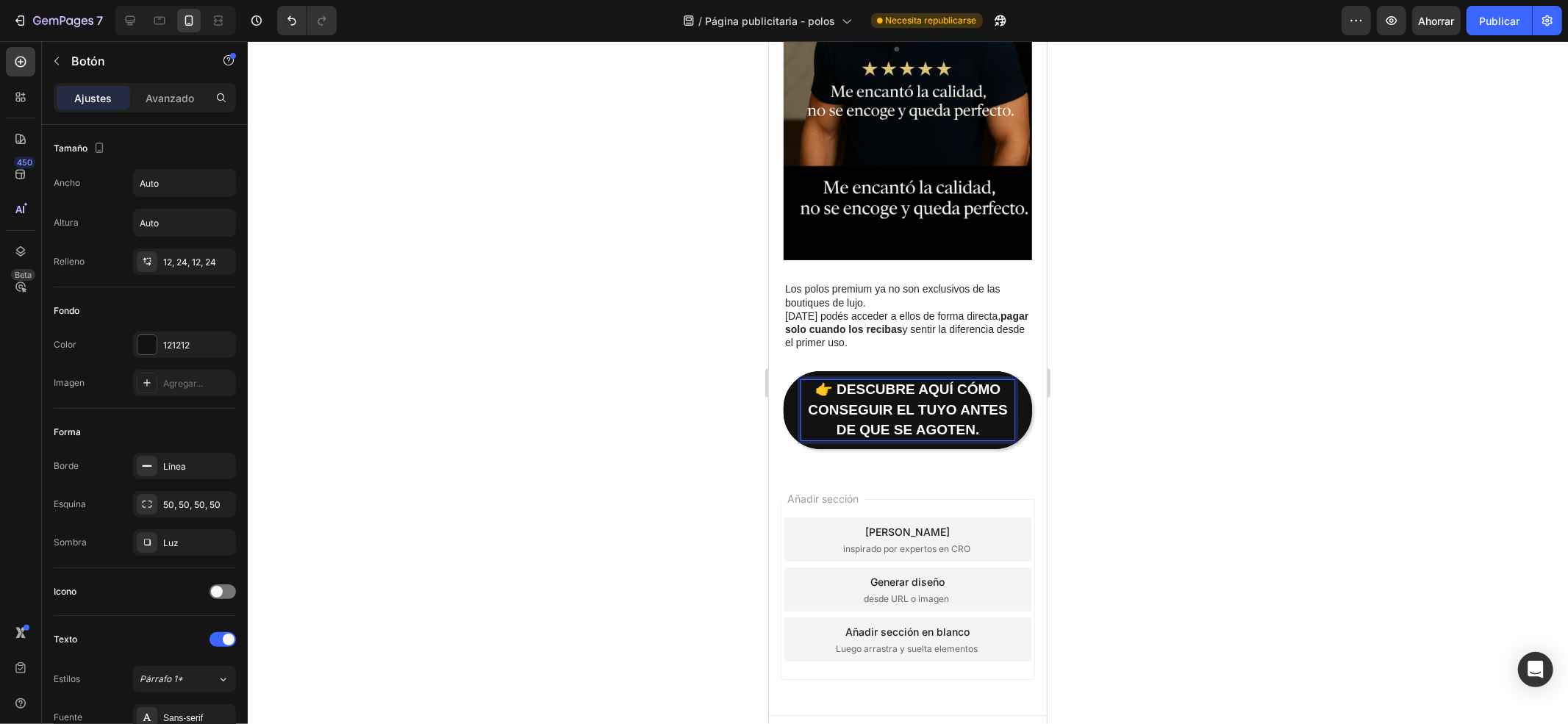
click at [889, 403] on strong "👉 Descubre aquí cómo conseguir el tuyo antes de que se agoten." at bounding box center [906, 408] width 199 height 55
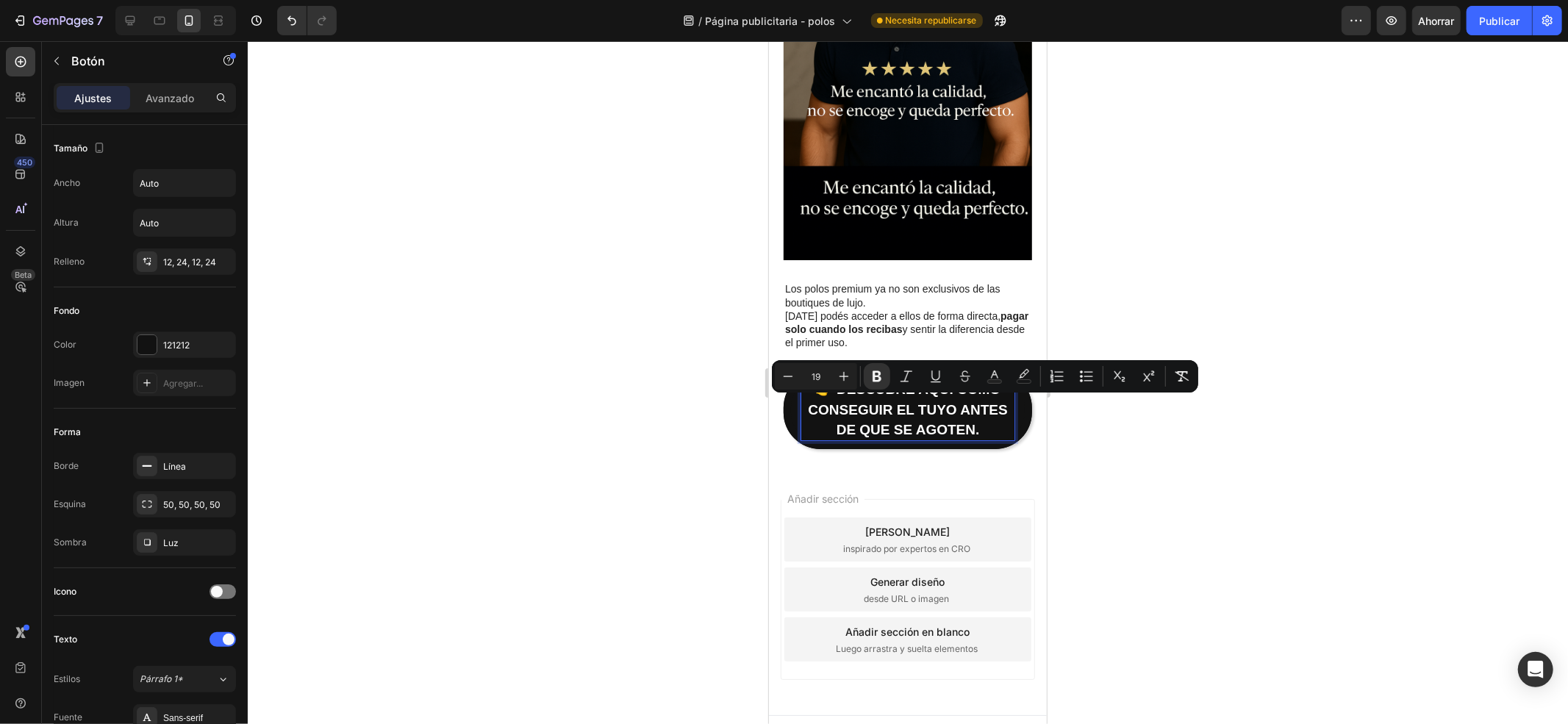
click at [924, 405] on strong "👉 Descubre aquí cómo conseguir el tuyo antes de que se agoten." at bounding box center [906, 408] width 199 height 55
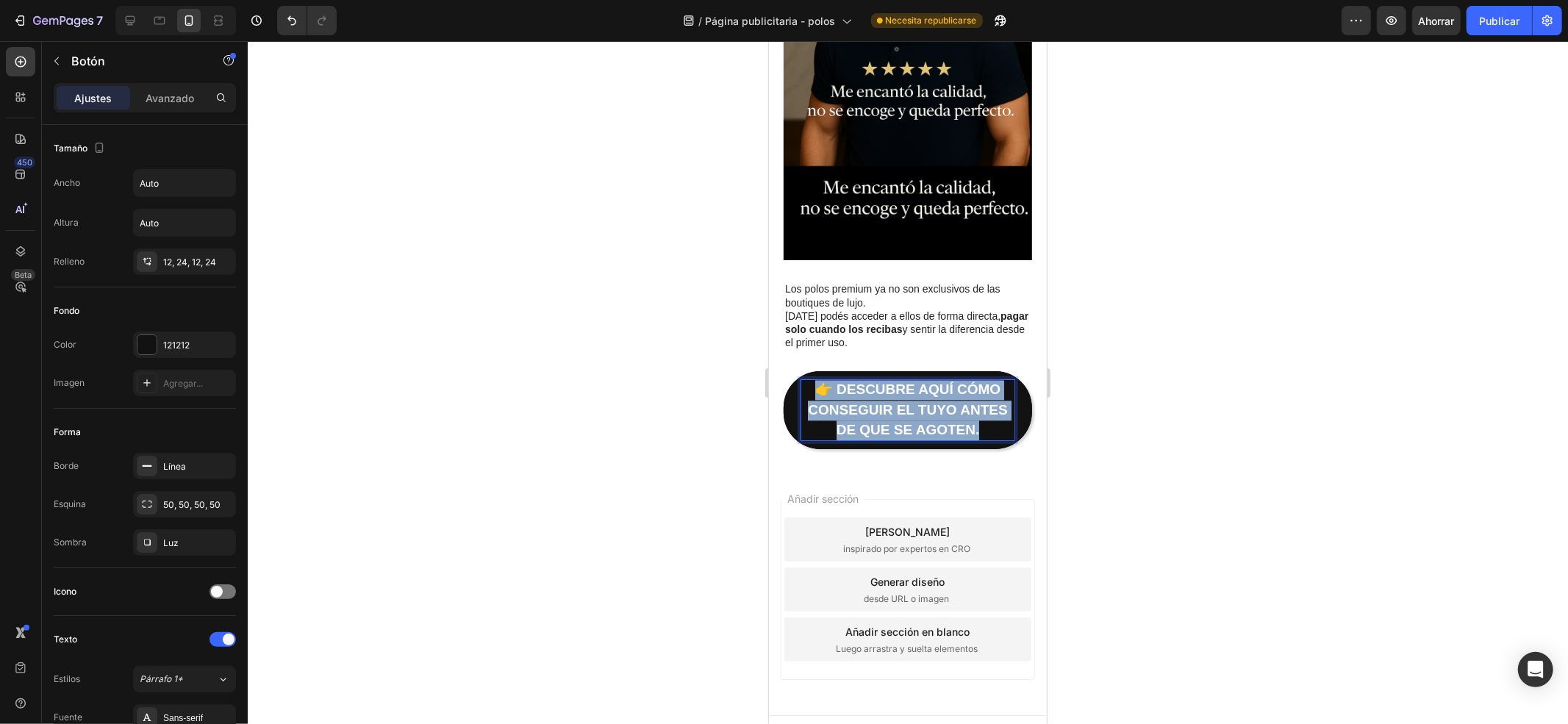
drag, startPoint x: 997, startPoint y: 406, endPoint x: 811, endPoint y: 370, distance: 189.5
click at [811, 379] on p "👉 Descubre aquí cómo conseguir el tuyo antes de que se agoten." at bounding box center [906, 409] width 213 height 60
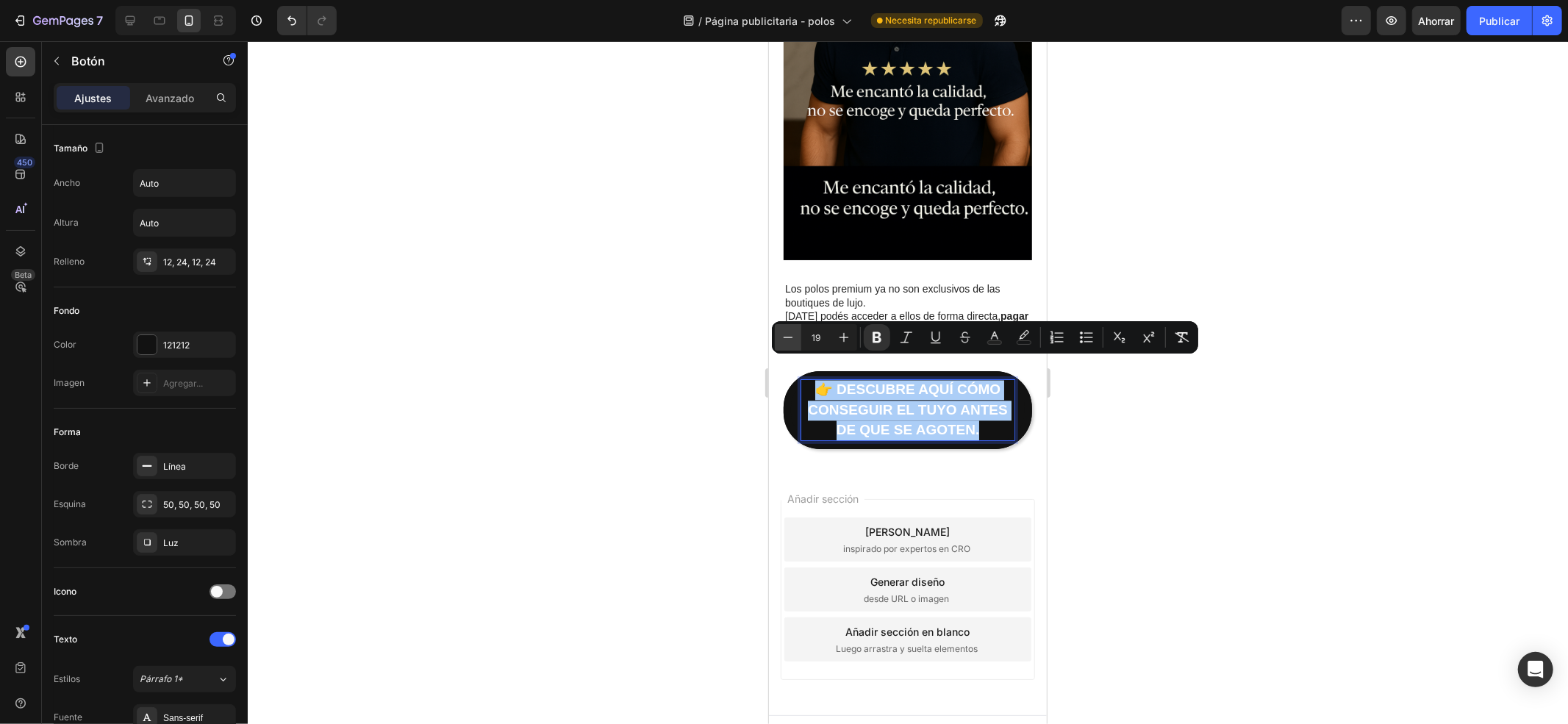
click at [786, 343] on icon "Editor contextual toolbar" at bounding box center [787, 337] width 15 height 15
type input "18"
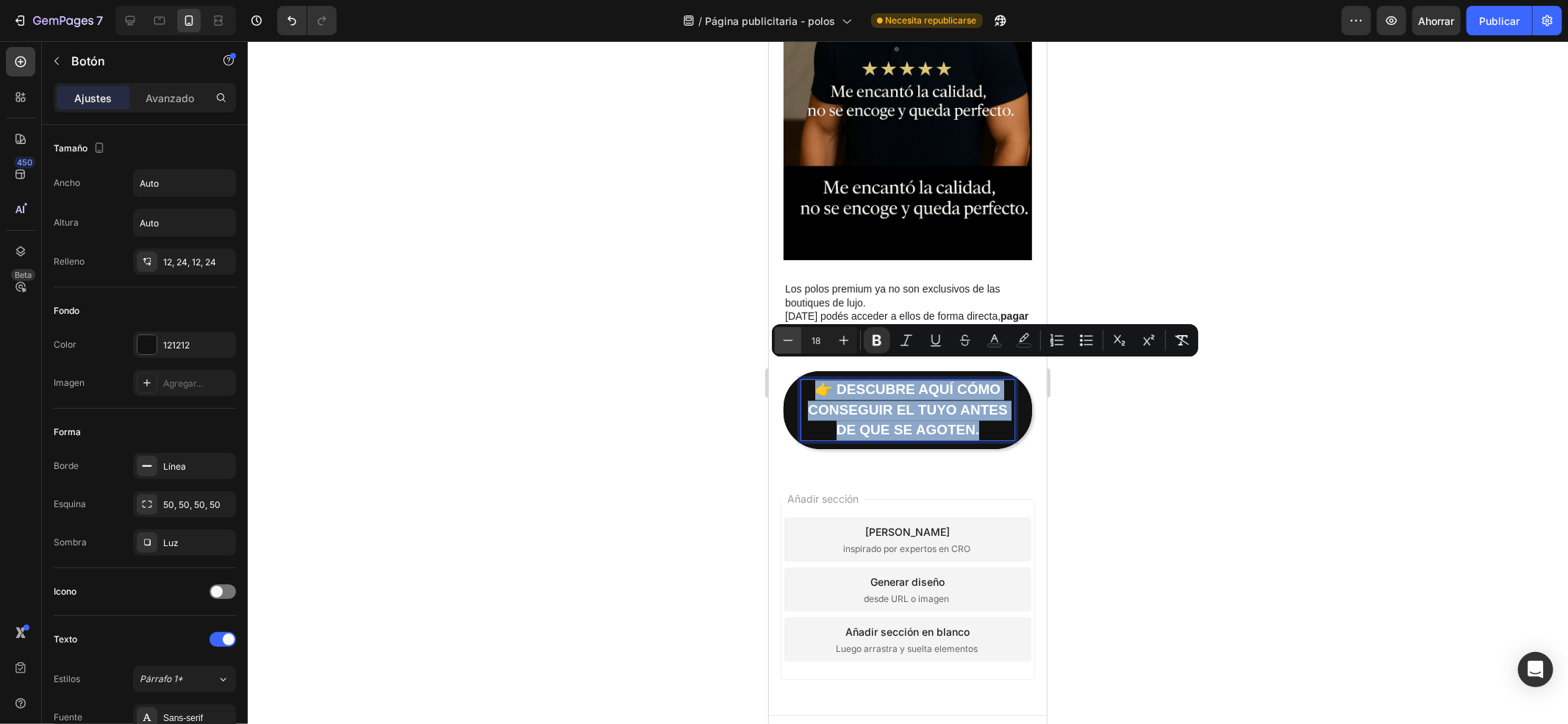
scroll to position [2836, 0]
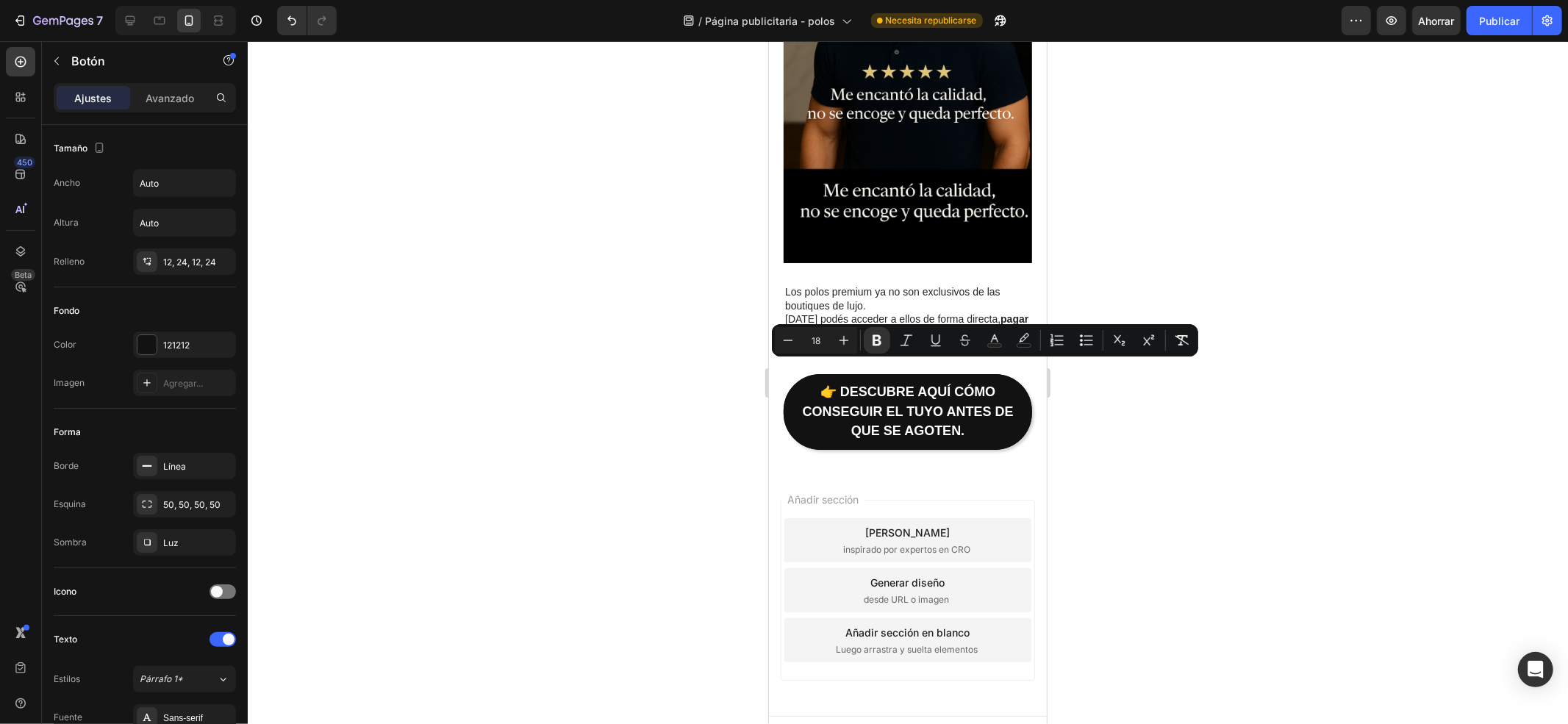
click at [1004, 401] on link "👉 Descubre aquí cómo conseguir el tuyo antes de que se agoten." at bounding box center [906, 411] width 249 height 75
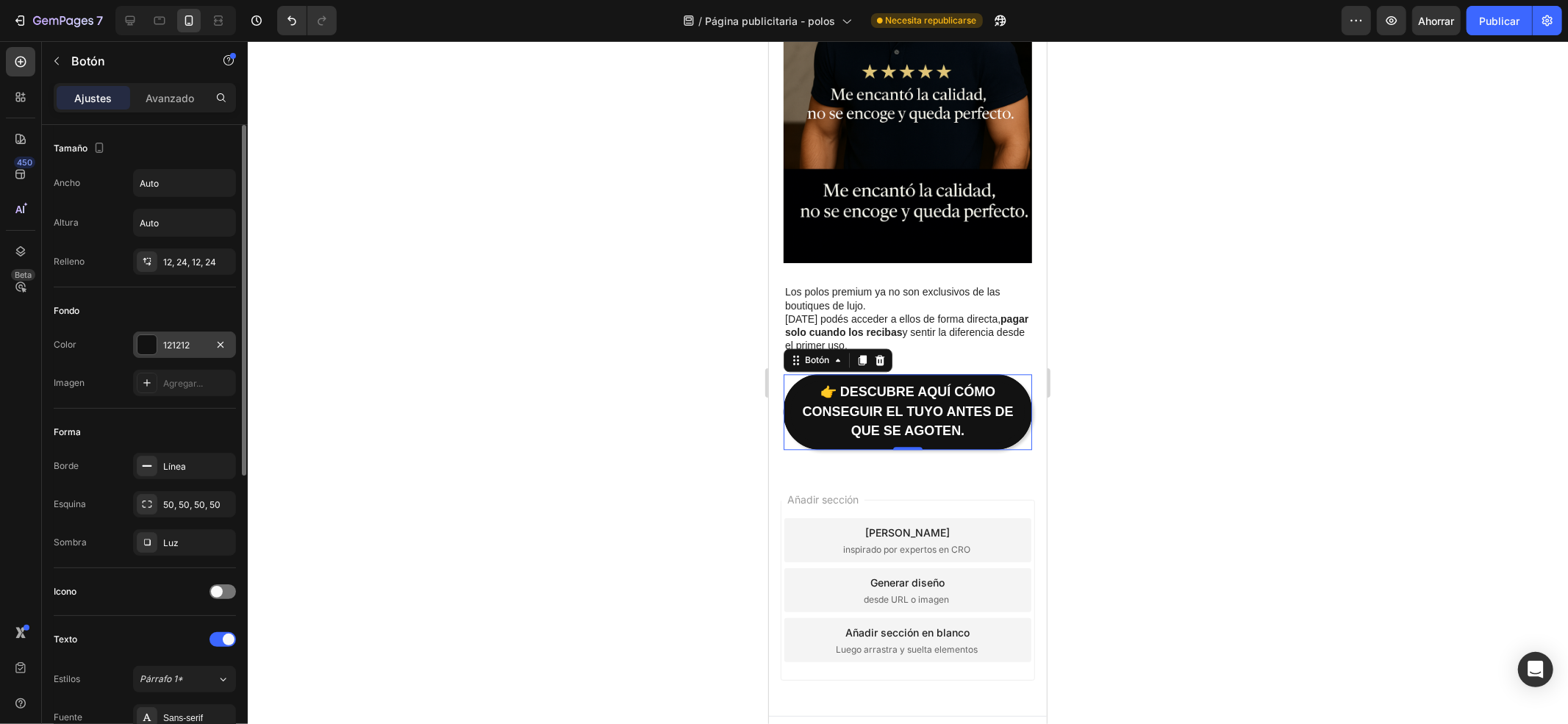
click at [139, 346] on div at bounding box center [147, 344] width 19 height 19
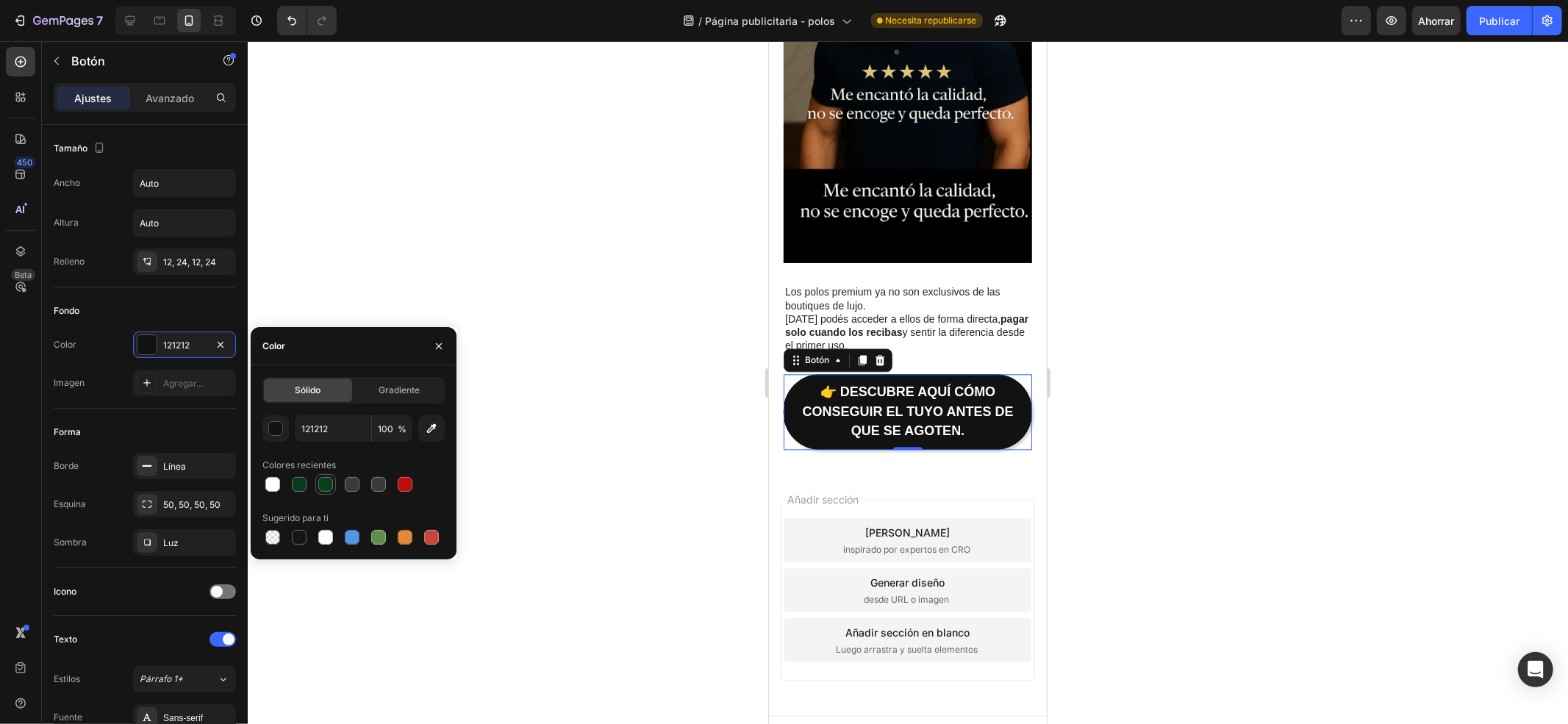
click at [324, 483] on div at bounding box center [325, 484] width 15 height 15
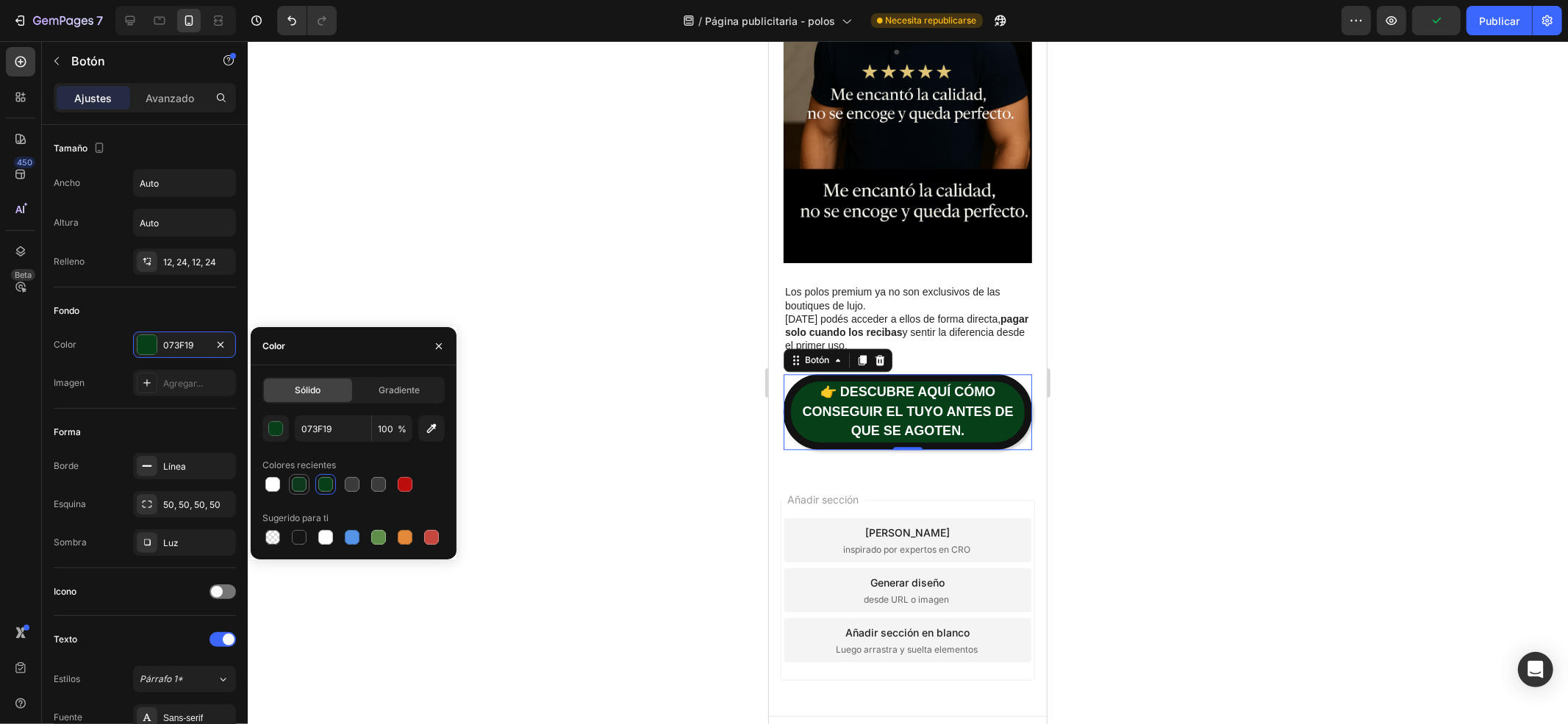
click at [295, 485] on div at bounding box center [299, 484] width 15 height 15
click at [401, 486] on div at bounding box center [405, 484] width 15 height 15
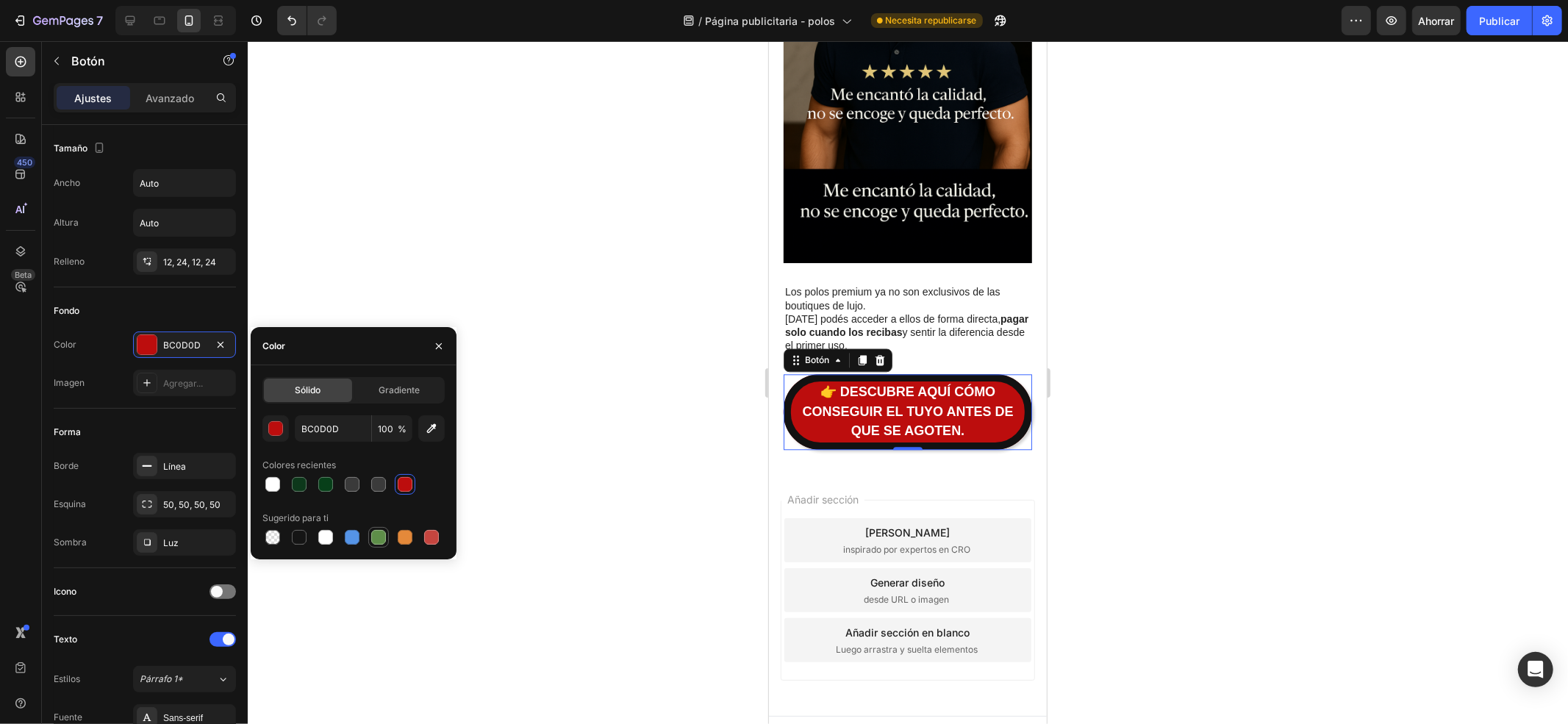
click at [374, 537] on div at bounding box center [378, 537] width 15 height 15
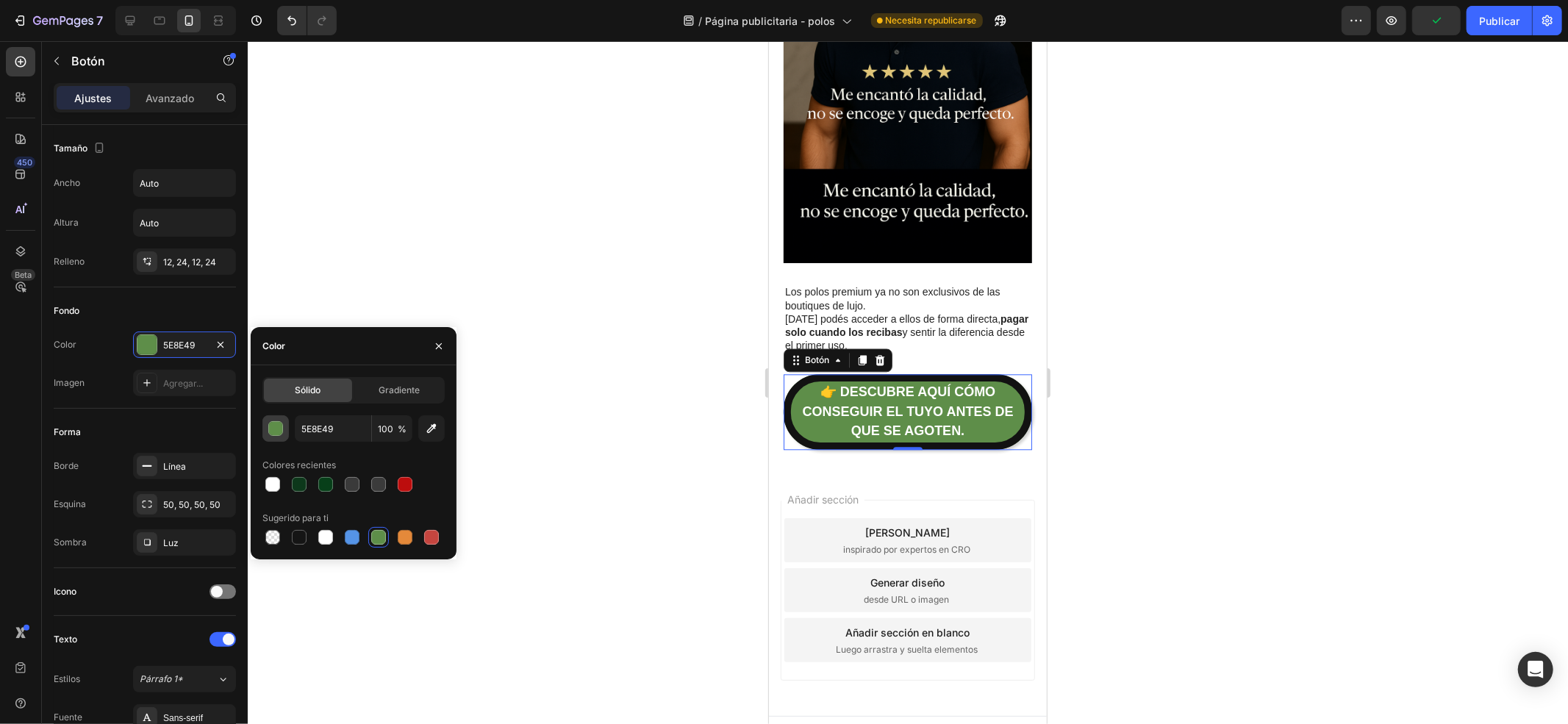
click at [269, 428] on div "button" at bounding box center [276, 429] width 15 height 15
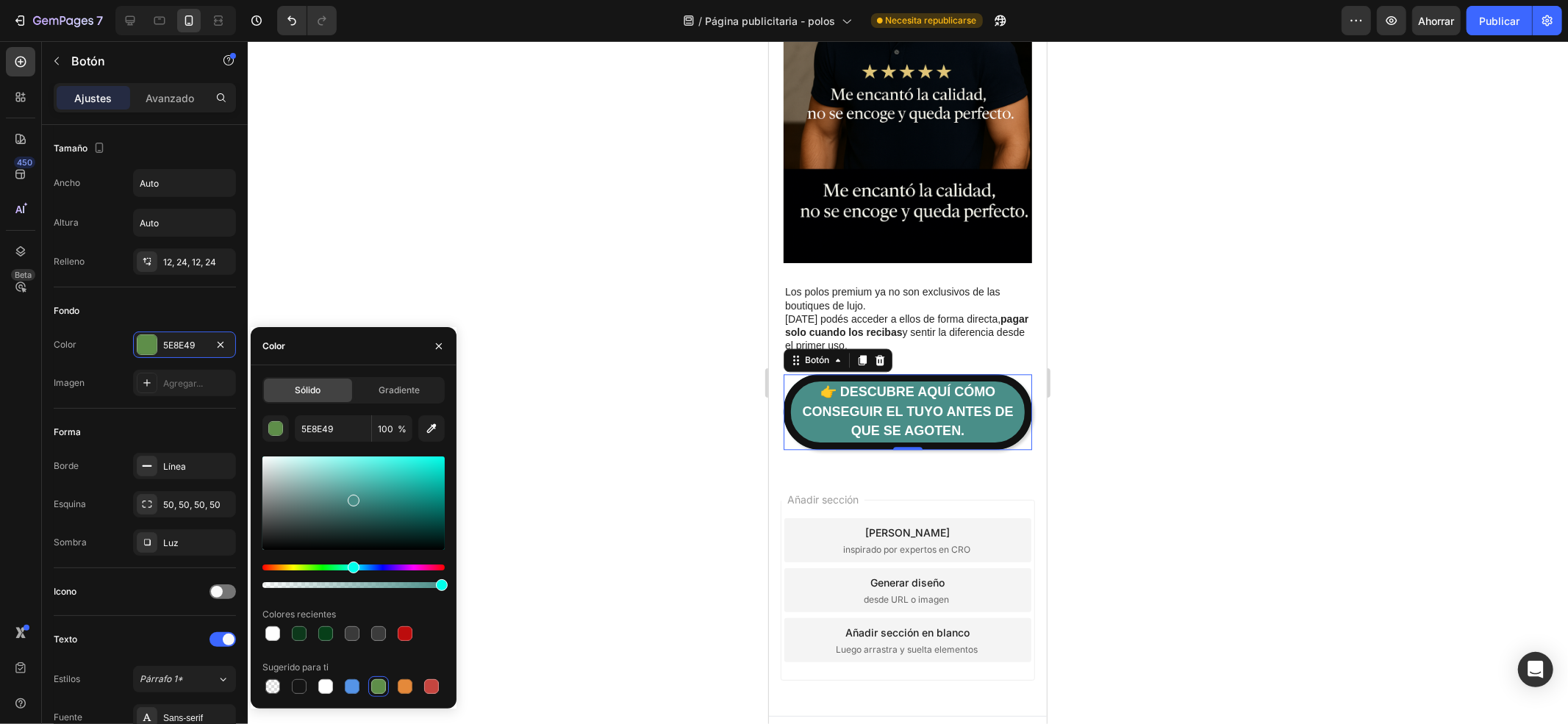
click at [352, 566] on div "Hue" at bounding box center [354, 568] width 182 height 6
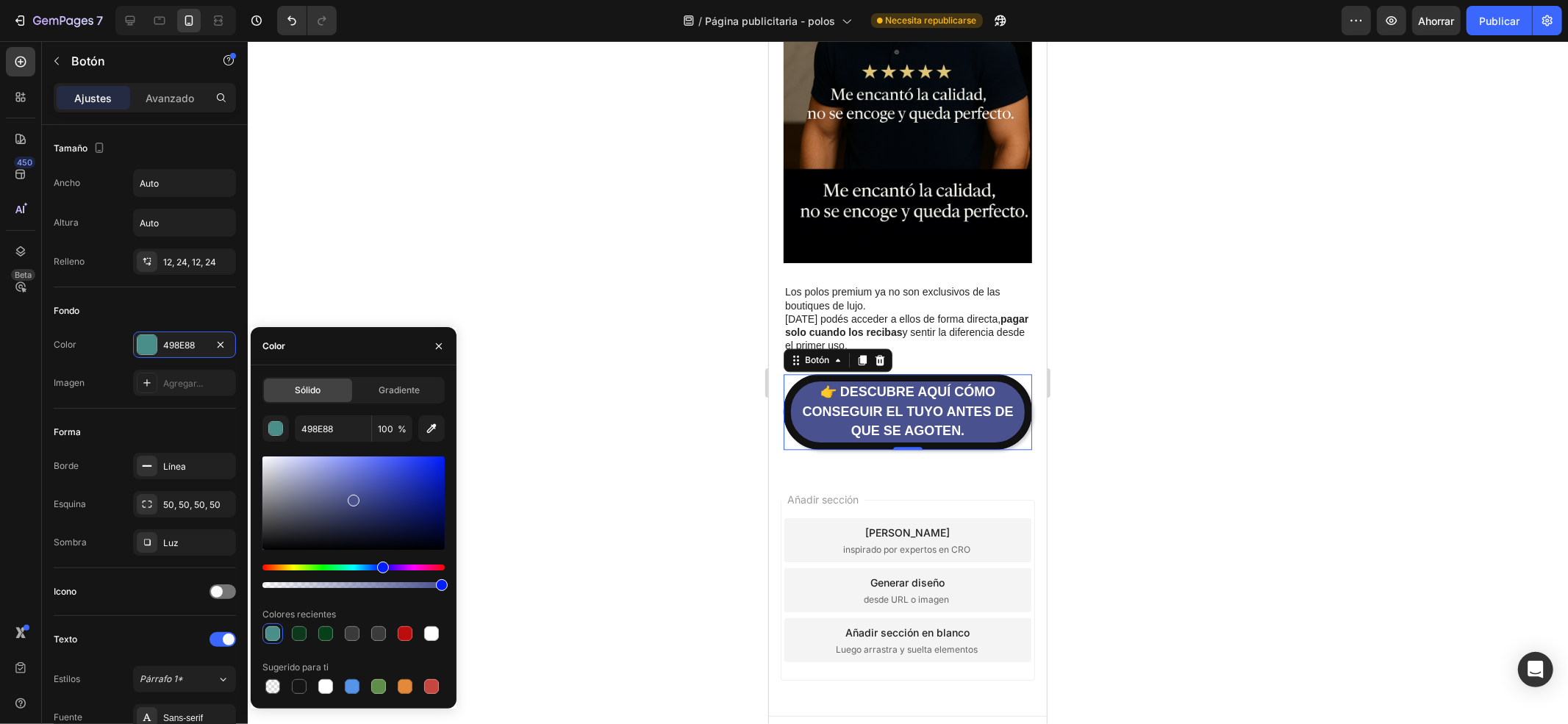
click at [380, 567] on div "Matiz" at bounding box center [354, 568] width 182 height 6
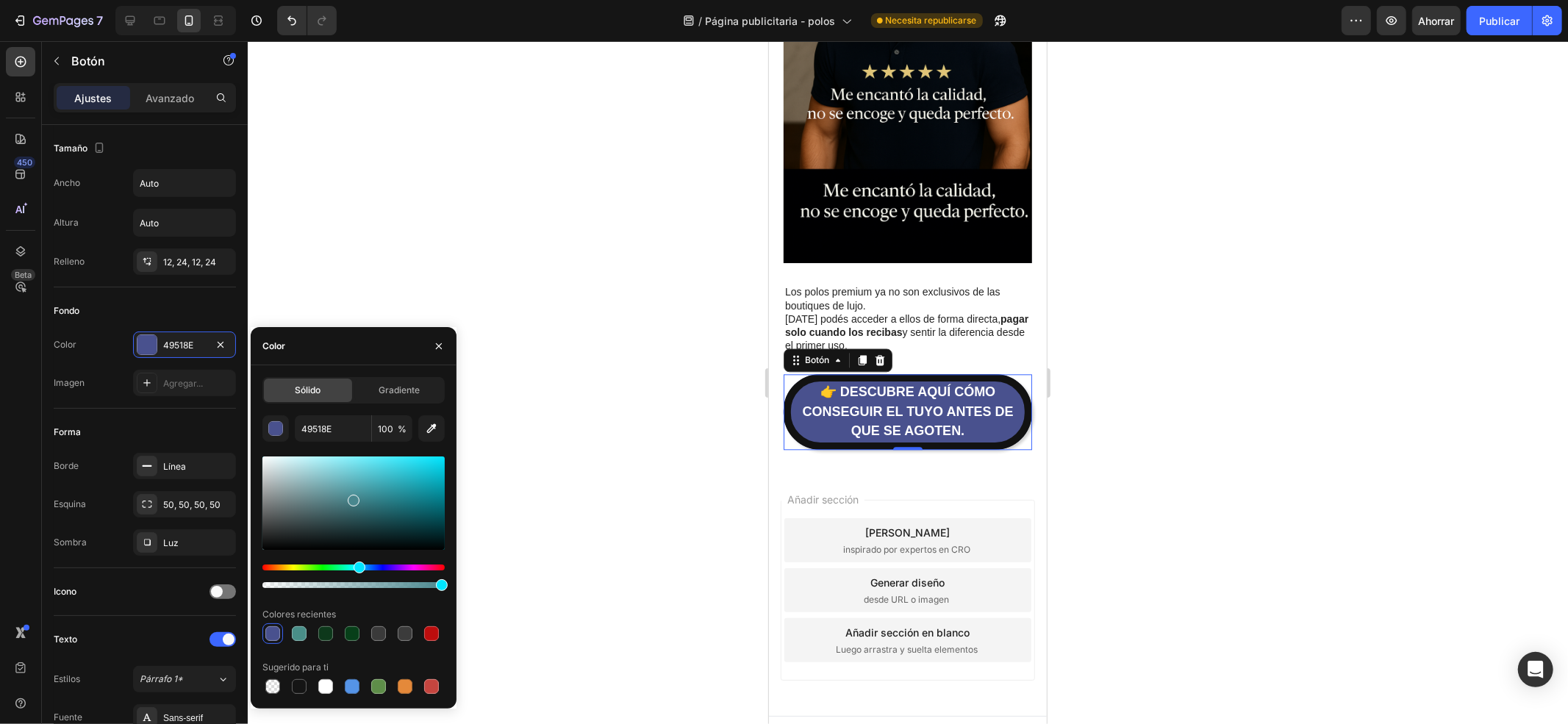
click at [358, 565] on div "Matiz" at bounding box center [354, 568] width 182 height 6
type input "49878E"
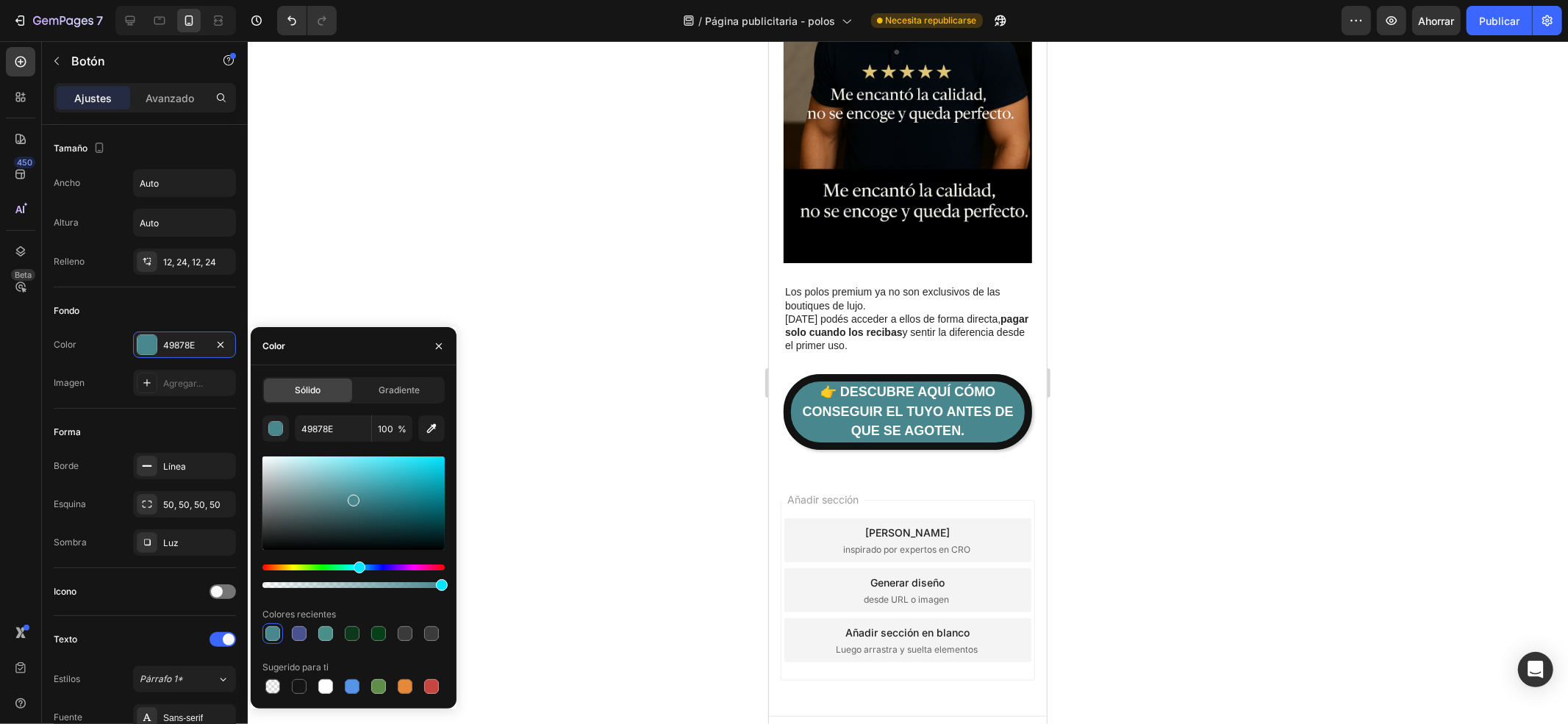
click at [916, 469] on div "Añadir sección Elija plantillas inspirado por expertos en CRO Generar diseño de…" at bounding box center [907, 592] width 278 height 246
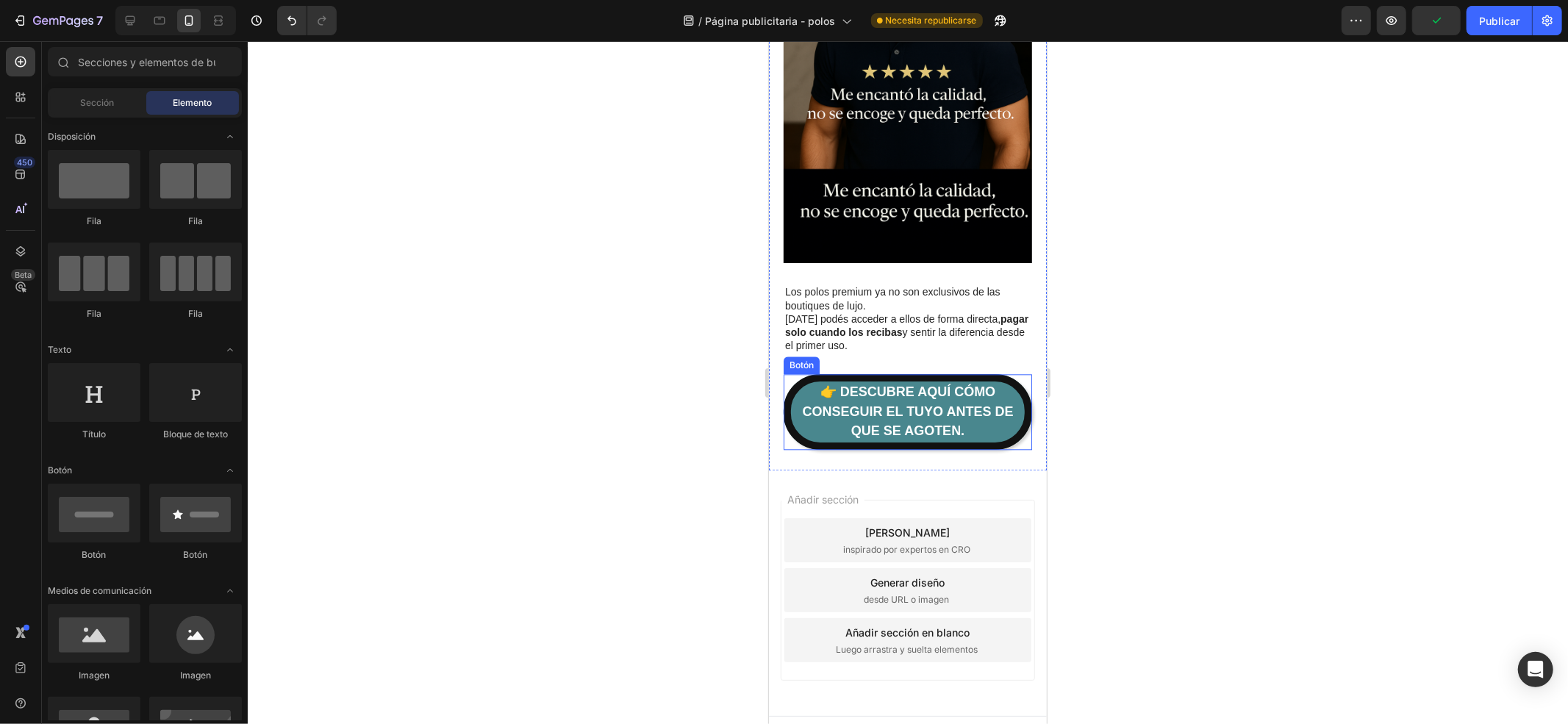
click at [791, 389] on link "👉 Descubre aquí cómo conseguir el tuyo antes de que se agoten." at bounding box center [906, 411] width 249 height 75
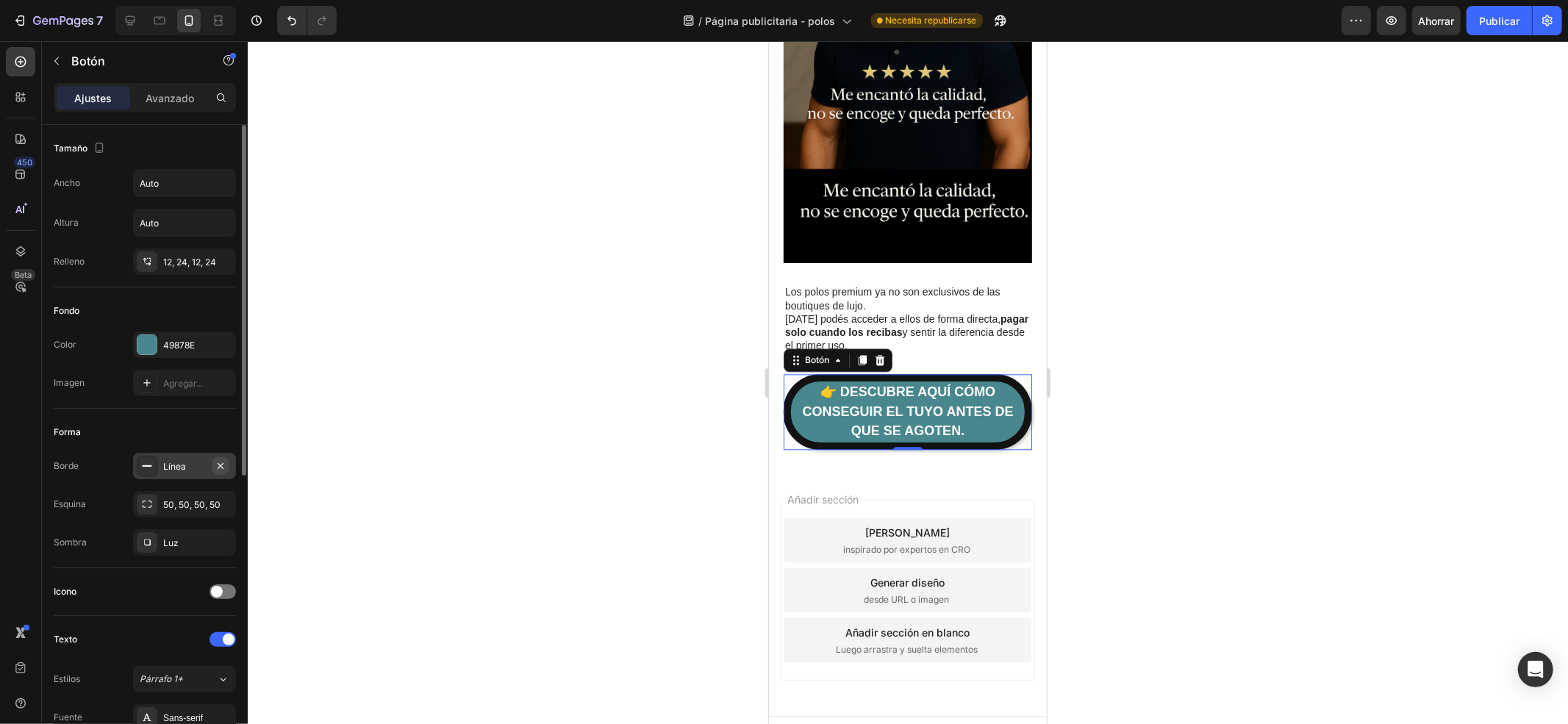
click at [215, 465] on icon "button" at bounding box center [221, 466] width 12 height 12
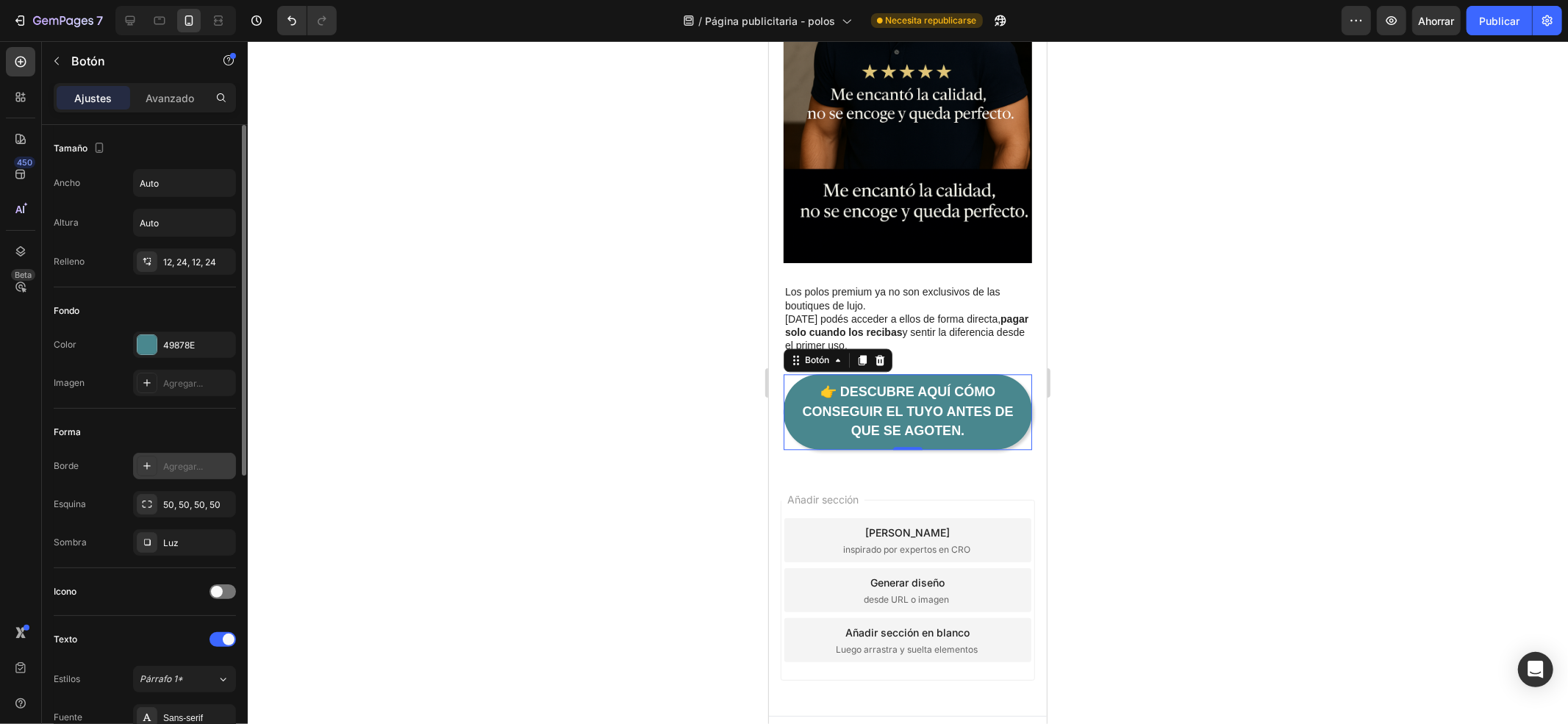
click at [215, 465] on div "Agregar..." at bounding box center [198, 466] width 69 height 13
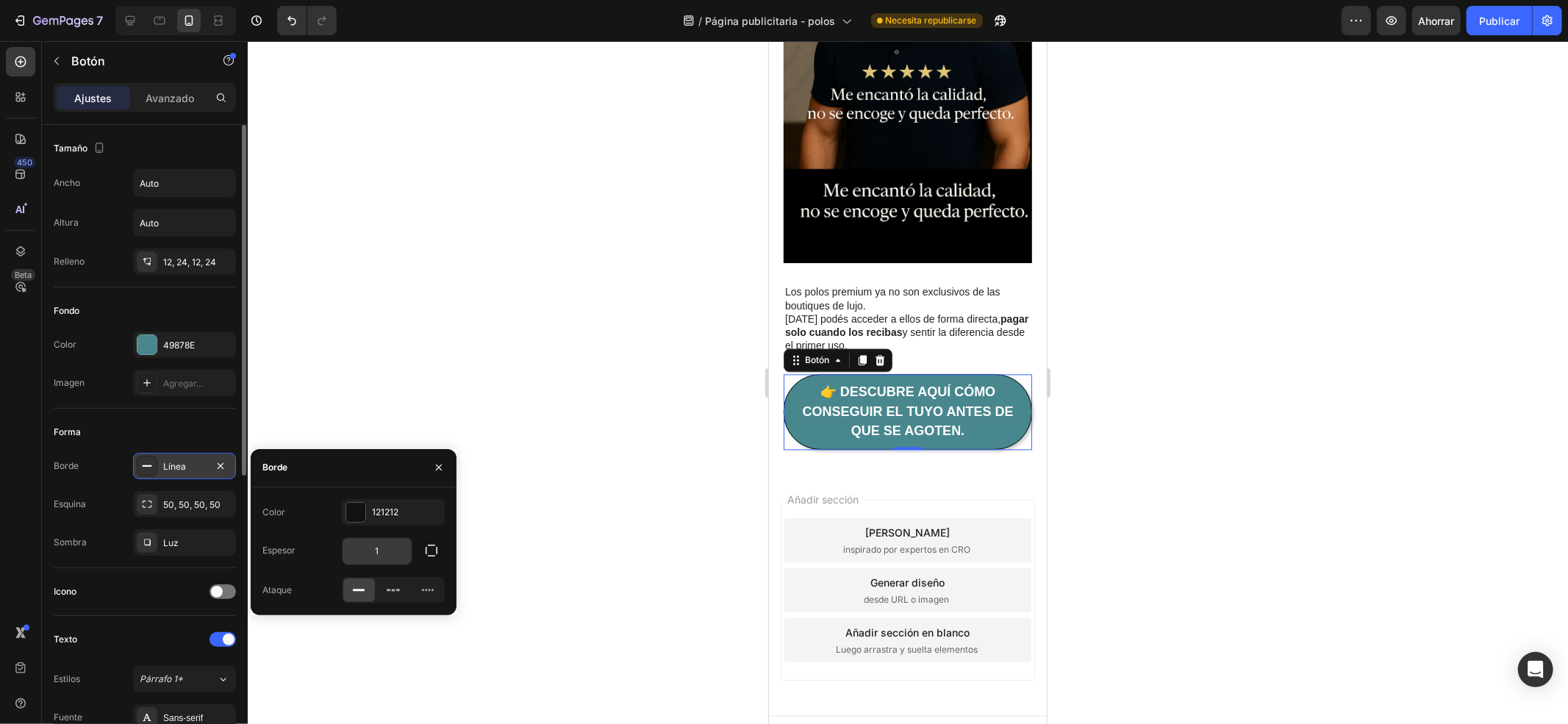
click at [383, 545] on input "1" at bounding box center [377, 551] width 69 height 27
click at [179, 430] on div "Forma" at bounding box center [145, 433] width 182 height 24
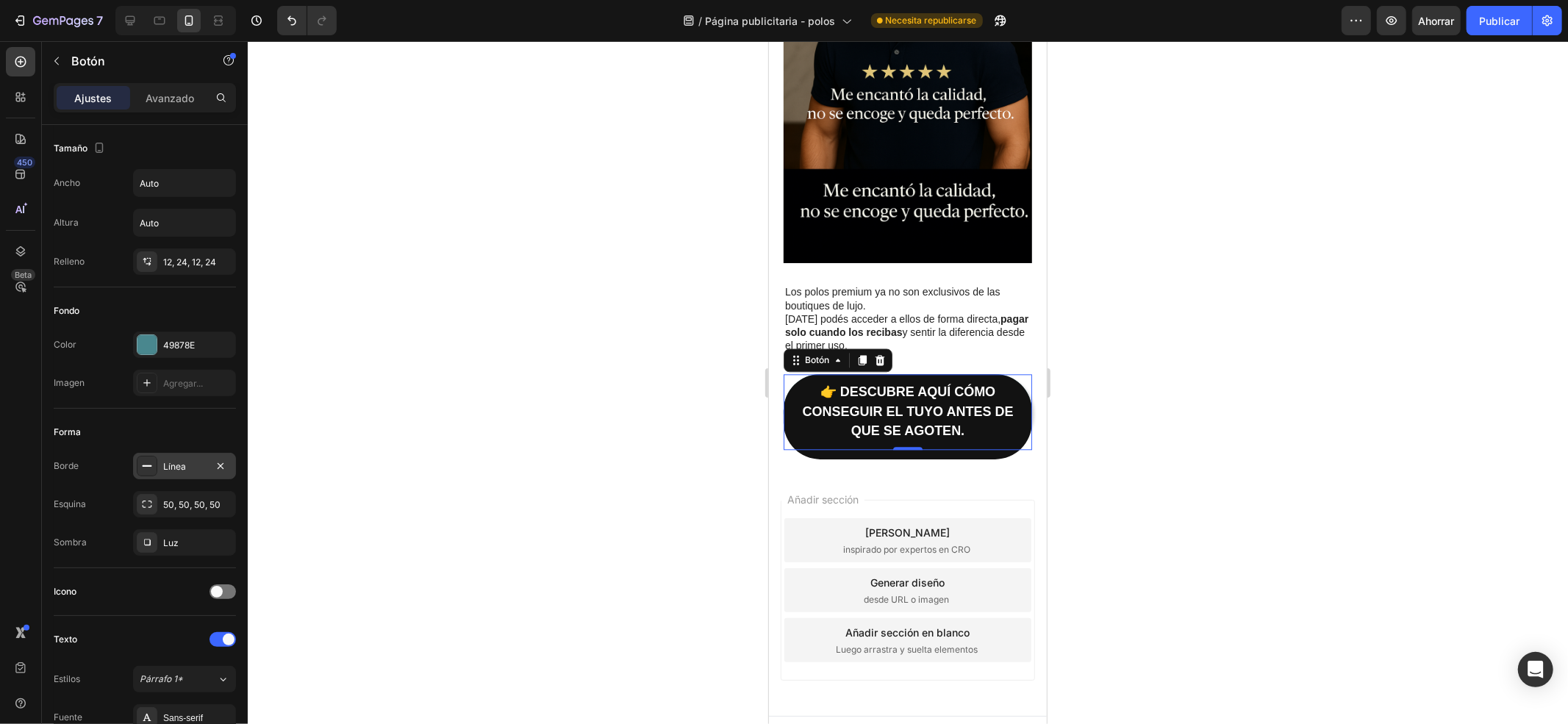
click at [180, 465] on font "Línea" at bounding box center [174, 465] width 23 height 11
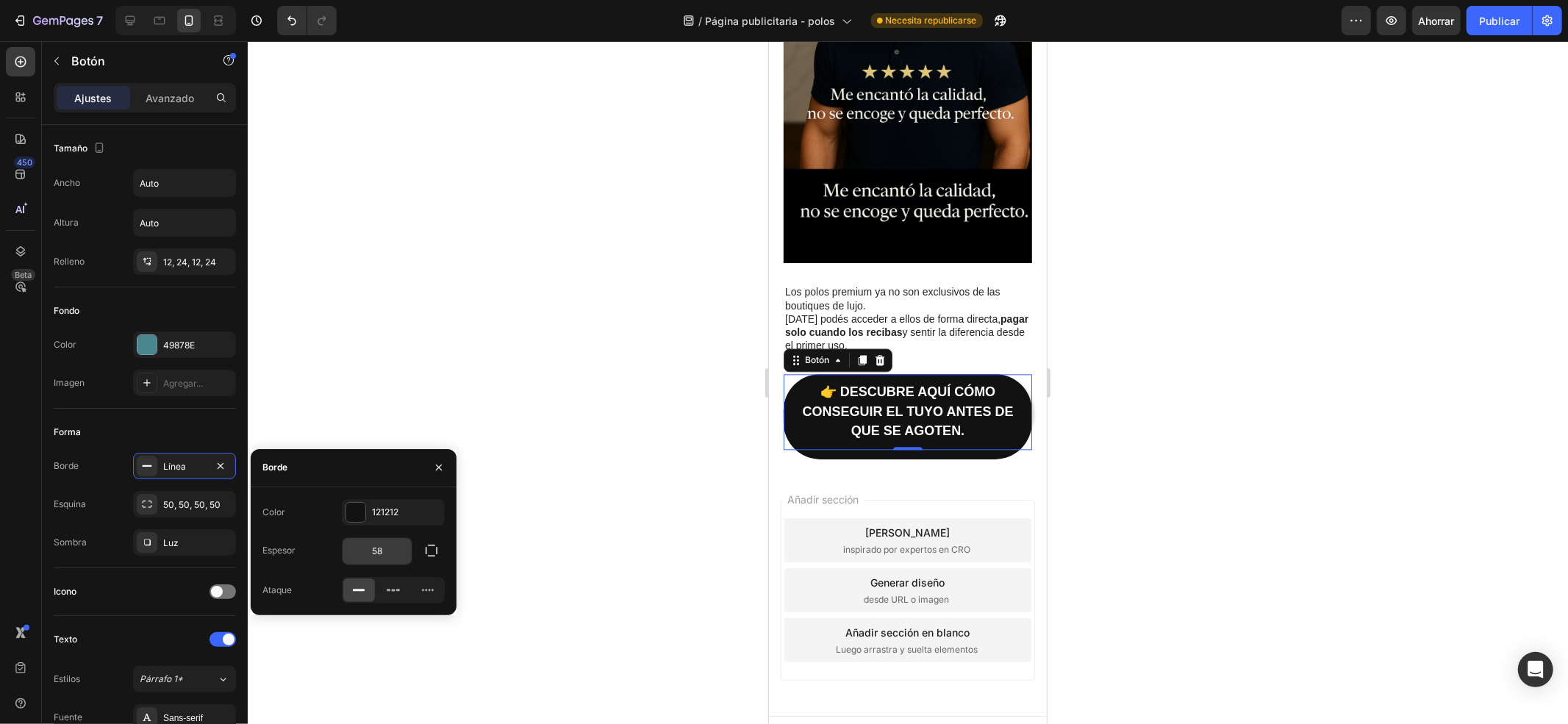
click at [394, 553] on input "58" at bounding box center [377, 551] width 69 height 27
click at [139, 424] on div "Forma" at bounding box center [145, 433] width 182 height 24
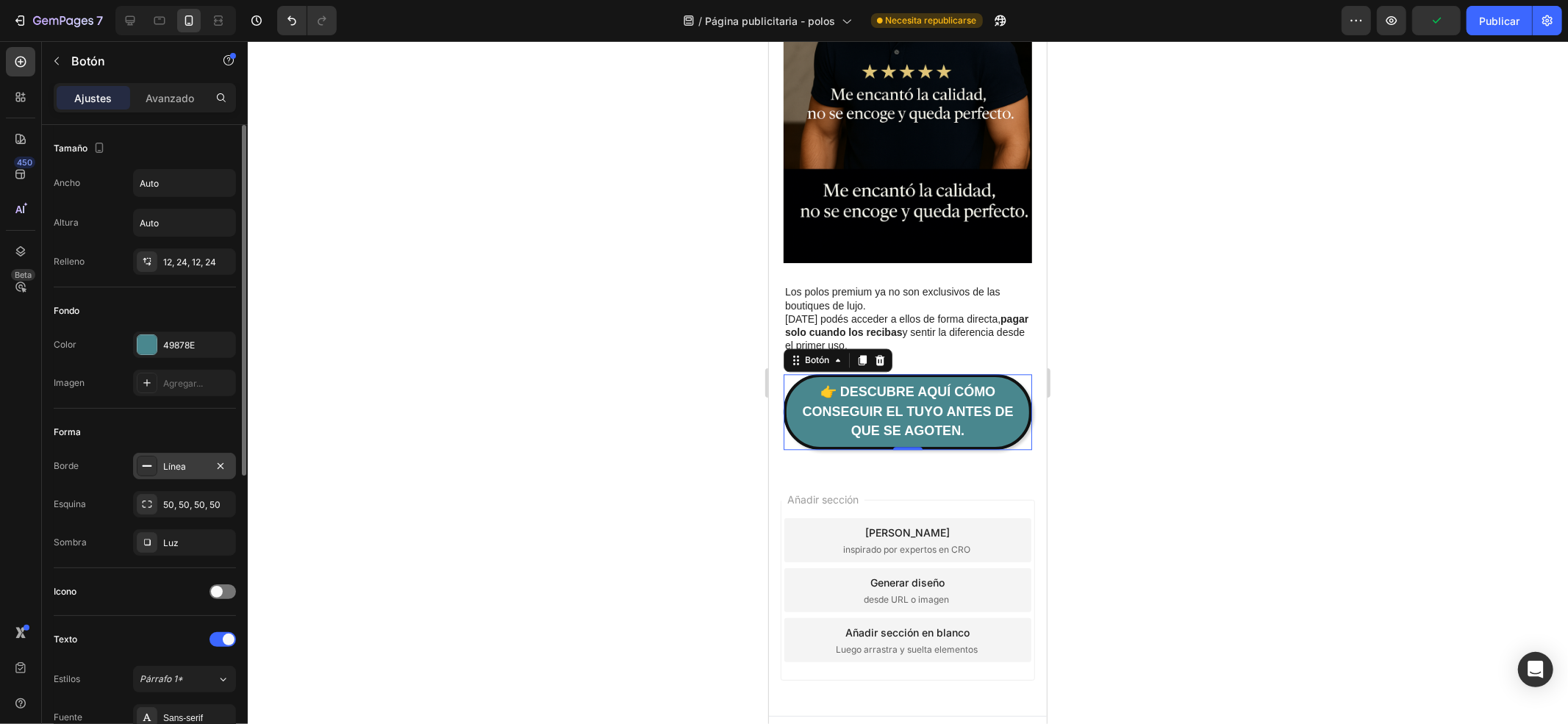
click at [169, 465] on font "Línea" at bounding box center [174, 465] width 23 height 11
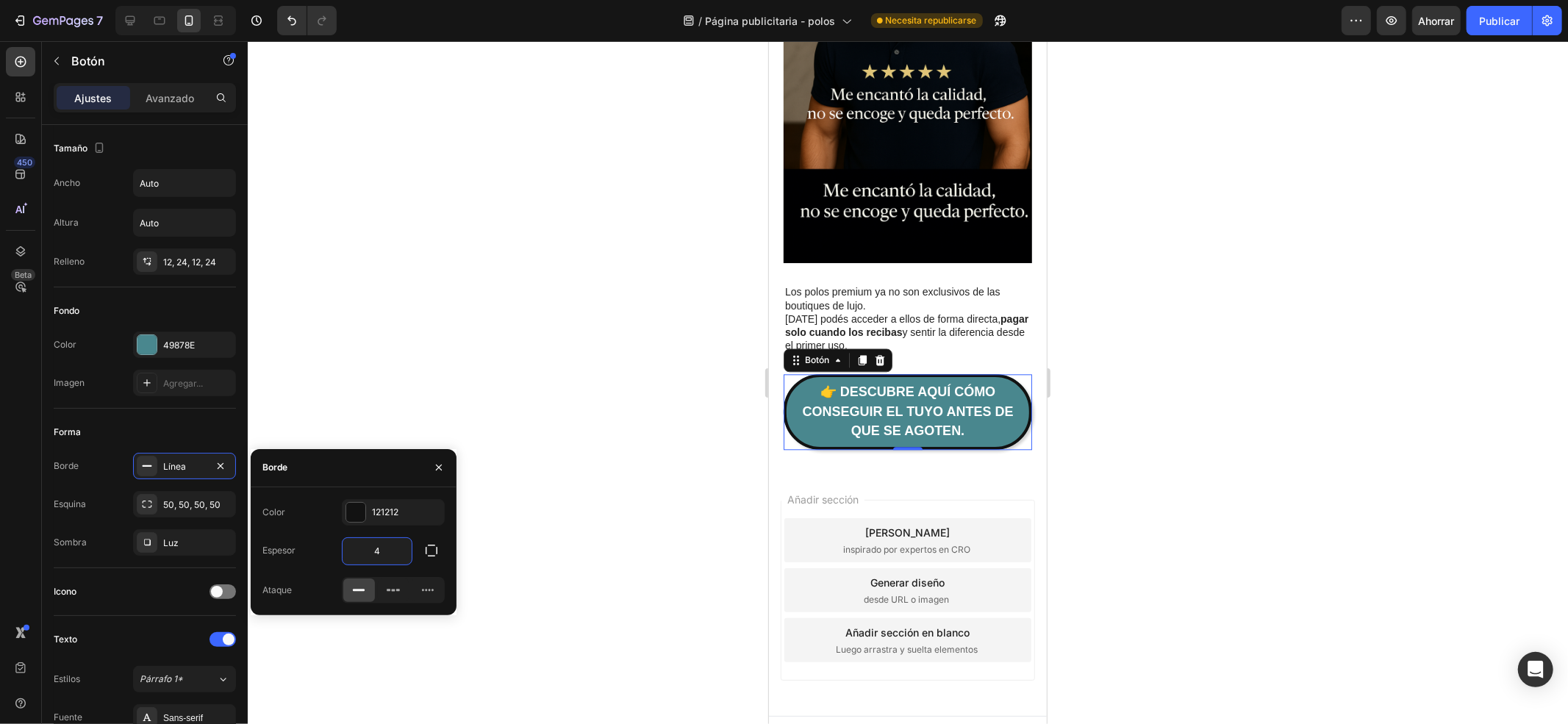
click at [386, 544] on input "4" at bounding box center [377, 551] width 69 height 27
type input "2"
click at [203, 430] on div "Forma" at bounding box center [145, 433] width 182 height 24
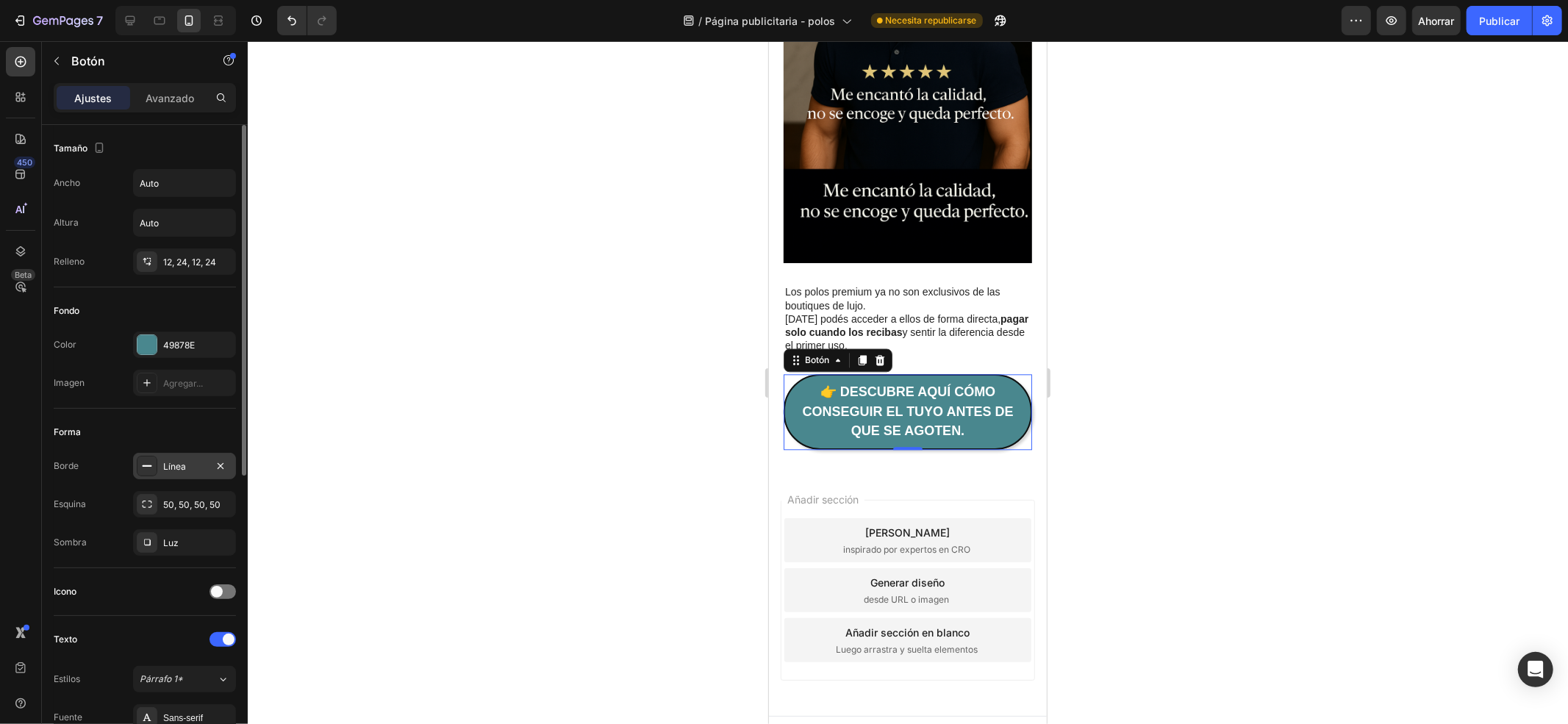
click at [200, 465] on div "Línea" at bounding box center [184, 466] width 43 height 13
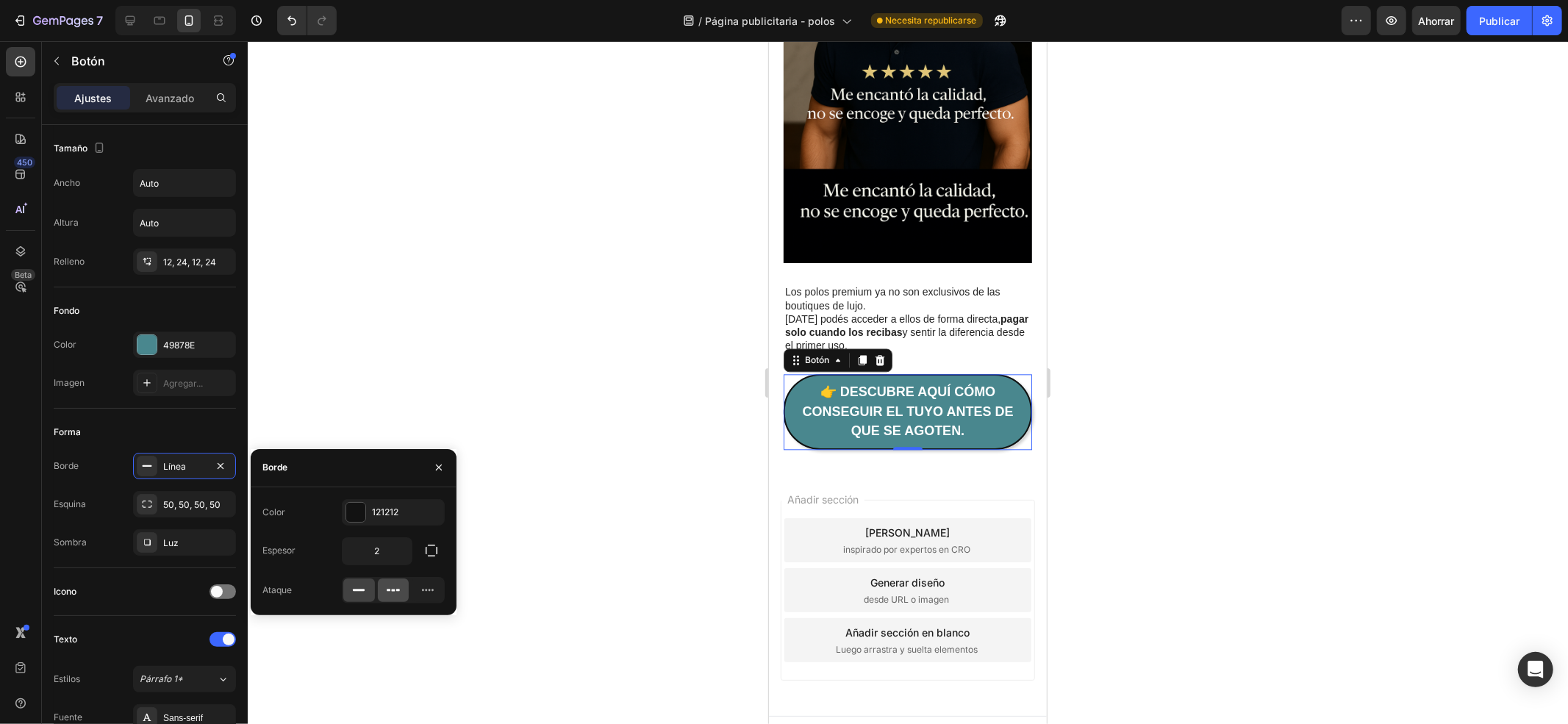
click at [388, 589] on icon at bounding box center [388, 590] width 4 height 2
click at [426, 586] on icon at bounding box center [428, 590] width 15 height 15
click at [362, 591] on icon at bounding box center [359, 590] width 15 height 15
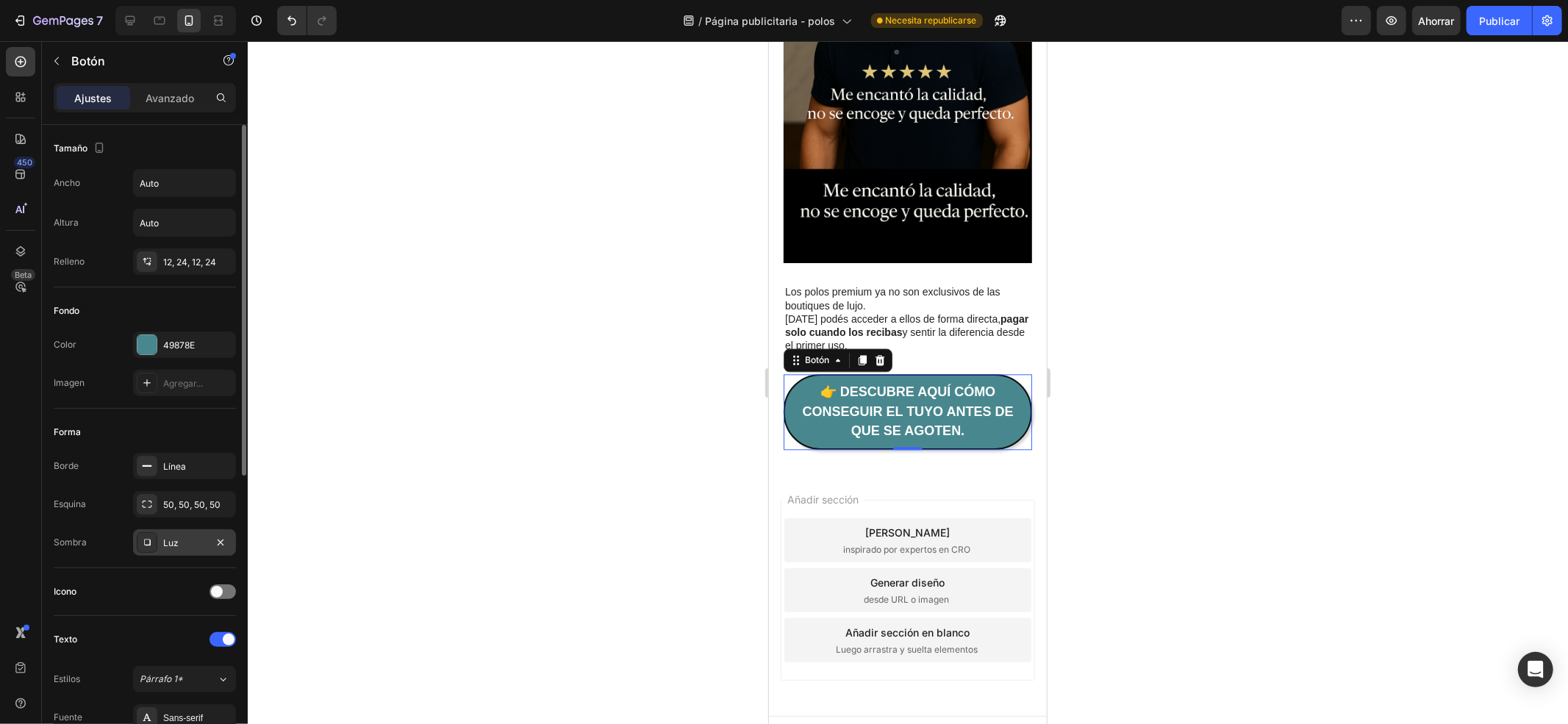
click at [209, 550] on div "Luz" at bounding box center [184, 542] width 103 height 27
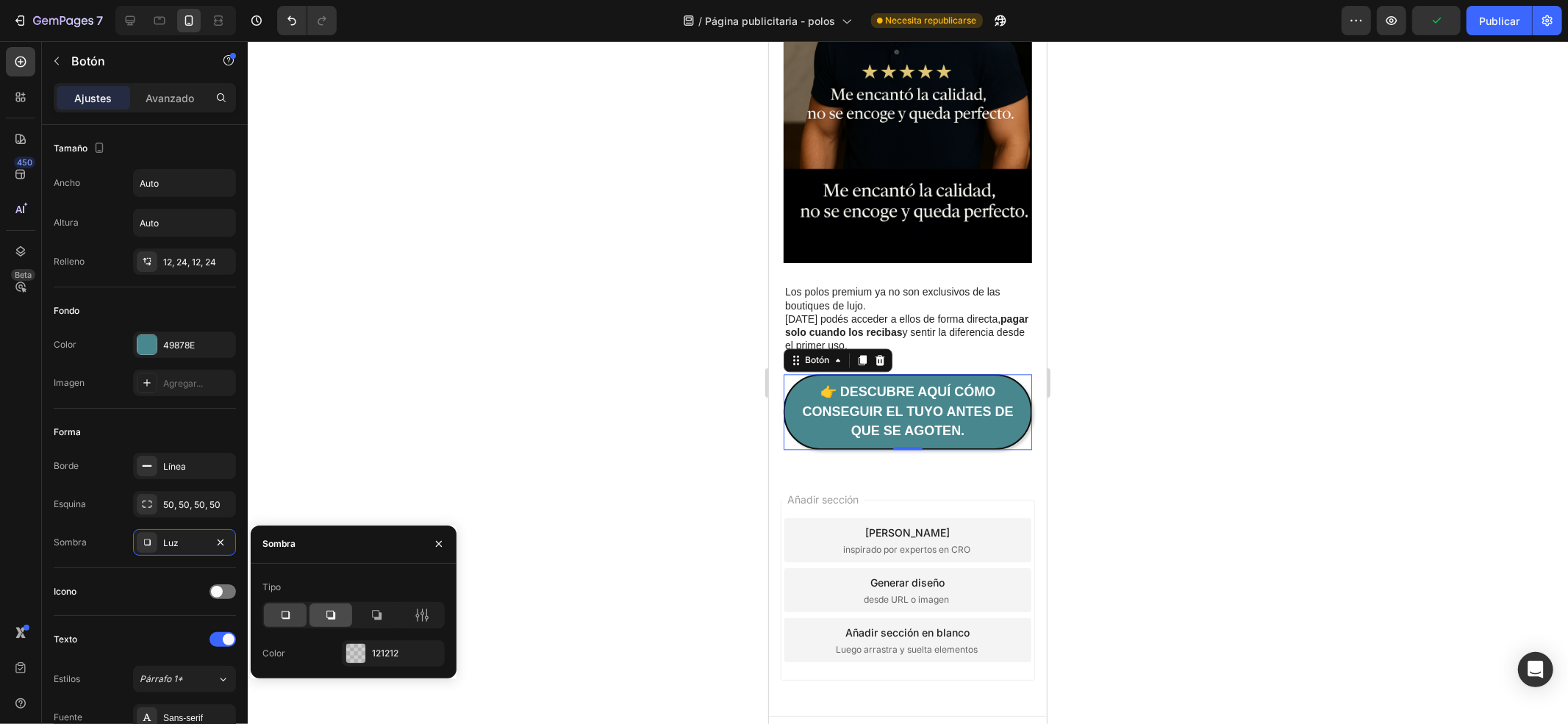
click at [315, 612] on div at bounding box center [330, 615] width 43 height 24
click at [377, 613] on icon at bounding box center [376, 615] width 15 height 15
click at [335, 613] on icon at bounding box center [331, 615] width 9 height 9
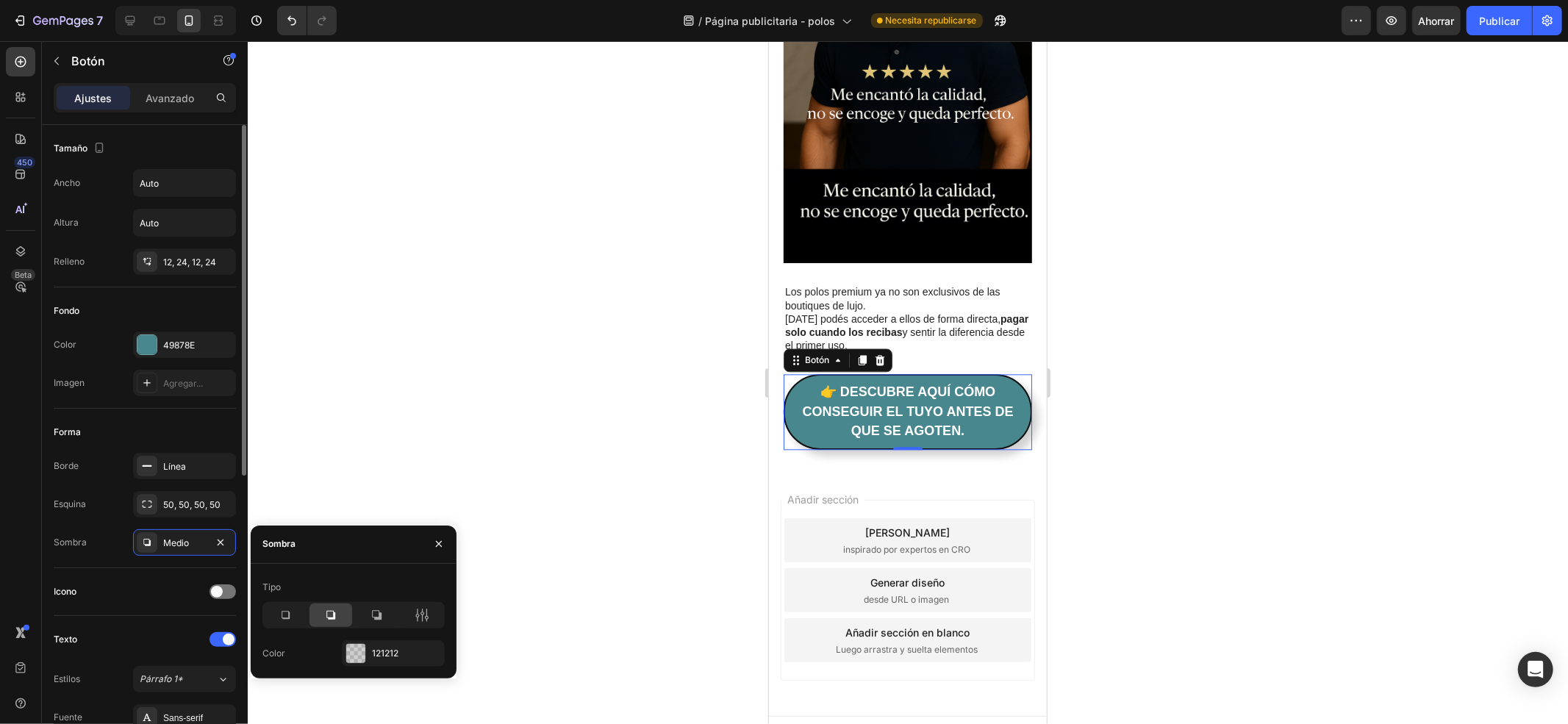
click at [213, 586] on div "Icono" at bounding box center [145, 592] width 182 height 24
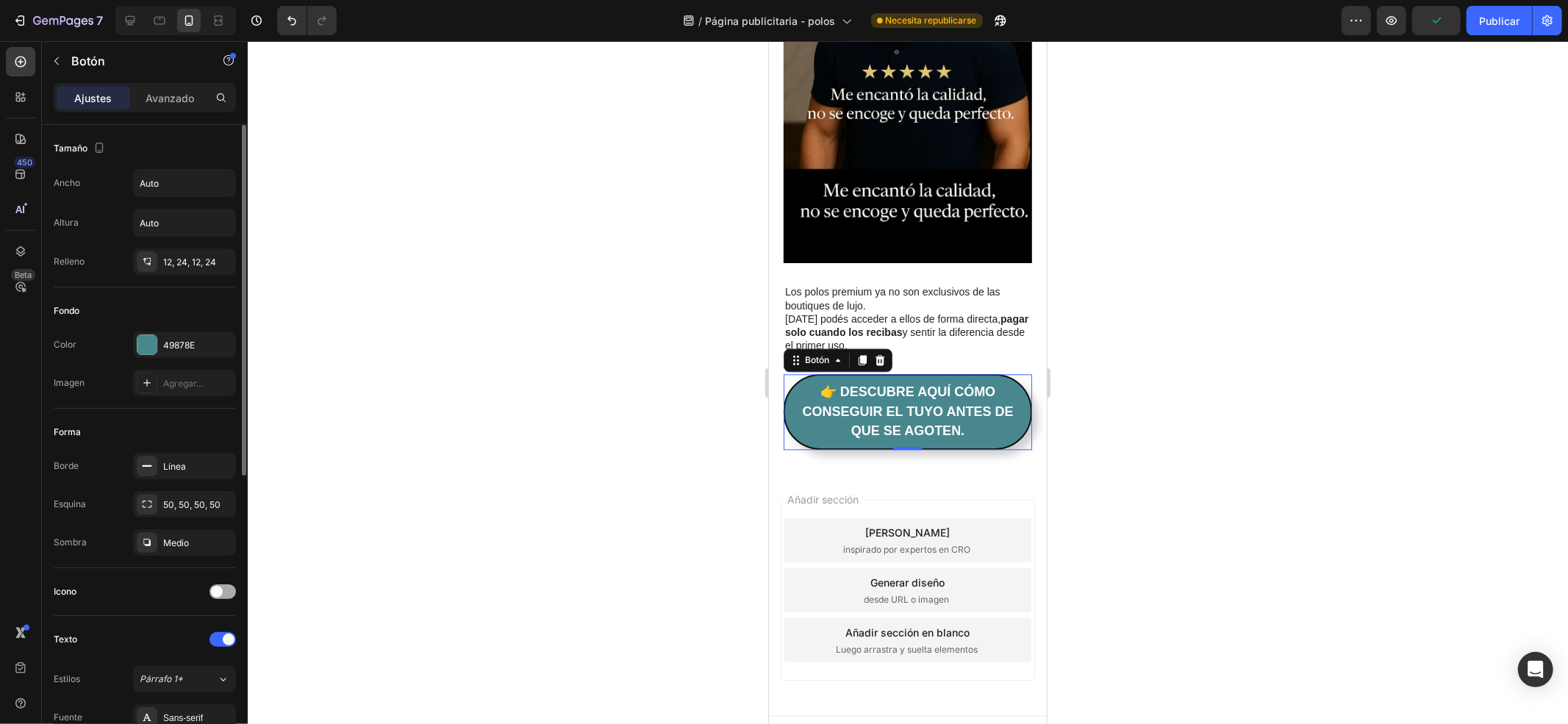
click at [215, 589] on span at bounding box center [217, 592] width 12 height 12
click at [224, 592] on span at bounding box center [229, 592] width 12 height 12
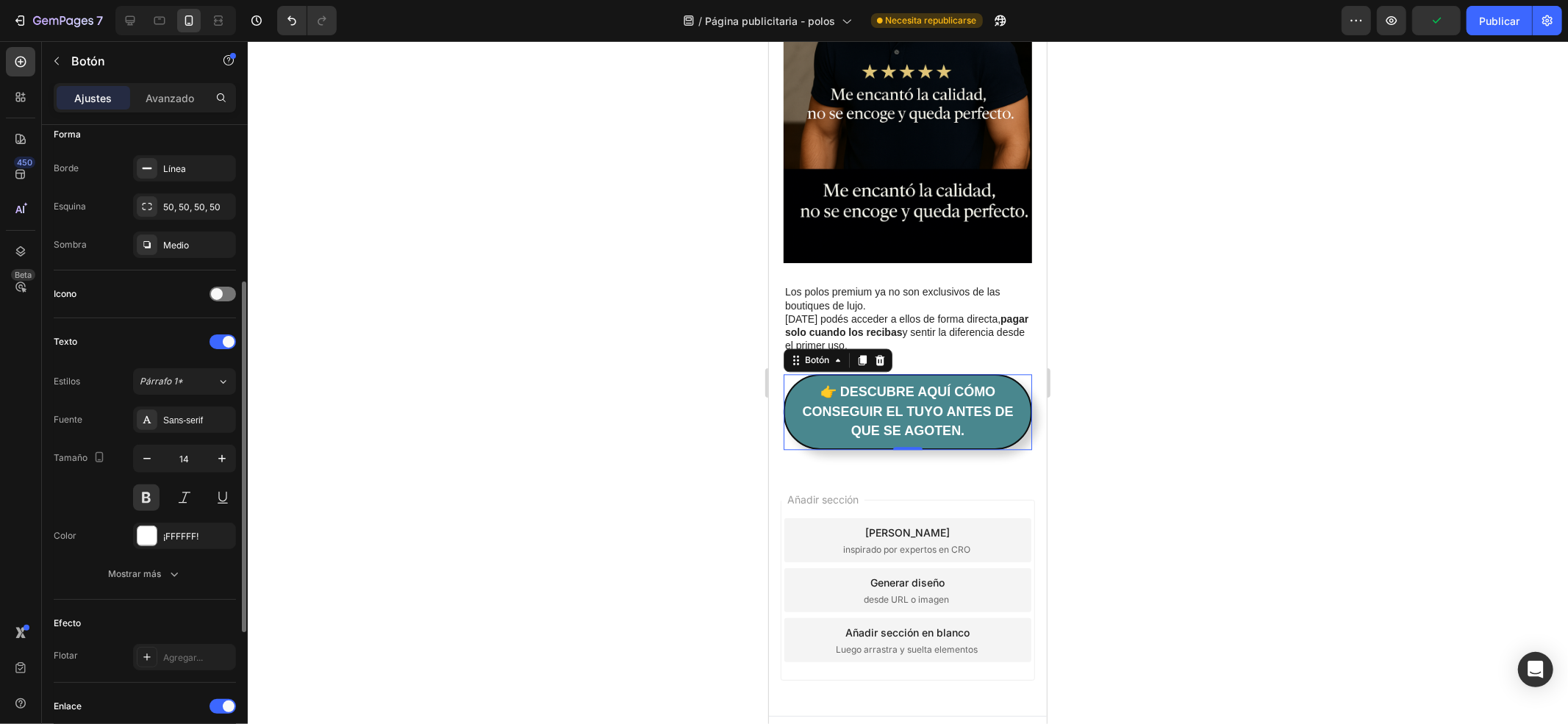
scroll to position [294, 0]
click at [66, 626] on font "Efecto" at bounding box center [66, 626] width 27 height 11
click at [72, 630] on font "Efecto" at bounding box center [66, 626] width 27 height 11
click at [177, 653] on div "Agregar..." at bounding box center [184, 661] width 103 height 27
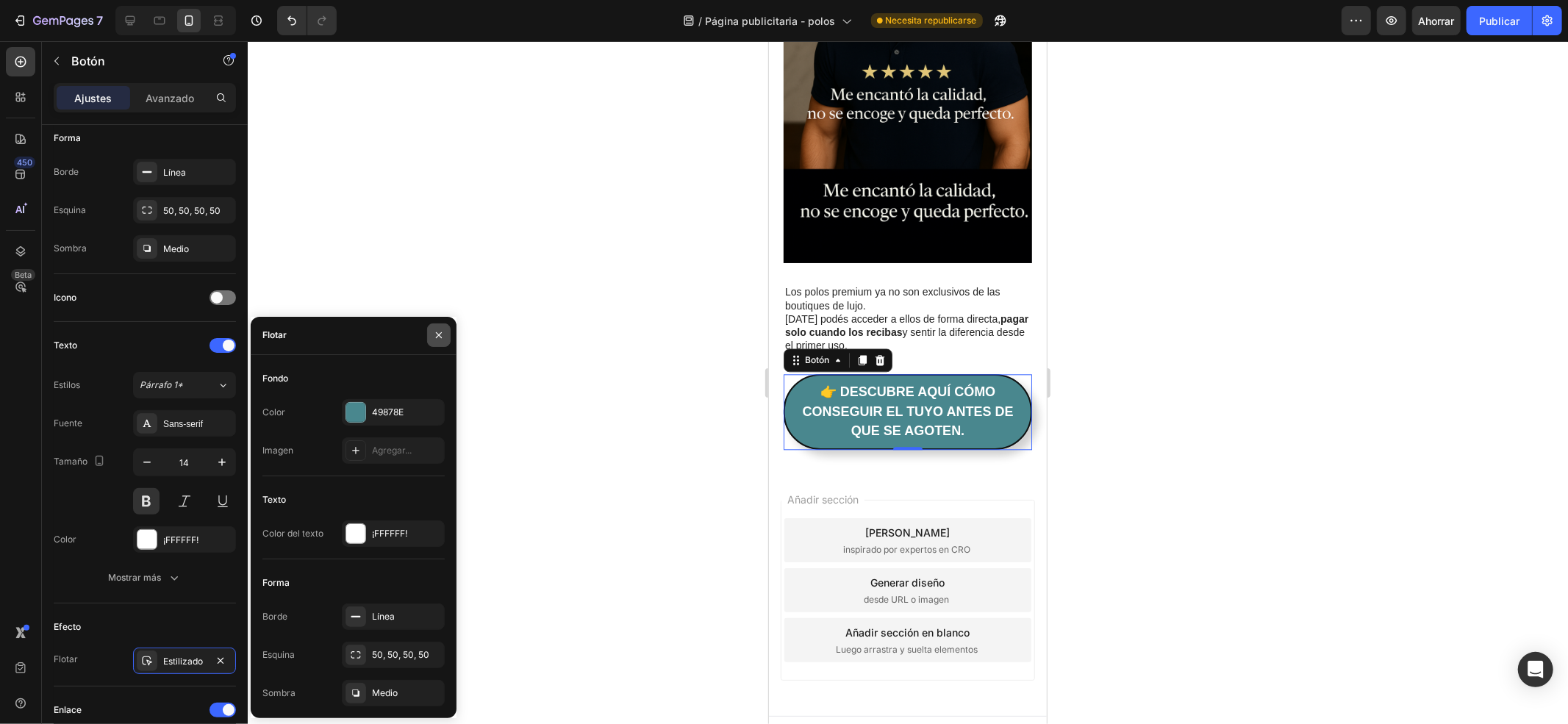
click at [438, 333] on icon "button" at bounding box center [439, 336] width 12 height 12
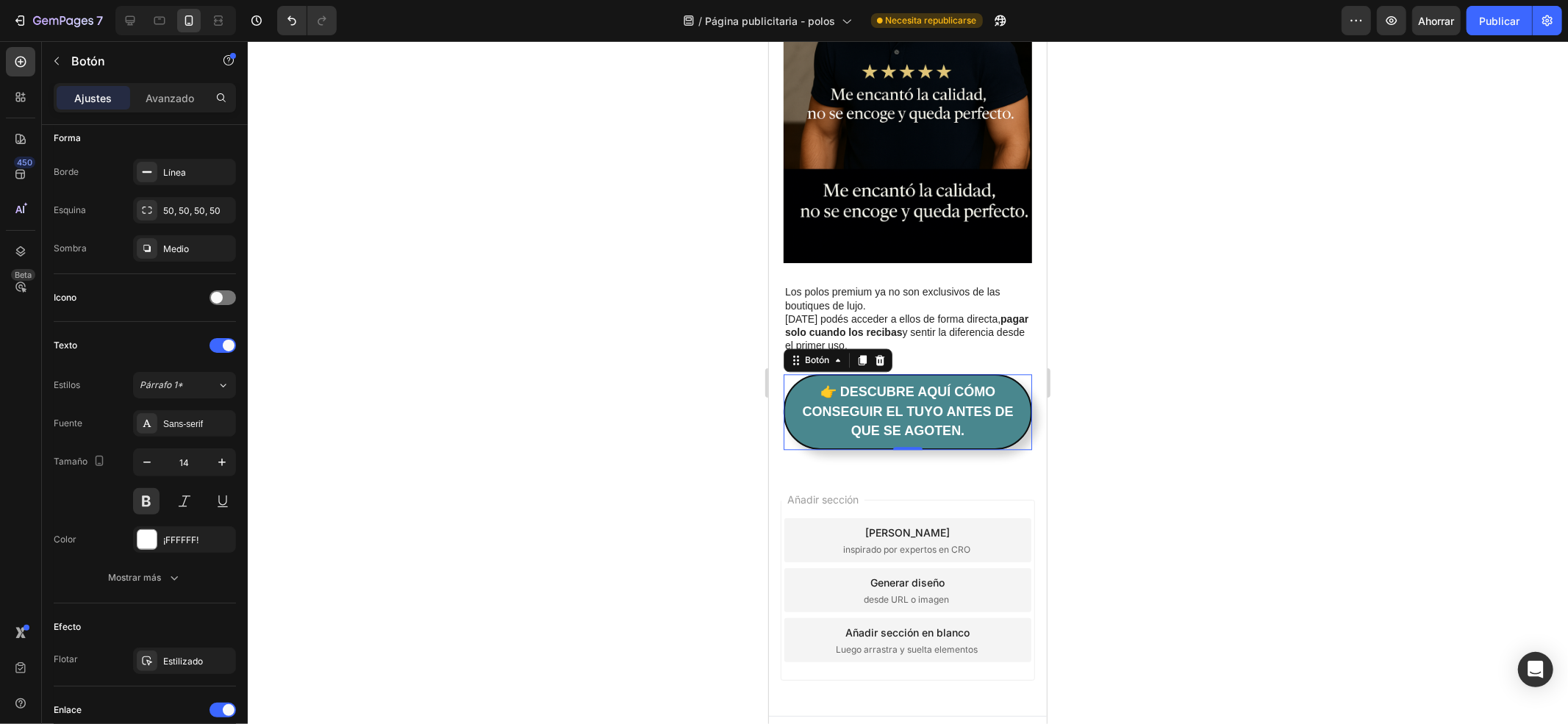
click at [990, 469] on div "Añadir sección Elija plantillas inspirado por expertos en CRO Generar diseño de…" at bounding box center [907, 592] width 278 height 246
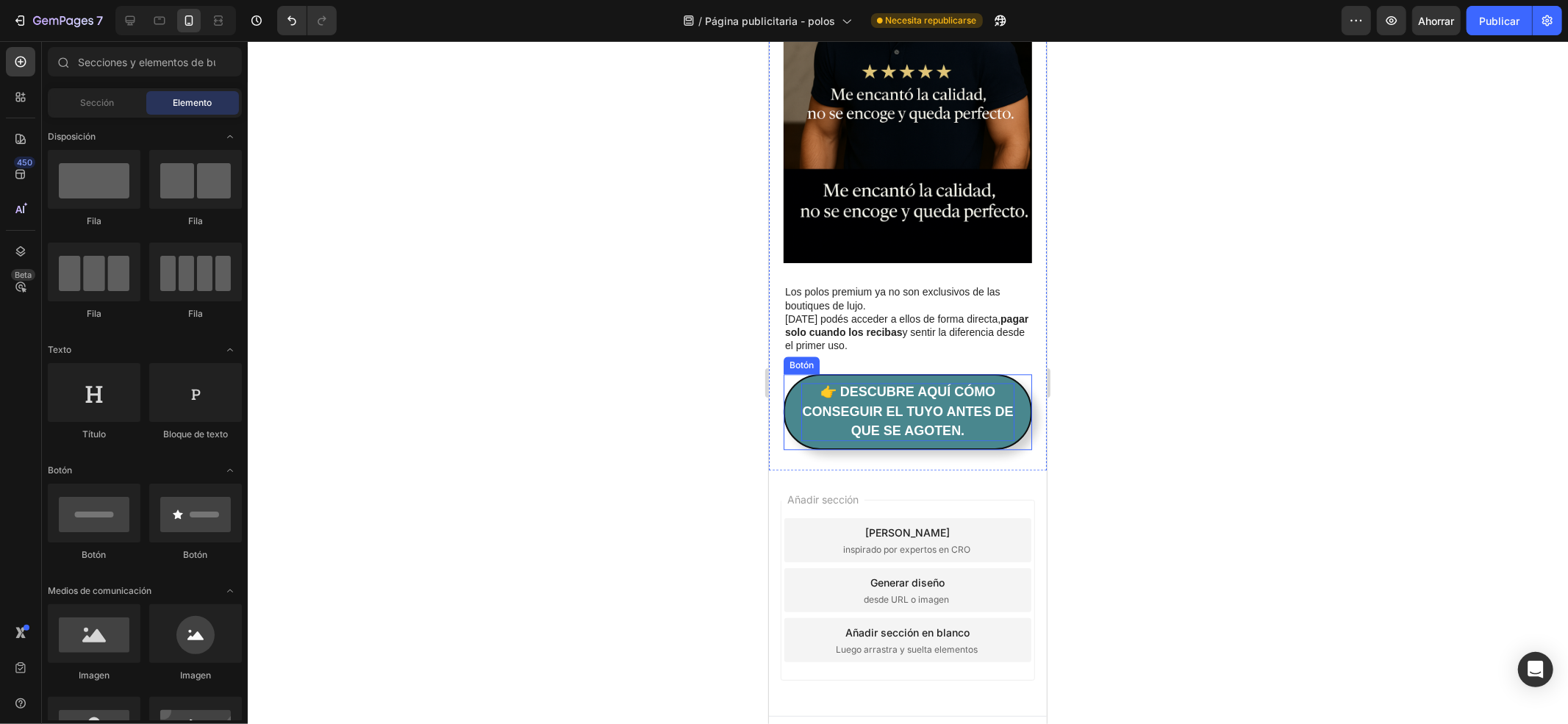
click at [806, 406] on p "👉 Descubre aquí cómo conseguir el tuyo antes de que se agoten." at bounding box center [906, 411] width 213 height 58
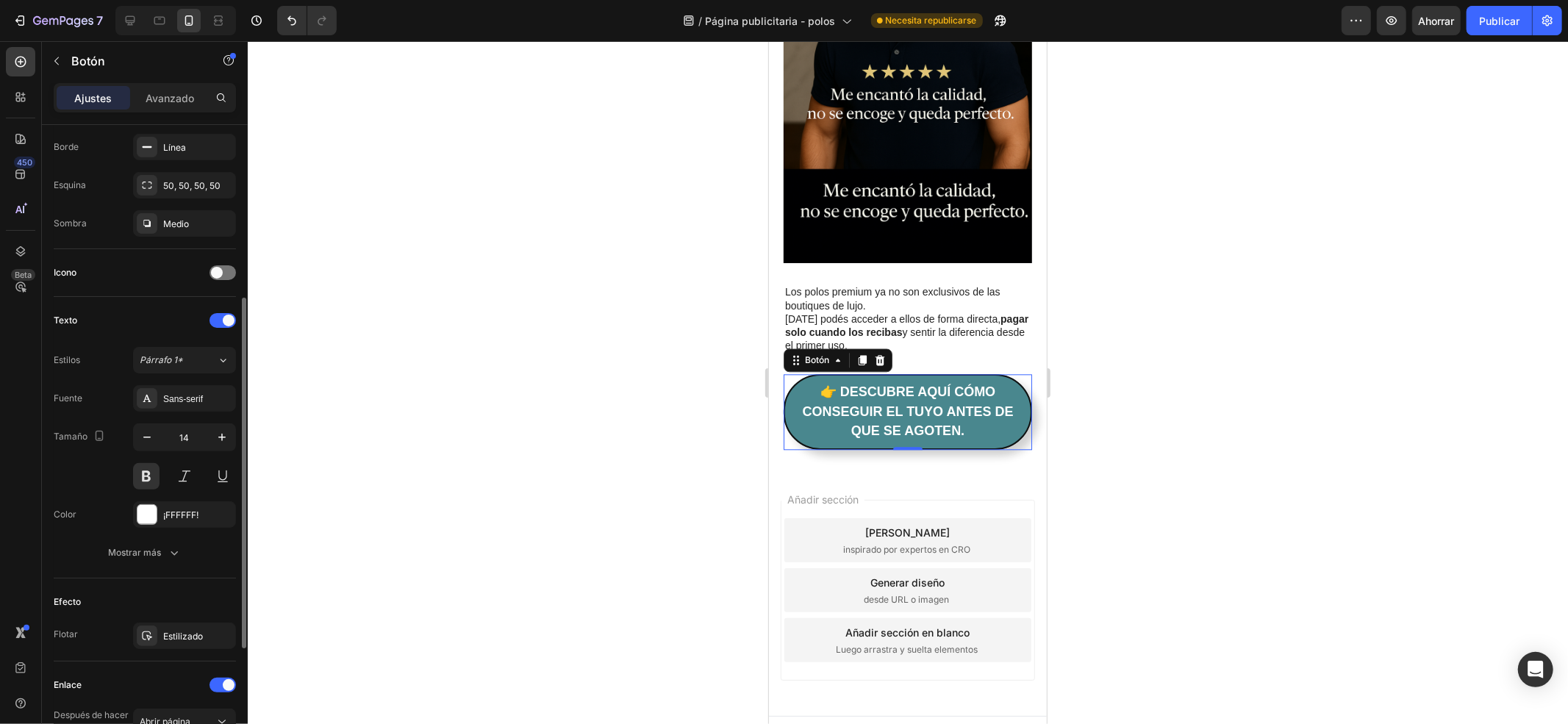
scroll to position [318, 0]
click at [150, 554] on font "Mostrar más" at bounding box center [134, 553] width 52 height 11
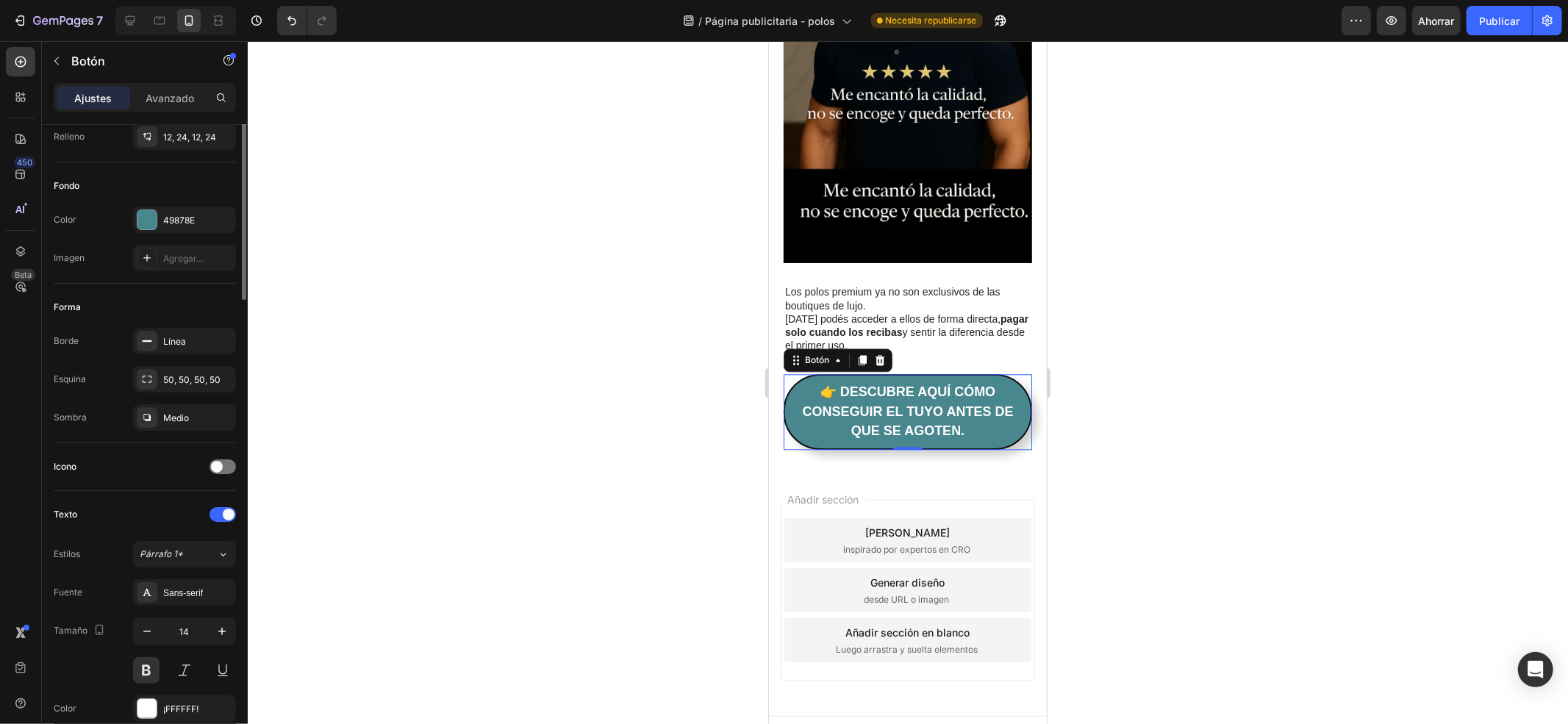
scroll to position [0, 0]
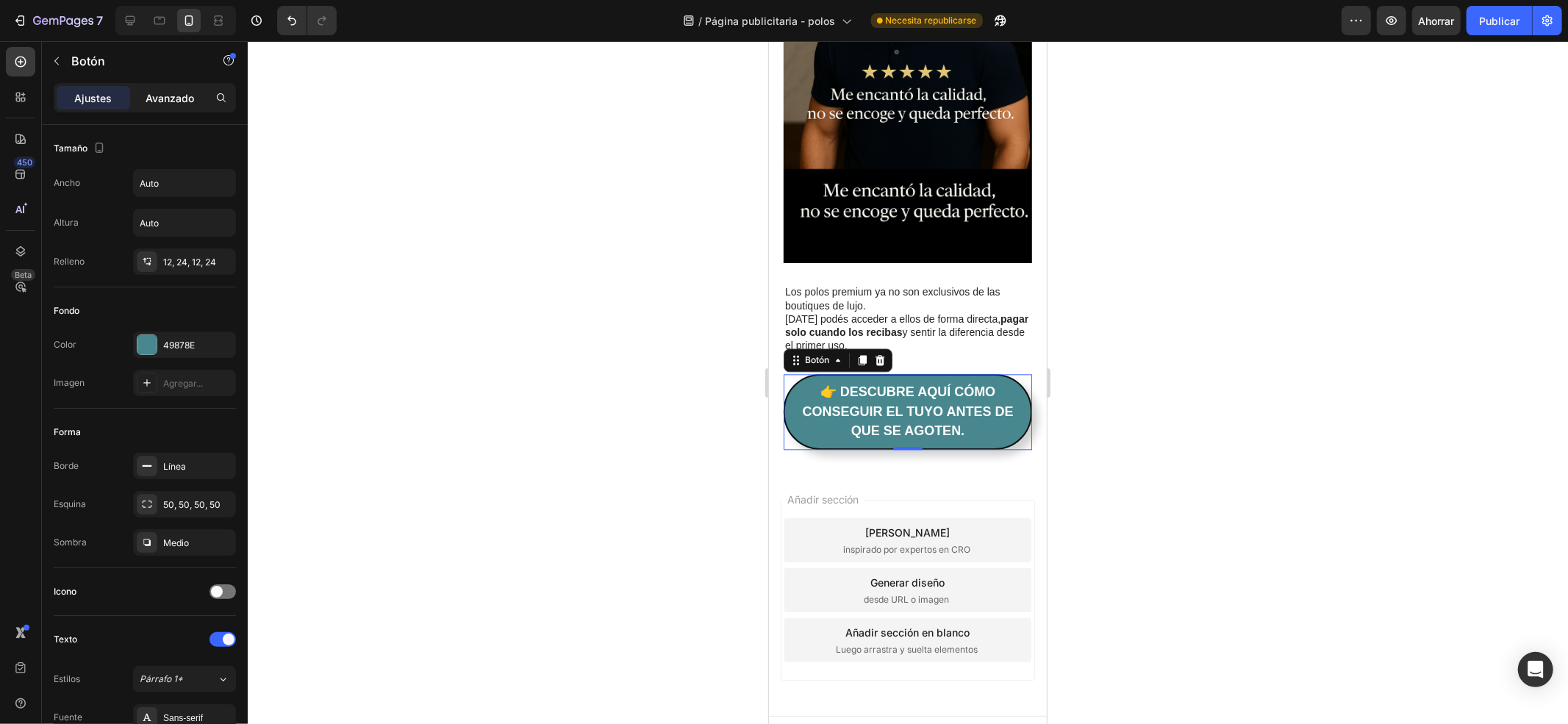
click at [155, 101] on font "Avanzado" at bounding box center [169, 98] width 49 height 13
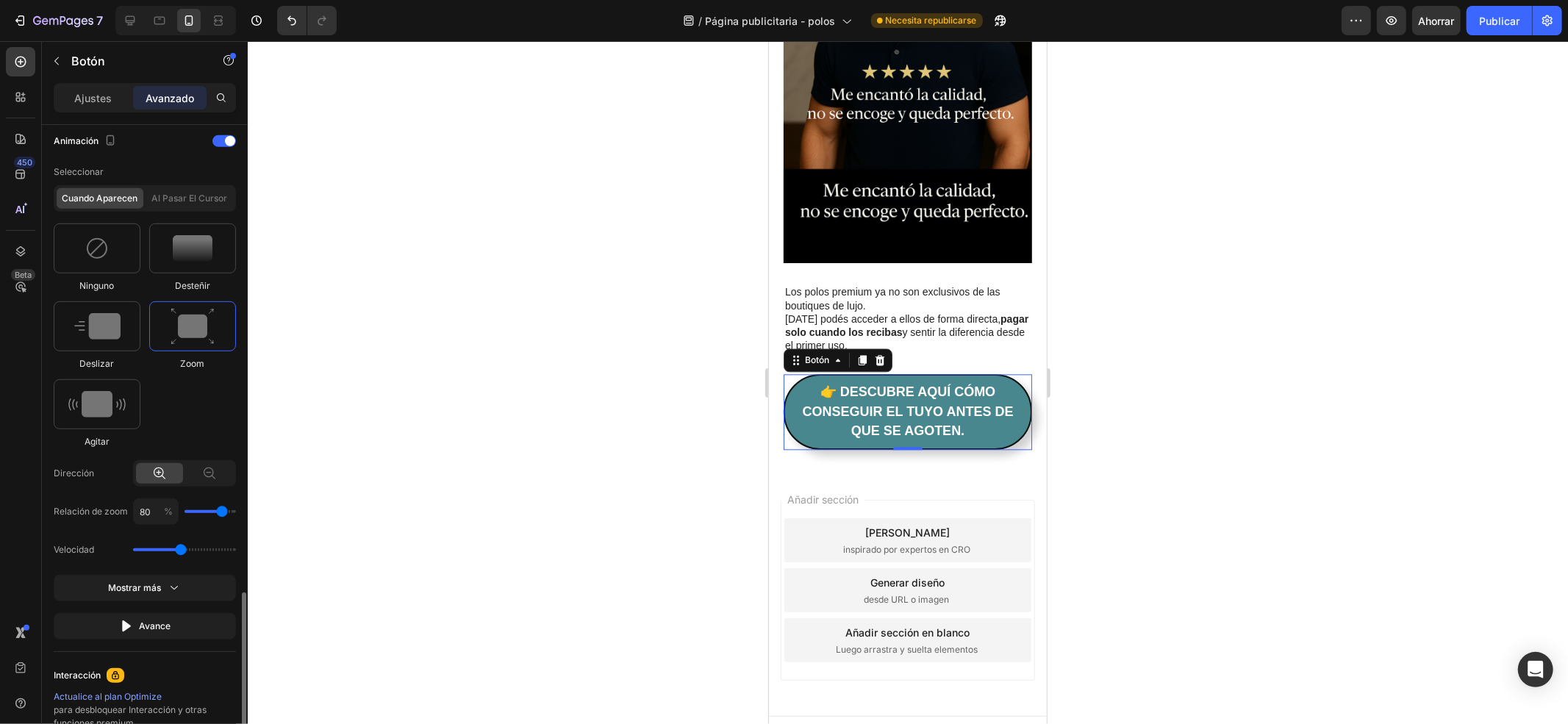
scroll to position [950, 0]
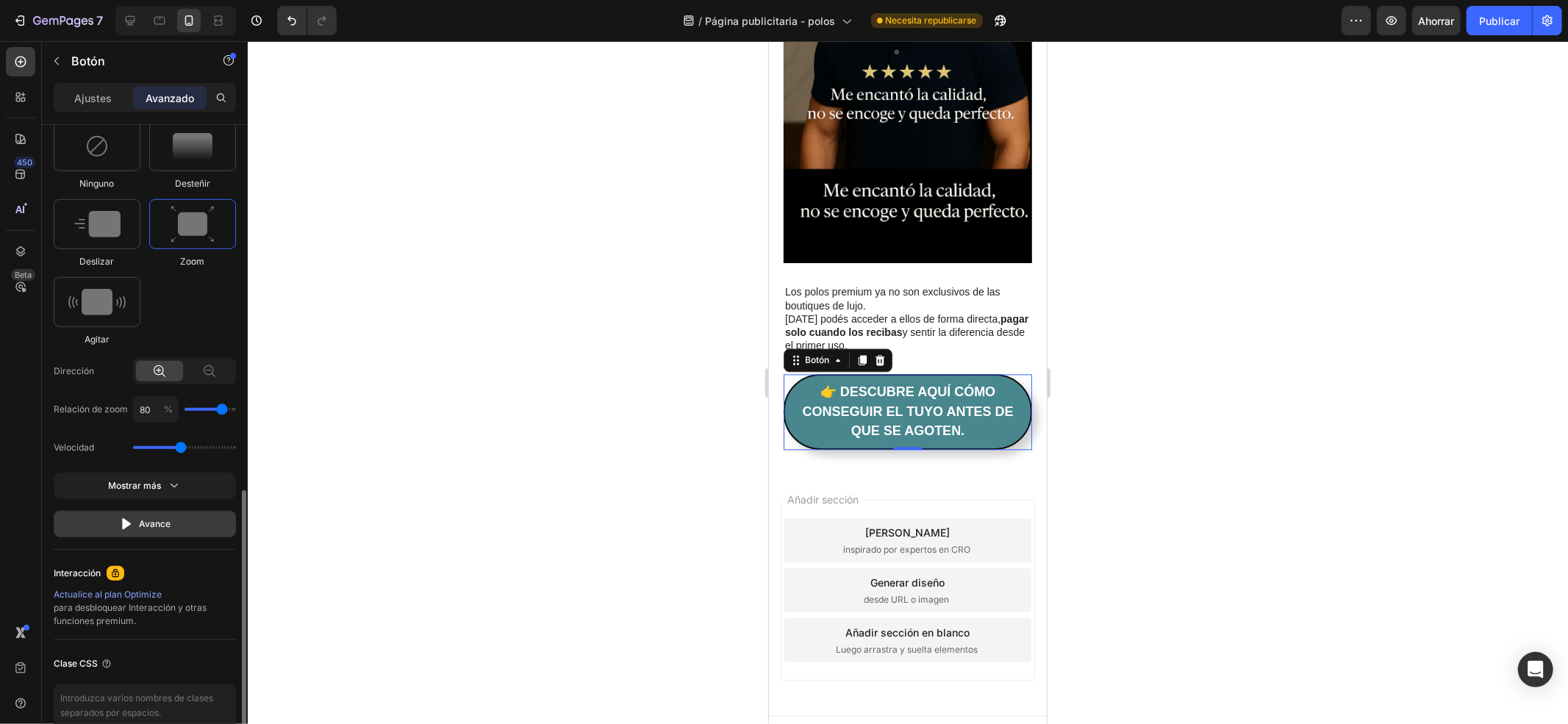
click at [107, 527] on button "Avance" at bounding box center [145, 524] width 182 height 27
click at [137, 482] on div "Mostrar más" at bounding box center [145, 485] width 73 height 15
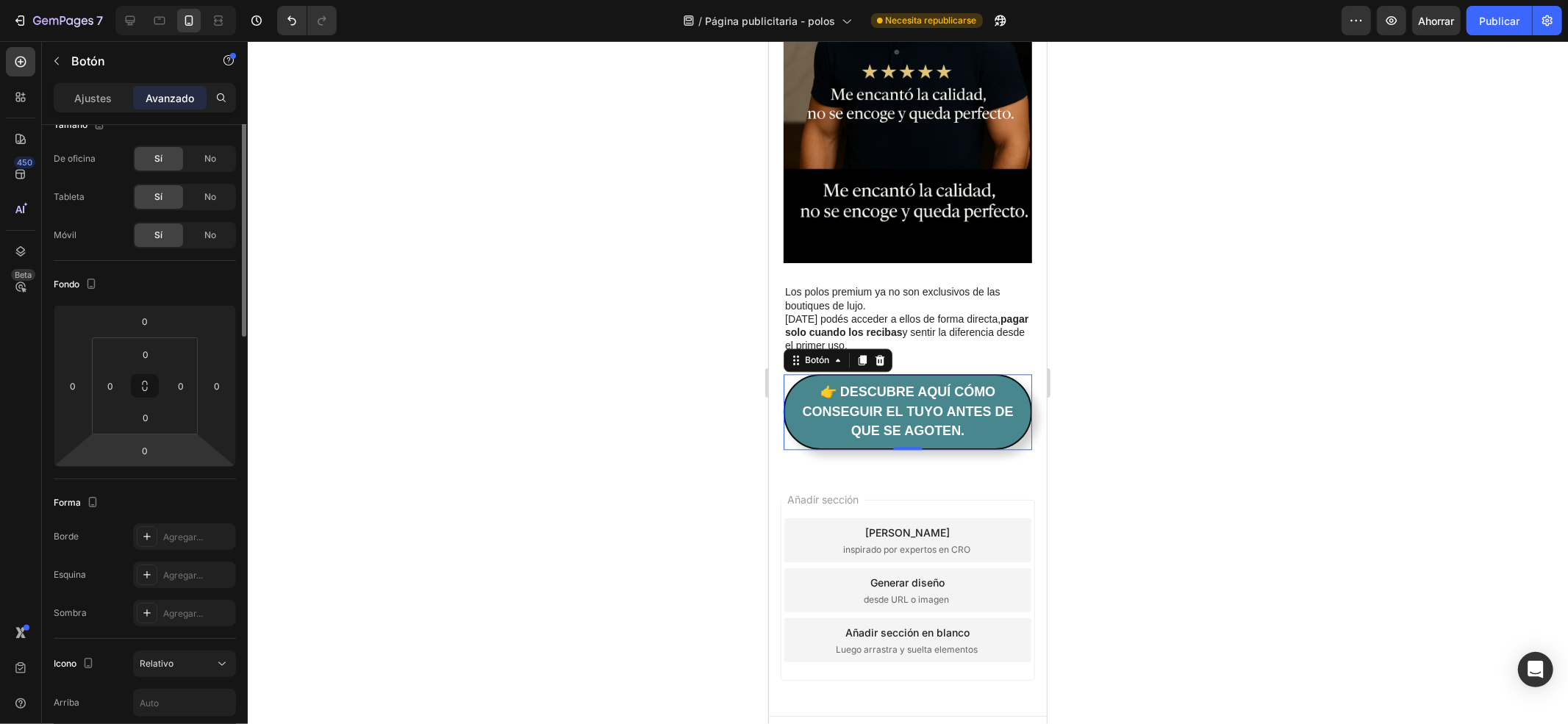
scroll to position [0, 0]
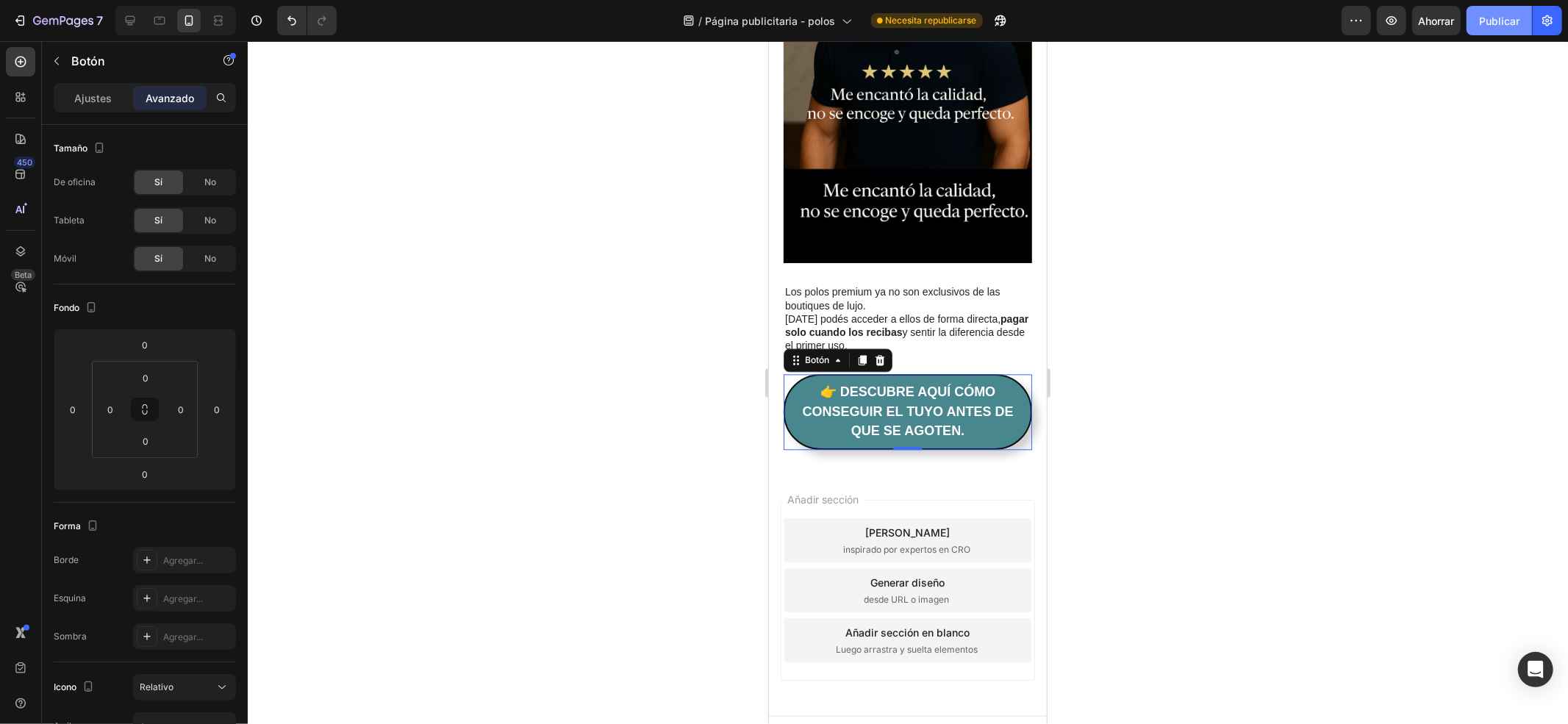
click at [1505, 15] on font "Publicar" at bounding box center [1499, 21] width 41 height 13
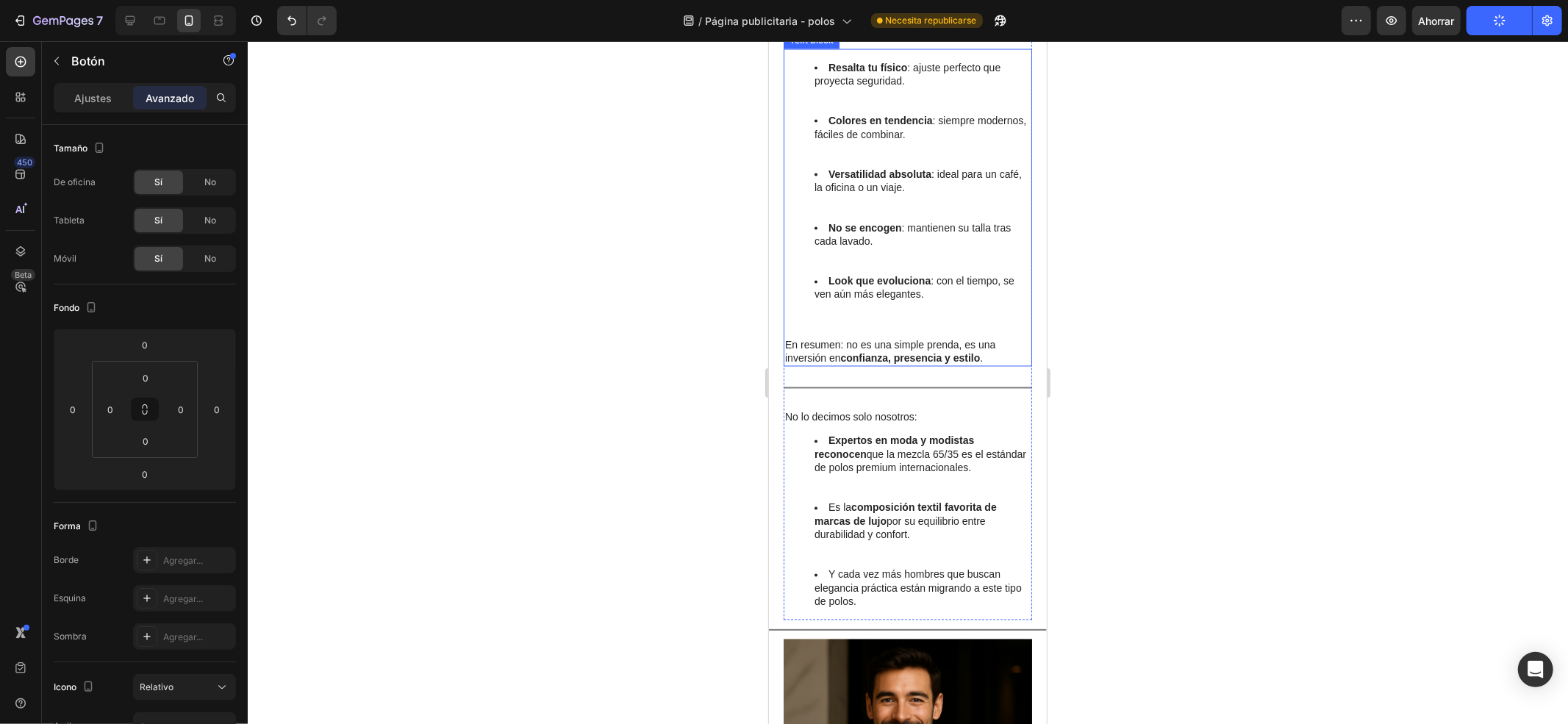
scroll to position [2134, 0]
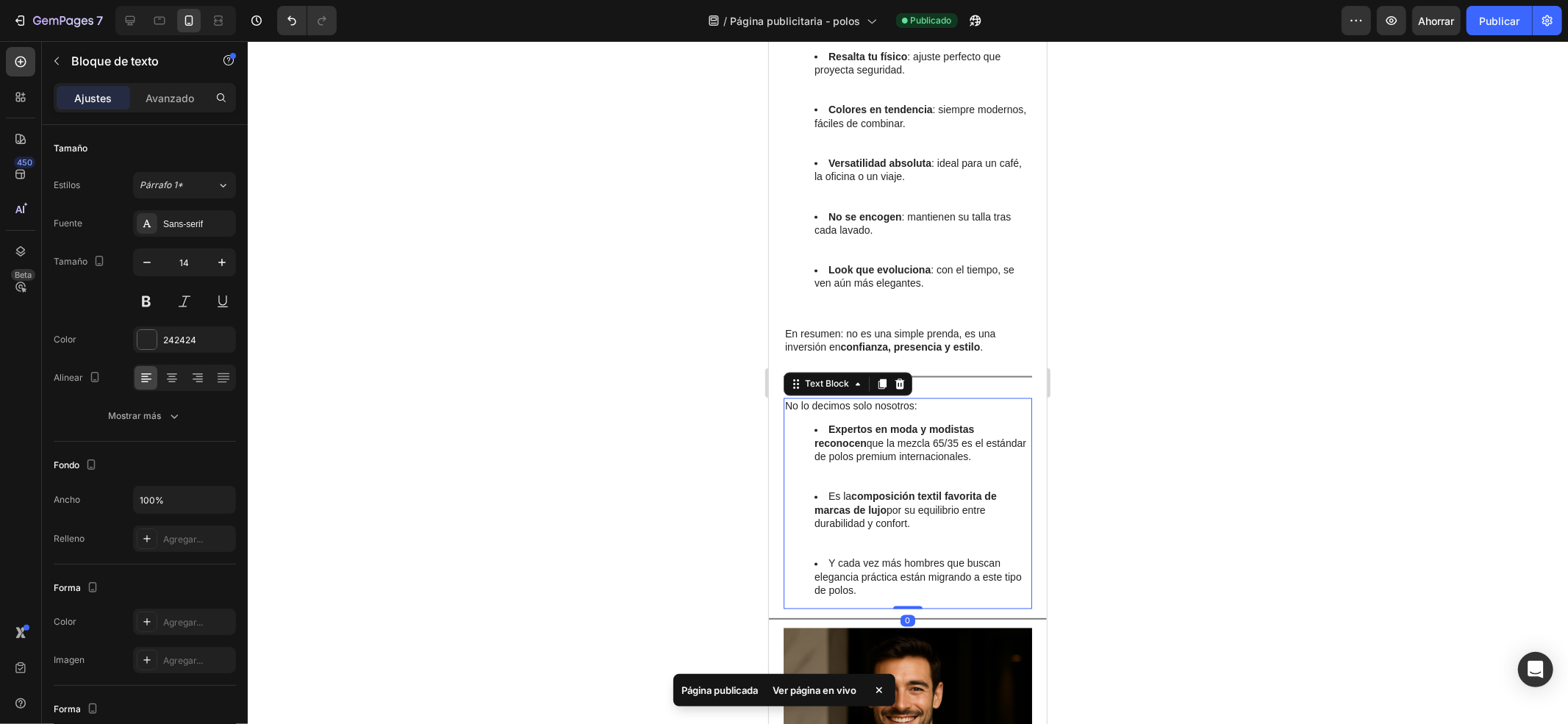
click at [835, 424] on strong "Expertos en moda y modistas reconocen" at bounding box center [893, 436] width 159 height 25
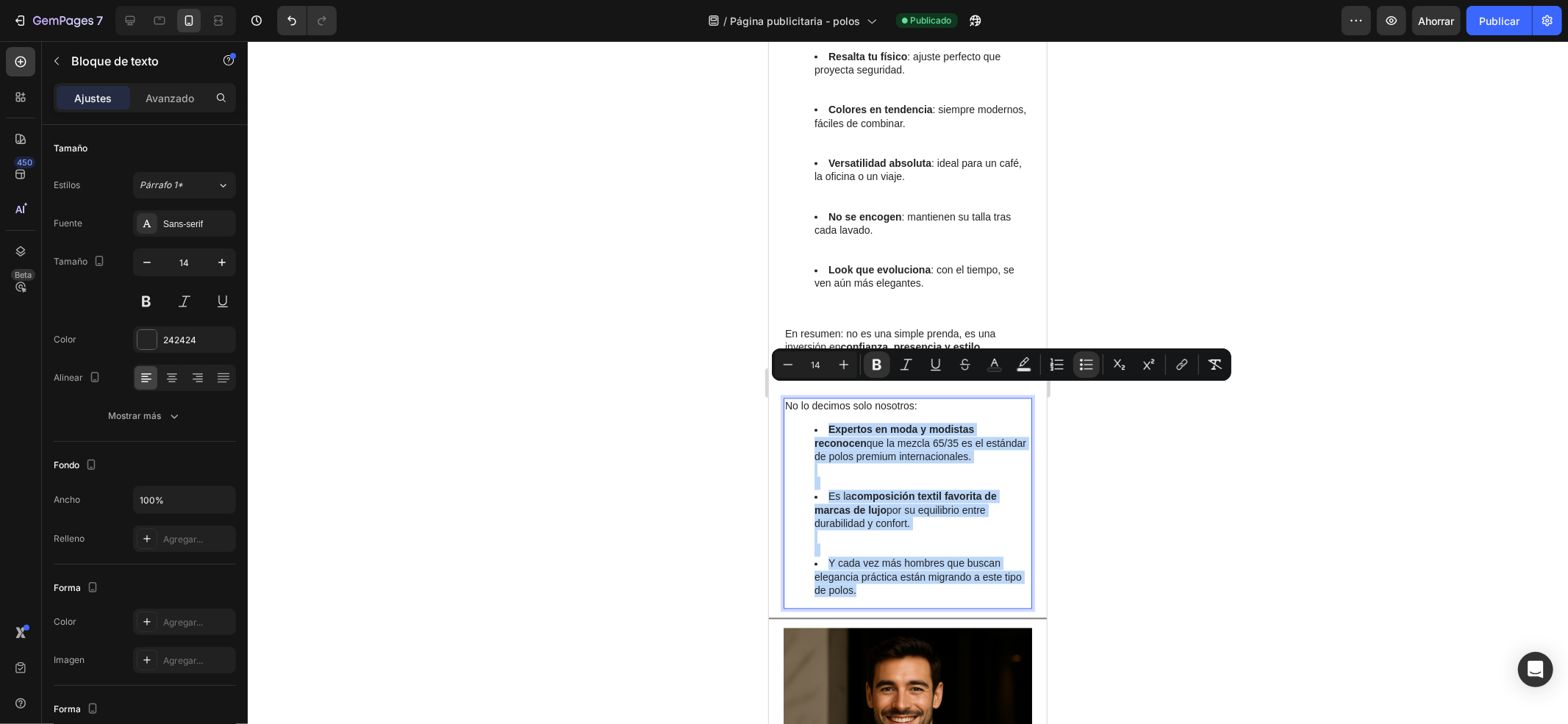
drag, startPoint x: 829, startPoint y: 392, endPoint x: 891, endPoint y: 548, distance: 167.9
click at [891, 548] on ul "Expertos en moda y modistas reconocen que la mezcla 65/35 es el estándar de pol…" at bounding box center [907, 510] width 246 height 174
click at [875, 364] on icon "Editor contextual toolbar" at bounding box center [877, 364] width 9 height 11
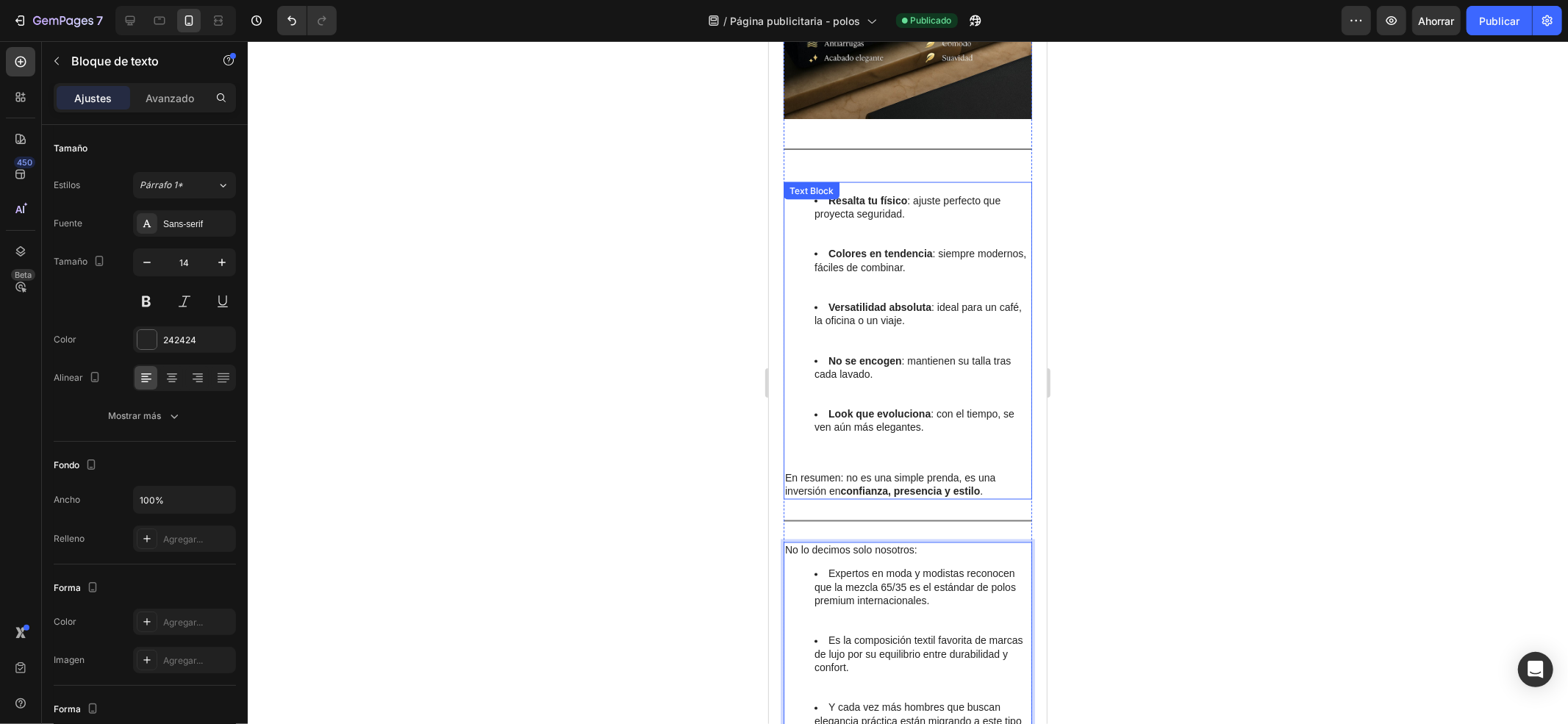
scroll to position [1978, 0]
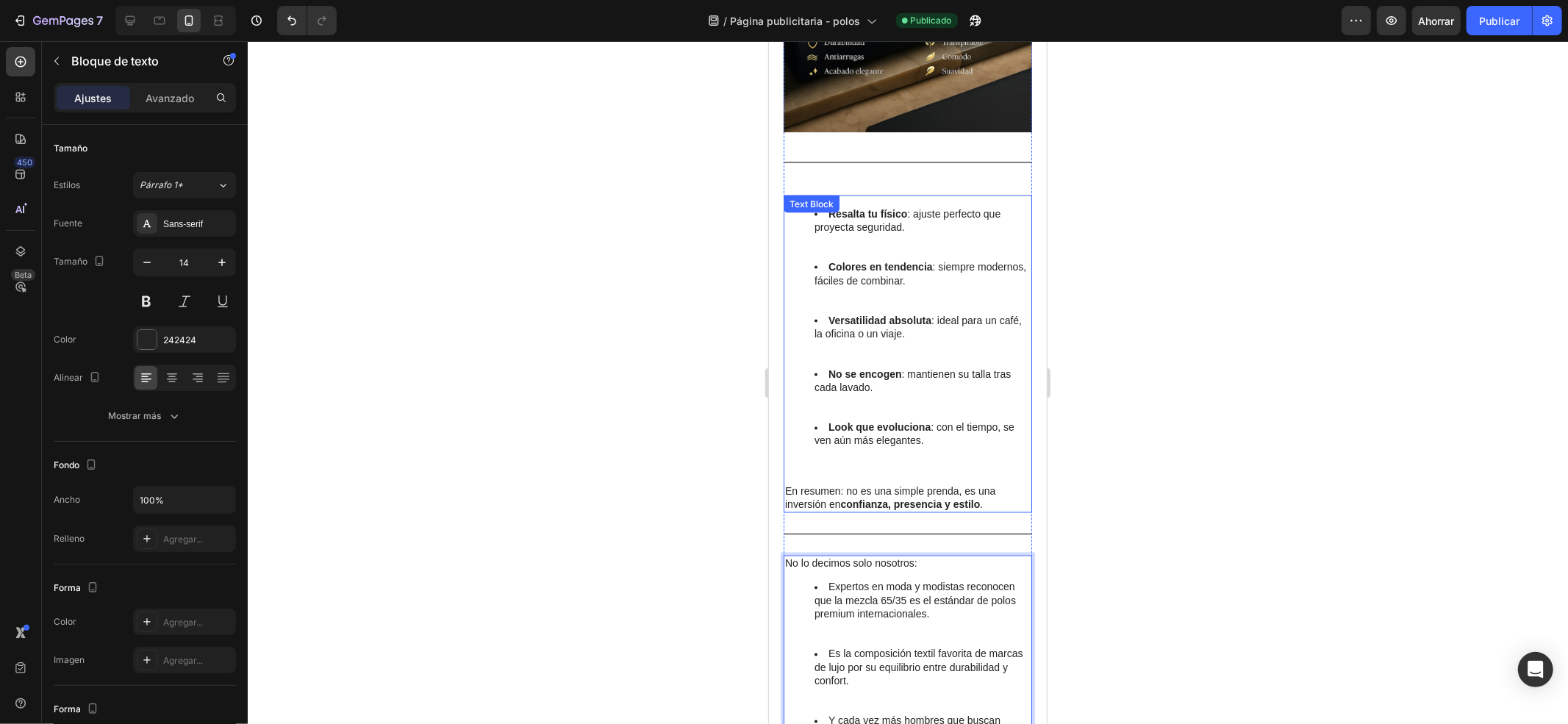
click at [844, 210] on li "Resalta tu físico : ajuste perfecto que proyecta seguridad." at bounding box center [922, 234] width 216 height 53
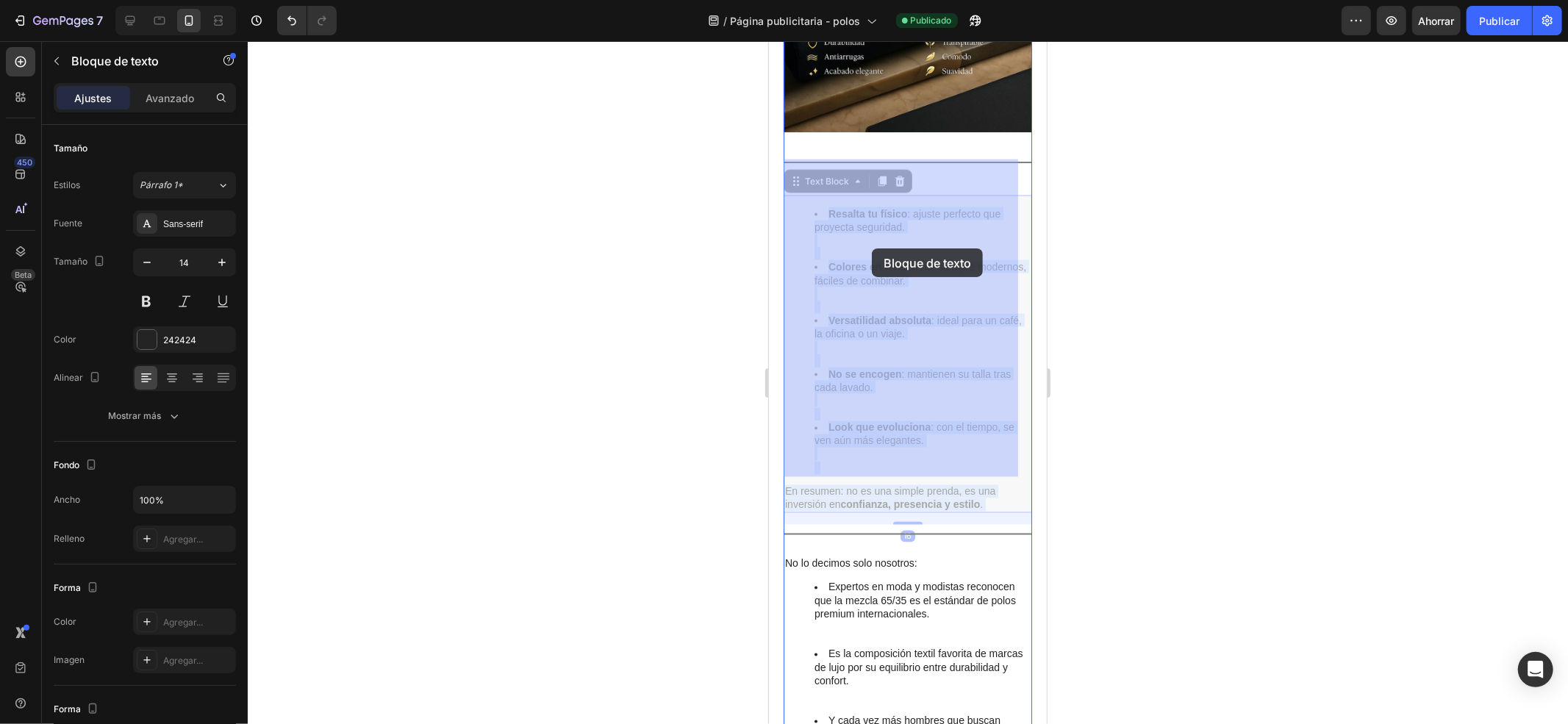
drag, startPoint x: 832, startPoint y: 172, endPoint x: 872, endPoint y: 248, distance: 85.9
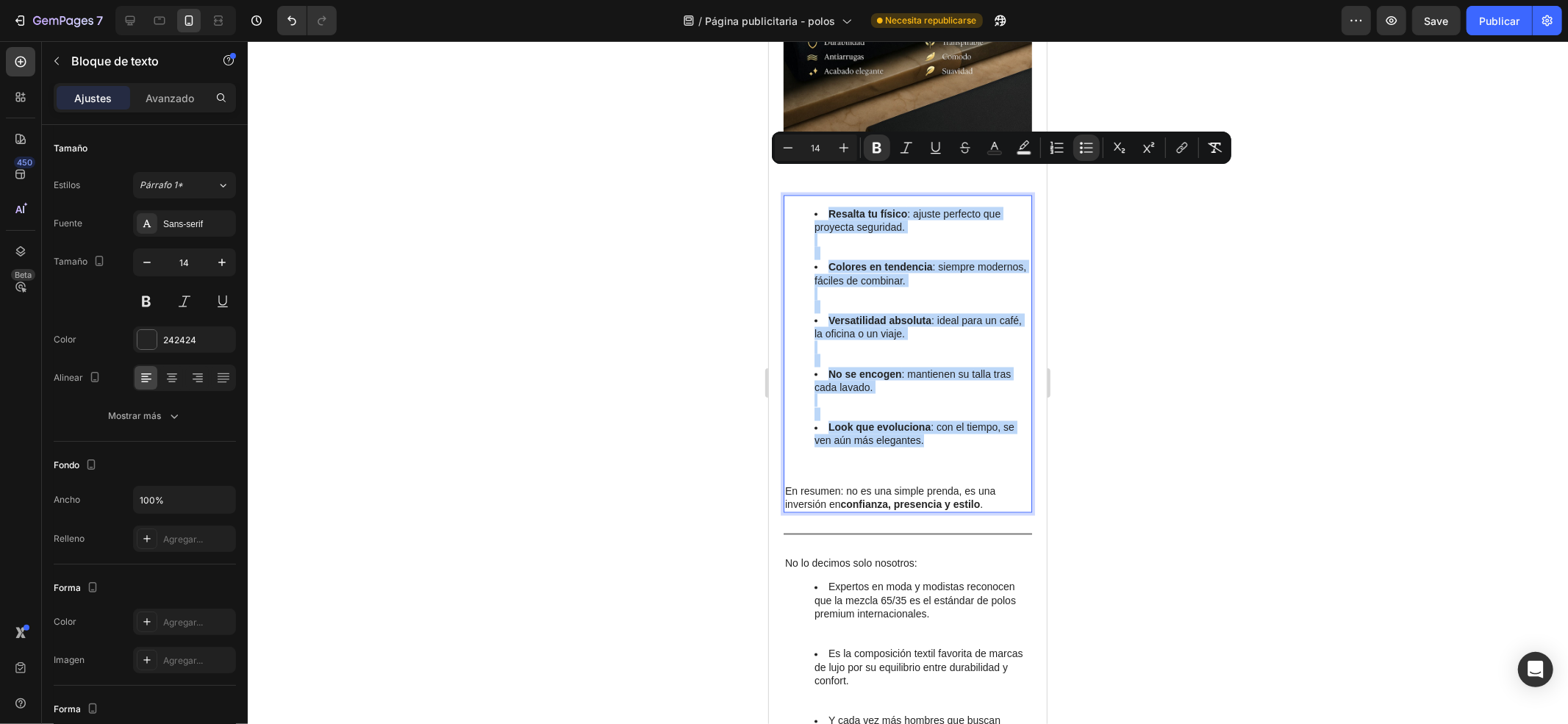
drag, startPoint x: 829, startPoint y: 176, endPoint x: 923, endPoint y: 403, distance: 245.7
click at [923, 403] on ul "Resalta tu físico : ajuste perfecto que proyecta seguridad. Colores en tendenci…" at bounding box center [907, 341] width 246 height 267
click at [874, 147] on icon "Barra de herramientas contextual del editor" at bounding box center [877, 148] width 9 height 11
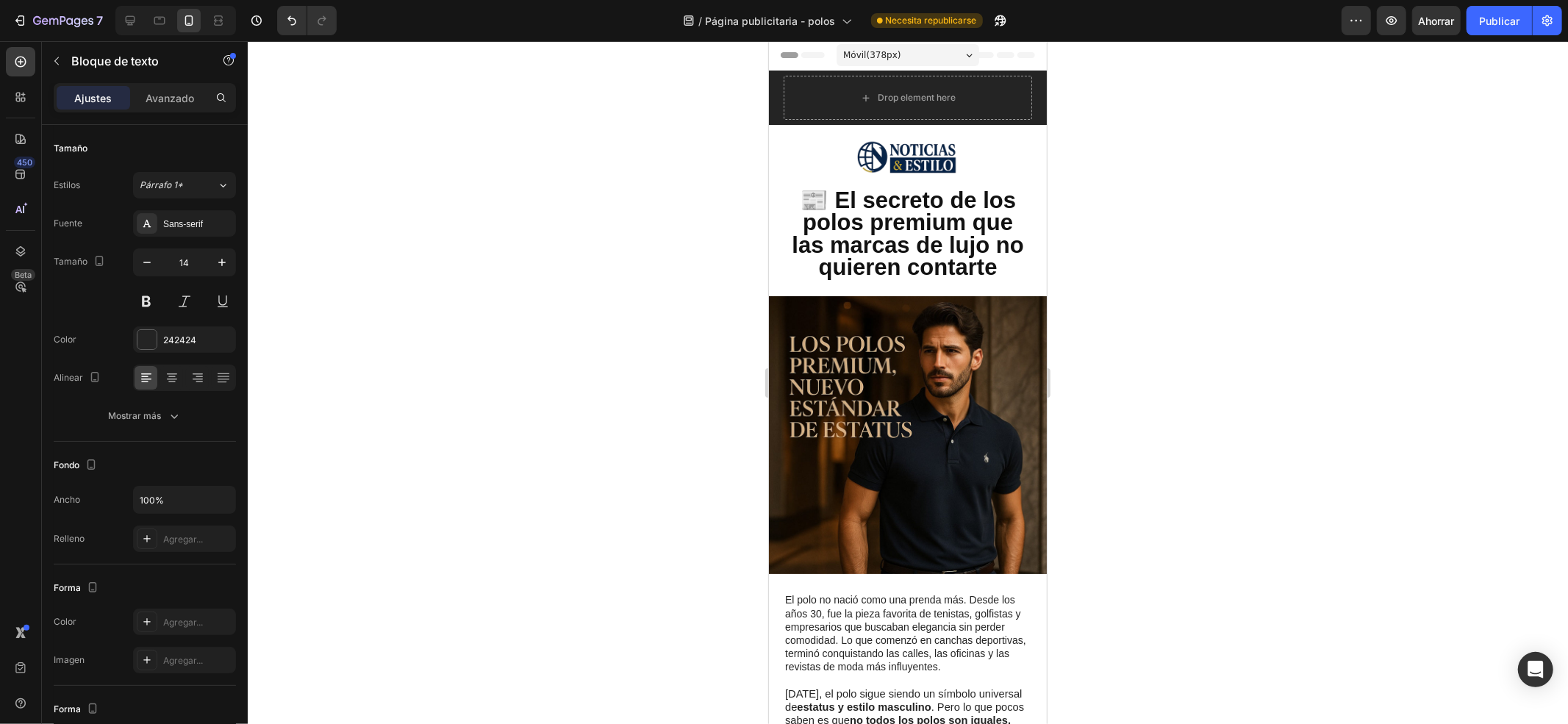
scroll to position [0, 0]
click at [1493, 22] on font "Publicar" at bounding box center [1499, 21] width 41 height 13
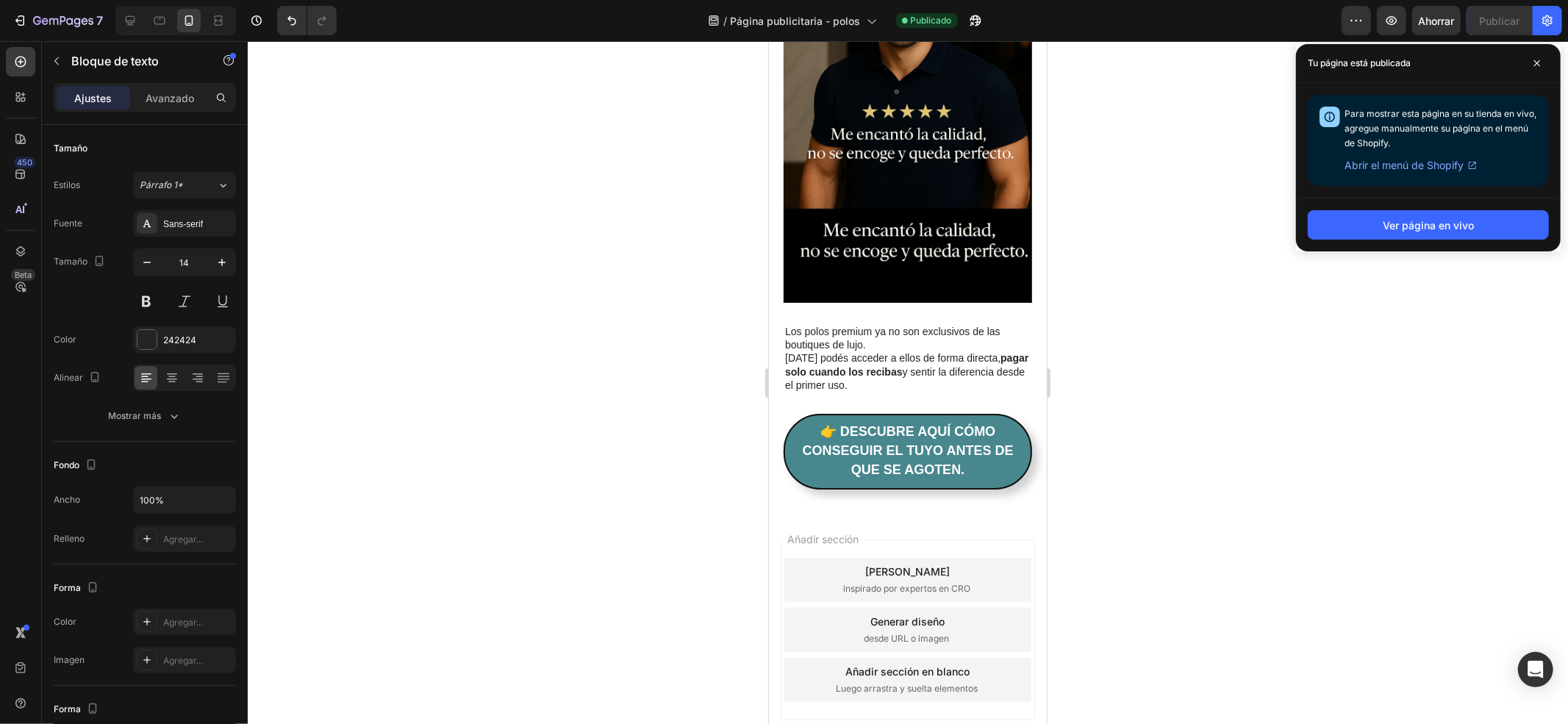
scroll to position [2836, 0]
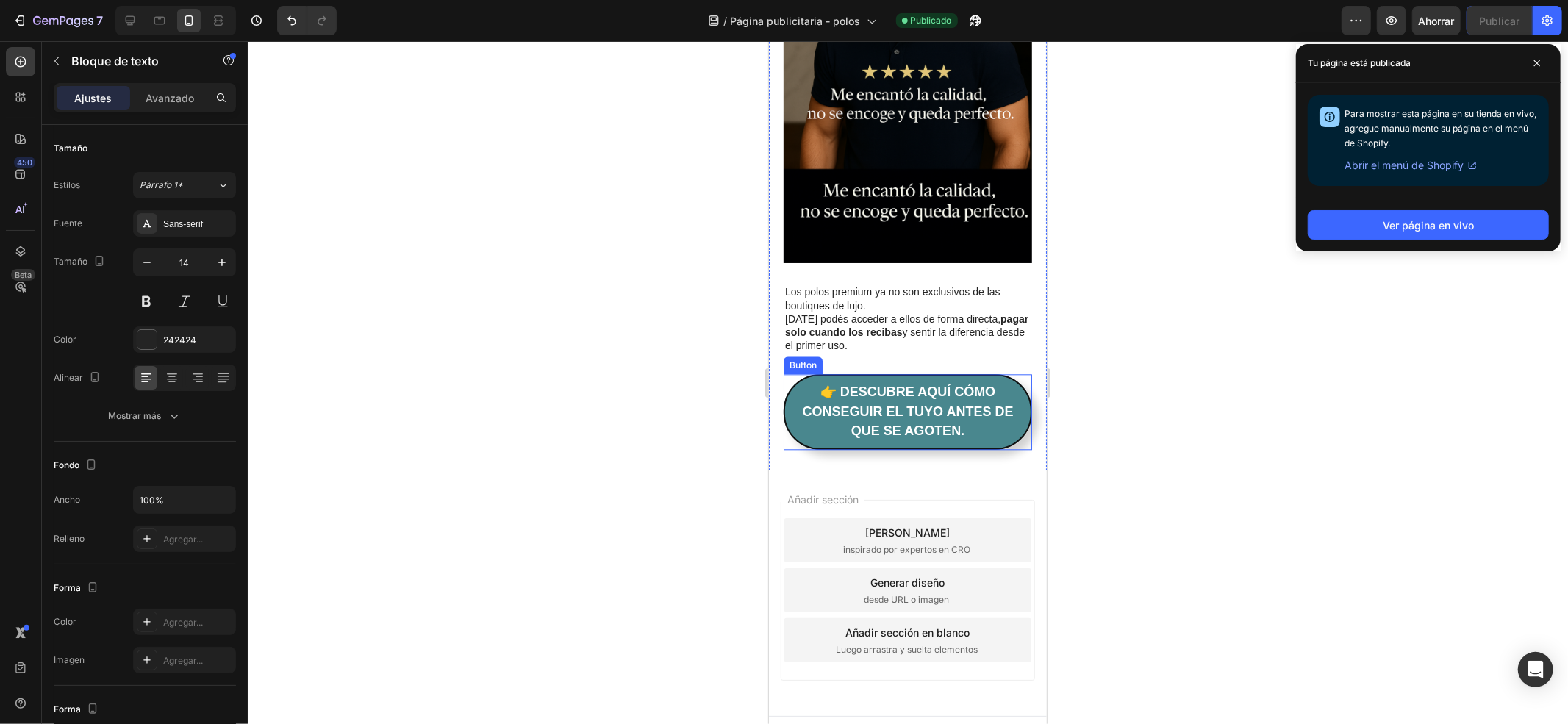
click at [1006, 398] on link "👉 Descubre aquí cómo conseguir el tuyo antes de que se agoten." at bounding box center [906, 411] width 249 height 75
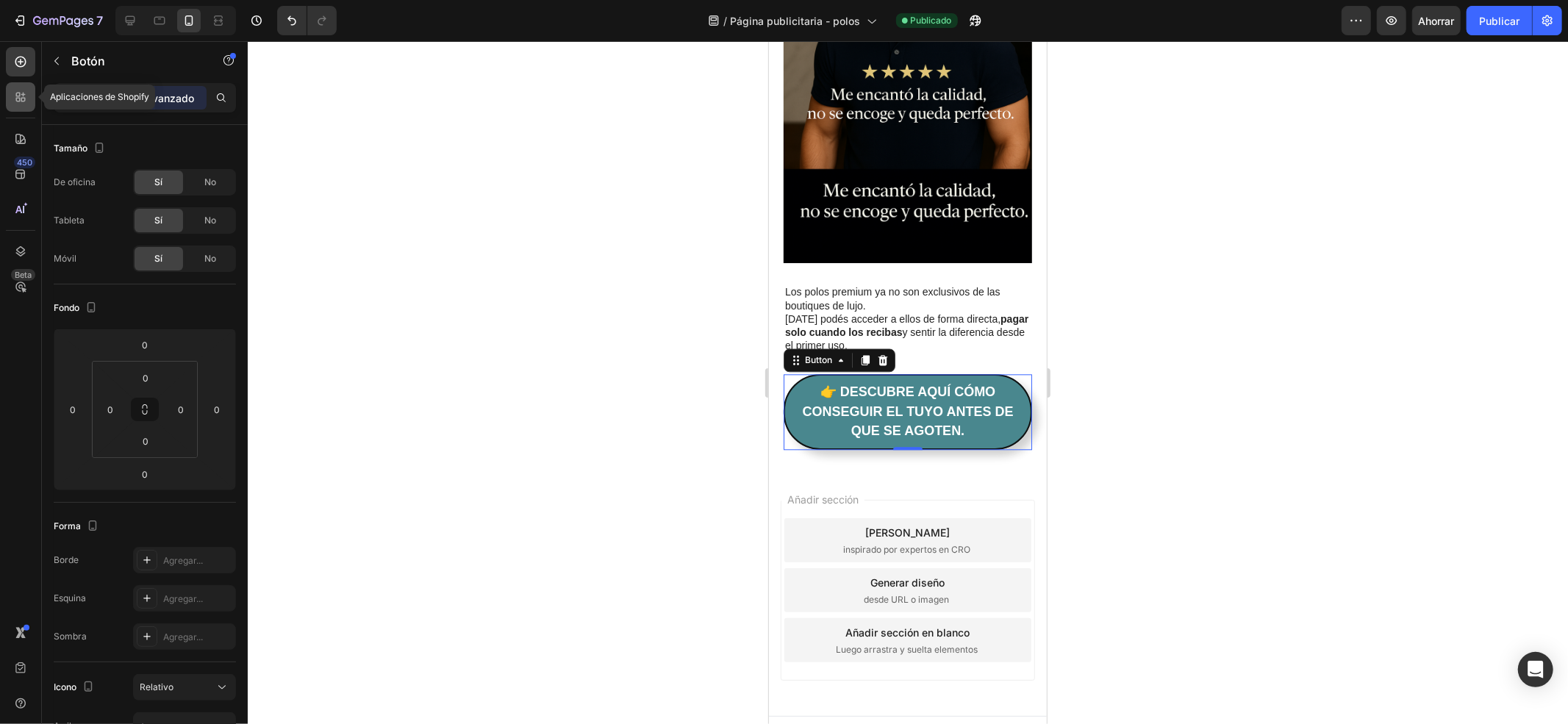
click at [16, 95] on icon at bounding box center [18, 95] width 4 height 4
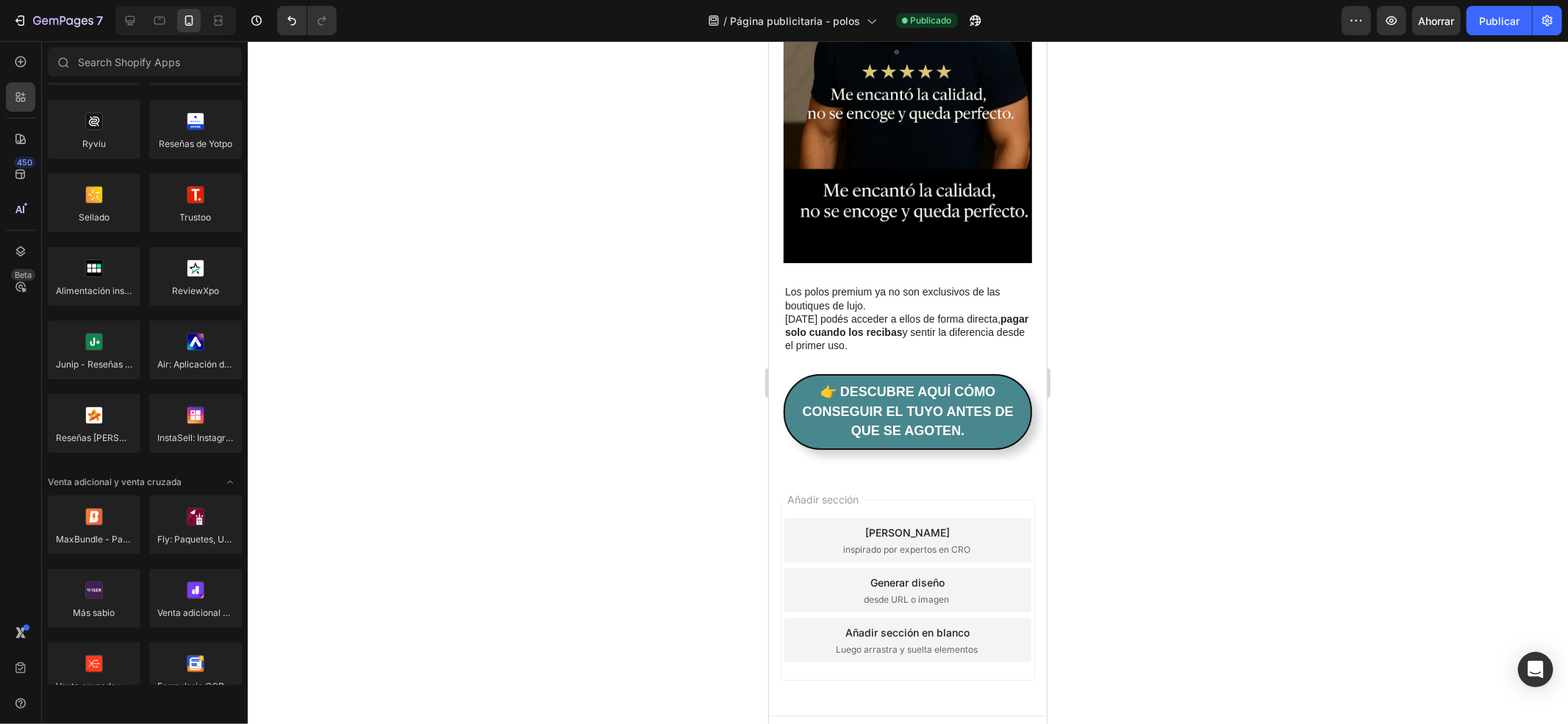
scroll to position [0, 0]
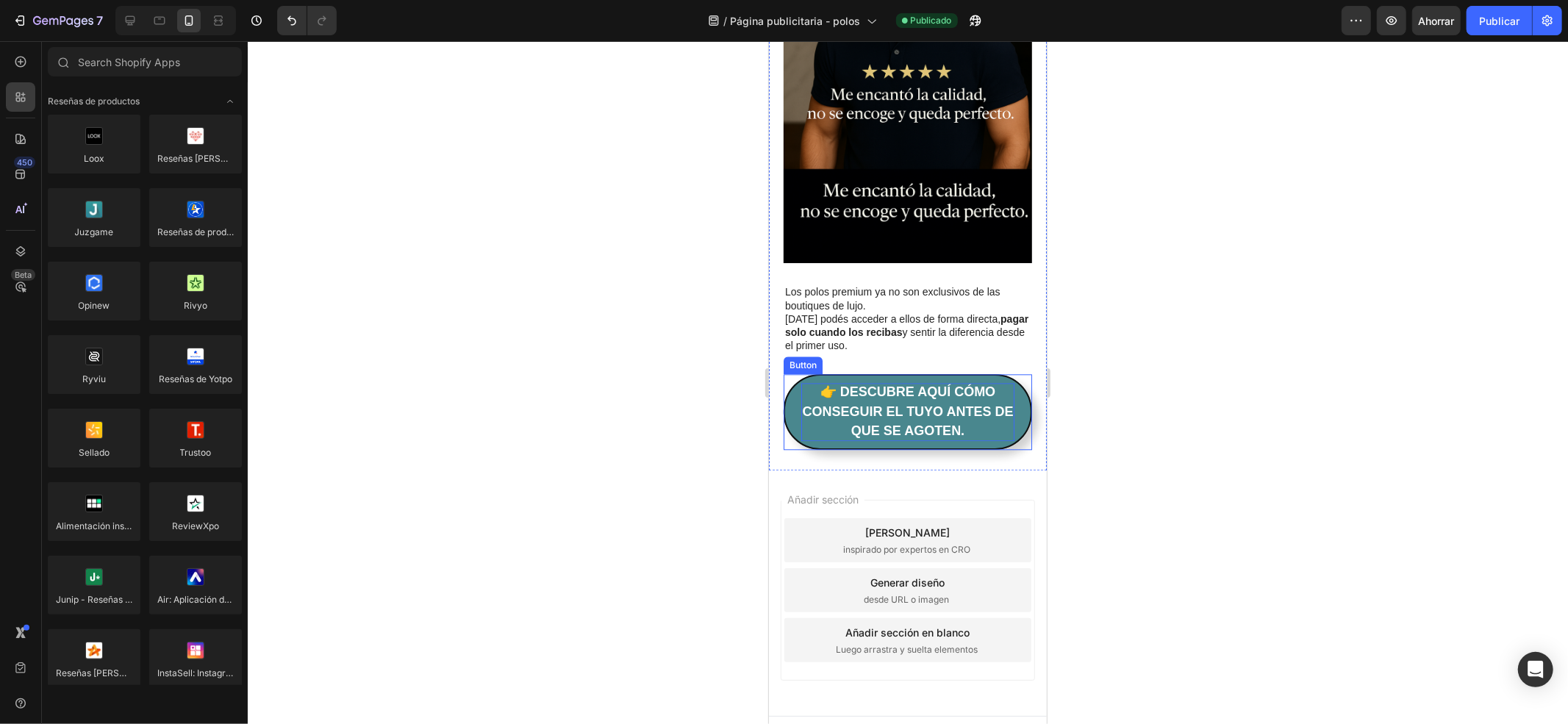
click at [807, 406] on p "👉 Descubre aquí cómo conseguir el tuyo antes de que se agoten." at bounding box center [906, 411] width 213 height 58
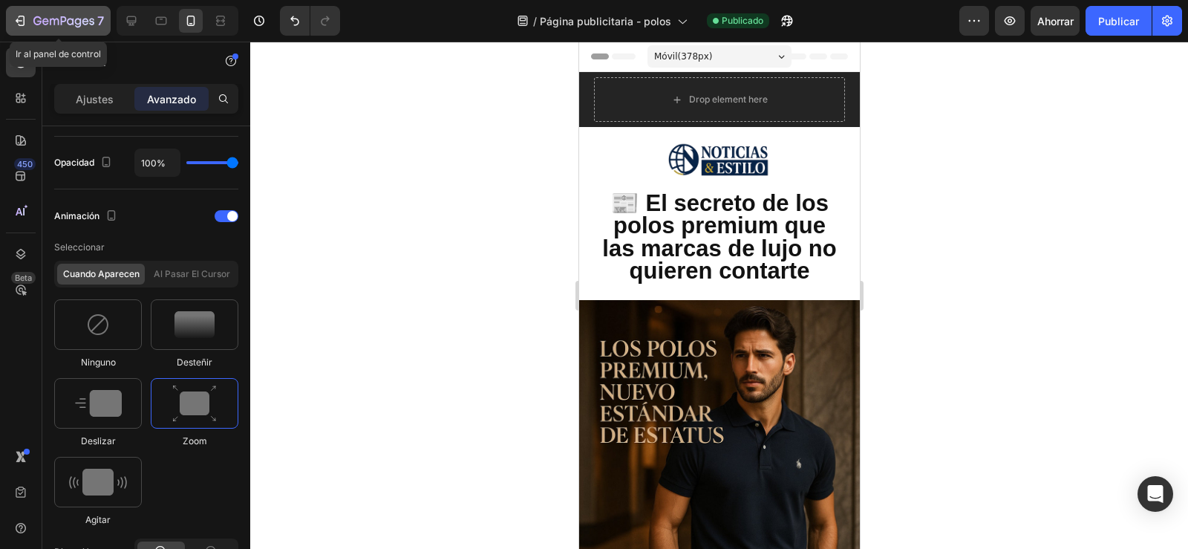
click at [19, 24] on icon "button" at bounding box center [20, 20] width 15 height 15
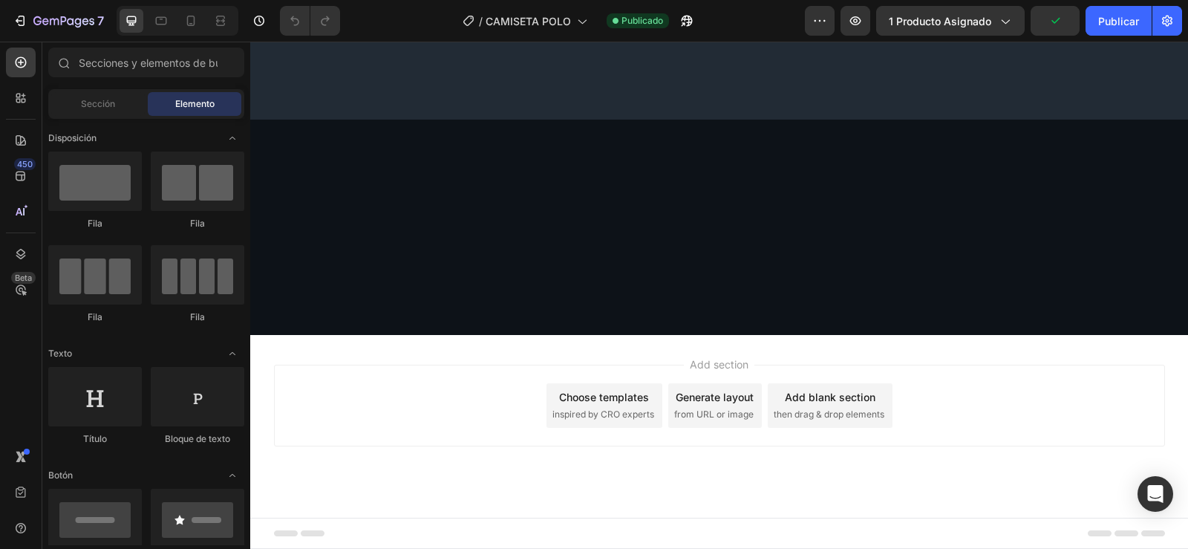
scroll to position [3859, 0]
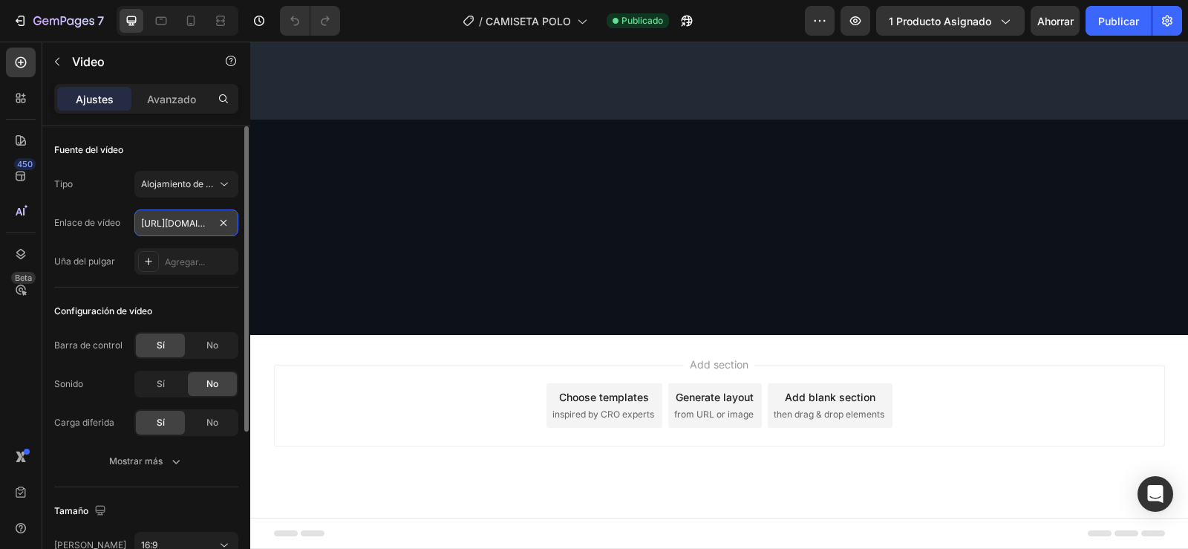
click at [189, 224] on input "https://cdn.shopify.com/videos/c/o/v/2cd3deb506b54b009063f7270ab5cf2e.mp4" at bounding box center [186, 222] width 104 height 27
click at [180, 183] on font "Alojamiento de vídeos" at bounding box center [187, 183] width 92 height 11
click at [194, 139] on div "Fuente del vídeo" at bounding box center [146, 150] width 184 height 24
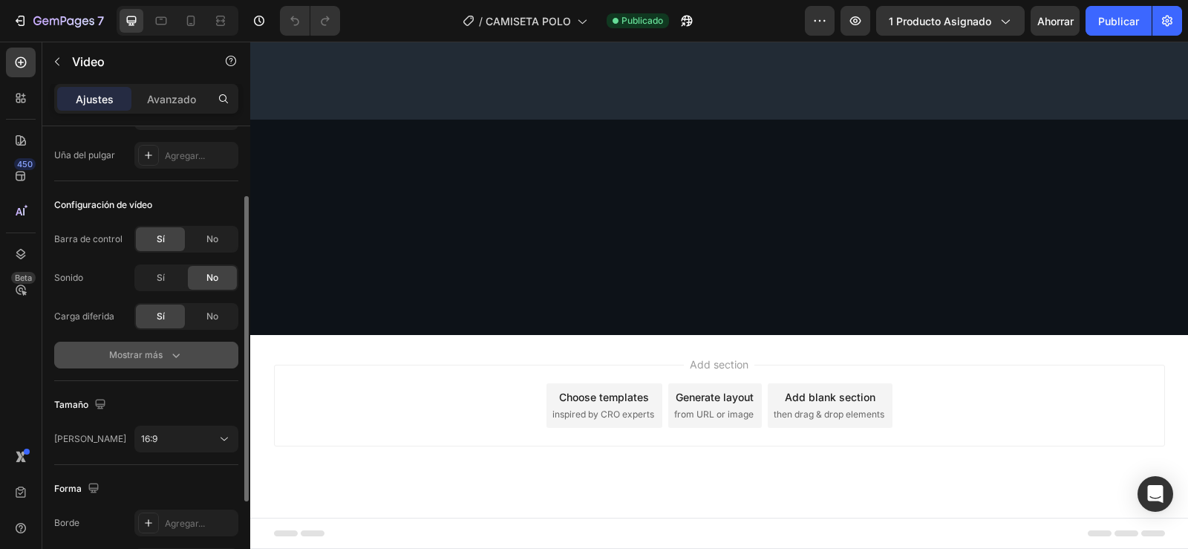
click at [161, 357] on font "Mostrar más" at bounding box center [135, 354] width 53 height 11
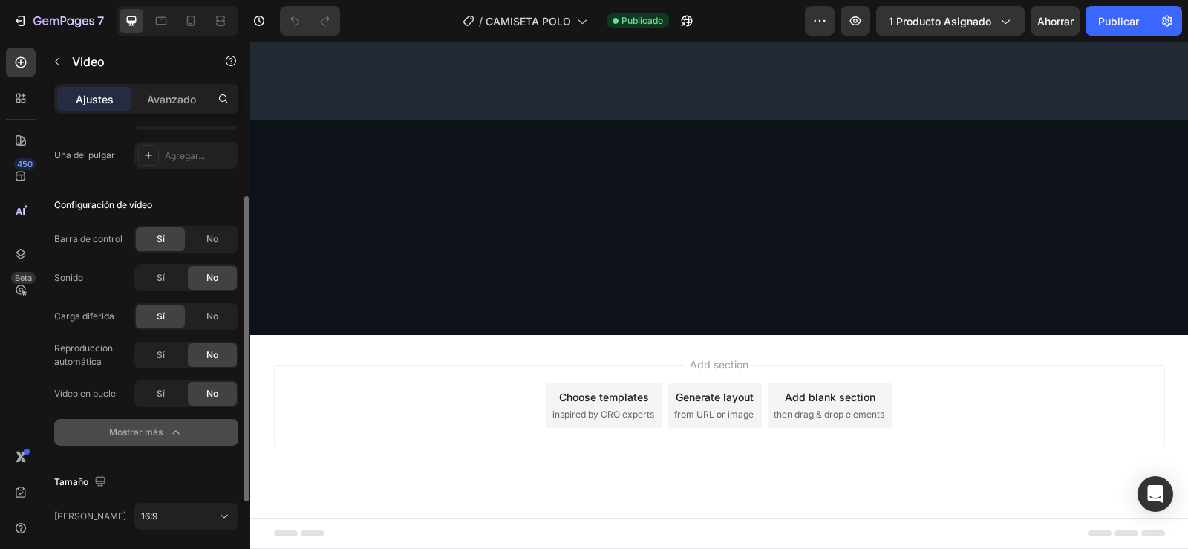
click at [163, 427] on div "Mostrar más" at bounding box center [146, 432] width 74 height 15
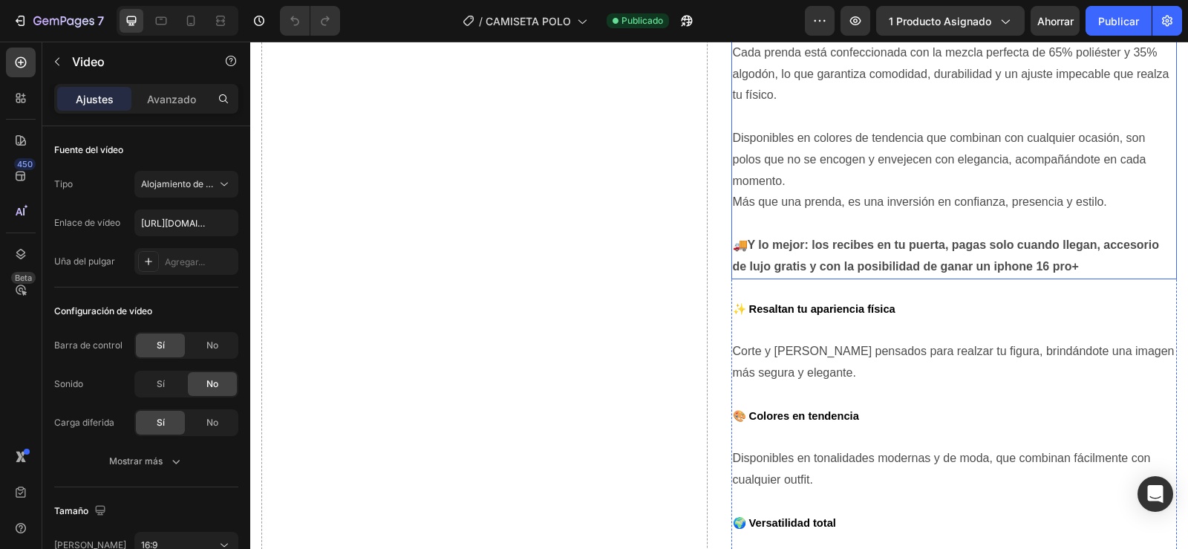
scroll to position [963, 0]
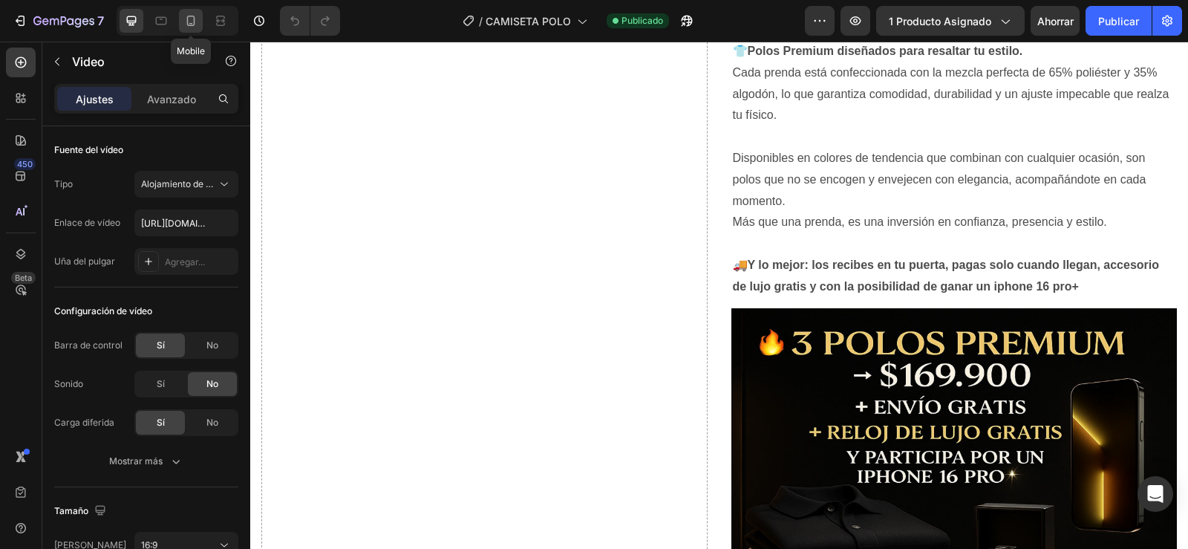
click at [193, 17] on icon at bounding box center [190, 20] width 15 height 15
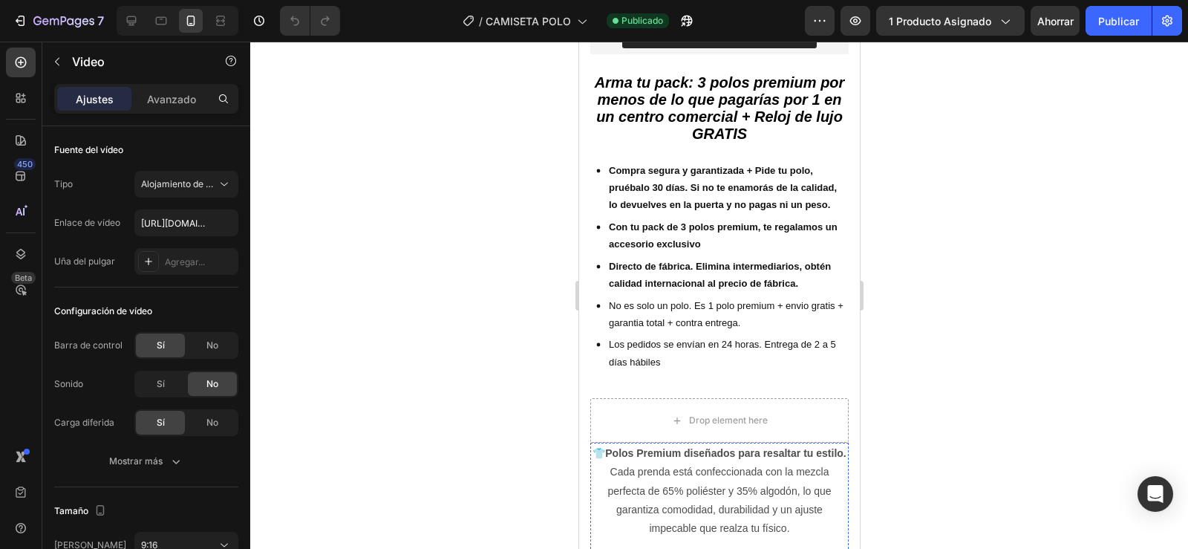
scroll to position [627, 0]
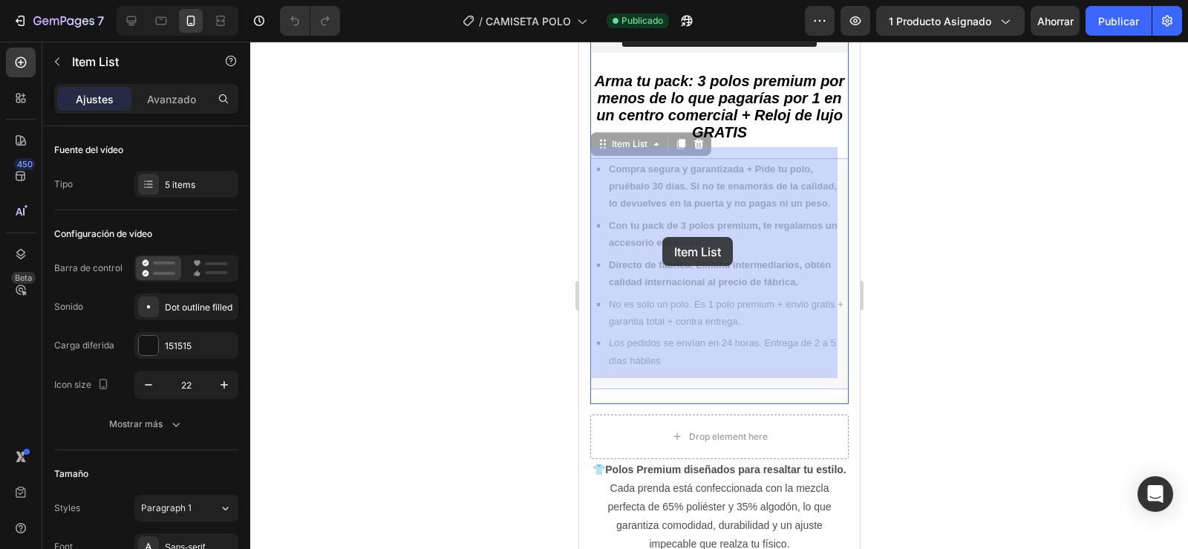
drag, startPoint x: 598, startPoint y: 165, endPoint x: 661, endPoint y: 237, distance: 95.7
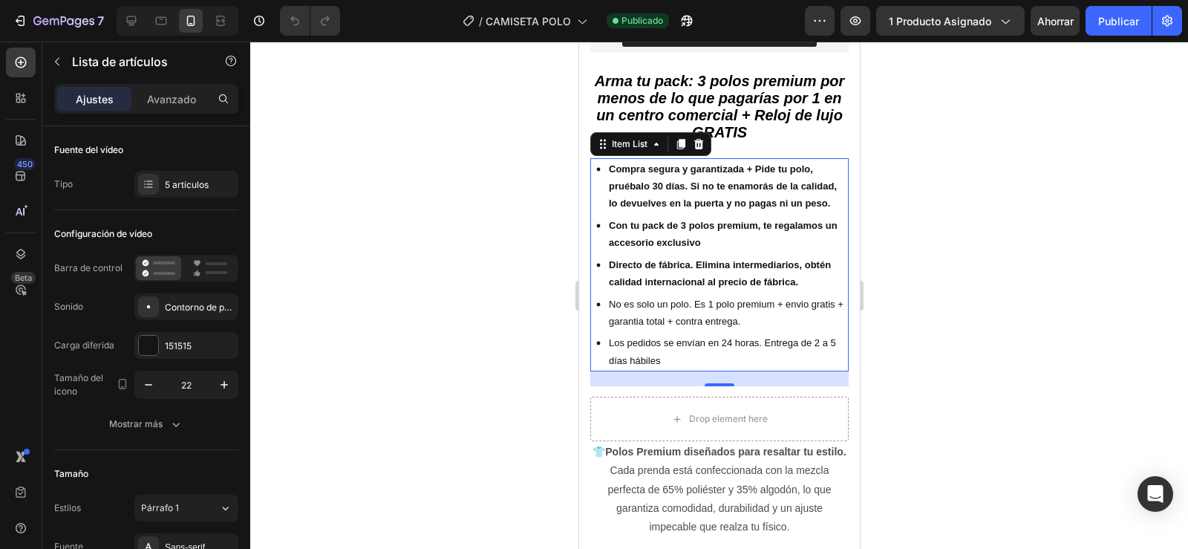
click at [597, 204] on div "Compra segura y garantizada + Pide tu polo, pruébalo 30 días. Si no te enamorás…" at bounding box center [718, 186] width 258 height 56
click at [650, 138] on icon at bounding box center [655, 144] width 12 height 12
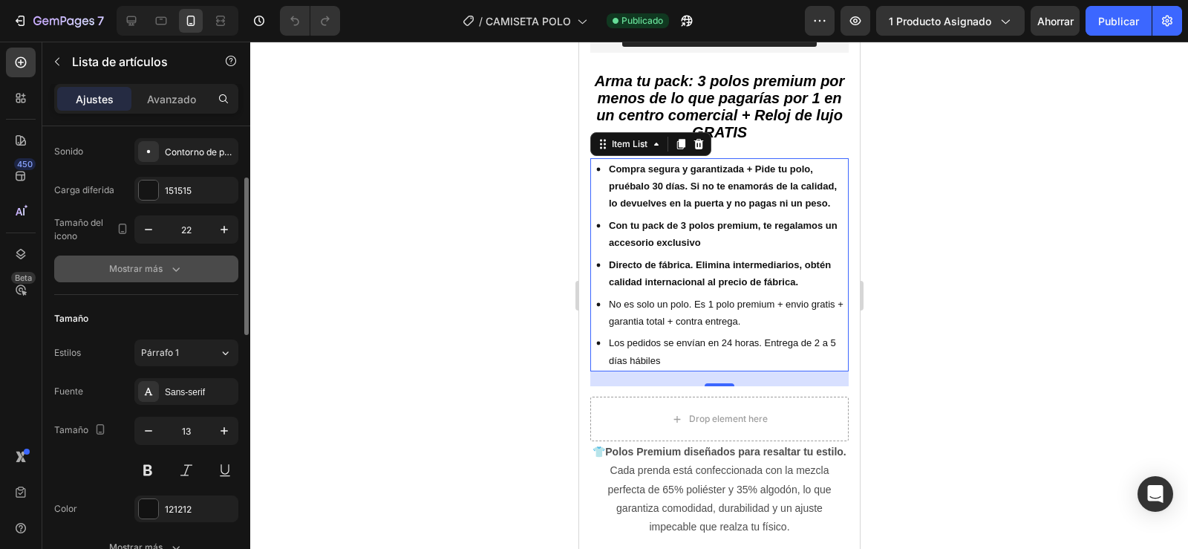
scroll to position [154, 0]
click at [220, 431] on icon "button" at bounding box center [224, 431] width 15 height 15
type input "14"
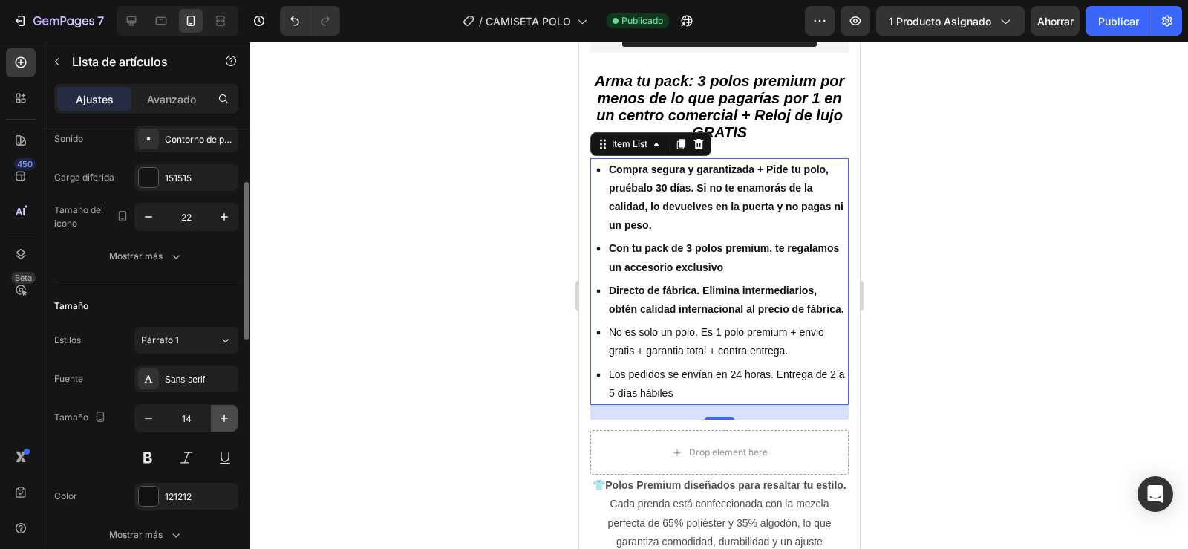
scroll to position [167, 0]
click at [293, 22] on icon "Deshacer/Rehacer" at bounding box center [294, 20] width 15 height 15
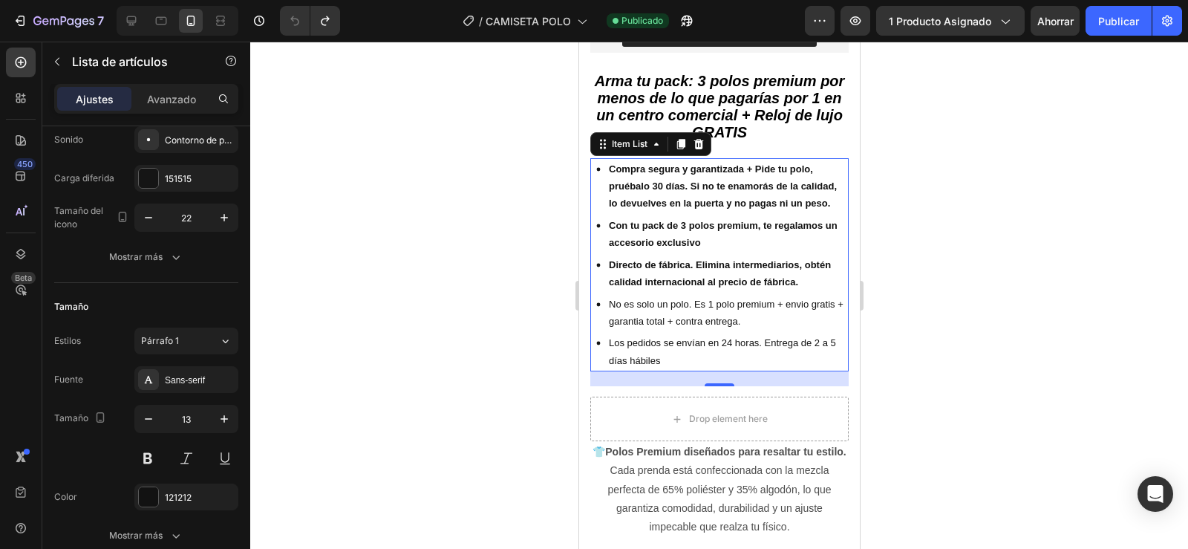
click at [608, 163] on strong "Compra segura y garantizada + Pide tu polo, pruébalo 30 días. Si no te enamorás…" at bounding box center [722, 186] width 228 height 46
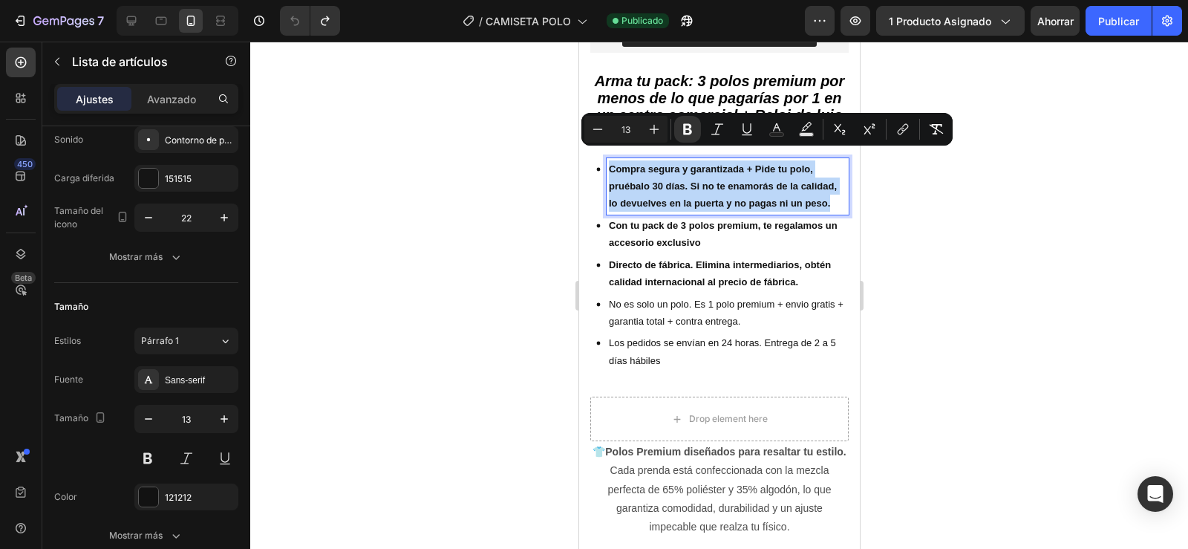
drag, startPoint x: 608, startPoint y: 160, endPoint x: 658, endPoint y: 206, distance: 67.8
click at [658, 206] on p "Compra segura y garantizada + Pide tu polo, pruébalo 30 días. Si no te enamorás…" at bounding box center [727, 186] width 238 height 52
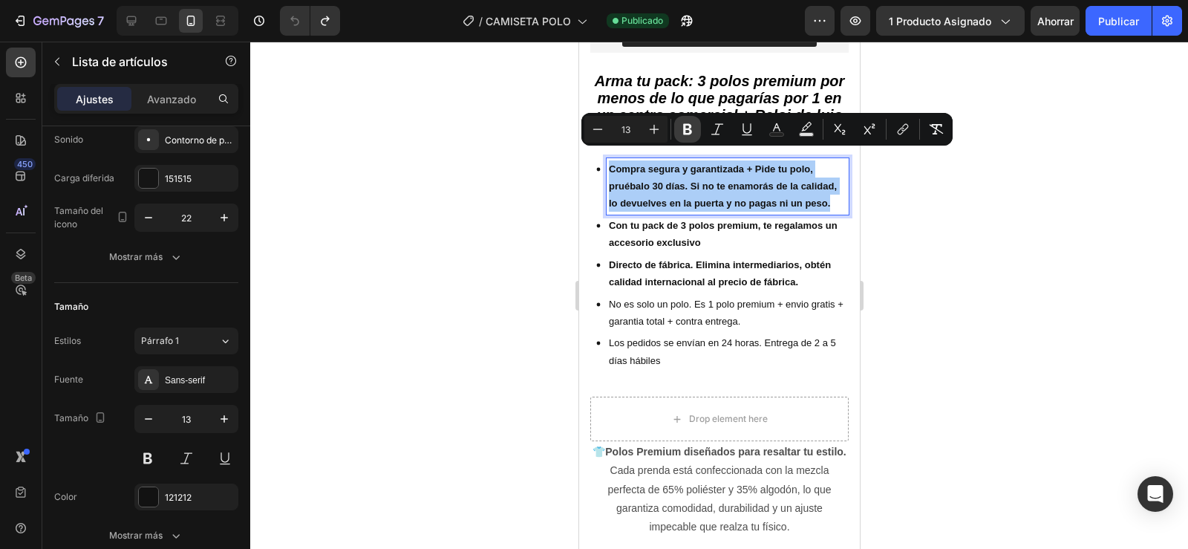
click at [687, 128] on icon "Editor contextual toolbar" at bounding box center [687, 129] width 9 height 11
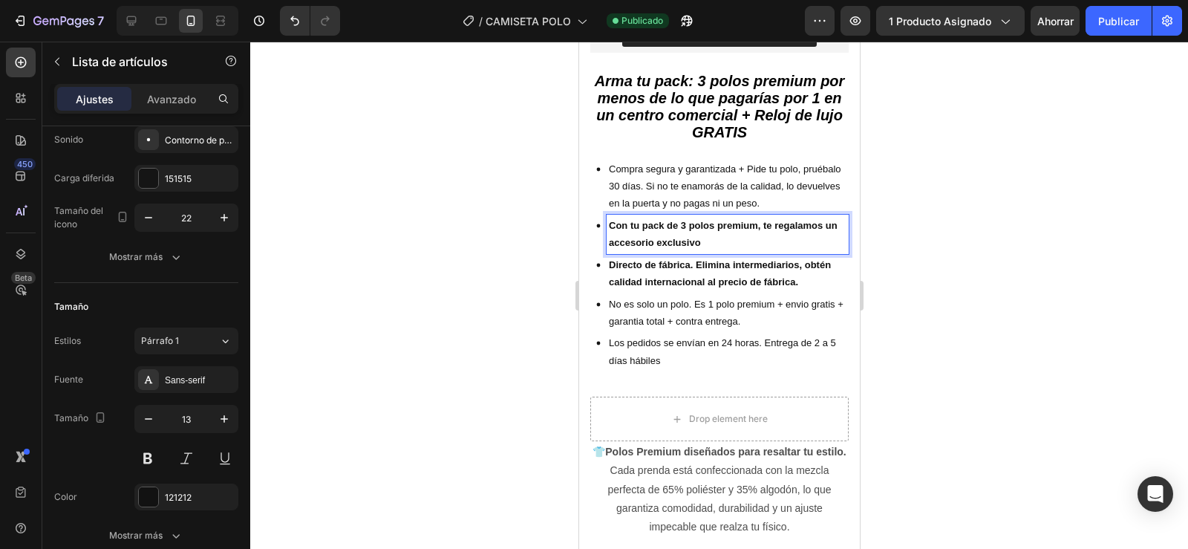
click at [610, 220] on strong "Con tu pack de 3 polos premium, te regalamos un accesorio exclusivo" at bounding box center [722, 234] width 229 height 28
drag, startPoint x: 609, startPoint y: 214, endPoint x: 721, endPoint y: 226, distance: 112.7
click at [721, 226] on p "Con tu pack de 3 polos premium, te regalamos un accesorio exclusivo" at bounding box center [727, 234] width 238 height 35
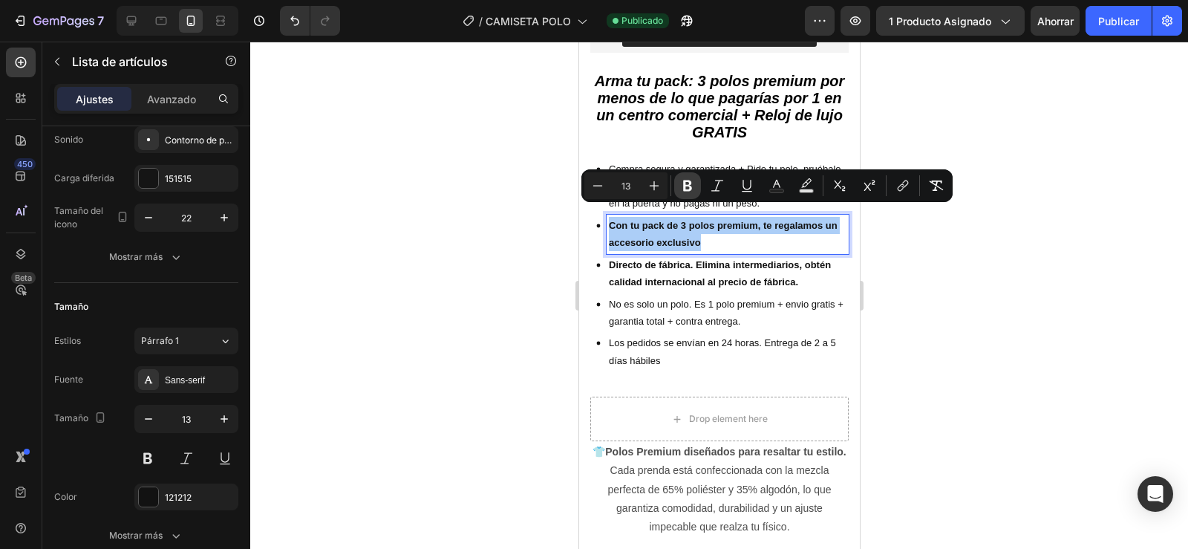
click at [687, 188] on icon "Editor contextual toolbar" at bounding box center [687, 185] width 15 height 15
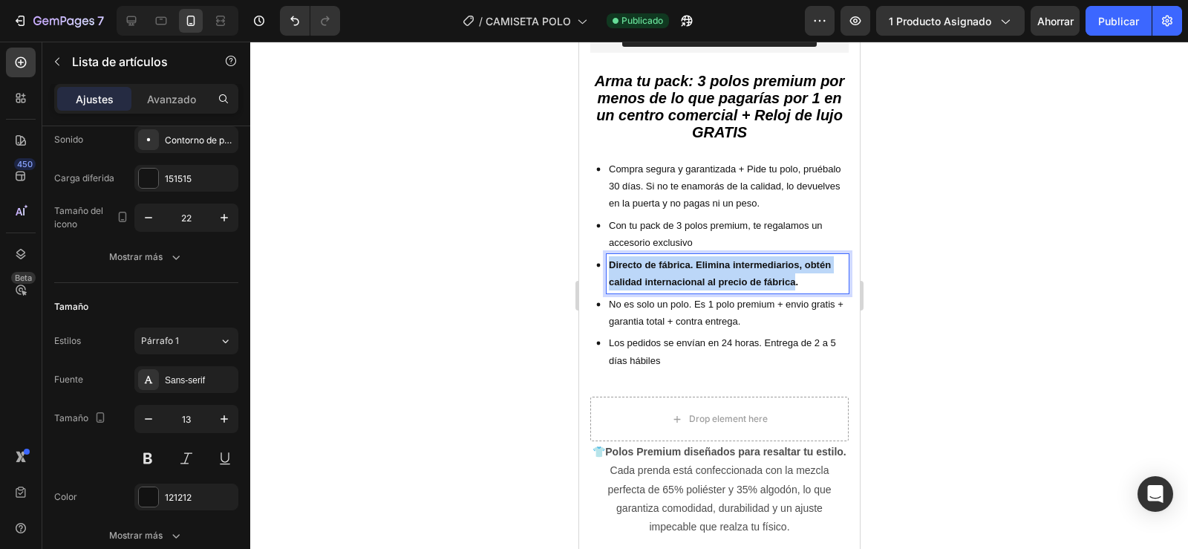
drag, startPoint x: 609, startPoint y: 253, endPoint x: 795, endPoint y: 269, distance: 187.0
click at [795, 269] on strong "Directo de fábrica. Elimina intermediarios, obtén calidad internacional al prec…" at bounding box center [719, 273] width 222 height 28
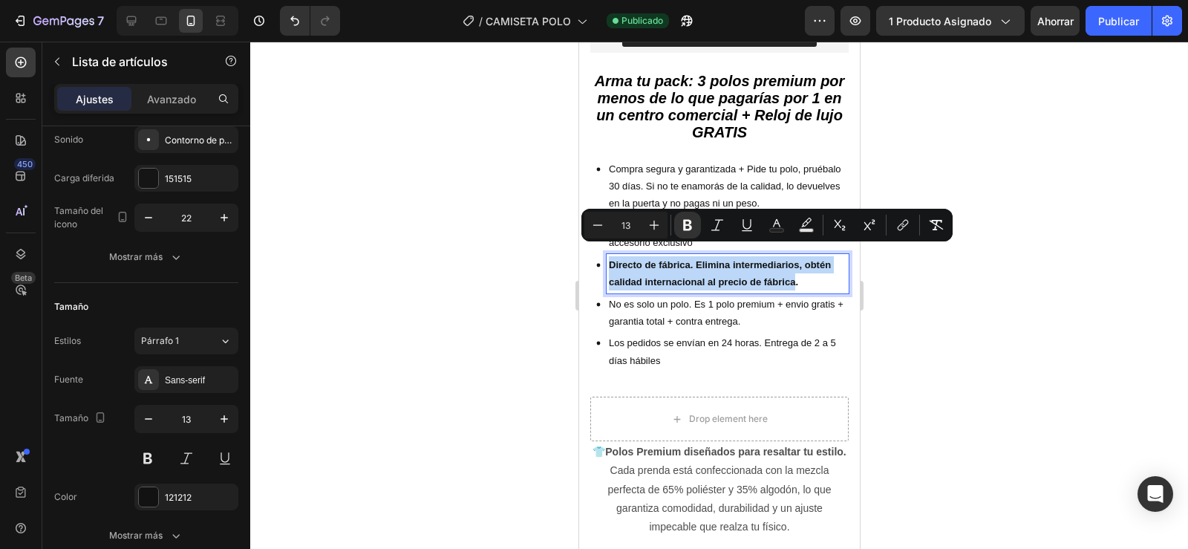
click at [795, 269] on strong "Directo de fábrica. Elimina intermediarios, obtén calidad internacional al prec…" at bounding box center [719, 273] width 222 height 28
drag, startPoint x: 799, startPoint y: 272, endPoint x: 602, endPoint y: 247, distance: 199.0
click at [602, 254] on div "Directo de fábrica. Elimina intermediarios, obtén calidad internacional al prec…" at bounding box center [718, 273] width 258 height 39
click at [687, 226] on icon "Editor contextual toolbar" at bounding box center [687, 224] width 15 height 15
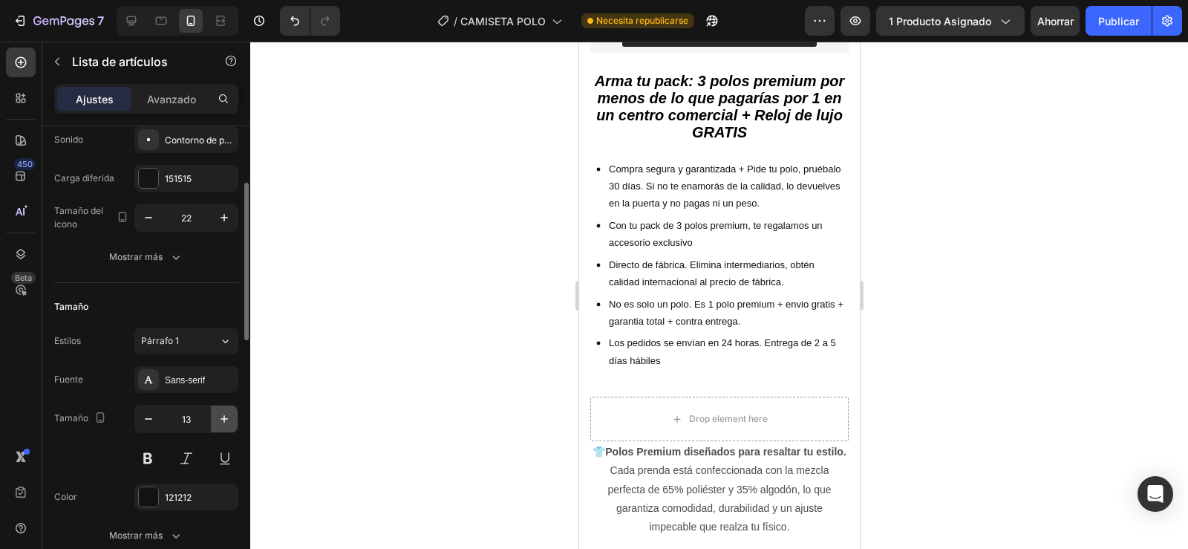
click at [221, 418] on icon "button" at bounding box center [224, 418] width 15 height 15
type input "14"
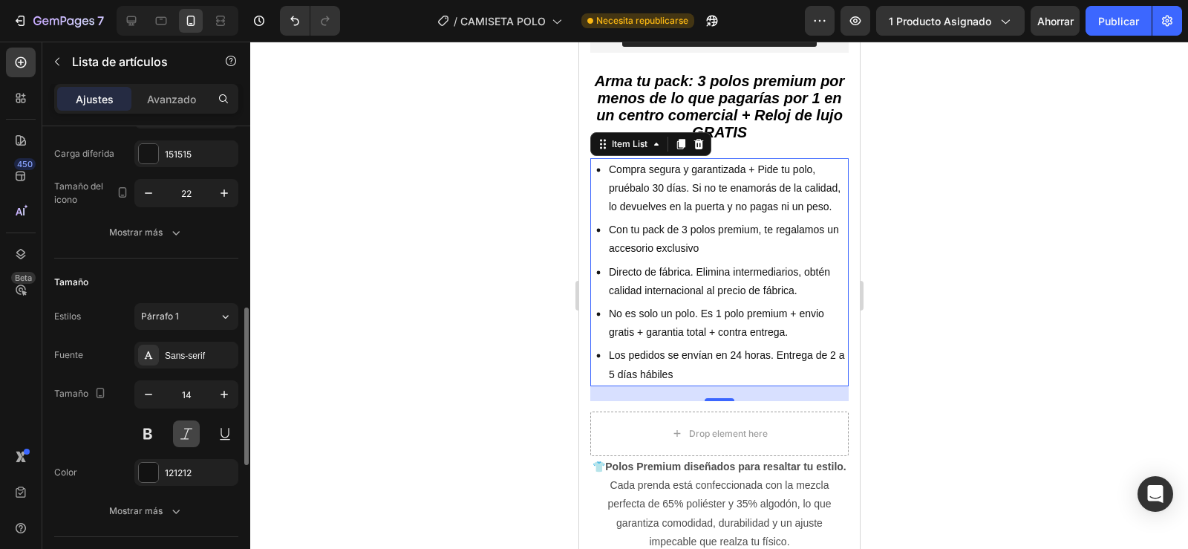
scroll to position [278, 0]
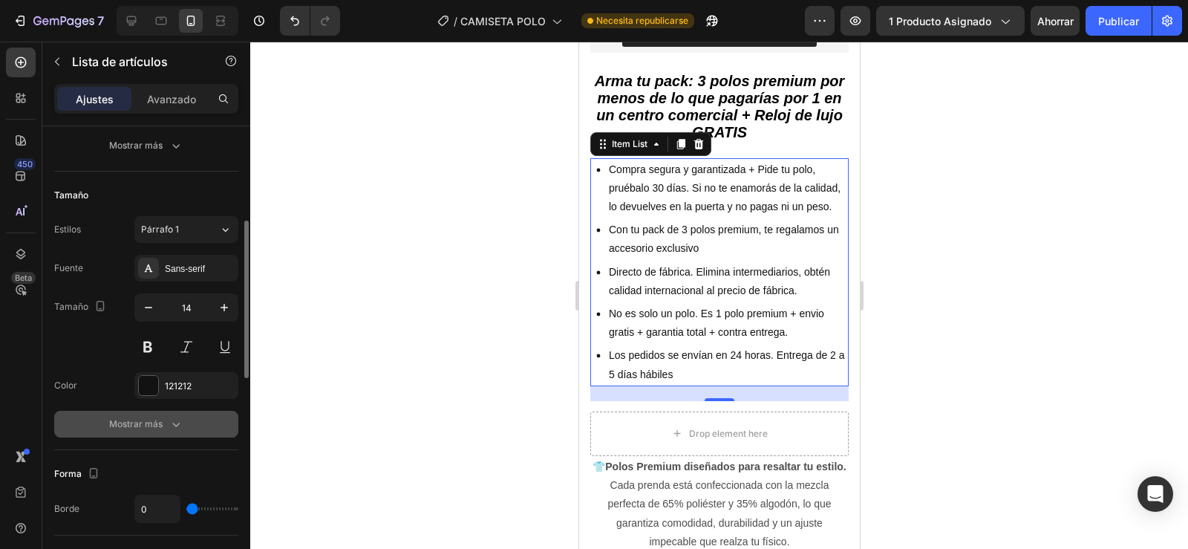
click at [163, 418] on div "Mostrar más" at bounding box center [146, 423] width 74 height 15
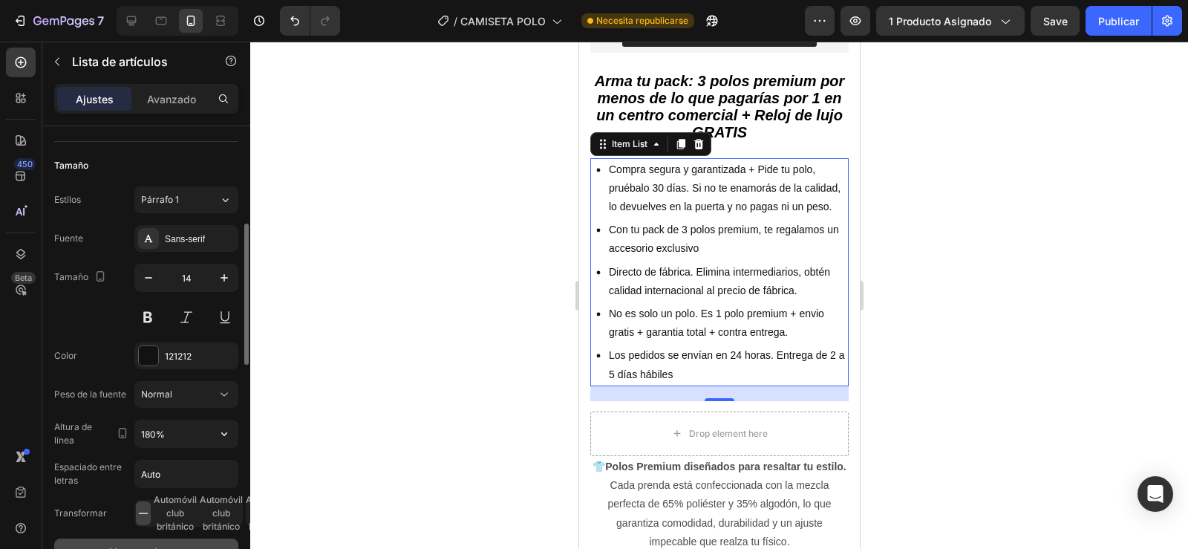
scroll to position [311, 0]
click at [172, 436] on input "180%" at bounding box center [186, 430] width 102 height 27
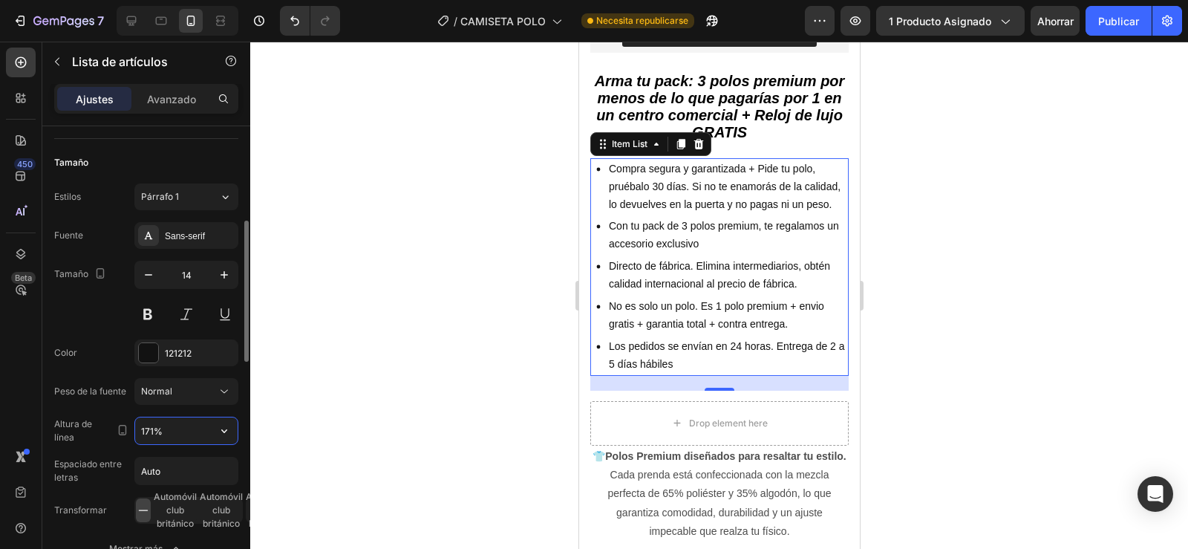
type input "170%"
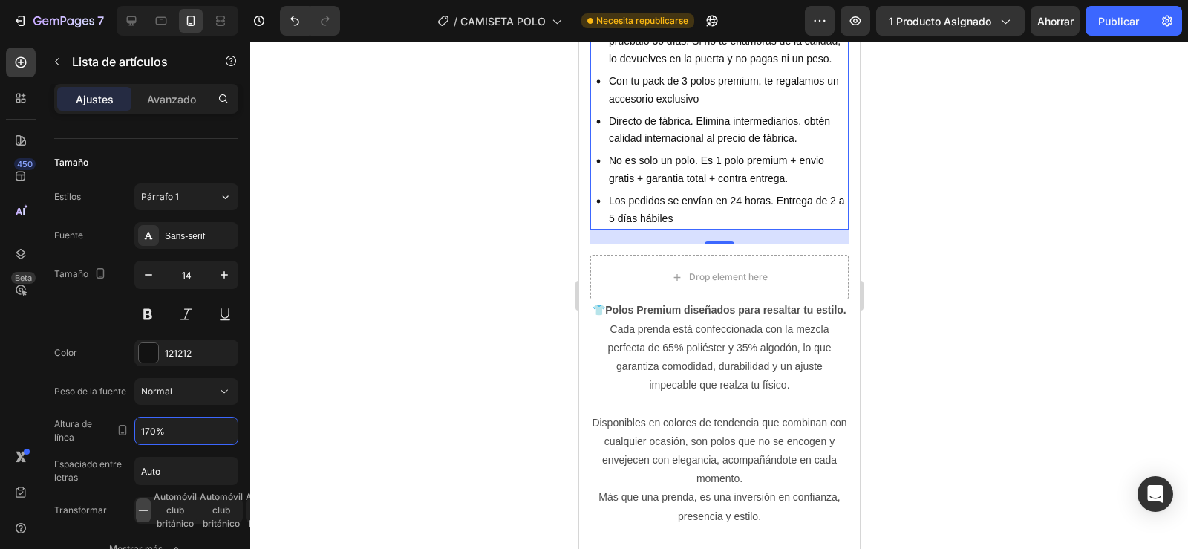
scroll to position [781, 0]
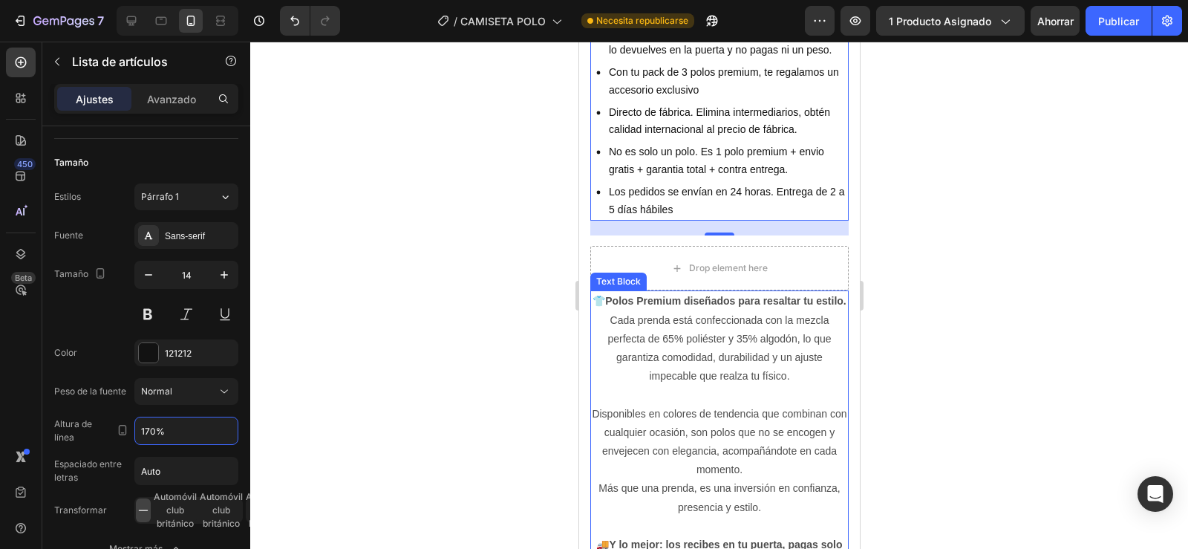
click at [656, 370] on p "👕 Polos Premium diseñados para resaltar tu estilo. Cada prenda está confecciona…" at bounding box center [718, 339] width 255 height 94
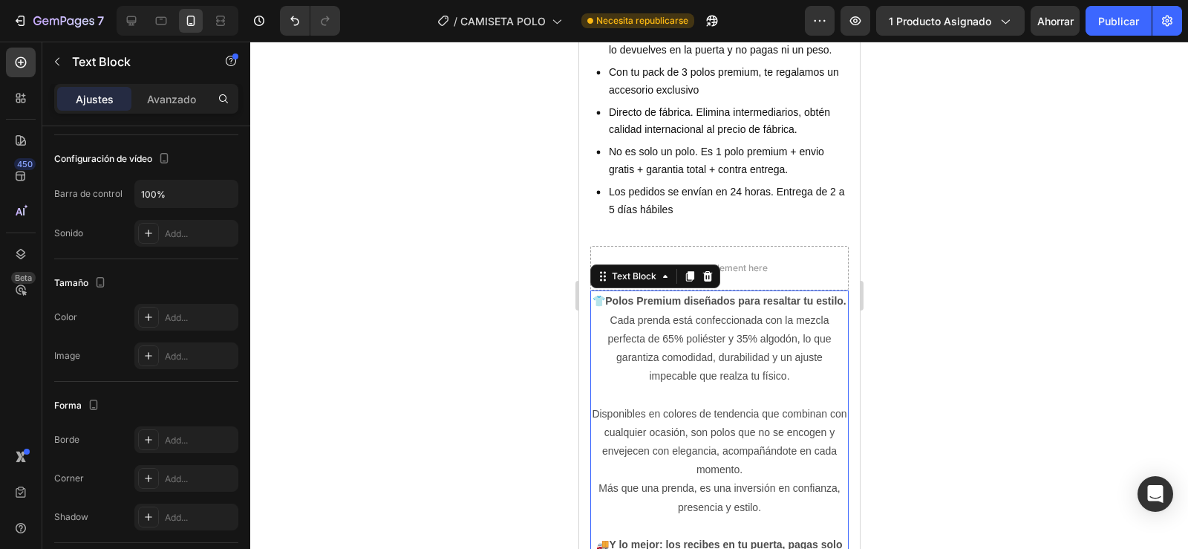
scroll to position [0, 0]
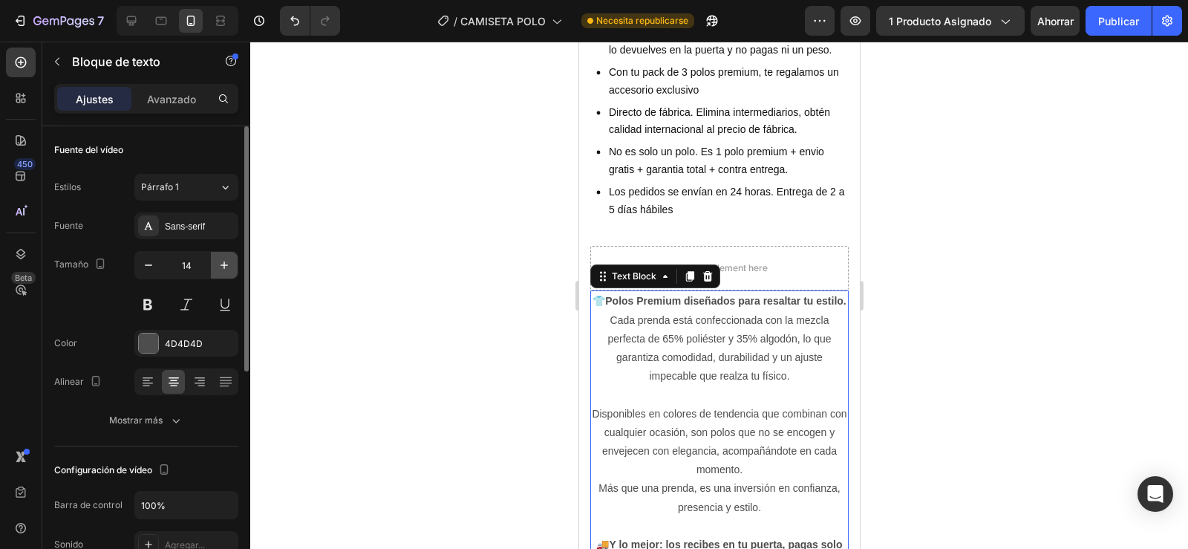
click at [222, 261] on icon "button" at bounding box center [224, 265] width 15 height 15
type input "15"
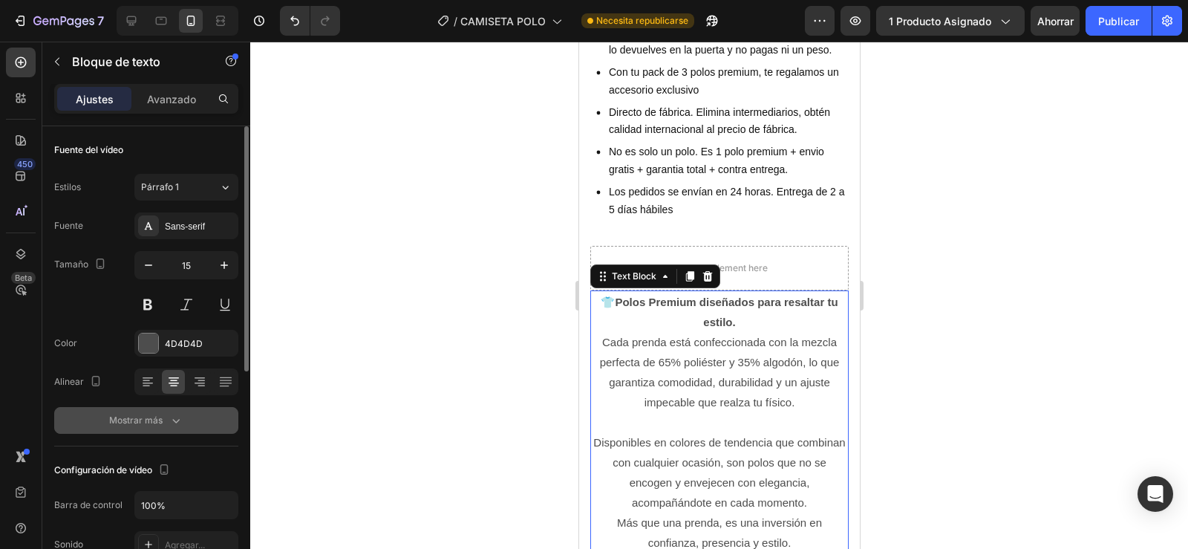
click at [168, 421] on icon "button" at bounding box center [175, 420] width 15 height 15
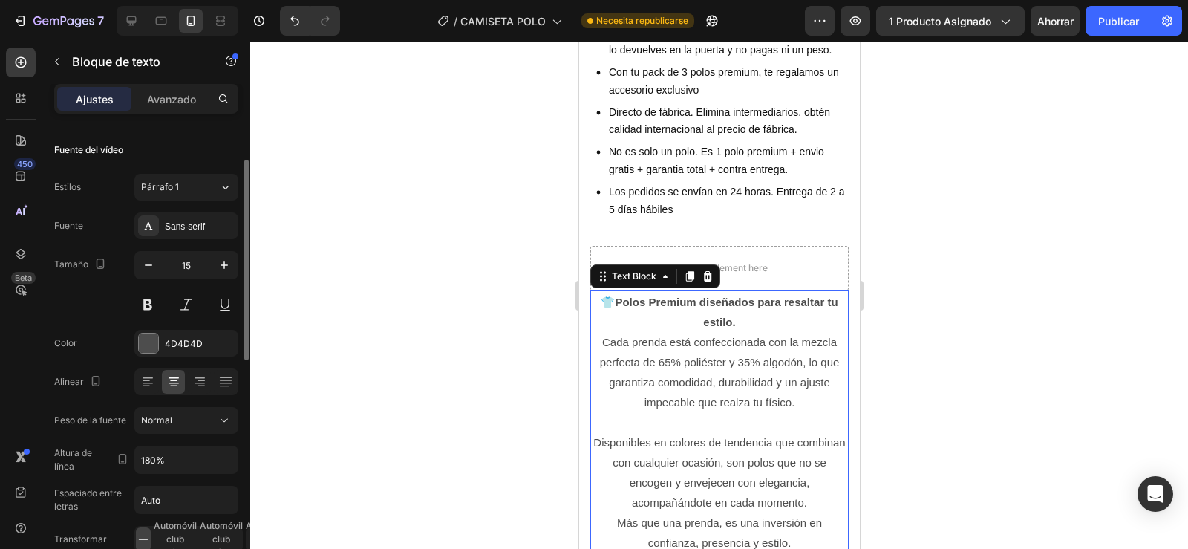
scroll to position [27, 0]
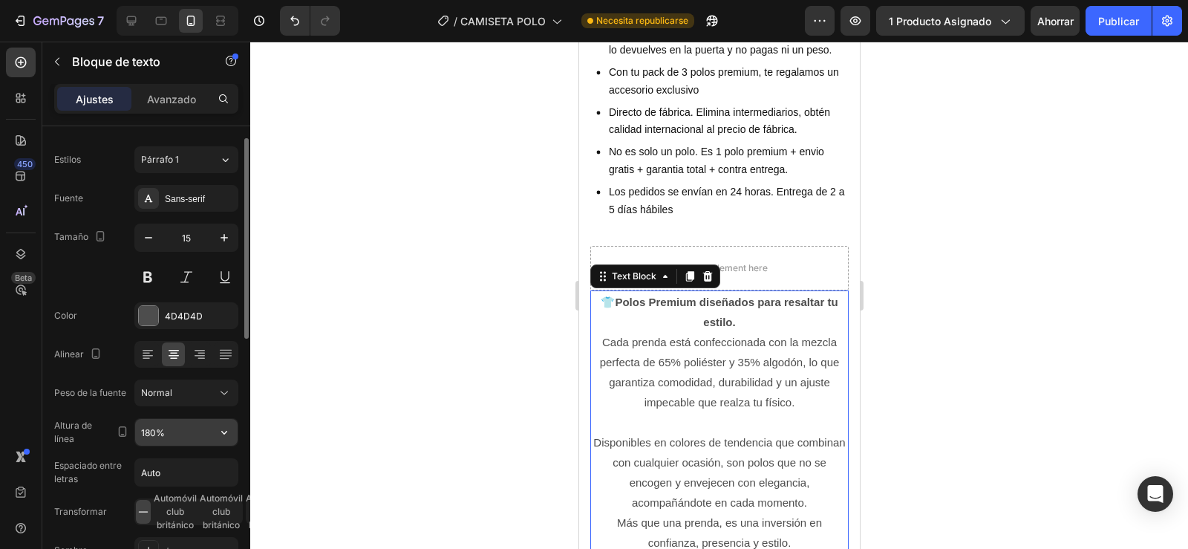
click at [188, 434] on input "180%" at bounding box center [186, 432] width 102 height 27
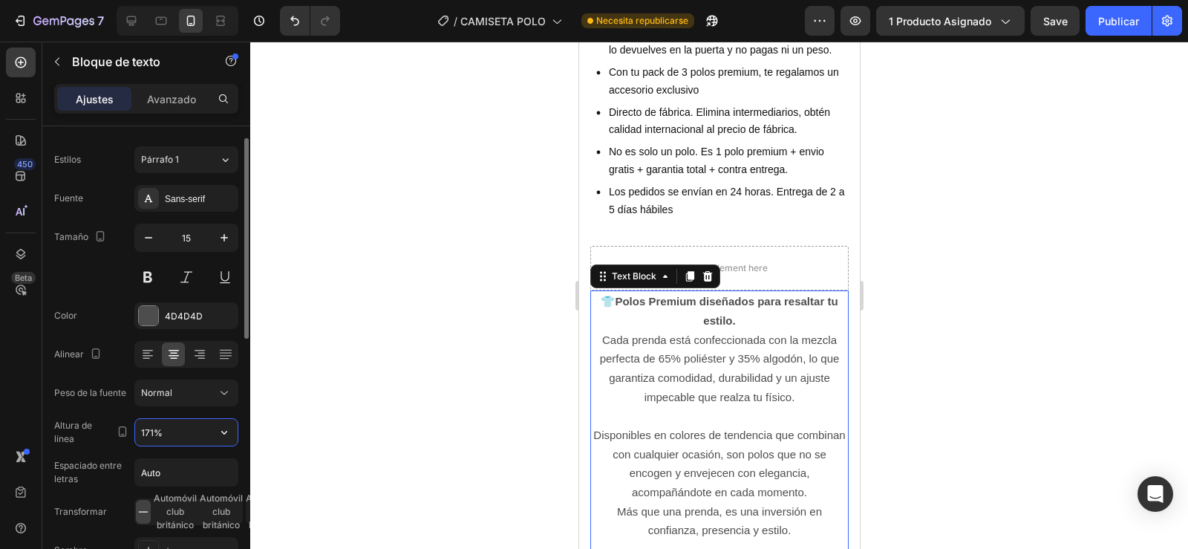
type input "170%"
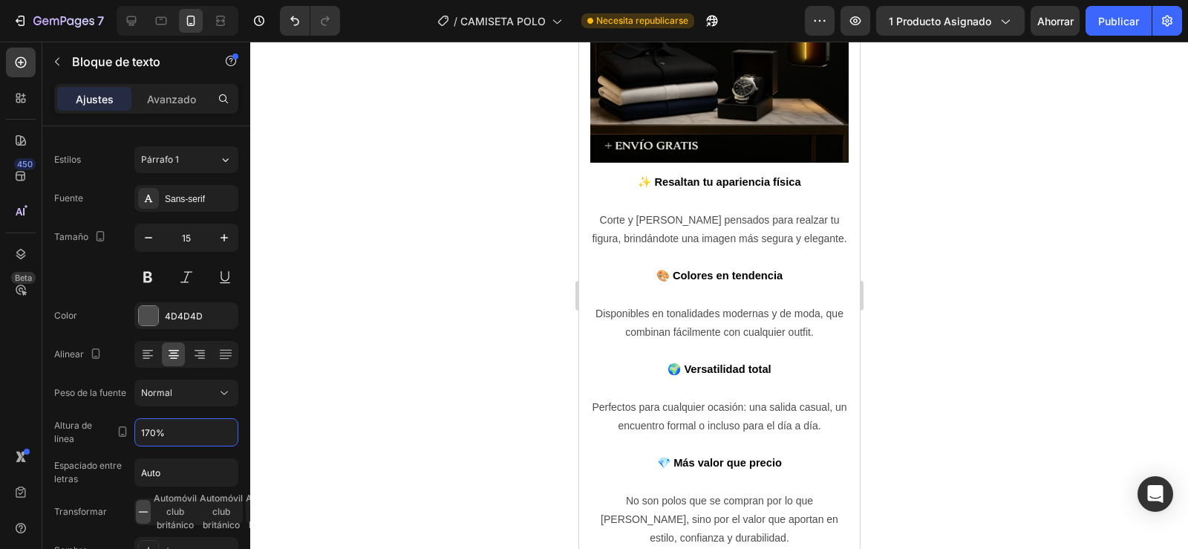
scroll to position [1493, 0]
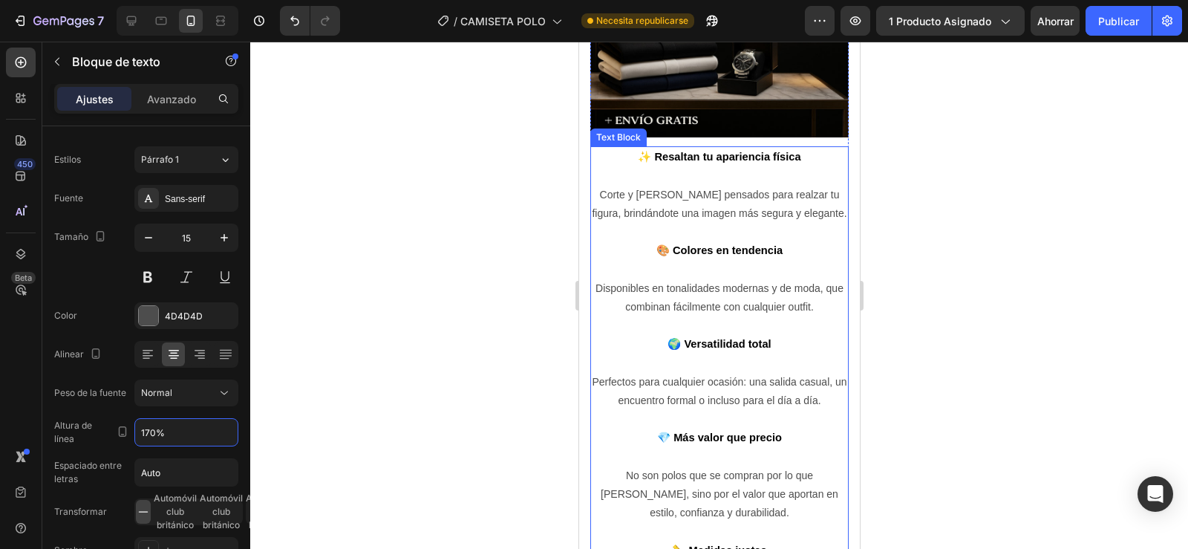
click at [599, 373] on p at bounding box center [718, 363] width 255 height 19
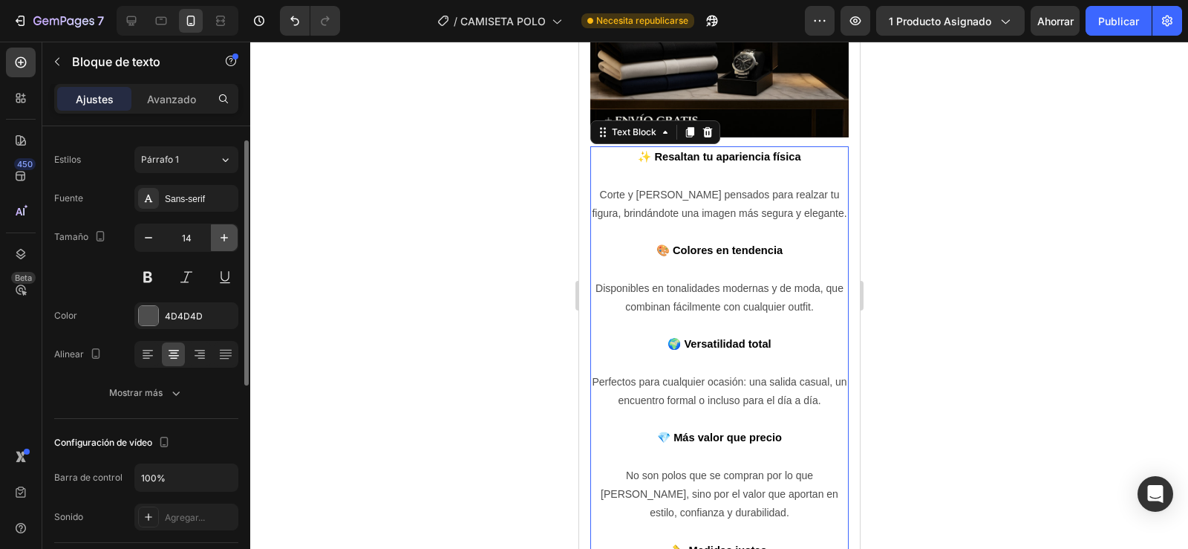
click at [224, 243] on icon "button" at bounding box center [224, 237] width 15 height 15
type input "15"
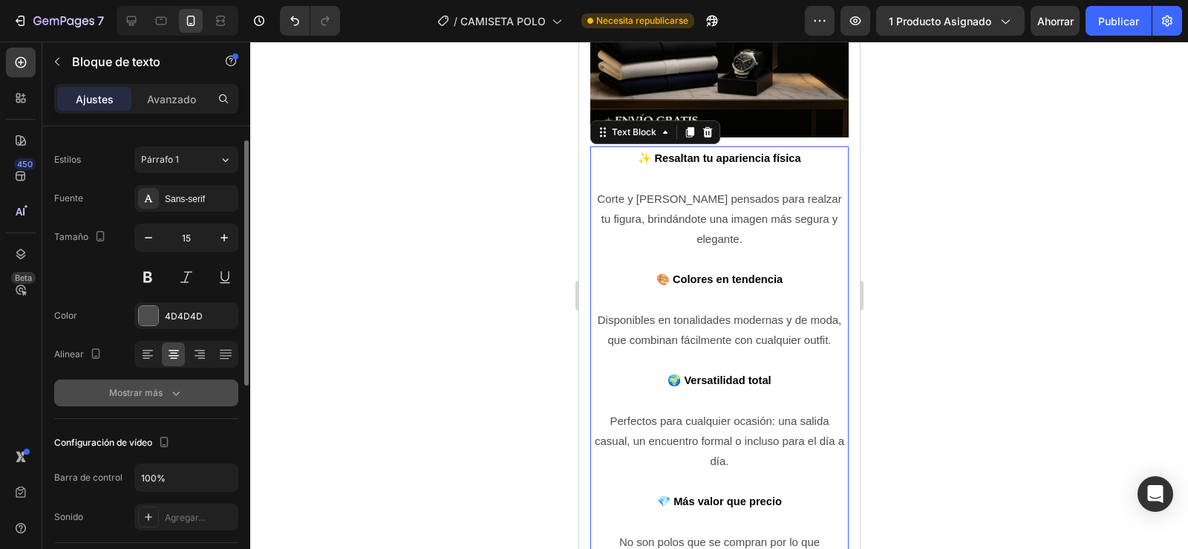
click at [168, 389] on icon "button" at bounding box center [175, 392] width 15 height 15
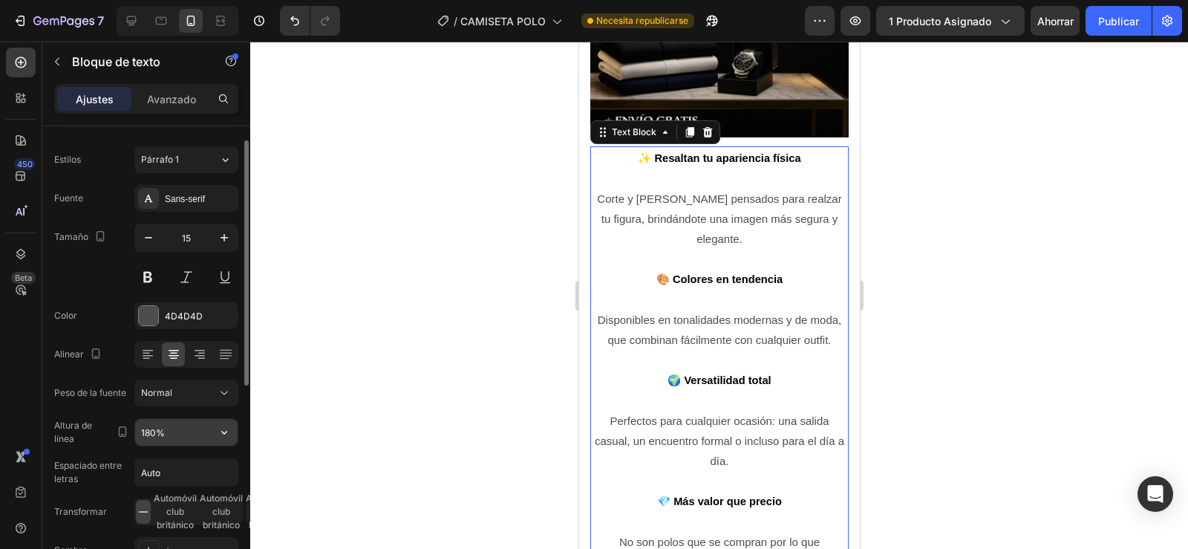
click at [154, 434] on input "180%" at bounding box center [186, 432] width 102 height 27
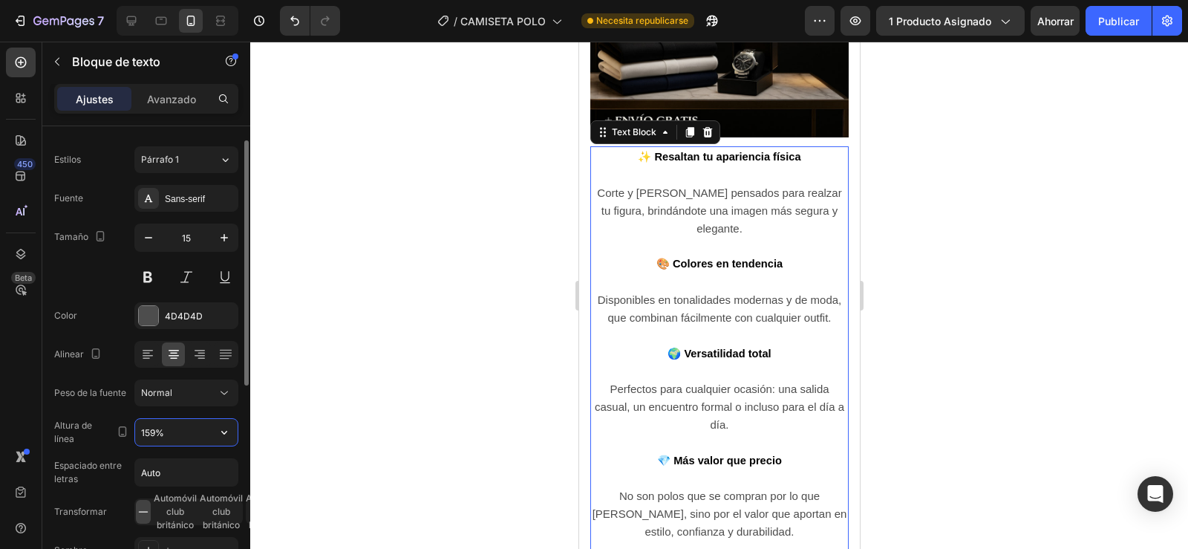
type input "160%"
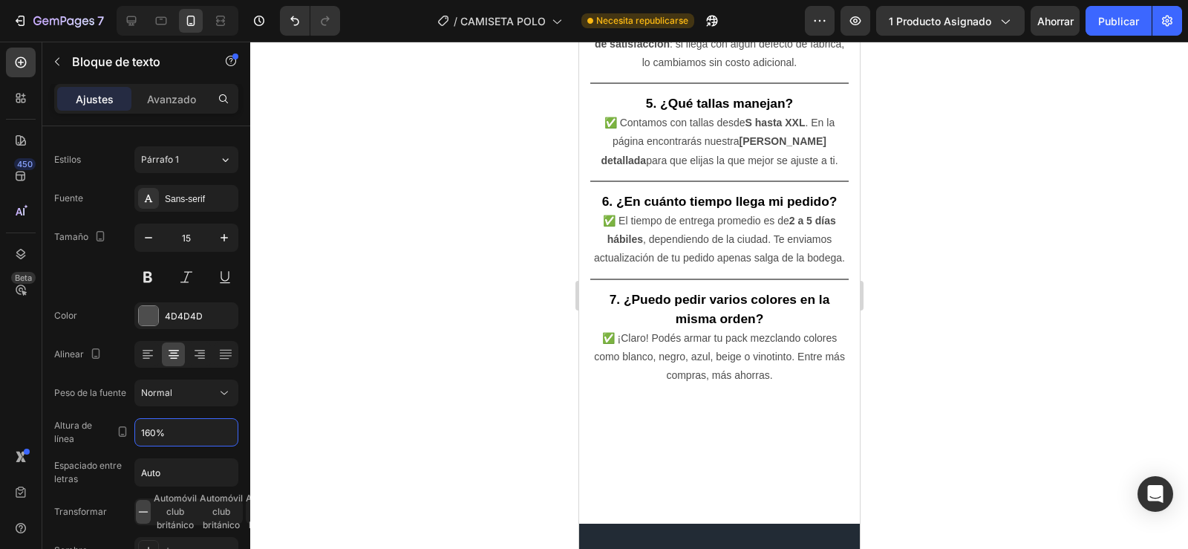
scroll to position [3678, 0]
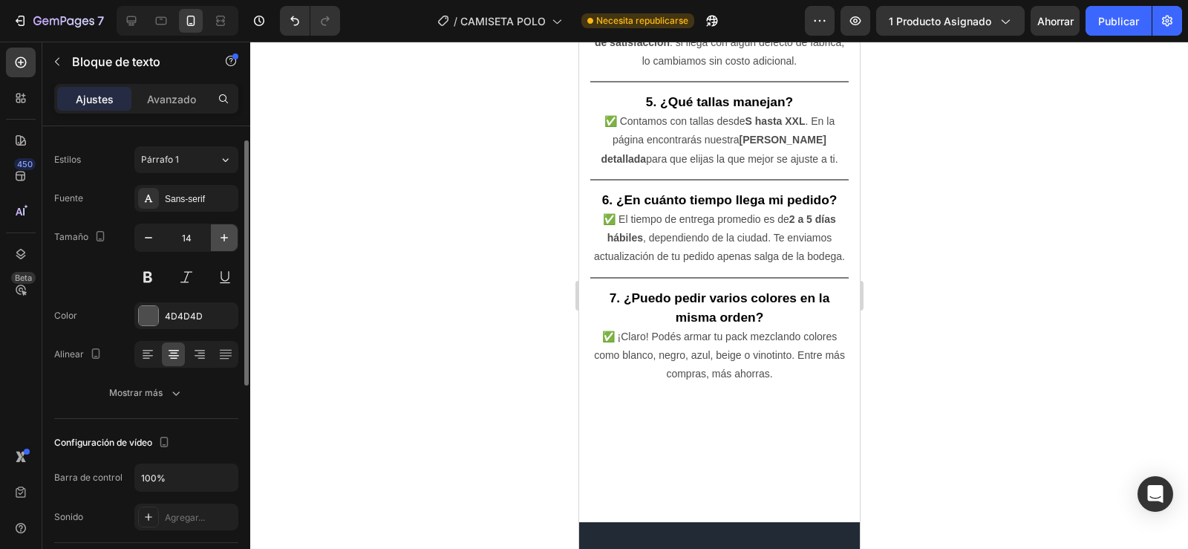
click at [227, 235] on icon "button" at bounding box center [224, 237] width 15 height 15
type input "15"
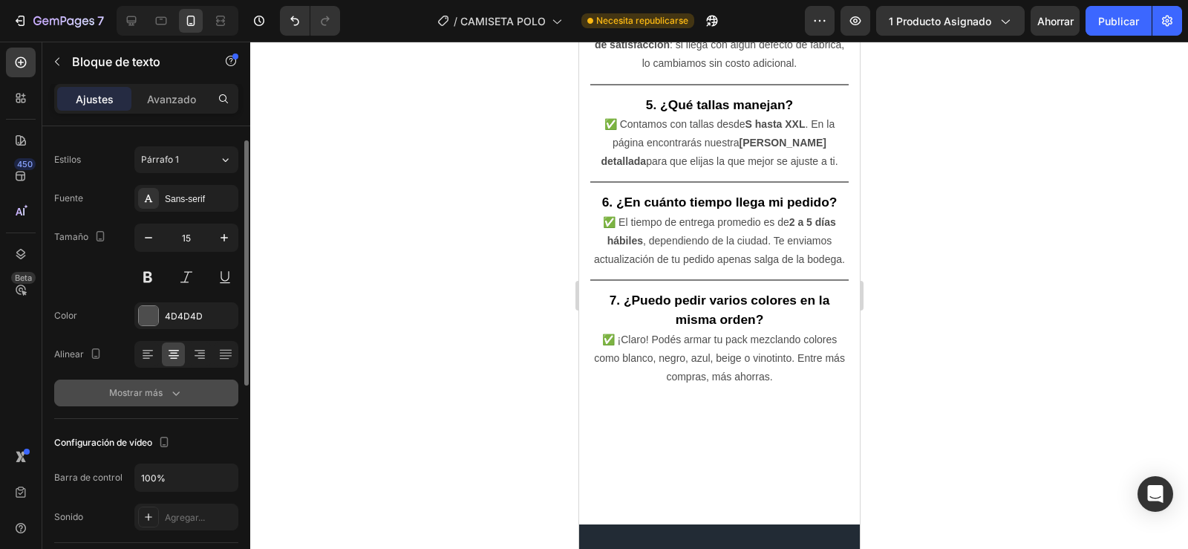
click at [177, 390] on icon "button" at bounding box center [175, 392] width 15 height 15
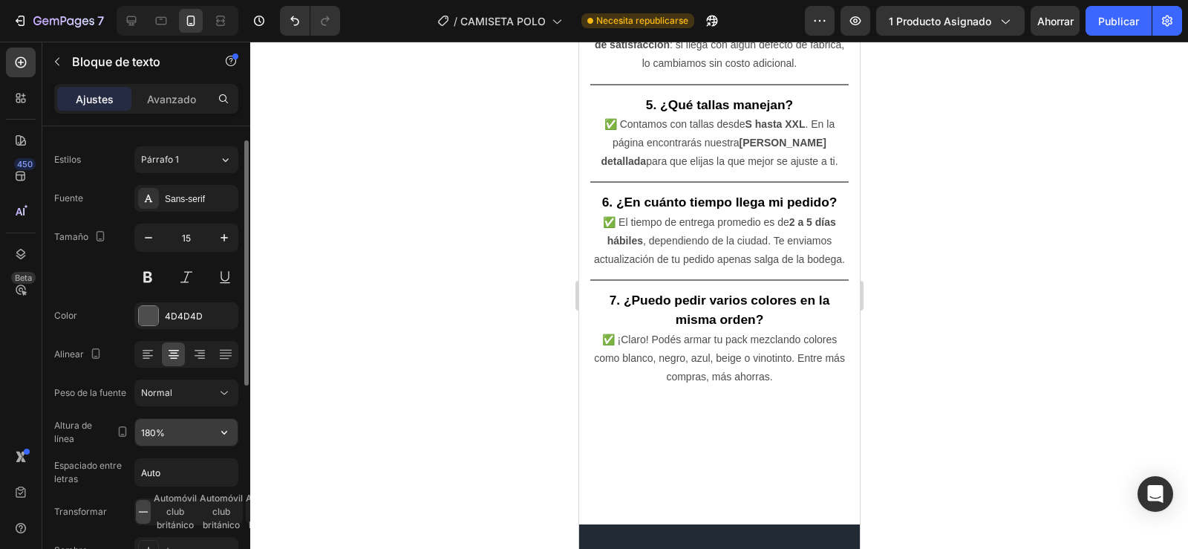
click at [166, 432] on input "180%" at bounding box center [186, 432] width 102 height 27
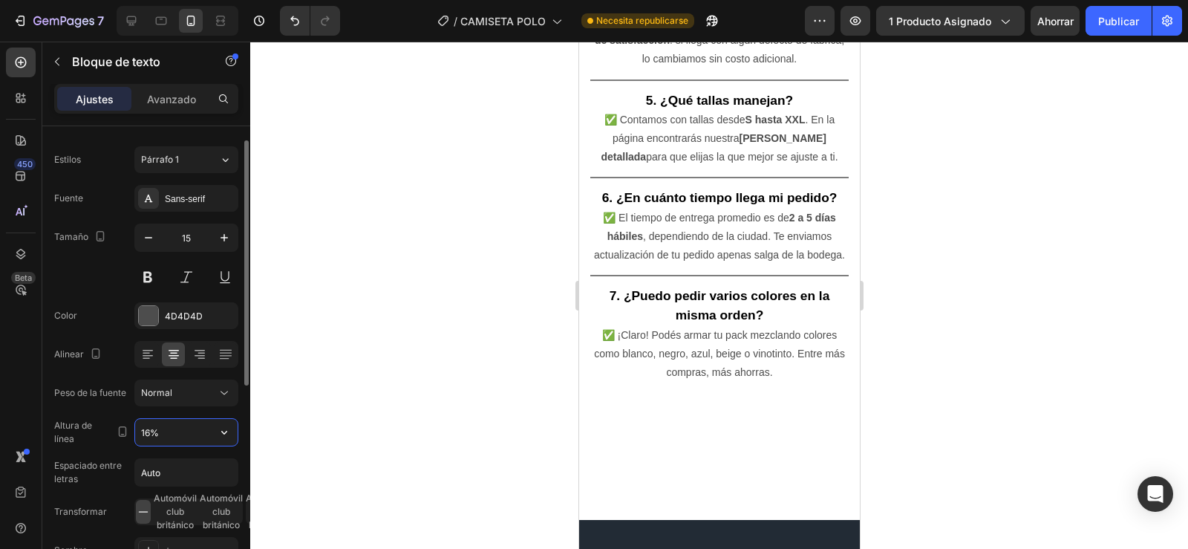
type input "160%"
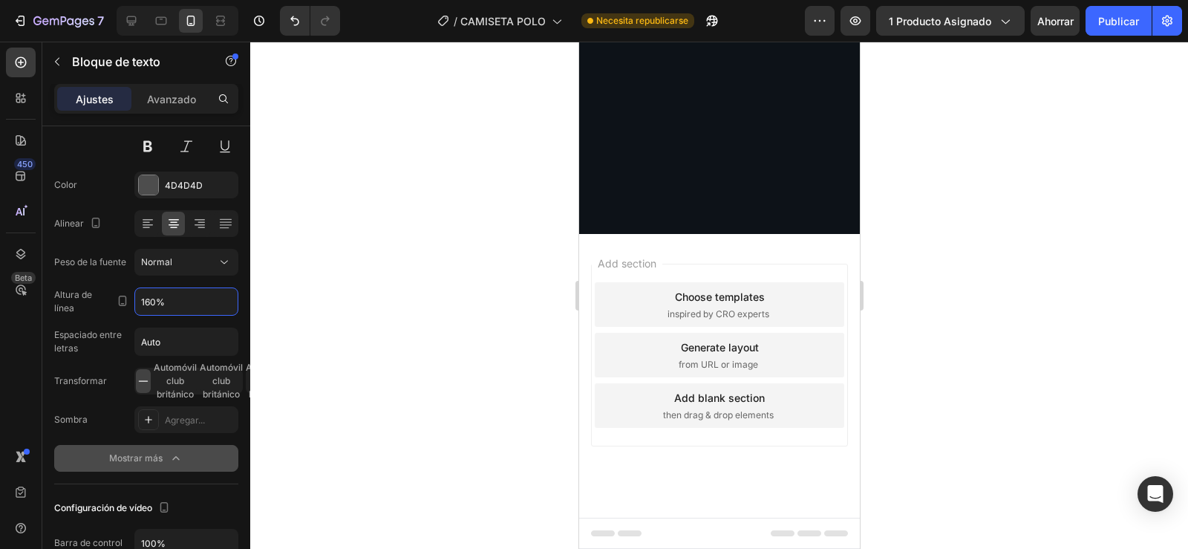
scroll to position [5011, 0]
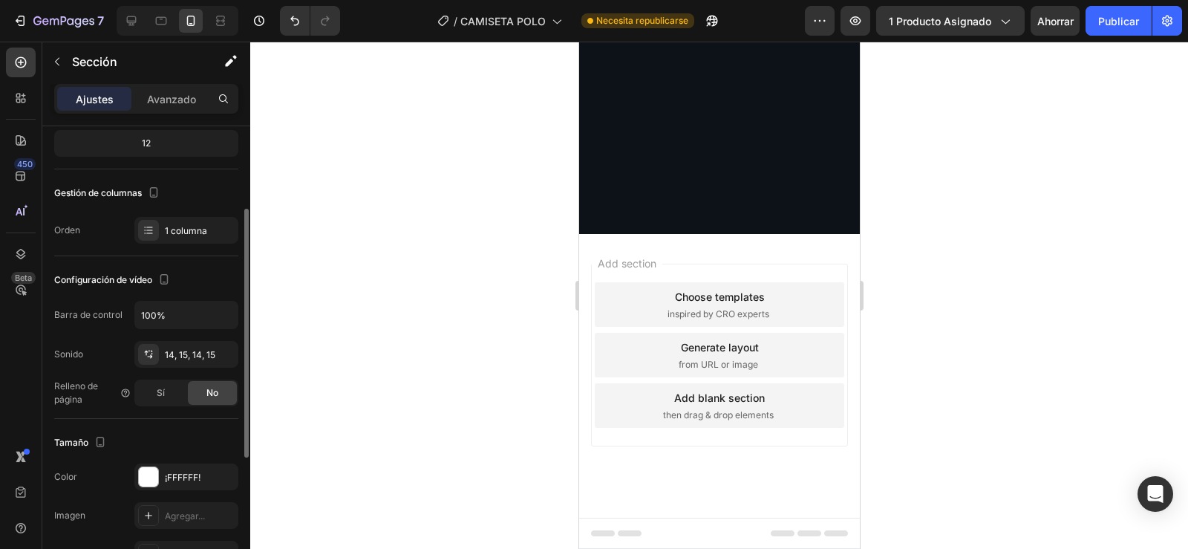
scroll to position [152, 0]
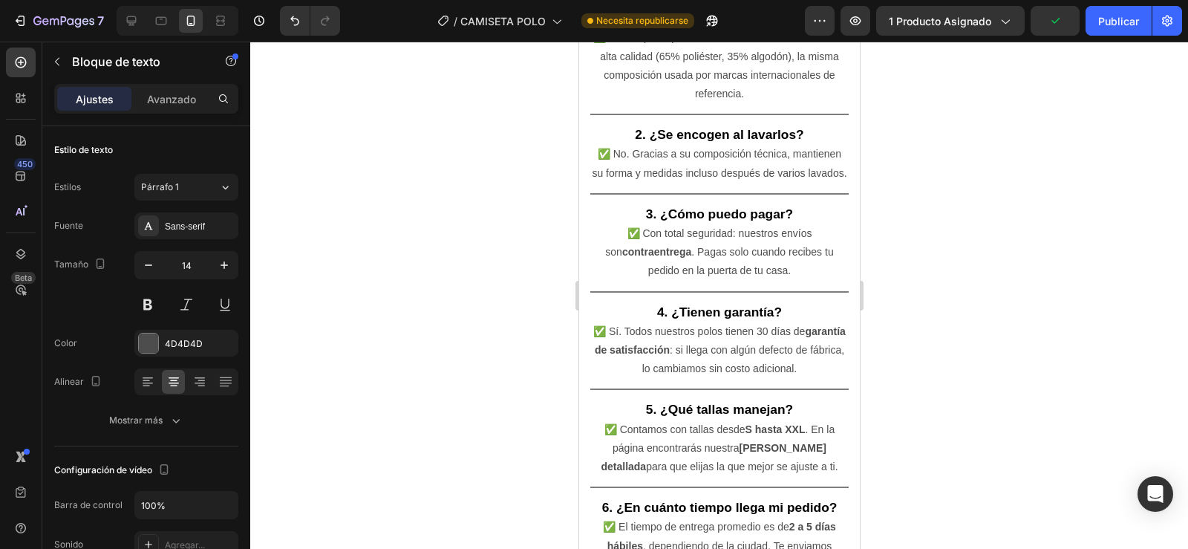
scroll to position [5130, 0]
click at [1115, 12] on button "Publicar" at bounding box center [1118, 21] width 66 height 30
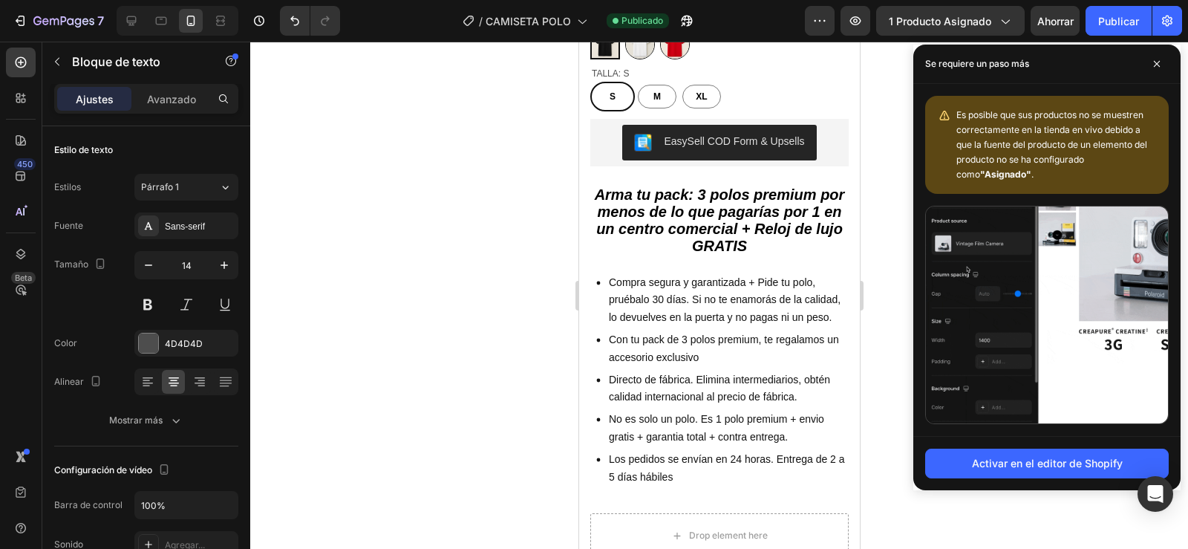
scroll to position [515, 0]
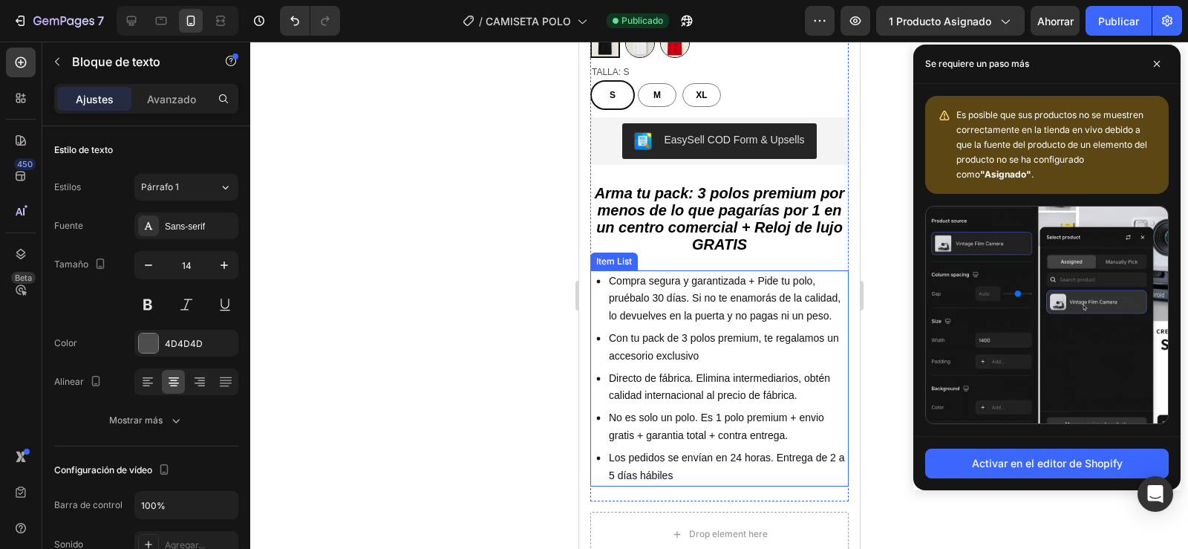
click at [693, 304] on p "Compra segura y garantizada + Pide tu polo, pruébalo 30 días. Si no te enamorás…" at bounding box center [727, 298] width 238 height 53
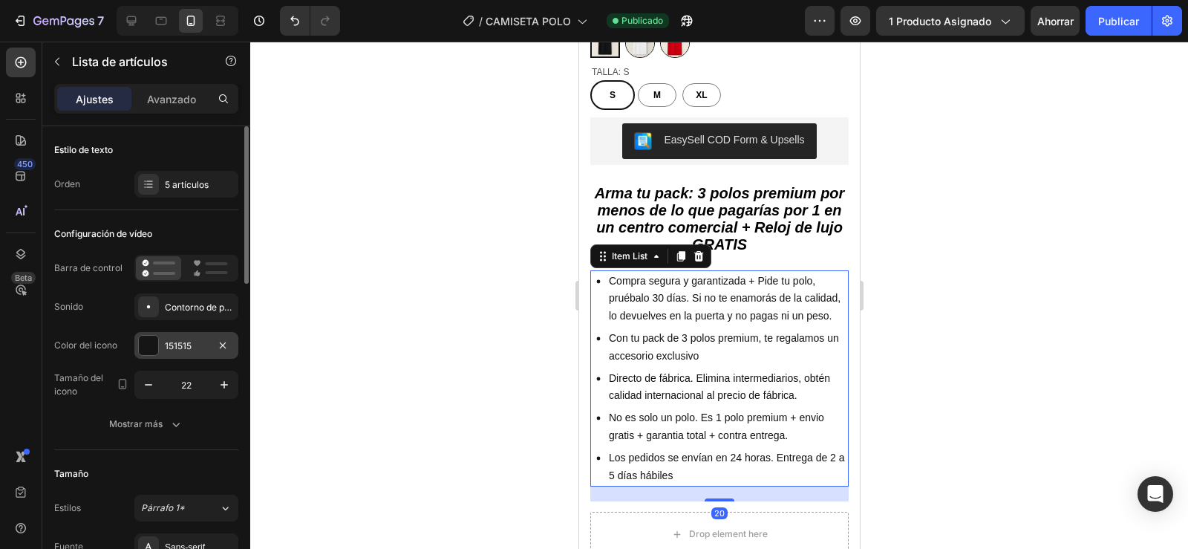
click at [154, 345] on div at bounding box center [148, 344] width 19 height 19
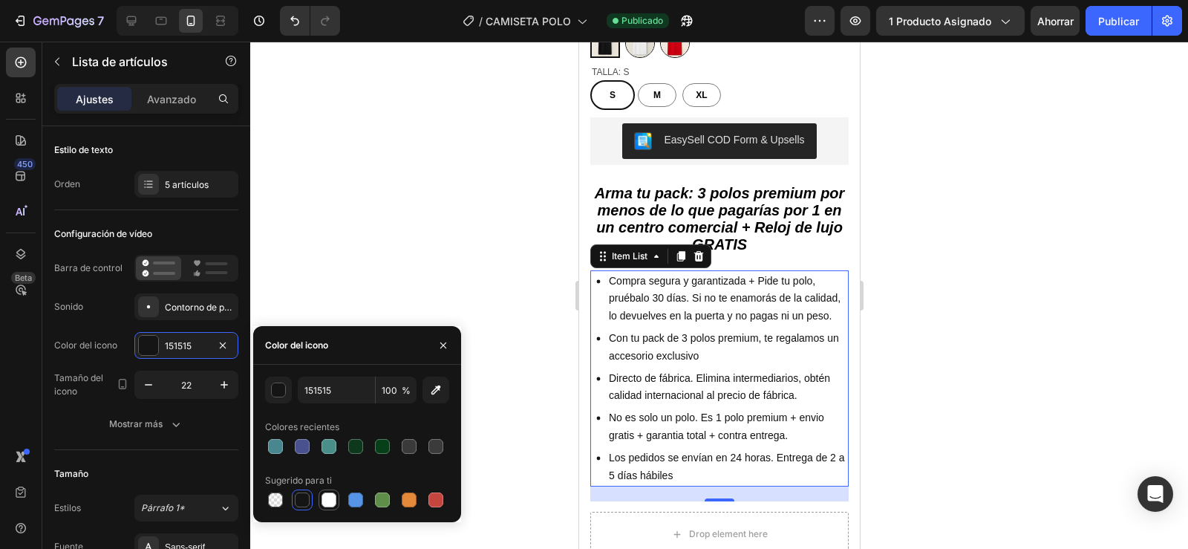
click at [327, 500] on div at bounding box center [328, 499] width 15 height 15
click at [304, 500] on div at bounding box center [302, 499] width 15 height 15
type input "151515"
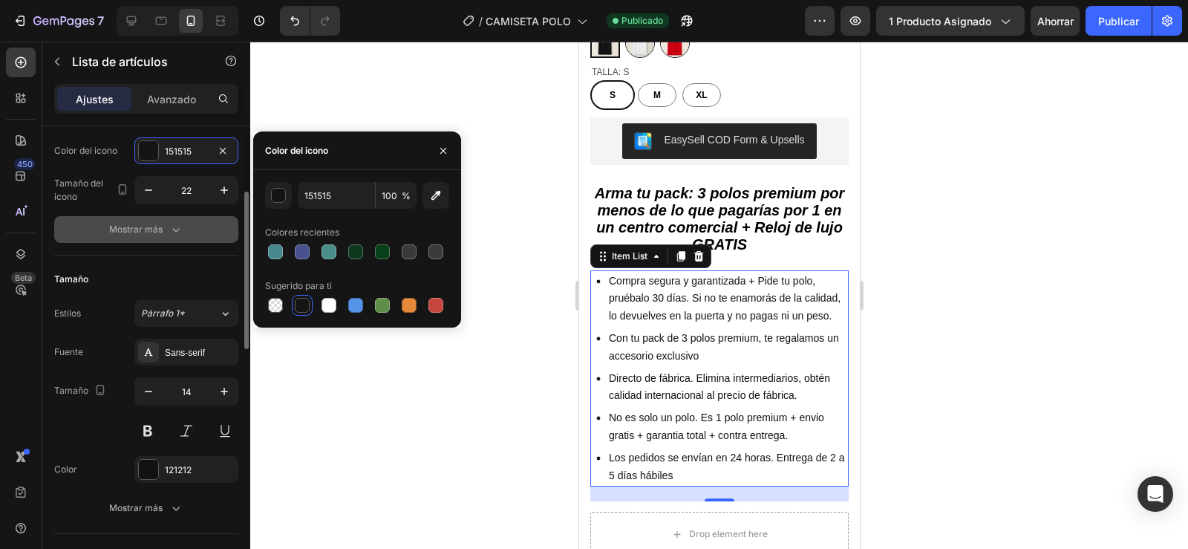
scroll to position [232, 0]
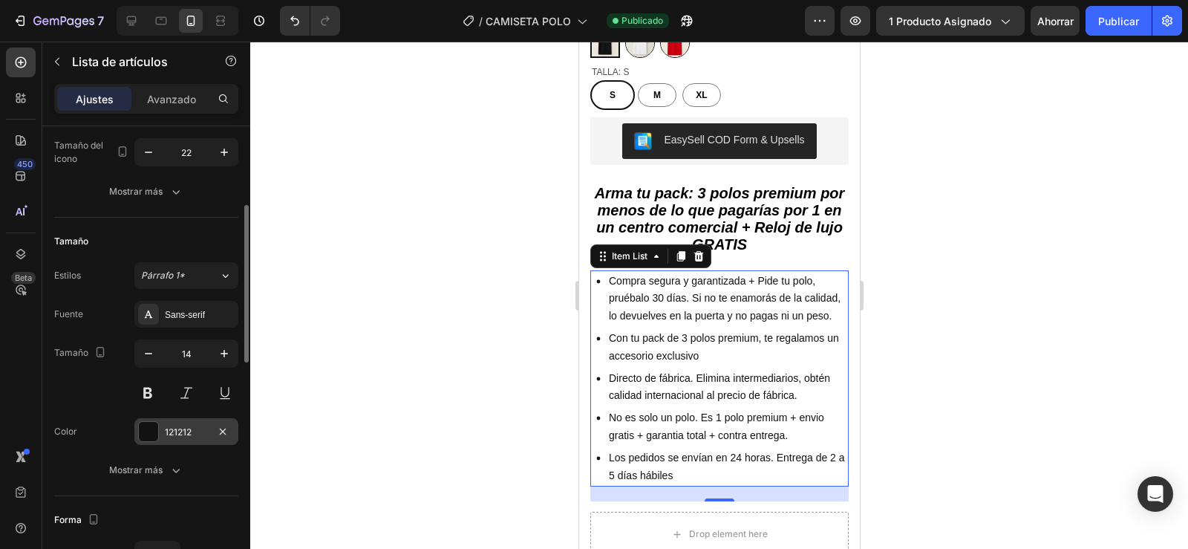
click at [152, 428] on div at bounding box center [148, 431] width 19 height 19
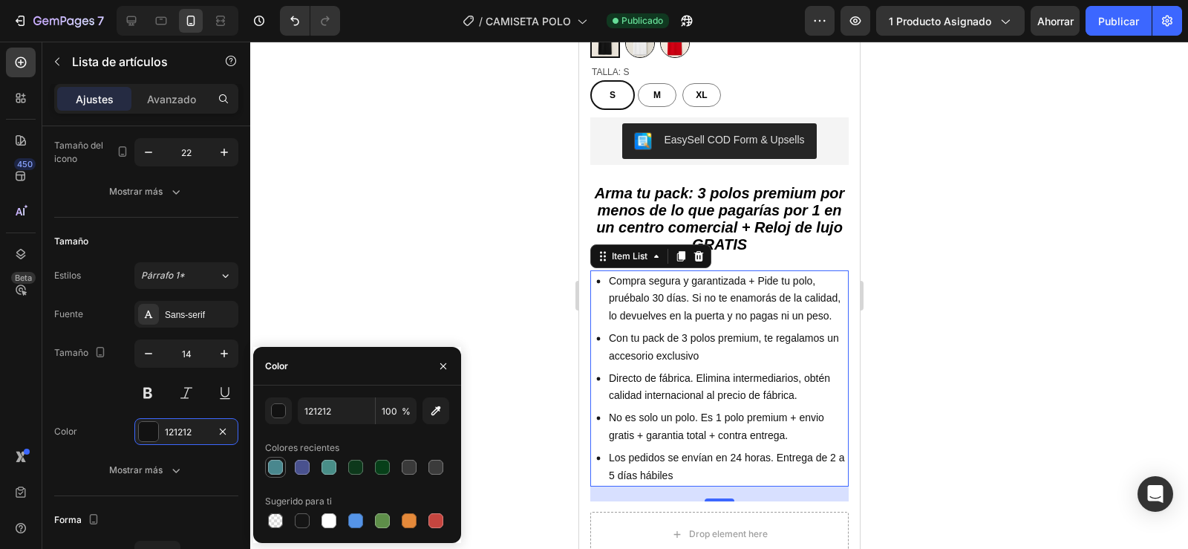
click at [269, 465] on div at bounding box center [275, 466] width 15 height 15
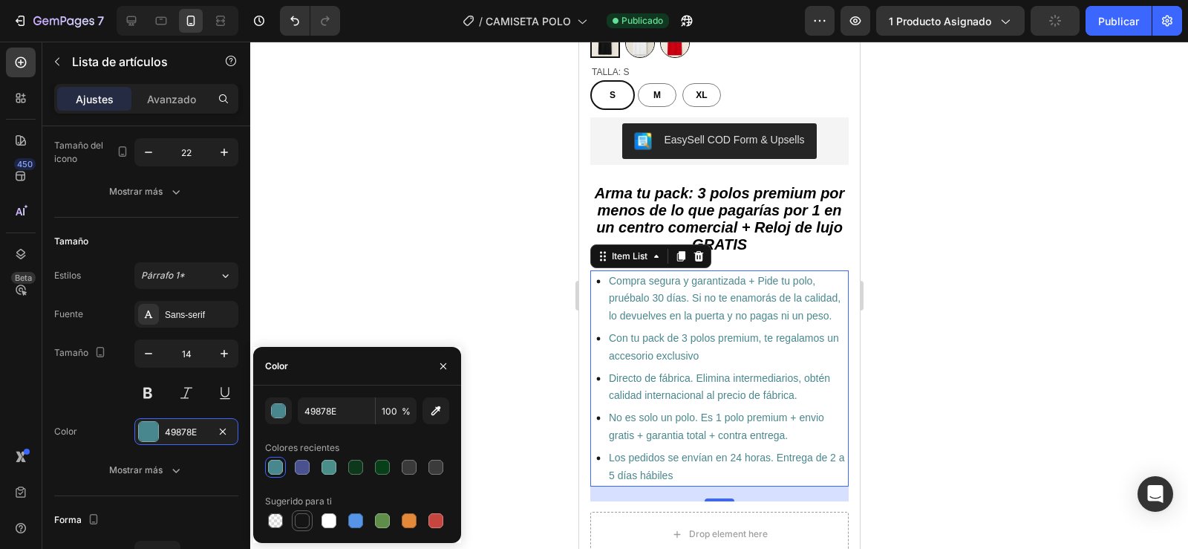
click at [303, 519] on div at bounding box center [302, 520] width 15 height 15
type input "151515"
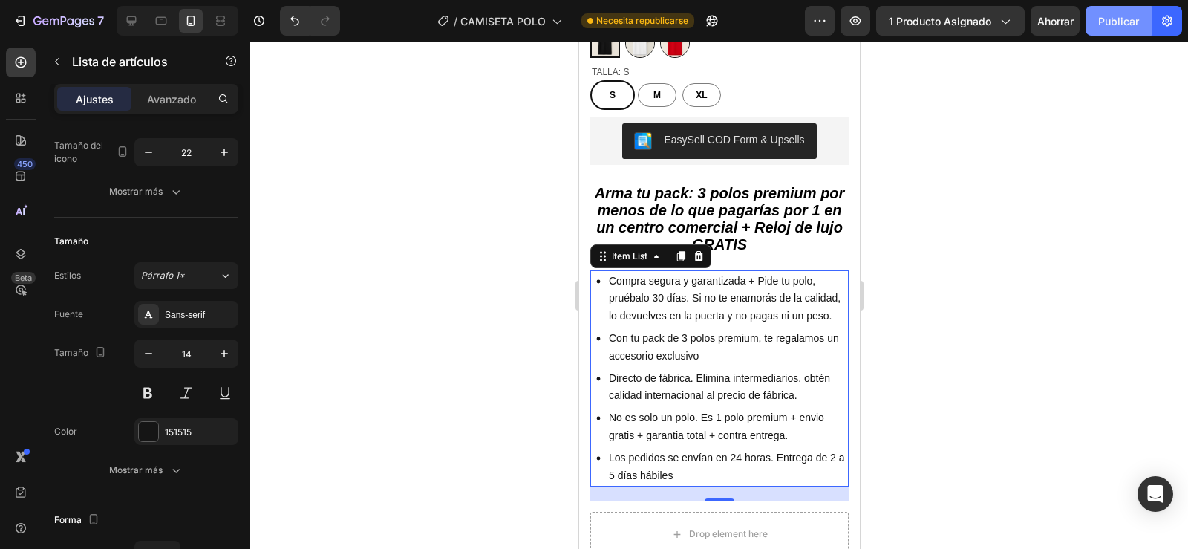
click at [1122, 21] on font "Publicar" at bounding box center [1118, 21] width 41 height 13
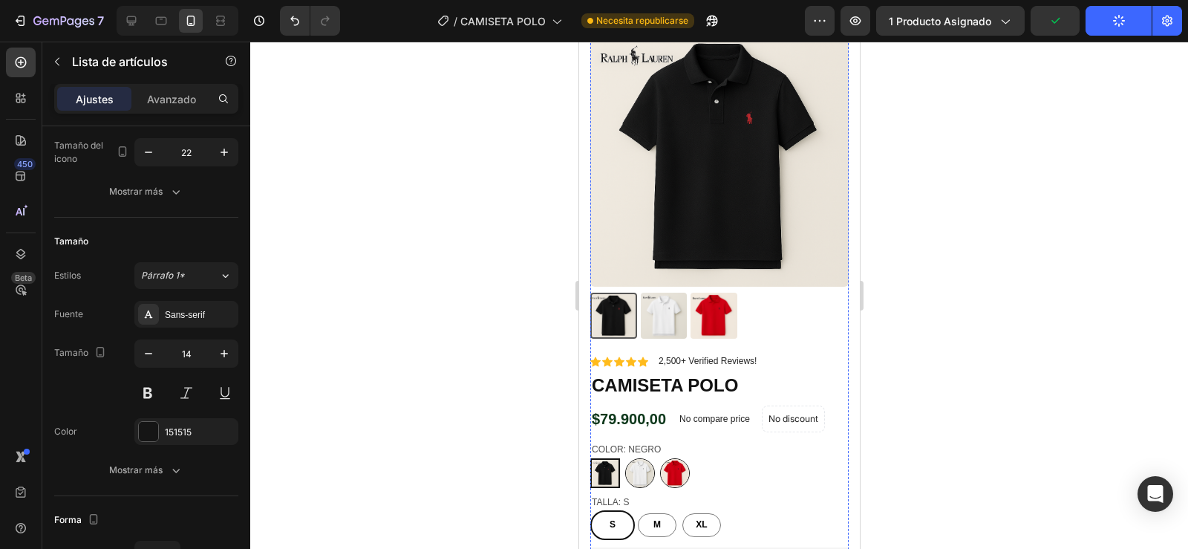
scroll to position [0, 0]
